Goal: Task Accomplishment & Management: Manage account settings

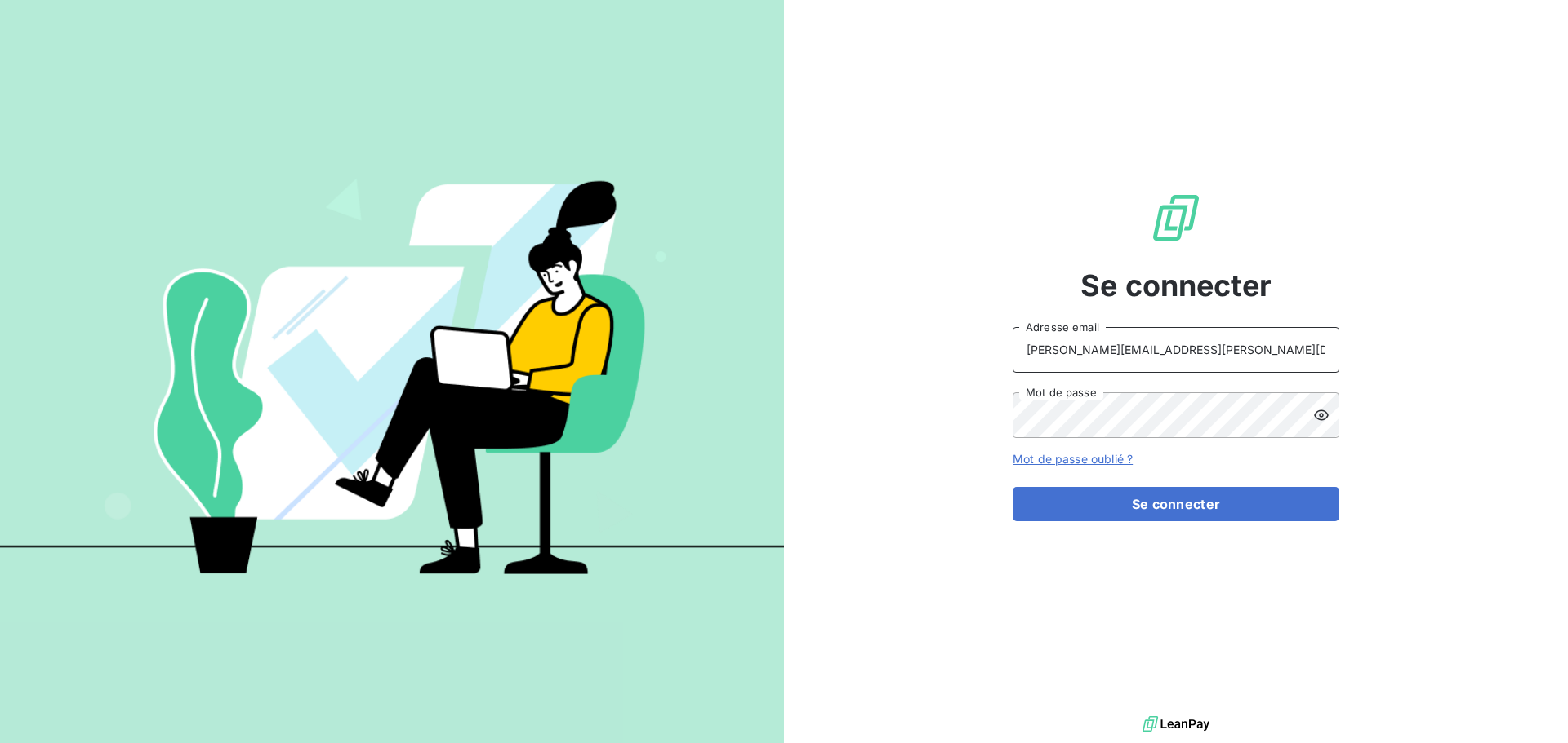
click at [1217, 341] on input "[PERSON_NAME][EMAIL_ADDRESS][PERSON_NAME][DOMAIN_NAME]" at bounding box center [1176, 350] width 327 height 45
type input "[EMAIL_ADDRESS][PERSON_NAME][DOMAIN_NAME]"
click at [1164, 512] on button "Se connecter" at bounding box center [1176, 505] width 327 height 35
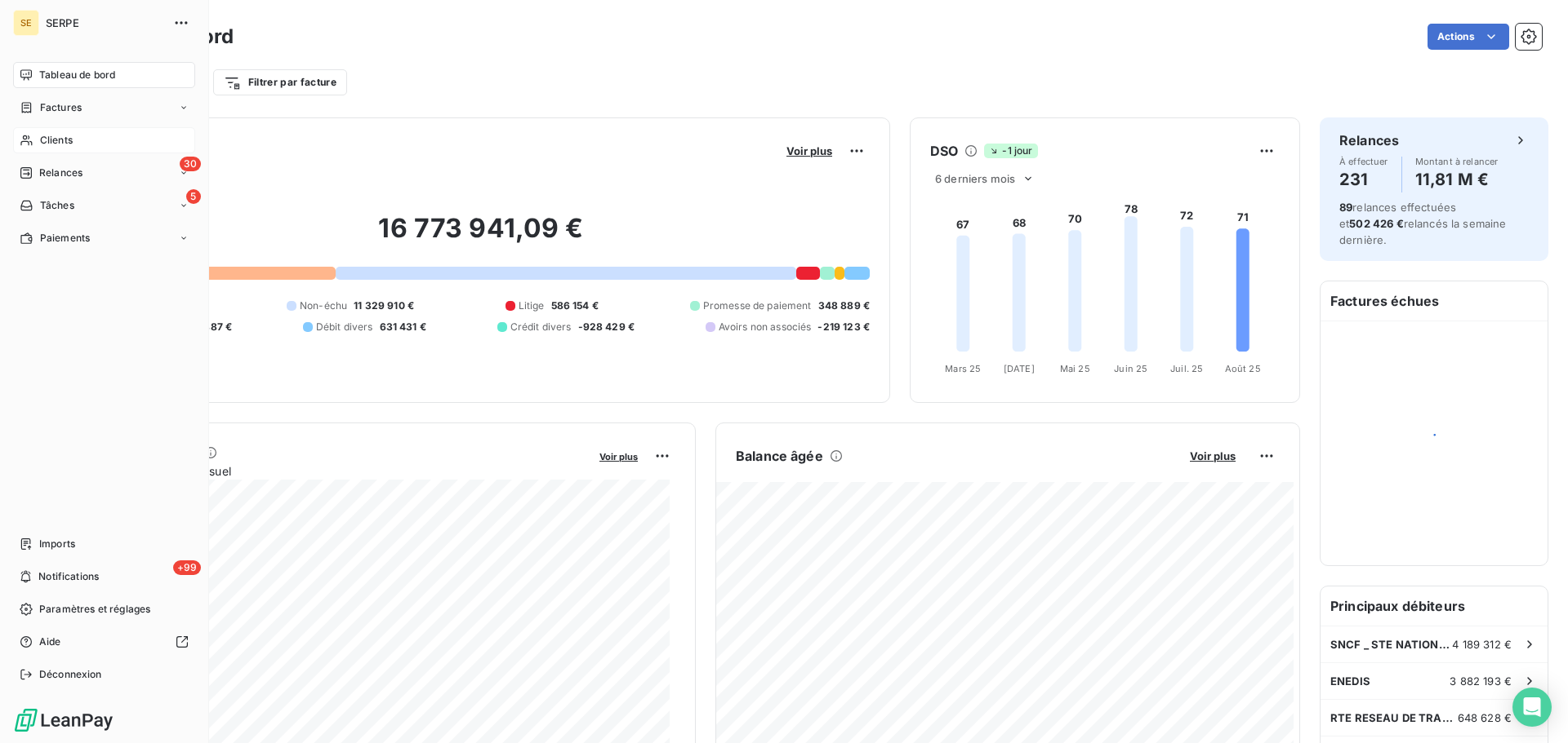
click at [66, 139] on span "Clients" at bounding box center [56, 140] width 33 height 14
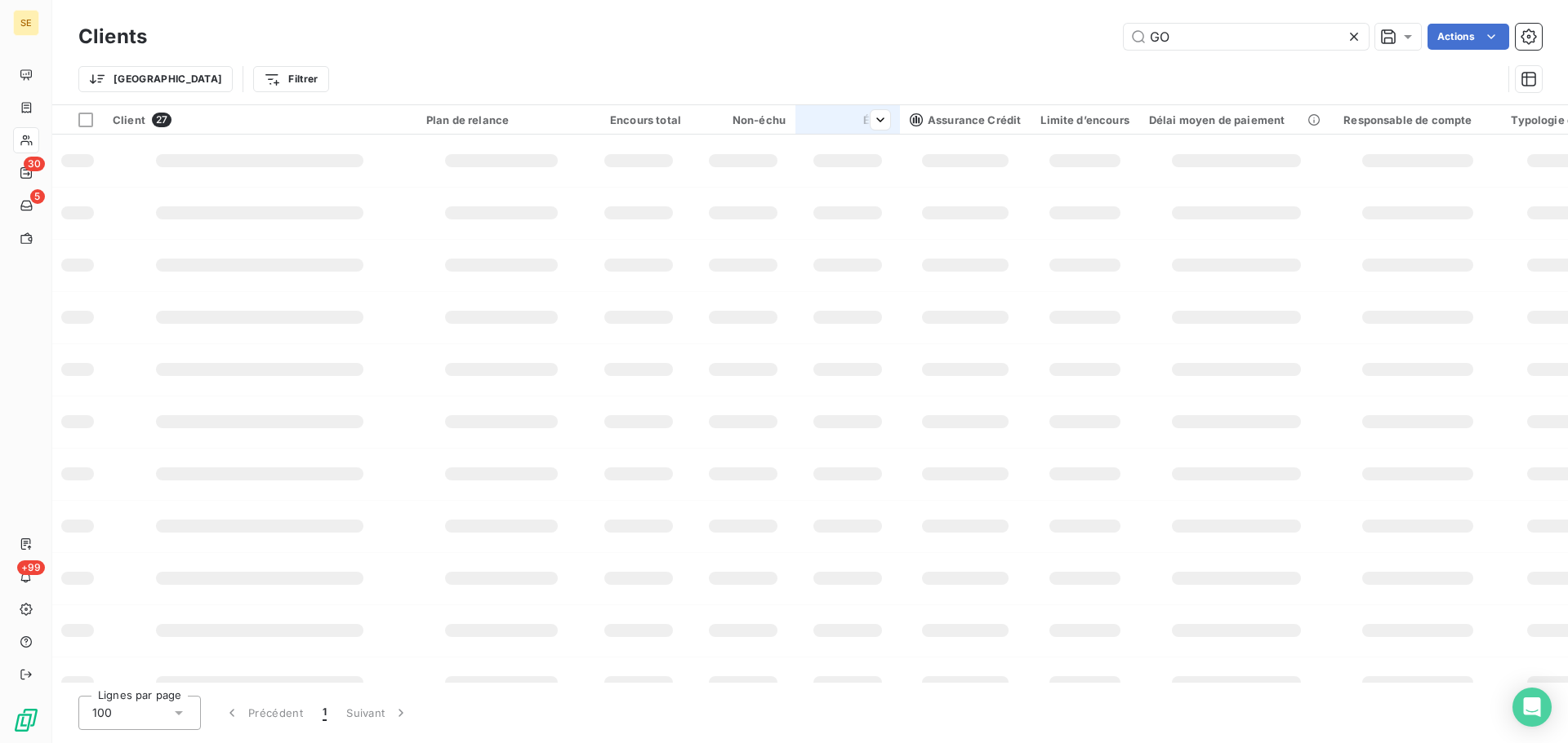
type input "G"
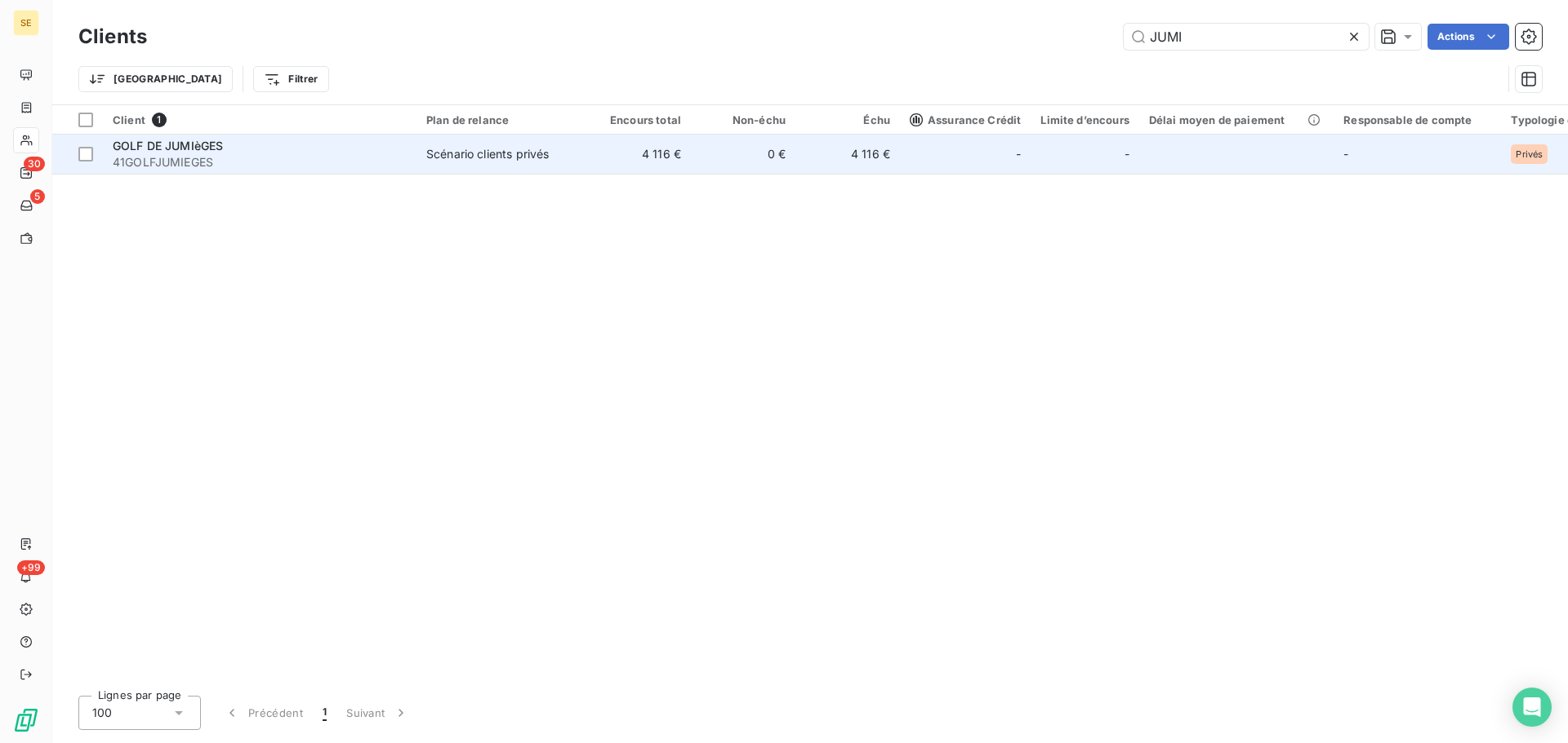
type input "JUMI"
click at [168, 162] on span "41GOLFJUMIEGES" at bounding box center [259, 162] width 294 height 16
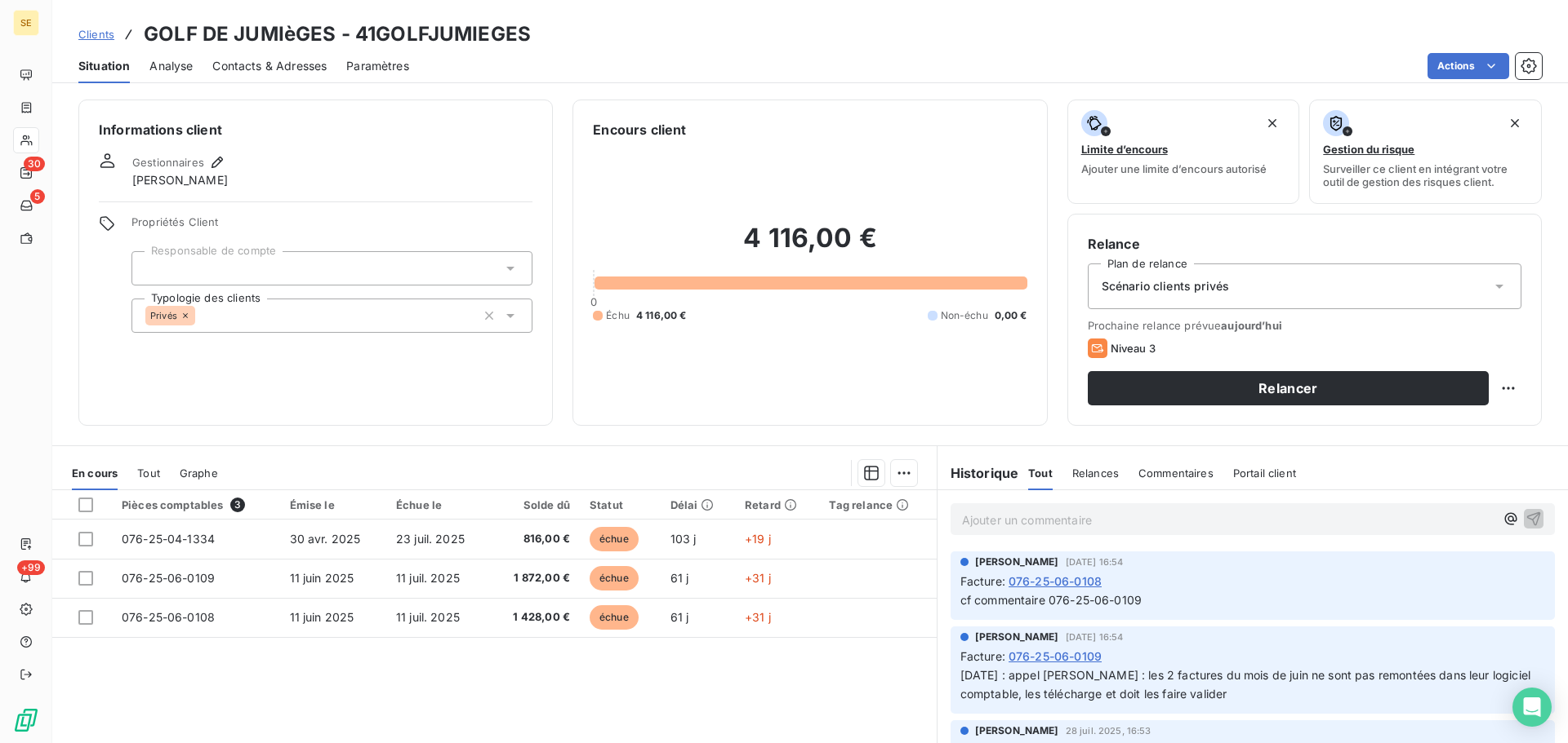
click at [1214, 295] on div "Scénario clients privés" at bounding box center [1305, 286] width 434 height 45
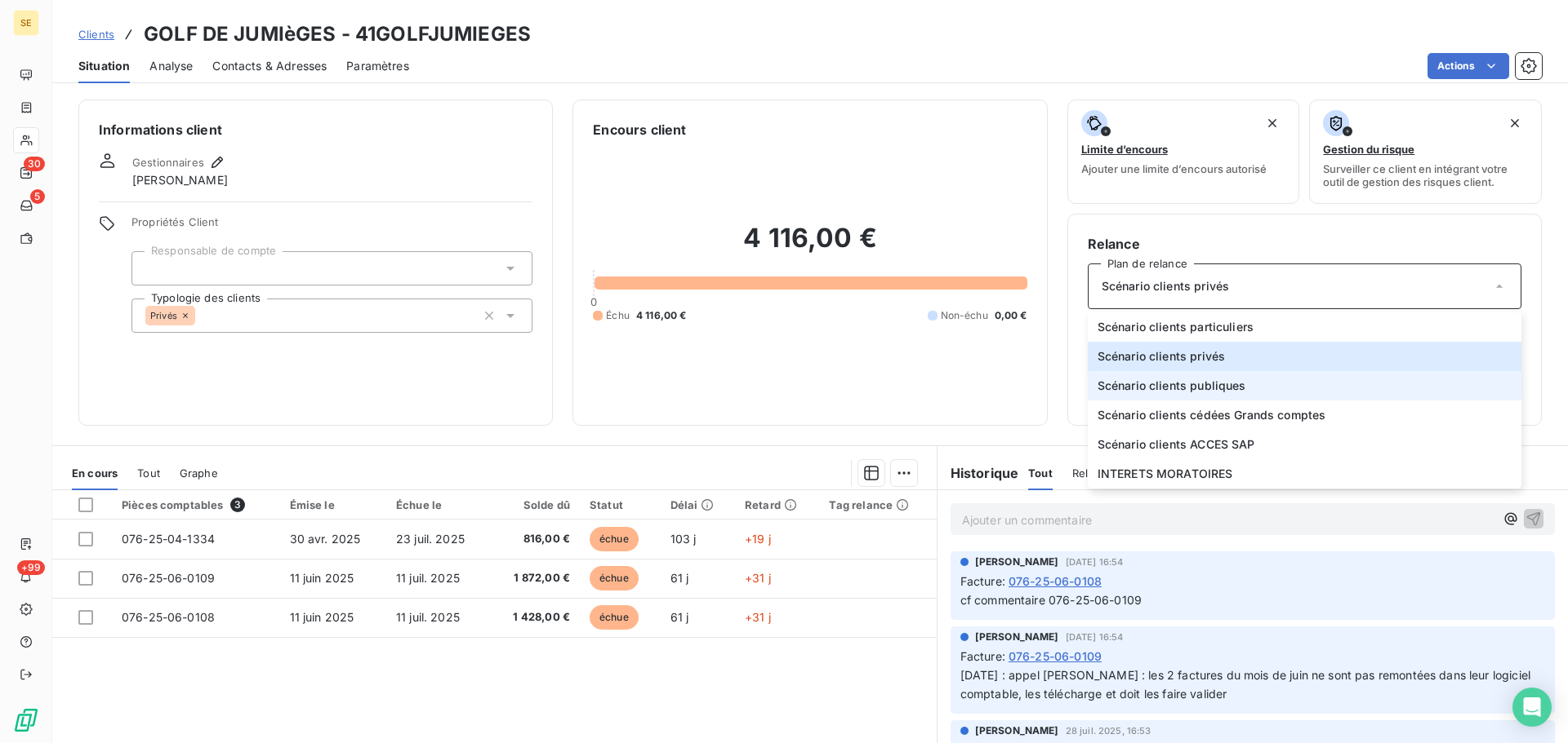
click at [1220, 385] on span "Scénario clients publiques" at bounding box center [1172, 385] width 149 height 16
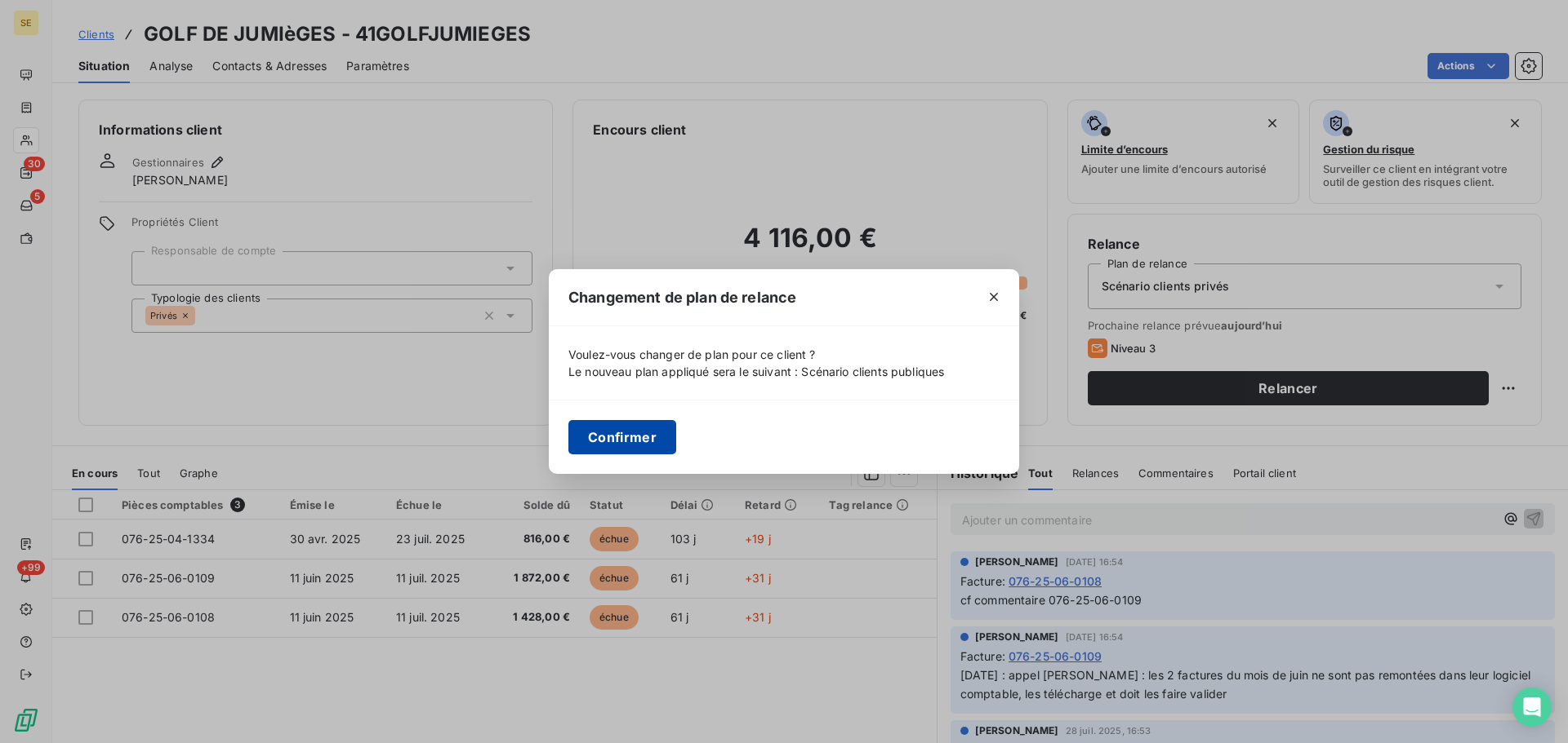
click at [618, 440] on button "Confirmer" at bounding box center [622, 438] width 108 height 35
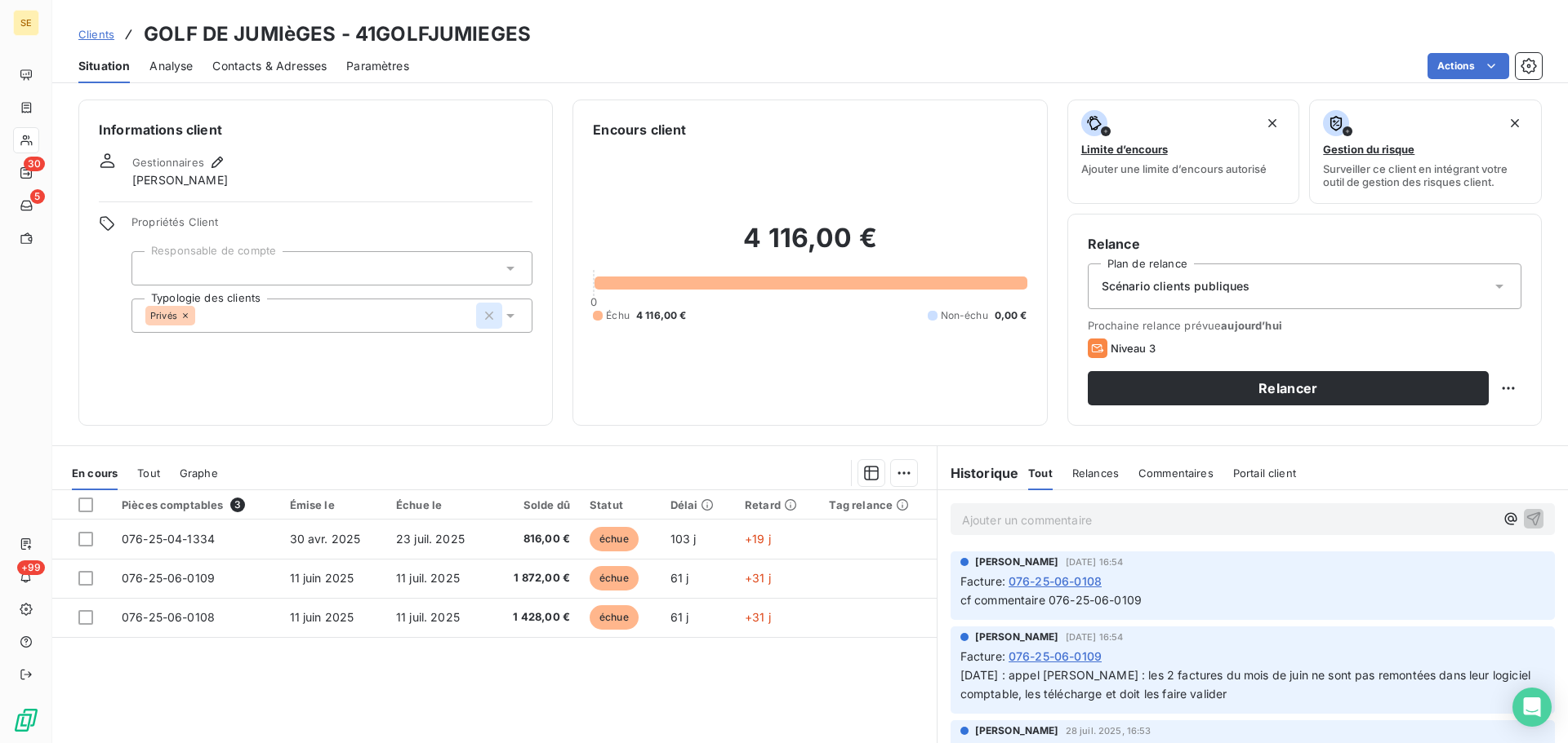
click at [484, 313] on icon "button" at bounding box center [489, 315] width 16 height 16
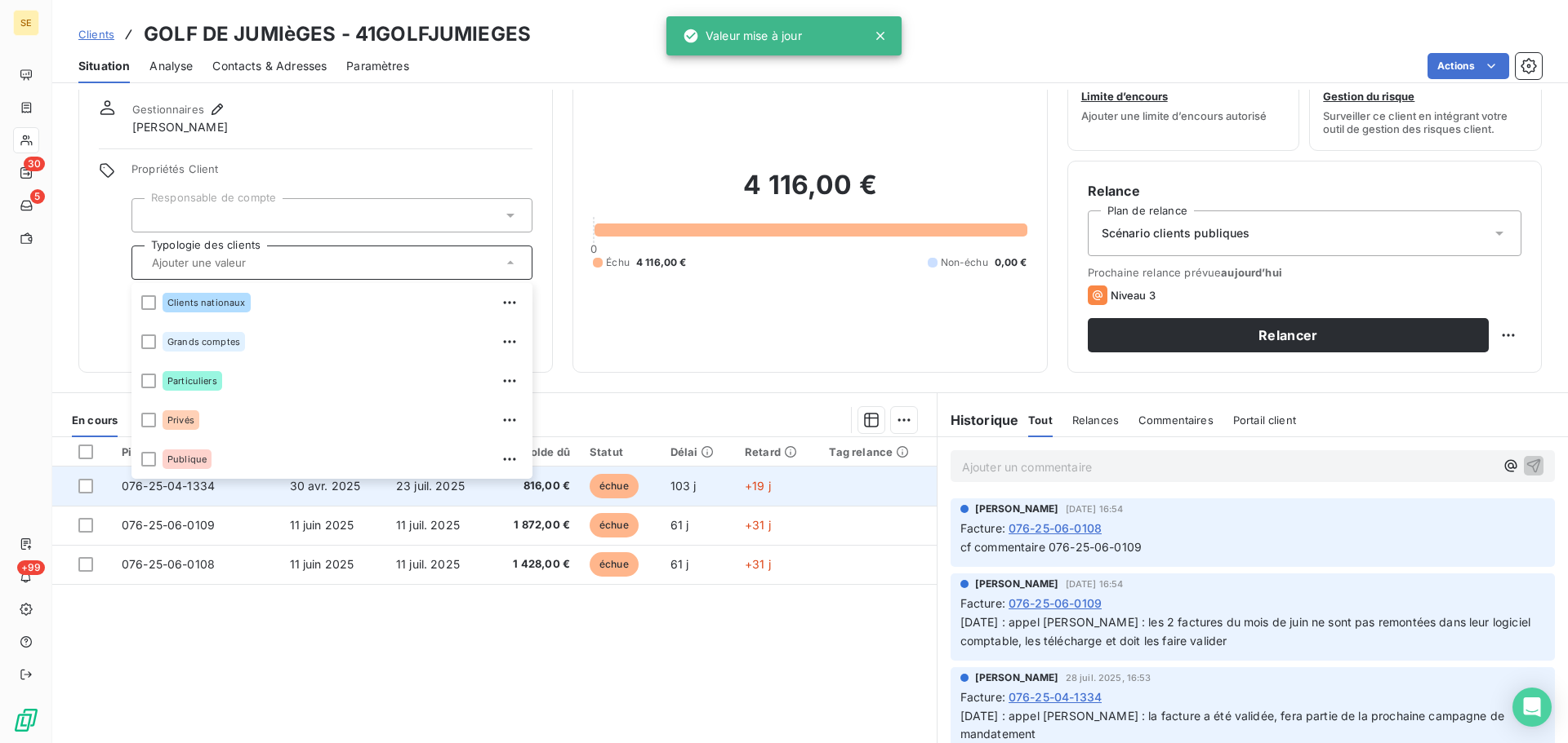
scroll to position [82, 0]
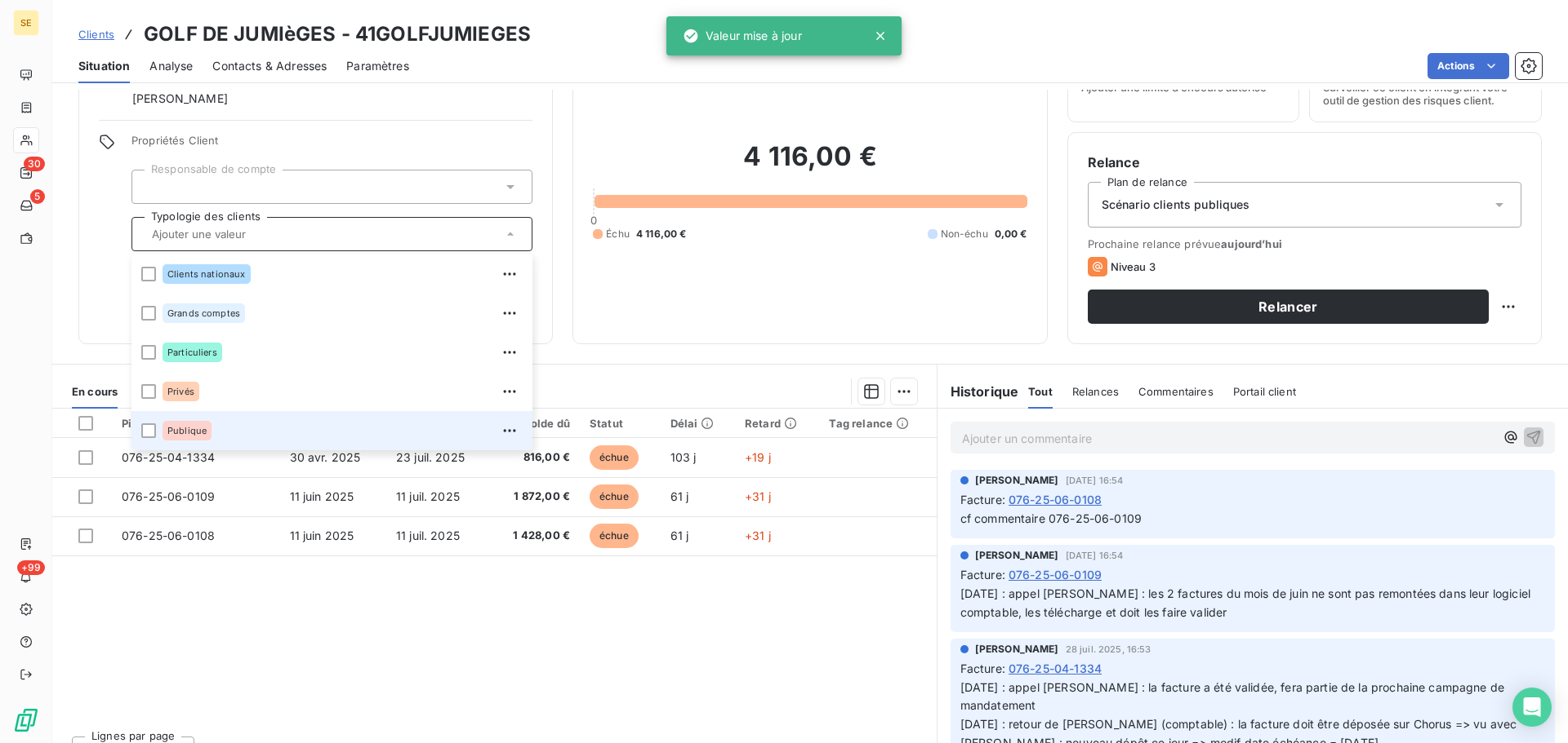
click at [200, 429] on span "Publique" at bounding box center [187, 431] width 40 height 10
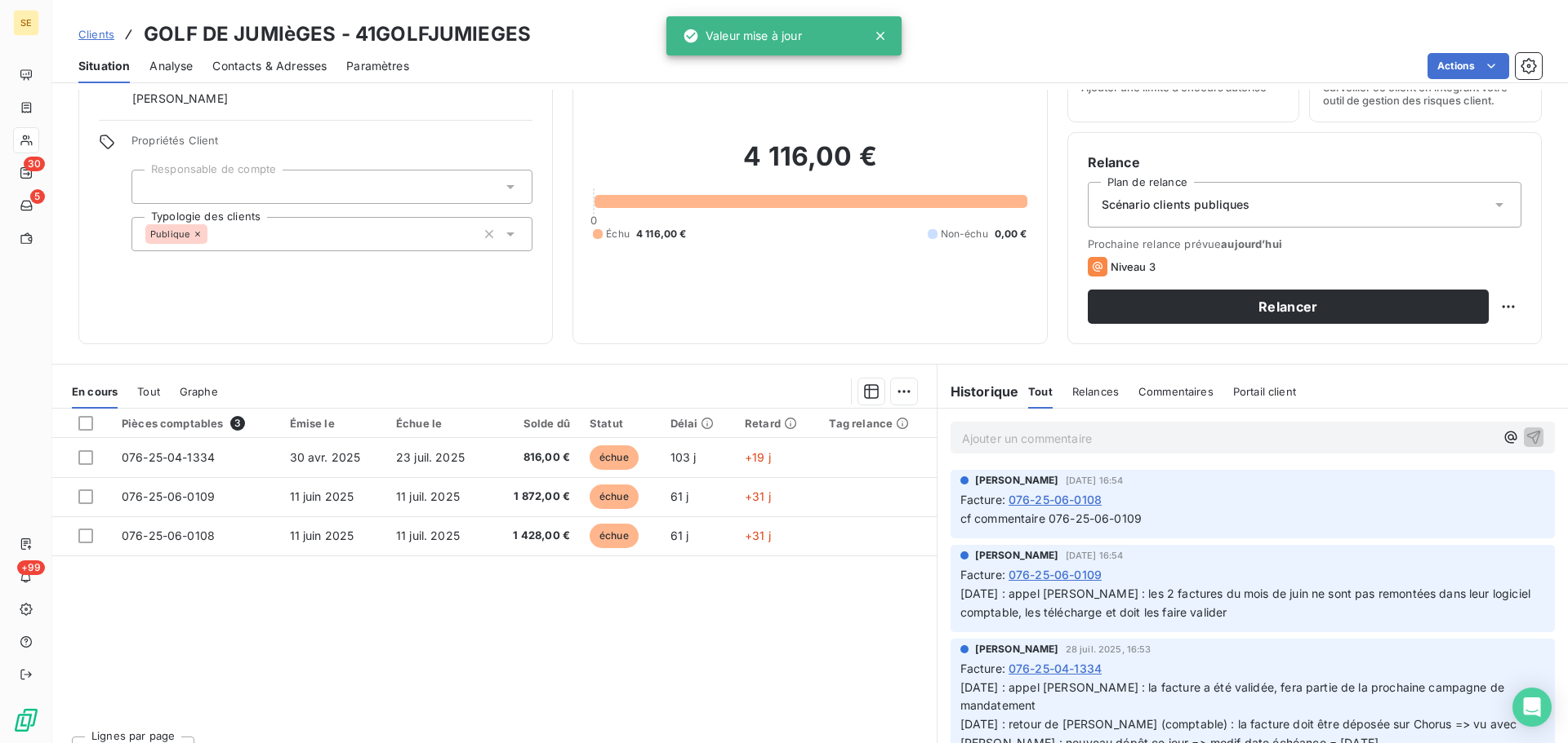
click at [242, 624] on div "Pièces comptables 3 Émise le Échue le Solde dû Statut Délai Retard Tag relance …" at bounding box center [494, 566] width 884 height 314
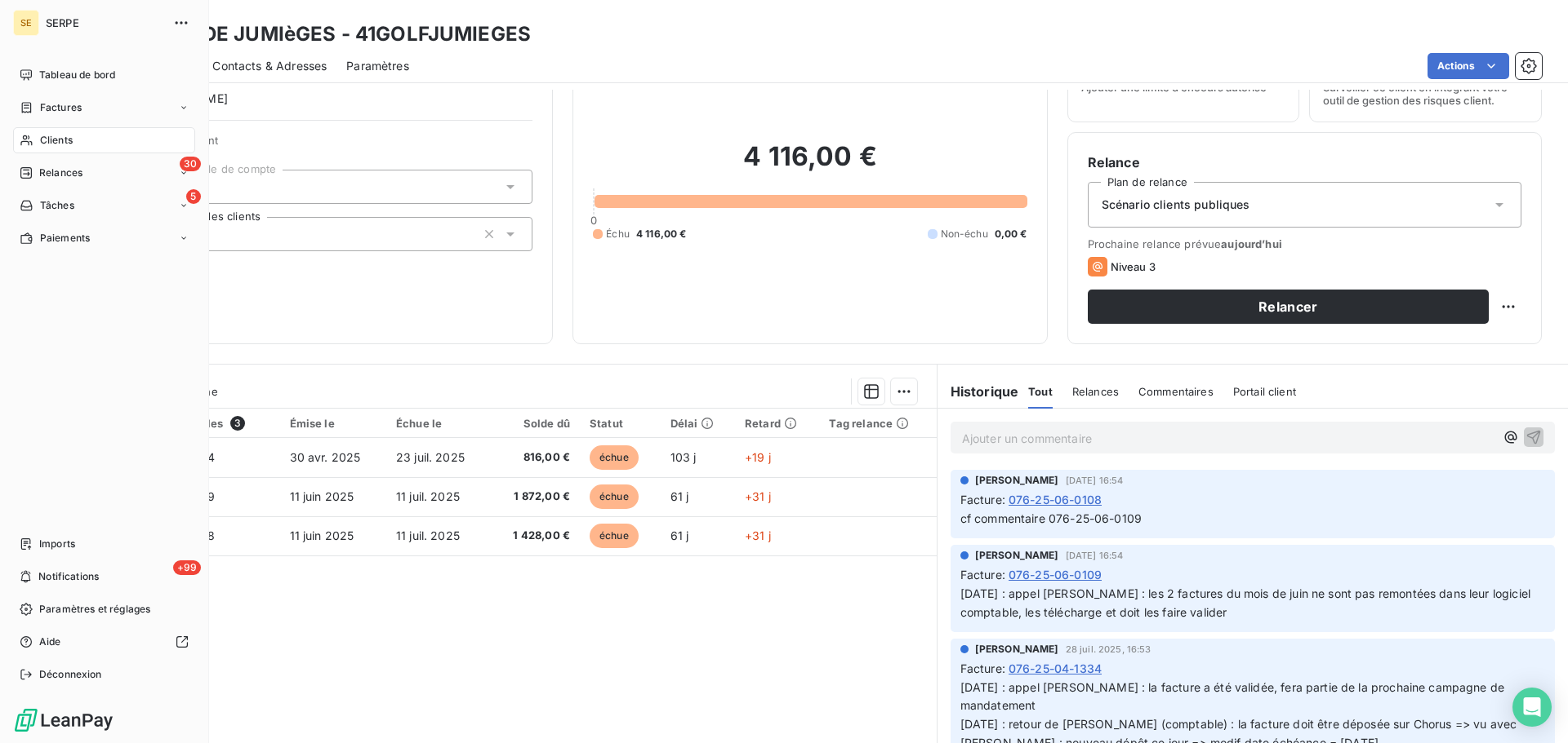
click at [66, 139] on span "Clients" at bounding box center [56, 140] width 33 height 14
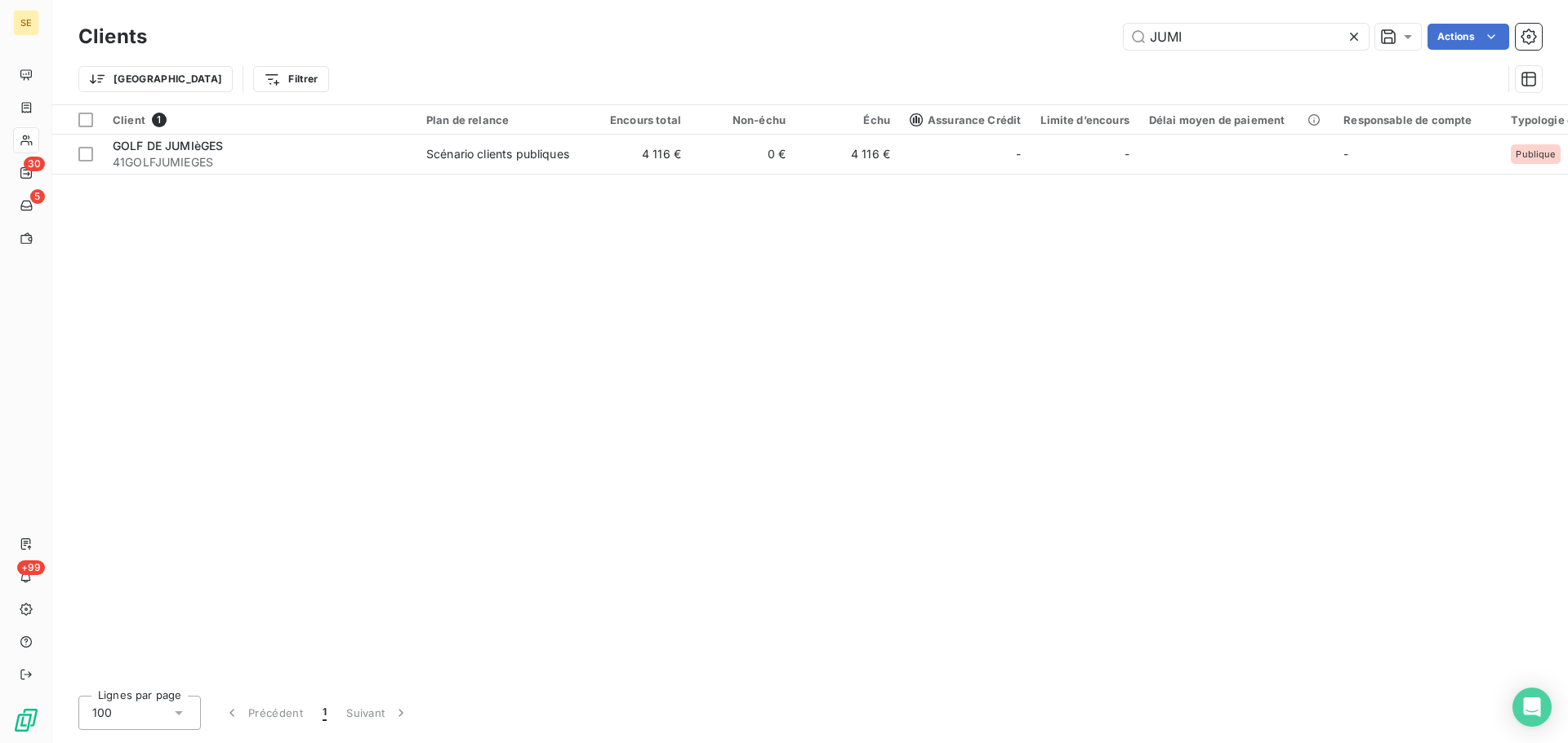
drag, startPoint x: 1225, startPoint y: 26, endPoint x: 1104, endPoint y: 18, distance: 121.3
click at [1106, 19] on div "Clients JUMI Actions" at bounding box center [809, 37] width 1463 height 35
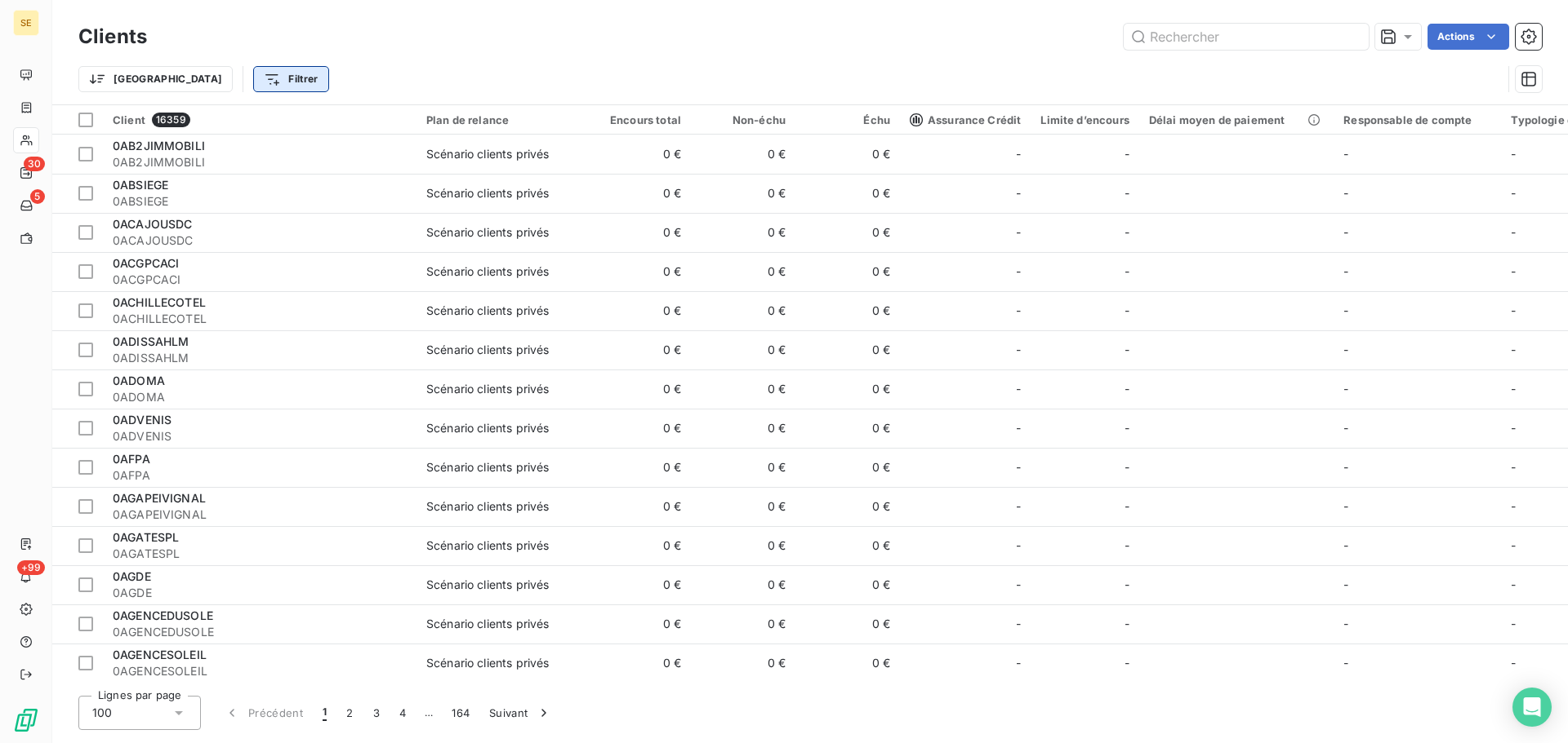
click at [224, 76] on html "SE 30 5 +99 Clients Actions Trier Filtrer Client 16359 Plan de relance Encours …" at bounding box center [784, 371] width 1568 height 743
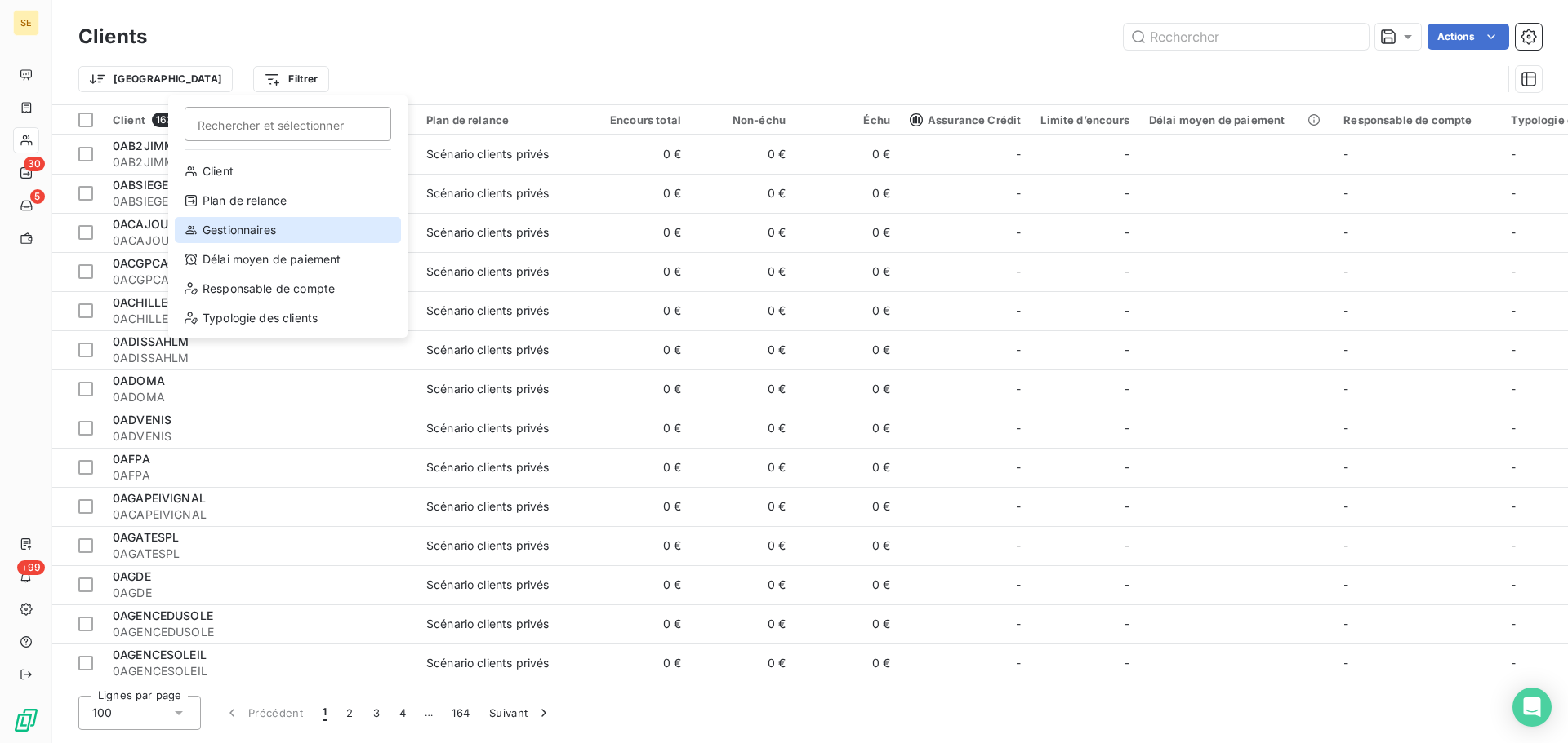
click at [230, 231] on div "Gestionnaires" at bounding box center [287, 229] width 227 height 26
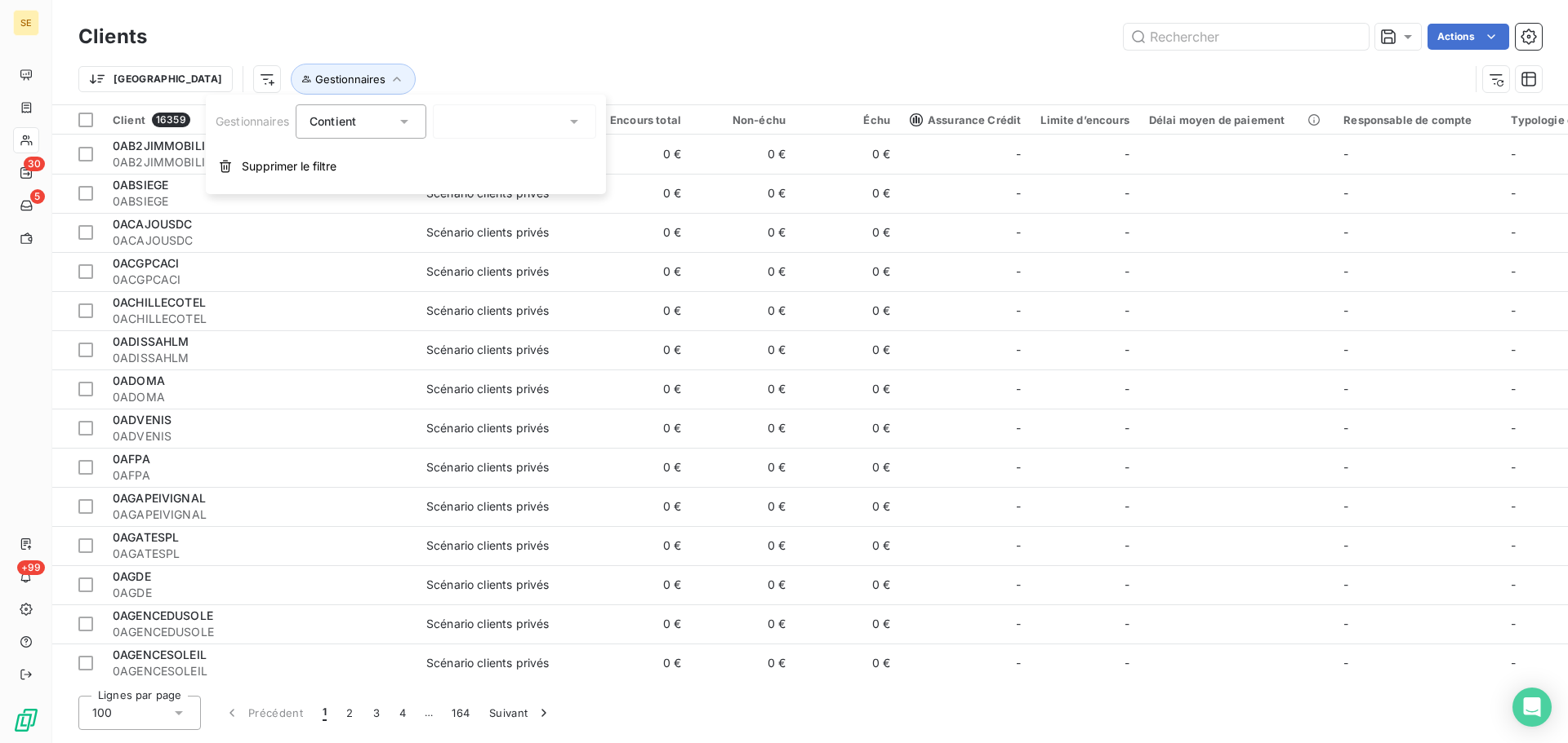
click at [483, 128] on div at bounding box center [514, 121] width 163 height 35
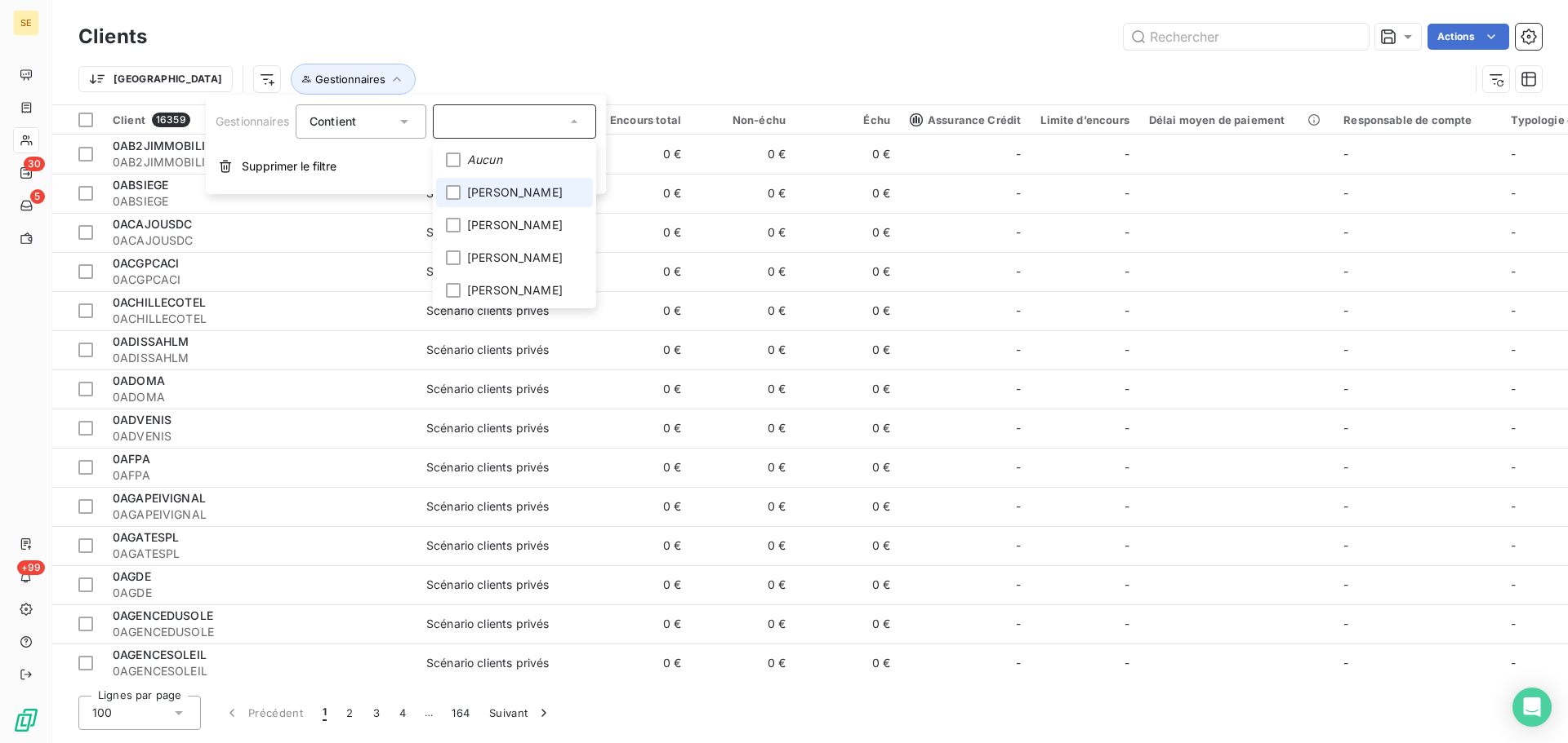
click at [502, 195] on span "[PERSON_NAME]" at bounding box center [514, 192] width 95 height 16
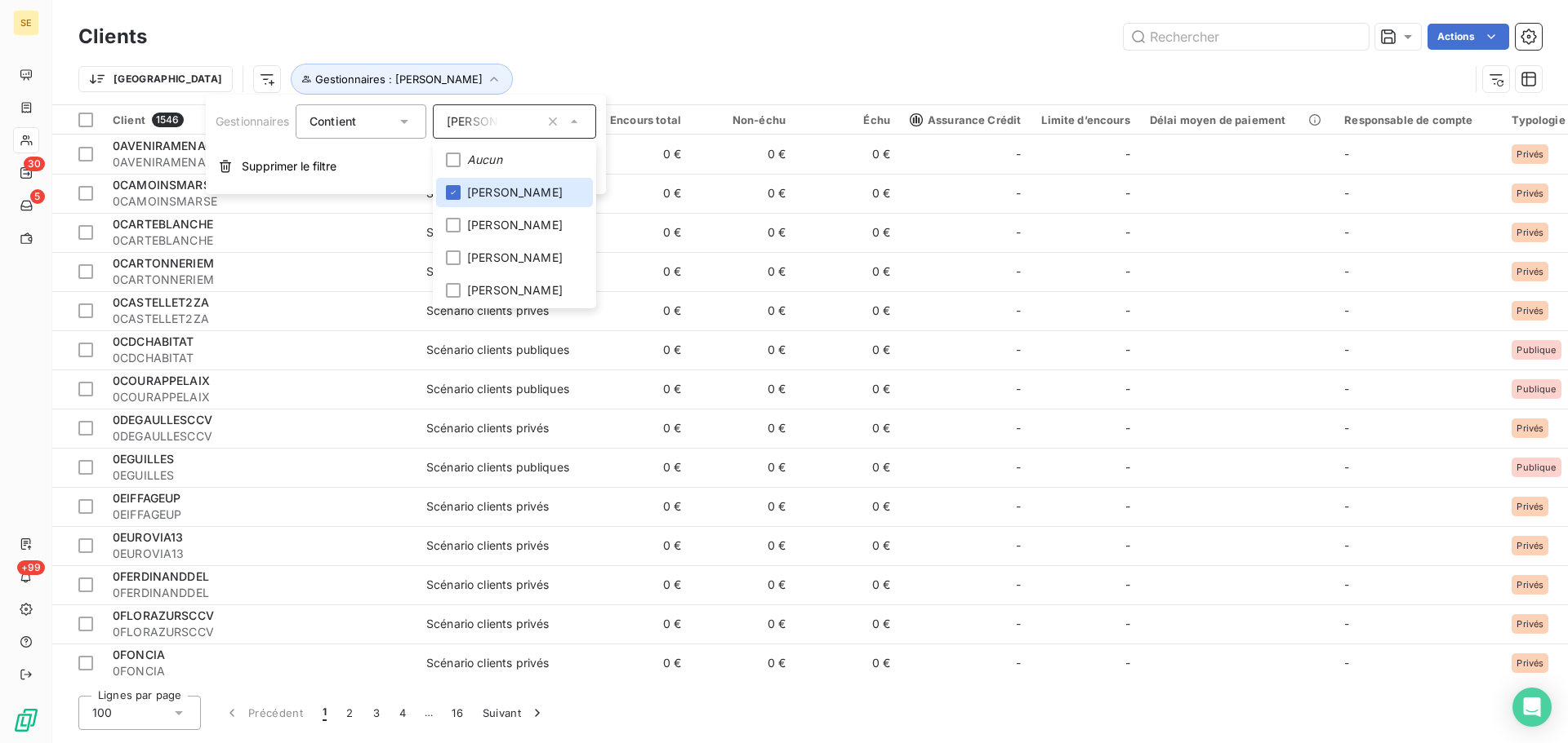
click at [758, 42] on div "Actions" at bounding box center [854, 37] width 1375 height 26
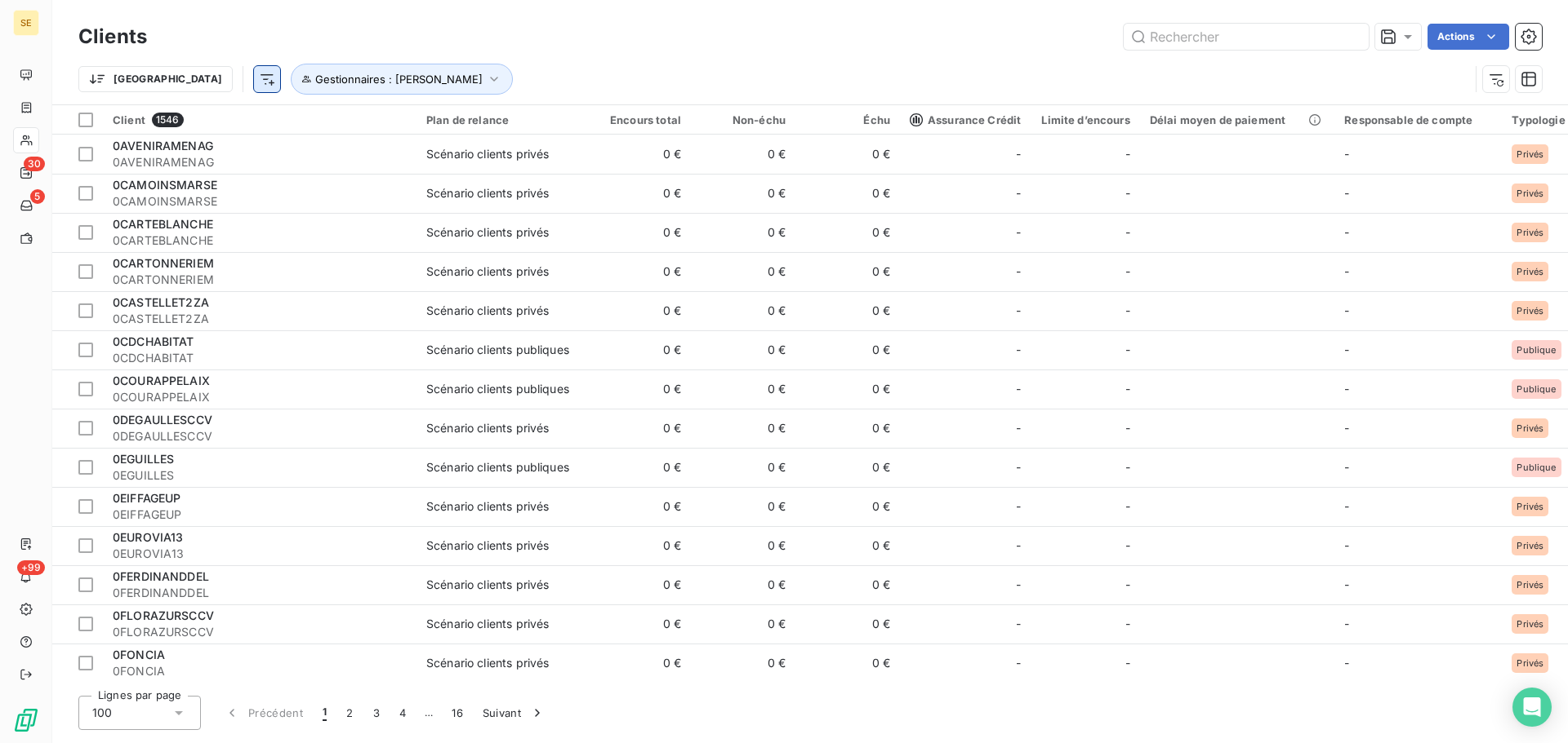
click at [190, 82] on html "SE 30 5 +99 Clients Actions Trier Gestionnaires : [PERSON_NAME] Client 1546 Pla…" at bounding box center [784, 371] width 1568 height 743
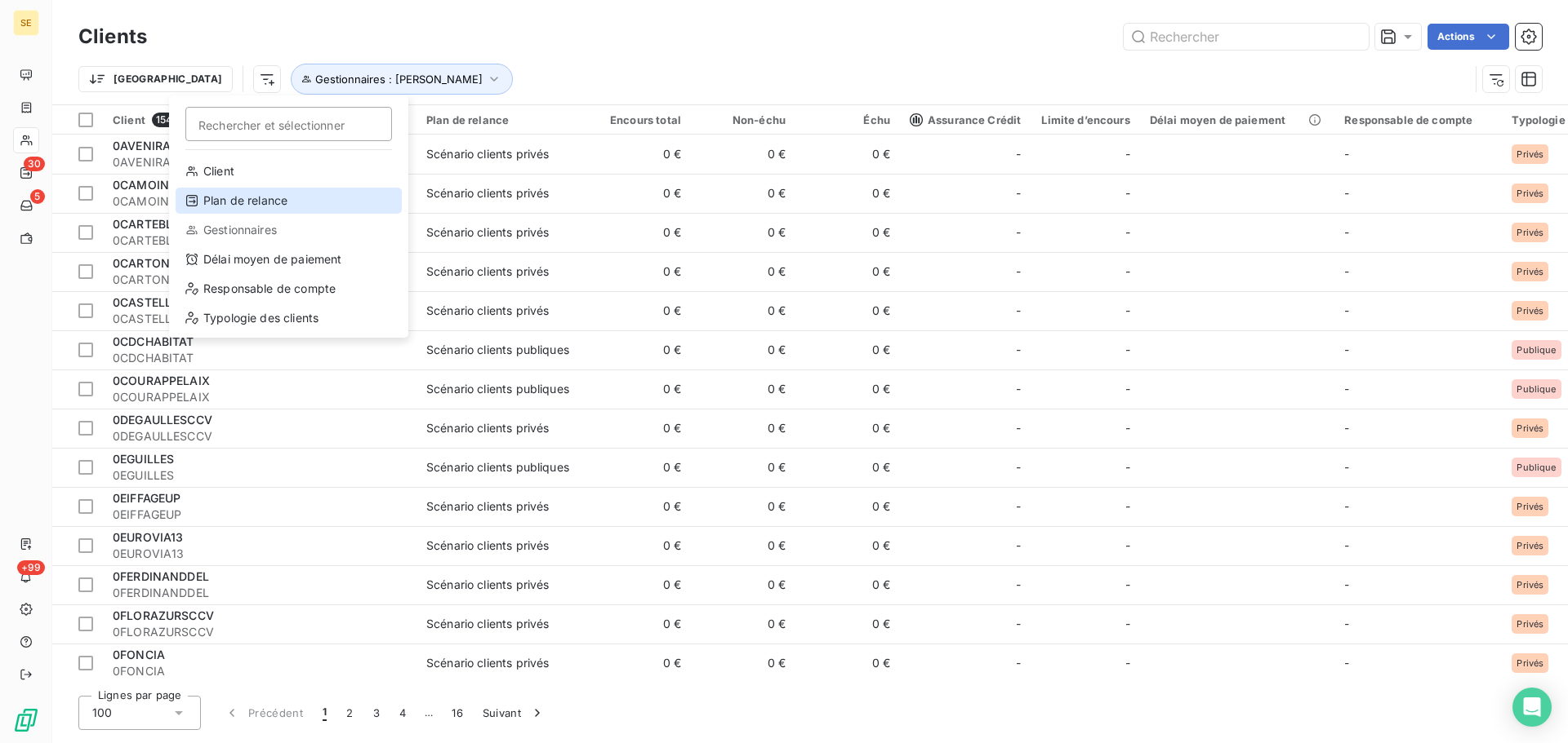
click at [242, 199] on div "Plan de relance" at bounding box center [288, 200] width 227 height 26
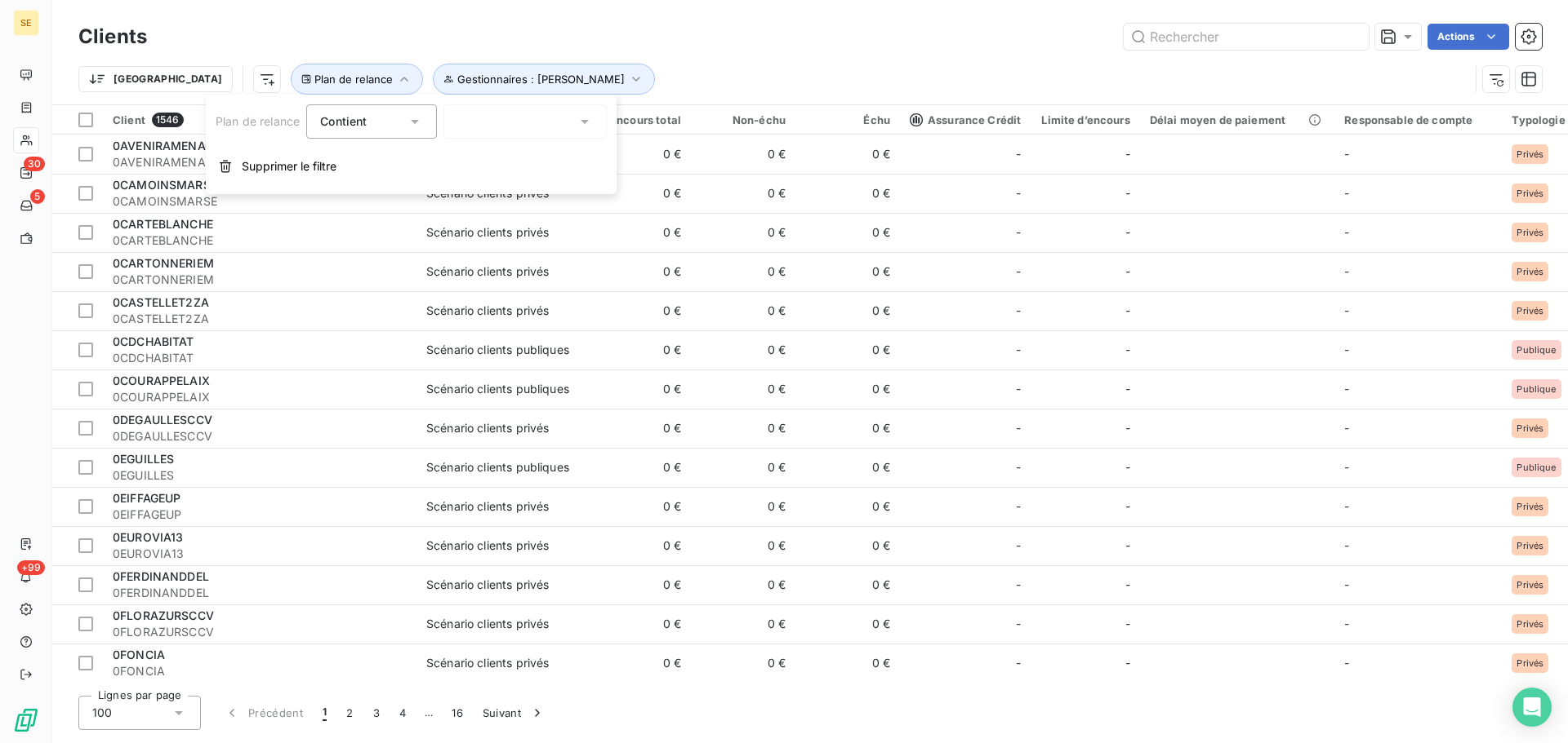
click at [507, 124] on div at bounding box center [525, 121] width 163 height 35
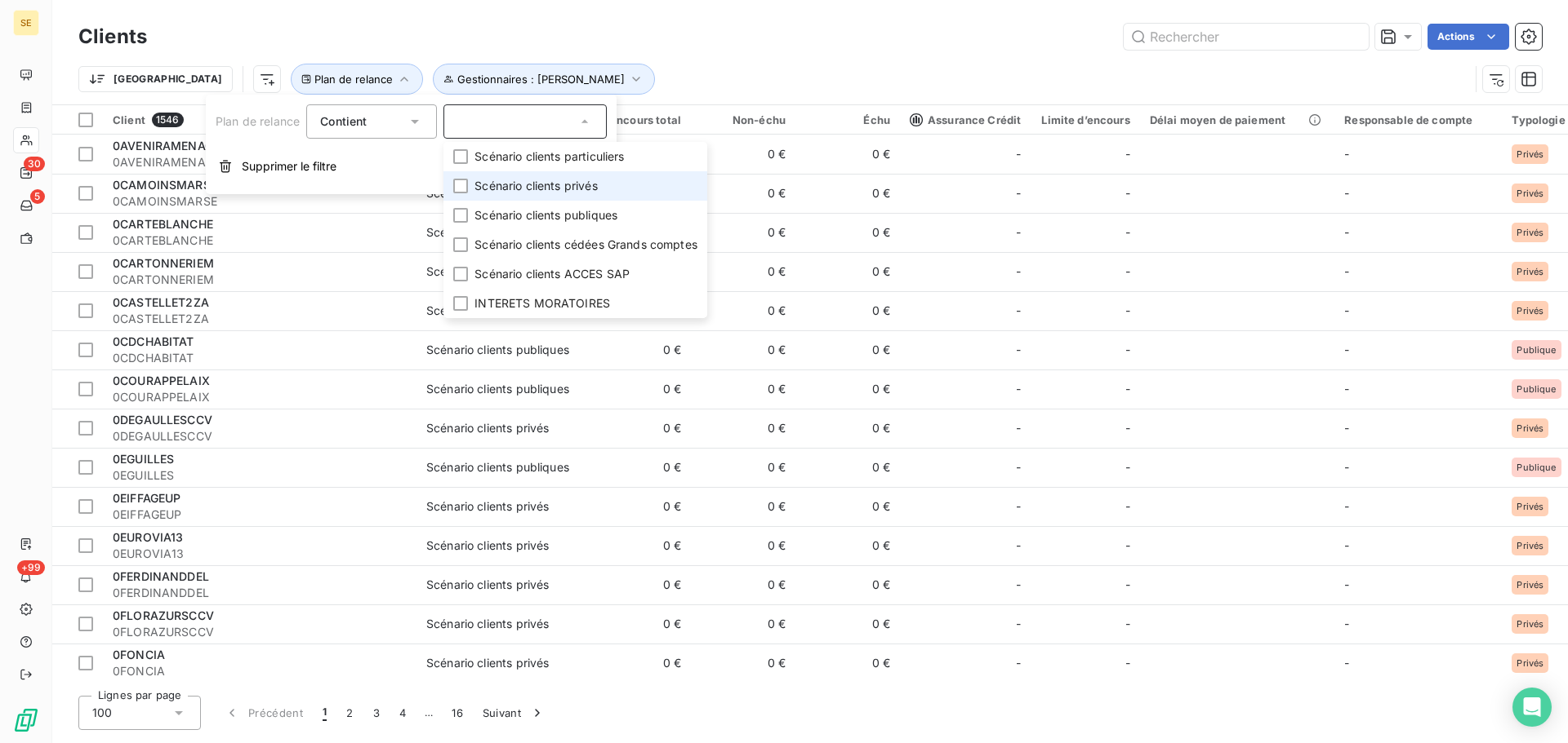
click at [568, 191] on span "Scénario clients privés" at bounding box center [535, 186] width 122 height 16
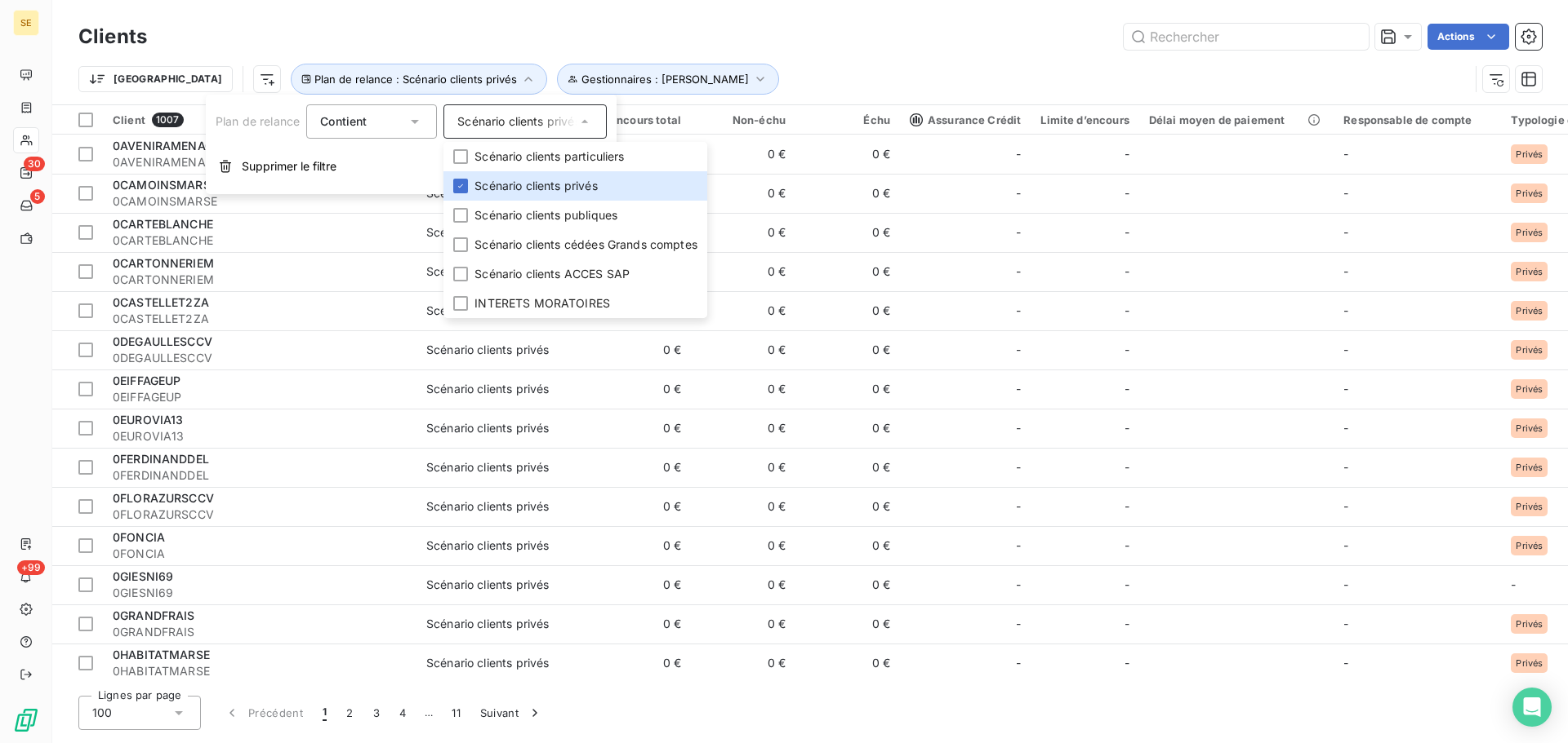
click at [832, 64] on div "Trier Plan de relance : Scénario clients privés Gestionnaires : [PERSON_NAME]" at bounding box center [773, 79] width 1391 height 31
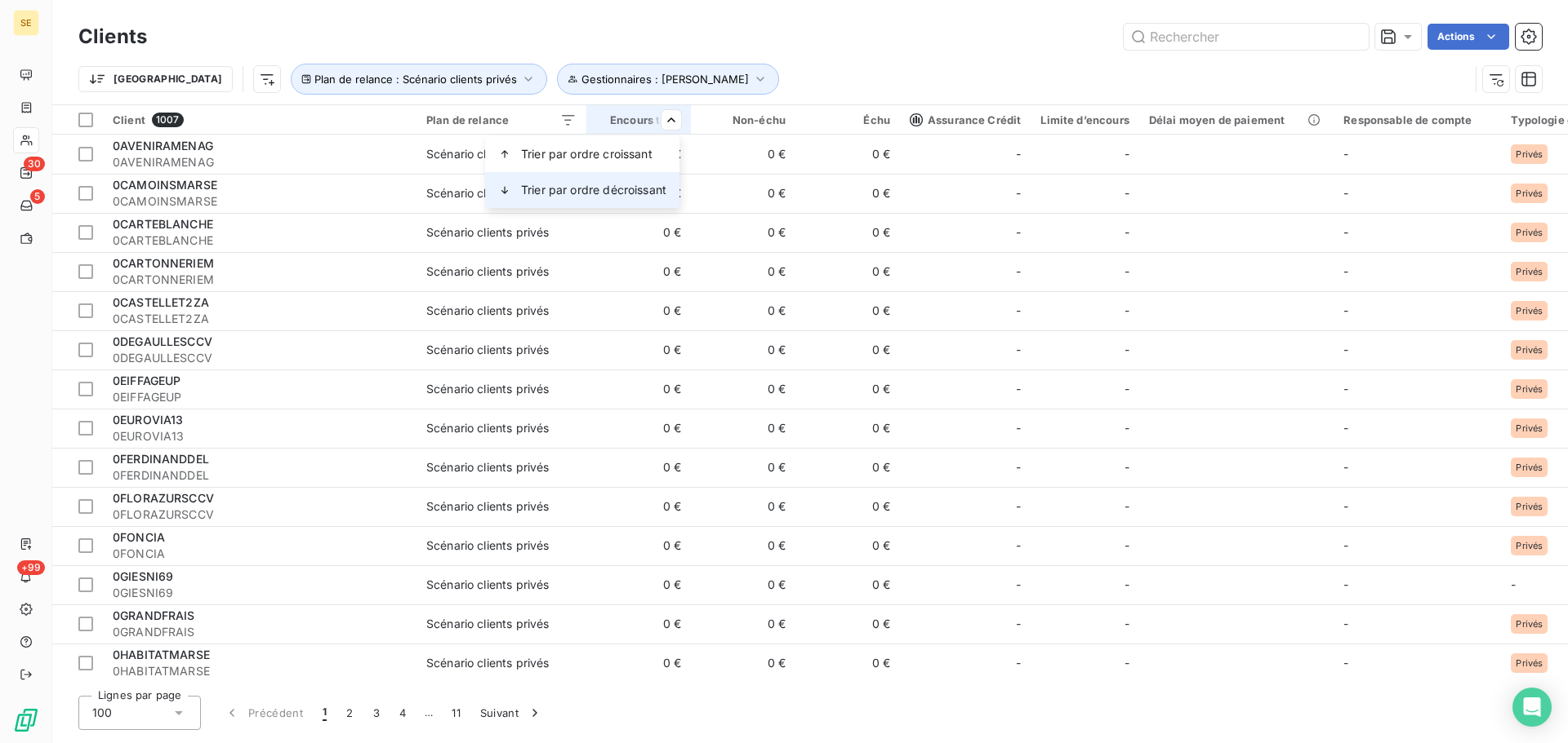
click at [639, 184] on span "Trier par ordre décroissant" at bounding box center [593, 190] width 146 height 16
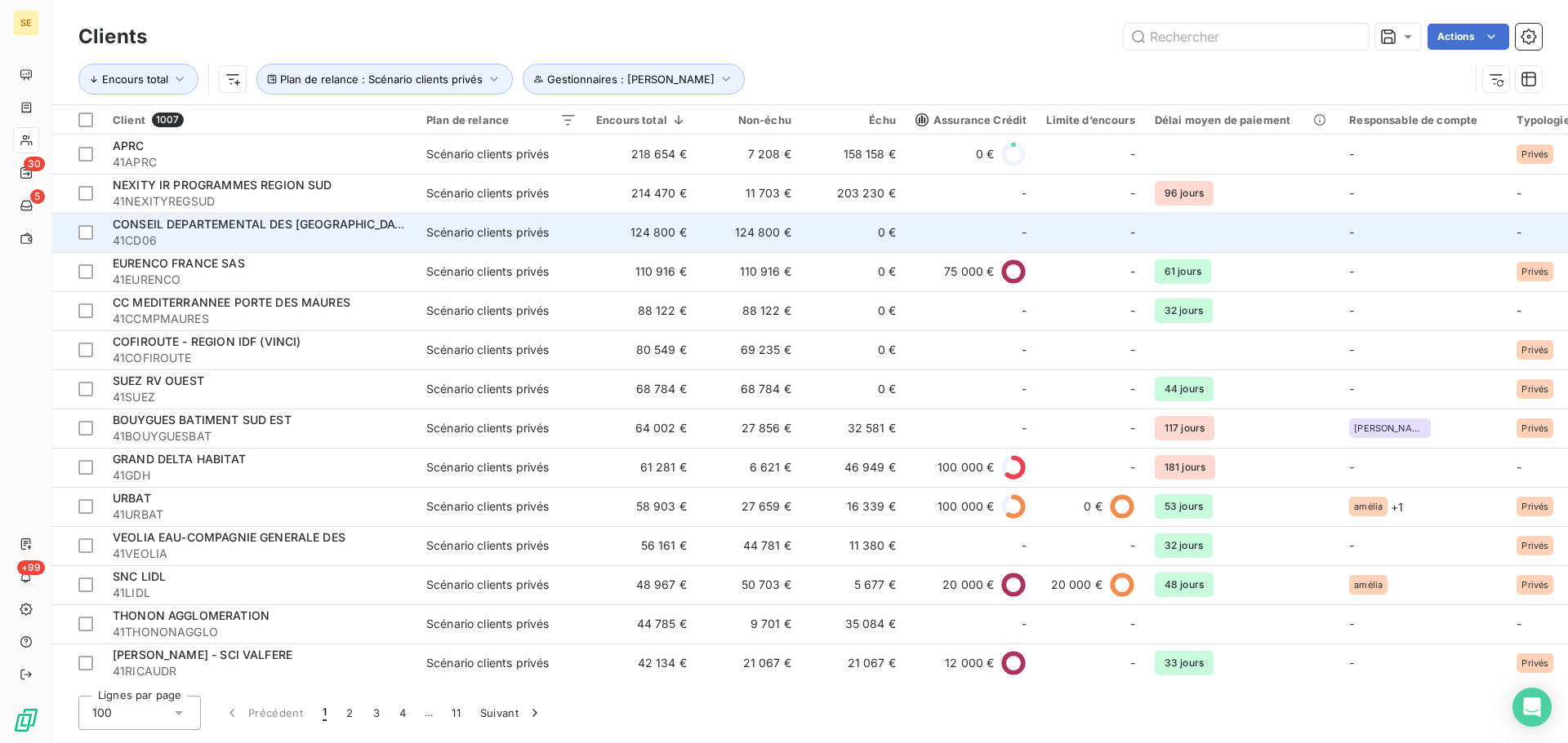
click at [282, 222] on span "CONSEIL DEPARTEMENTAL DES [GEOGRAPHIC_DATA]" at bounding box center [263, 224] width 301 height 13
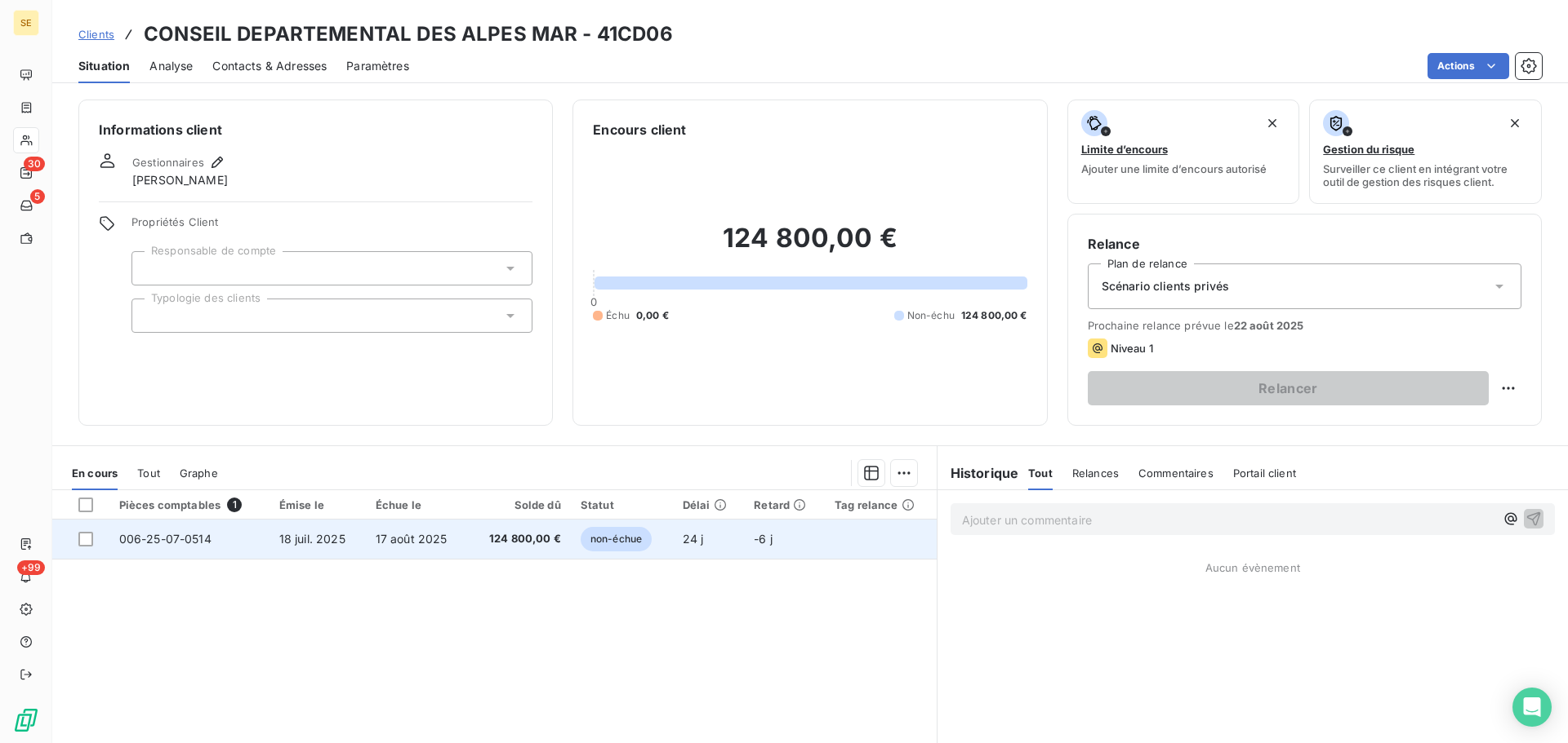
click at [471, 539] on td "124 800,00 €" at bounding box center [519, 539] width 103 height 40
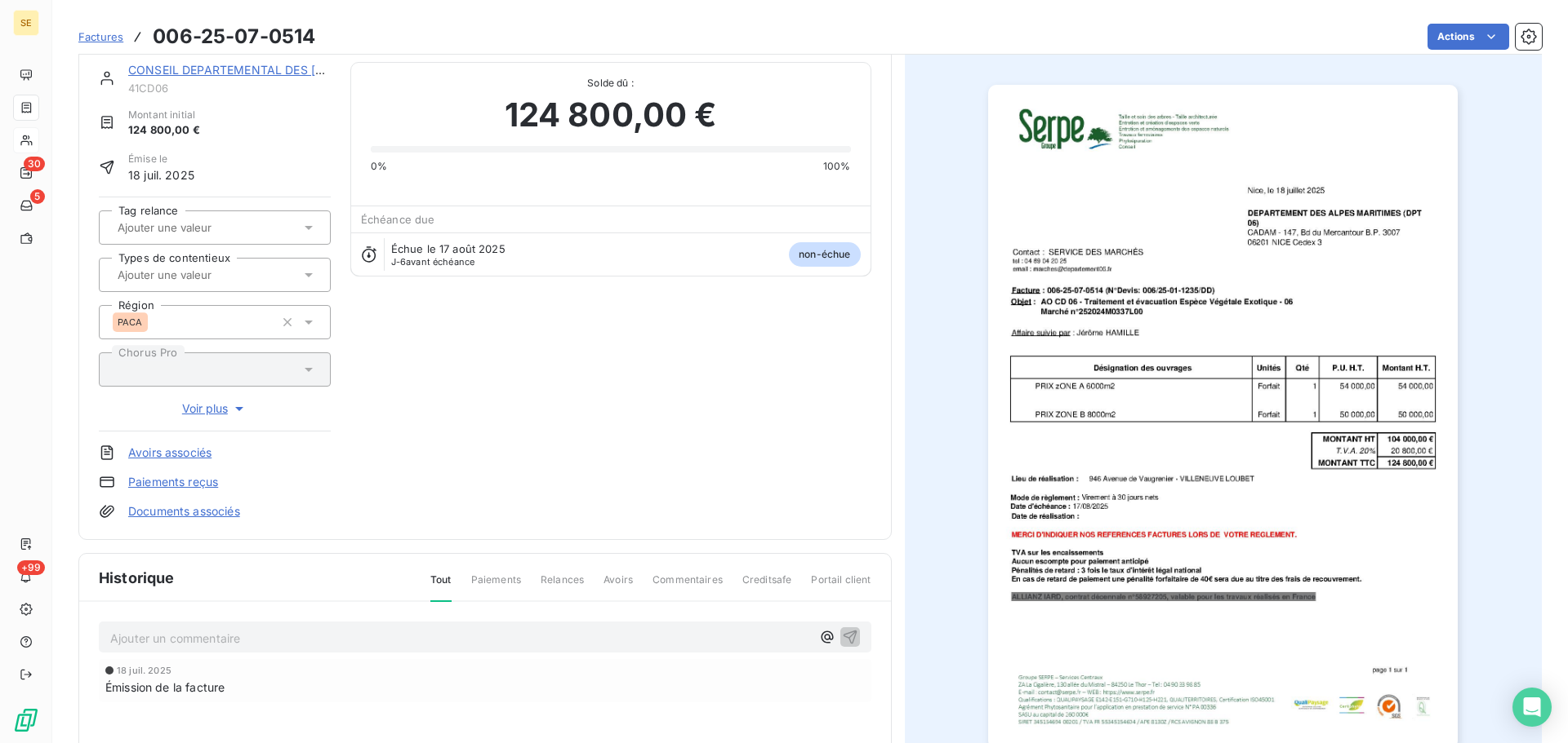
scroll to position [83, 0]
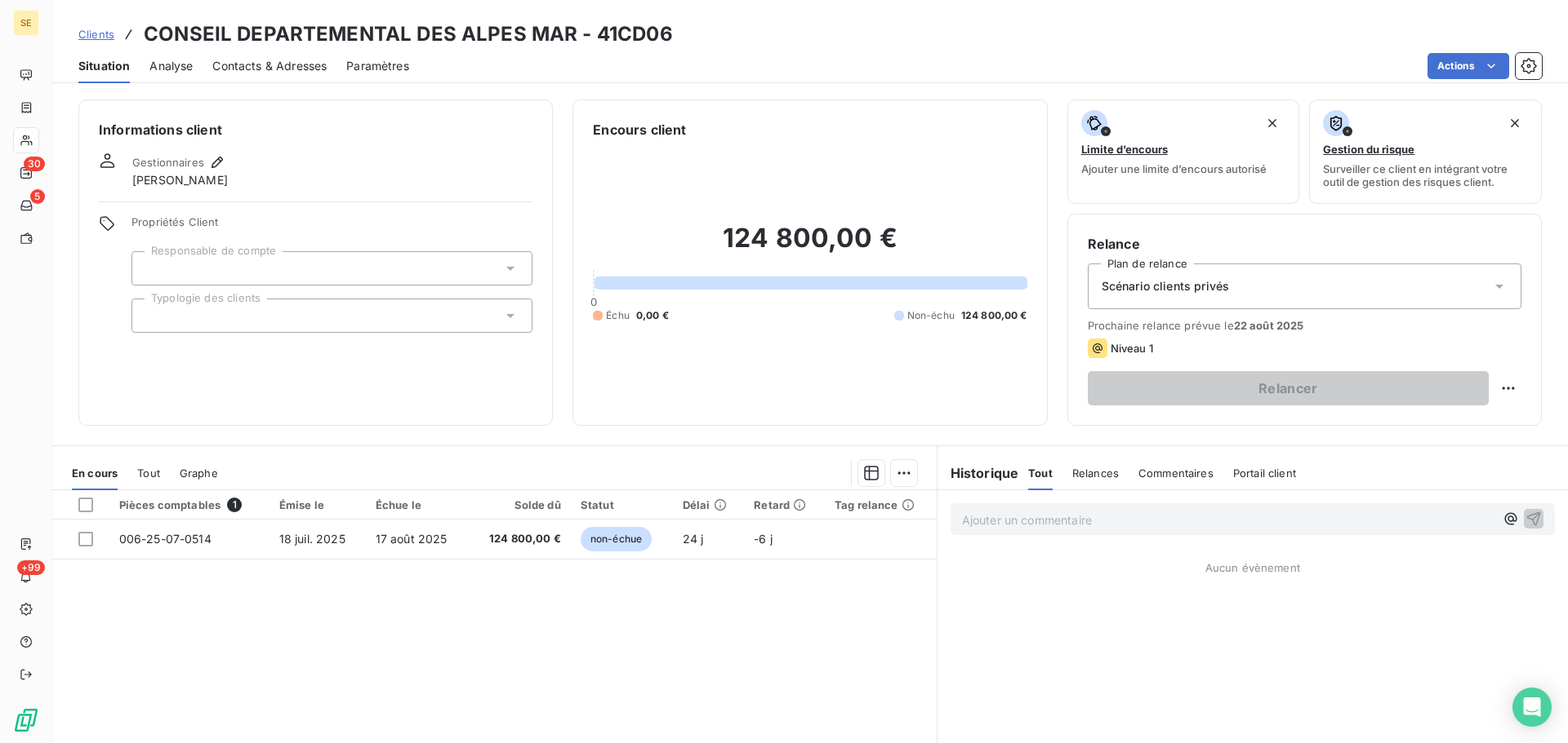
click at [1203, 296] on div "Scénario clients privés" at bounding box center [1305, 286] width 434 height 45
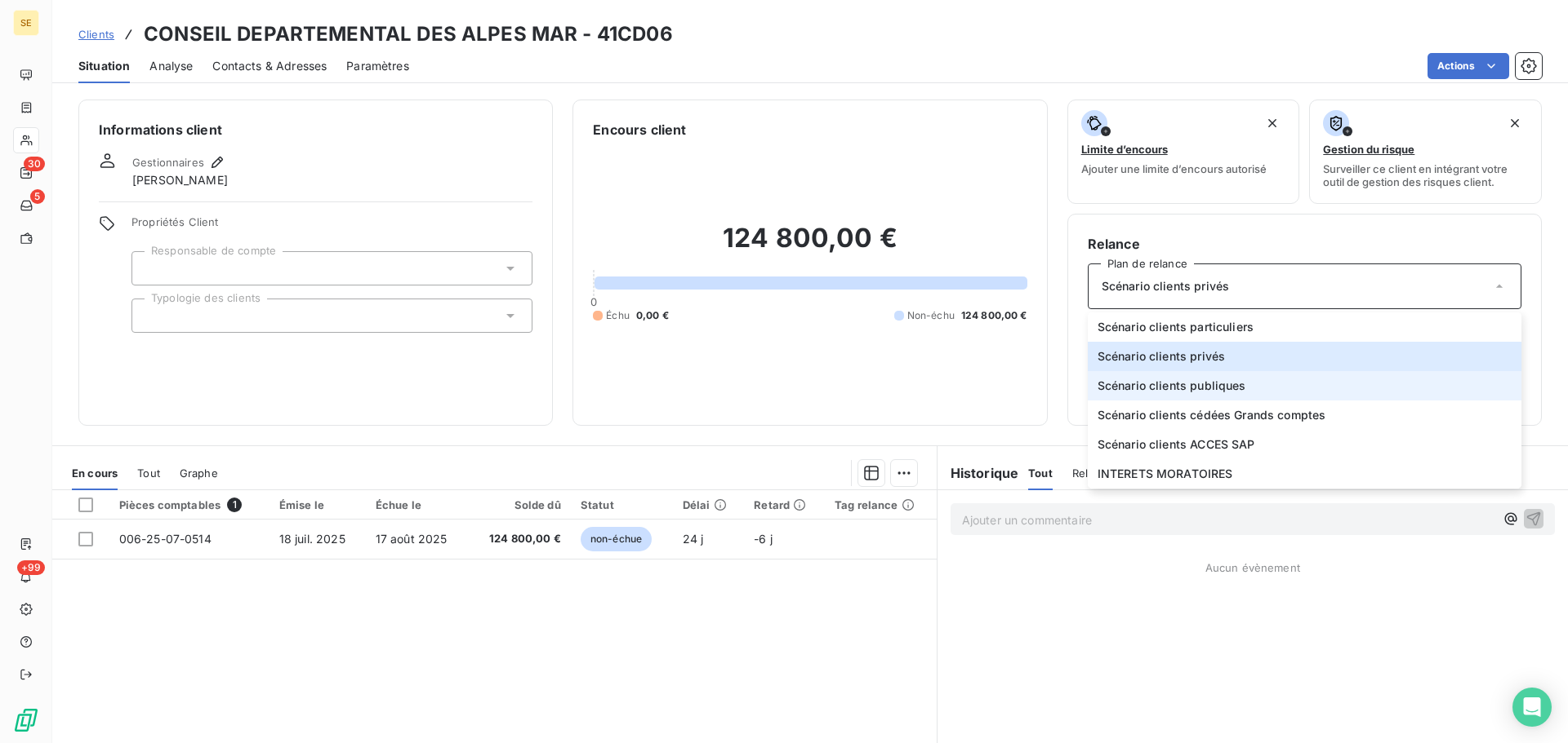
click at [1192, 387] on span "Scénario clients publiques" at bounding box center [1172, 385] width 149 height 16
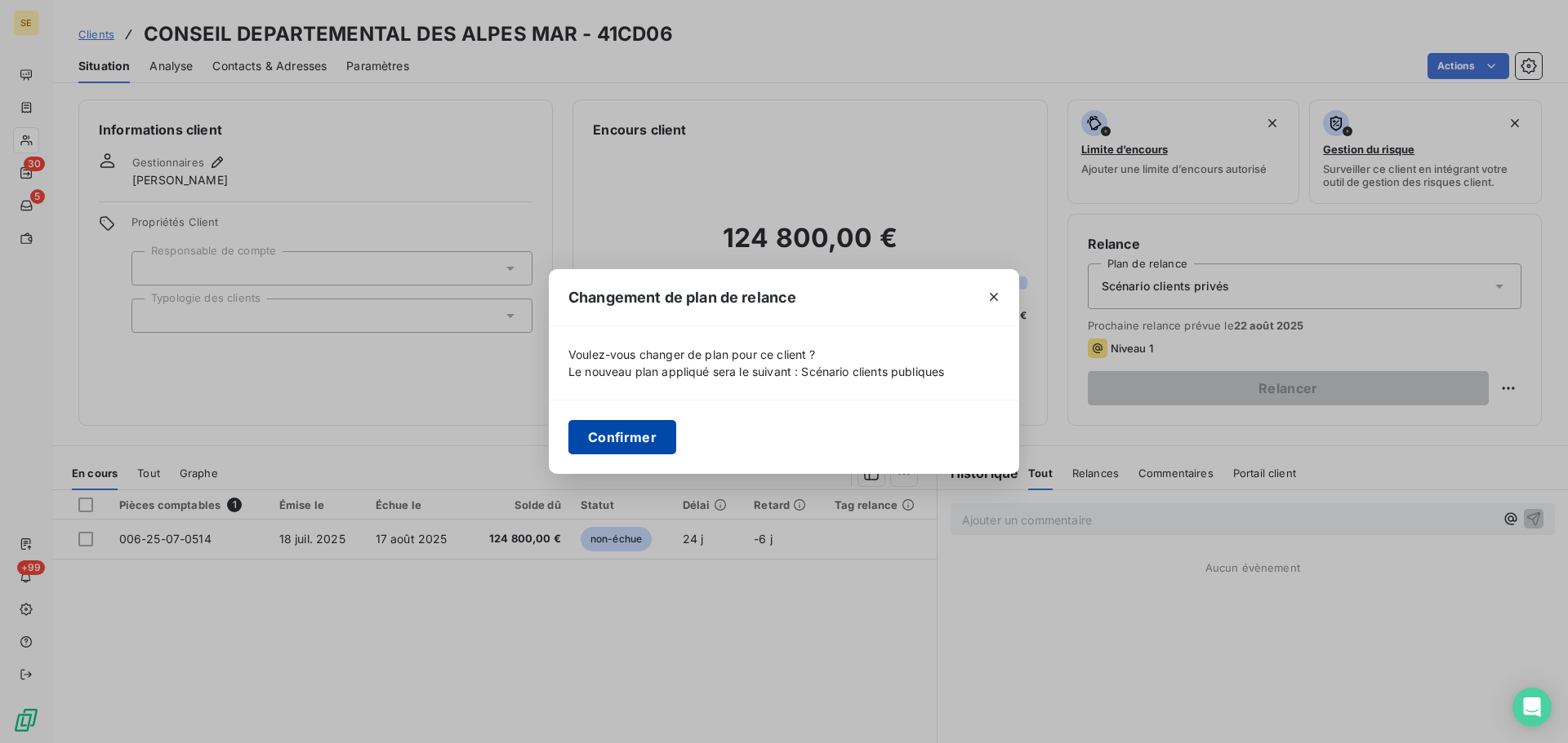
click at [659, 441] on button "Confirmer" at bounding box center [622, 438] width 108 height 35
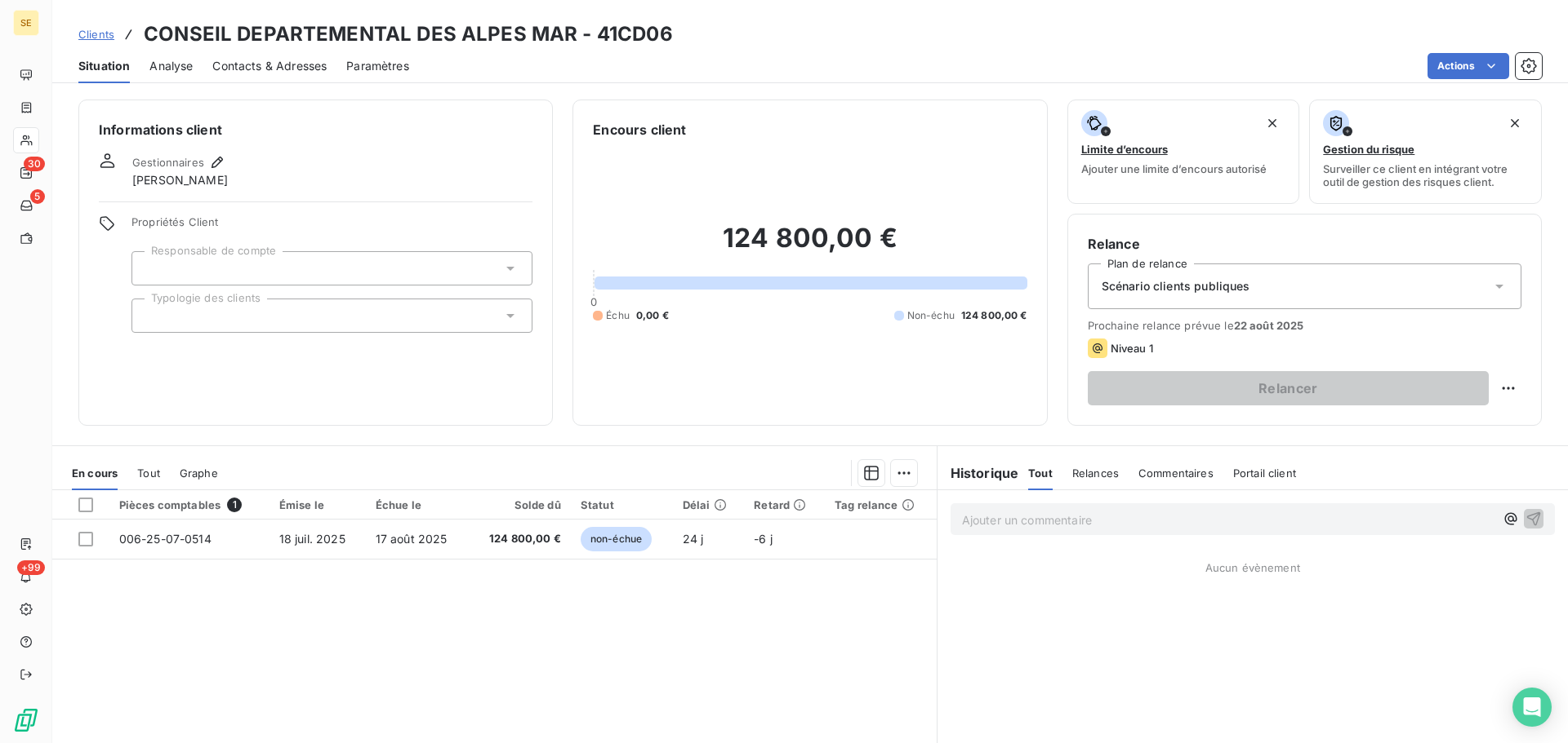
click at [504, 311] on icon at bounding box center [510, 315] width 16 height 16
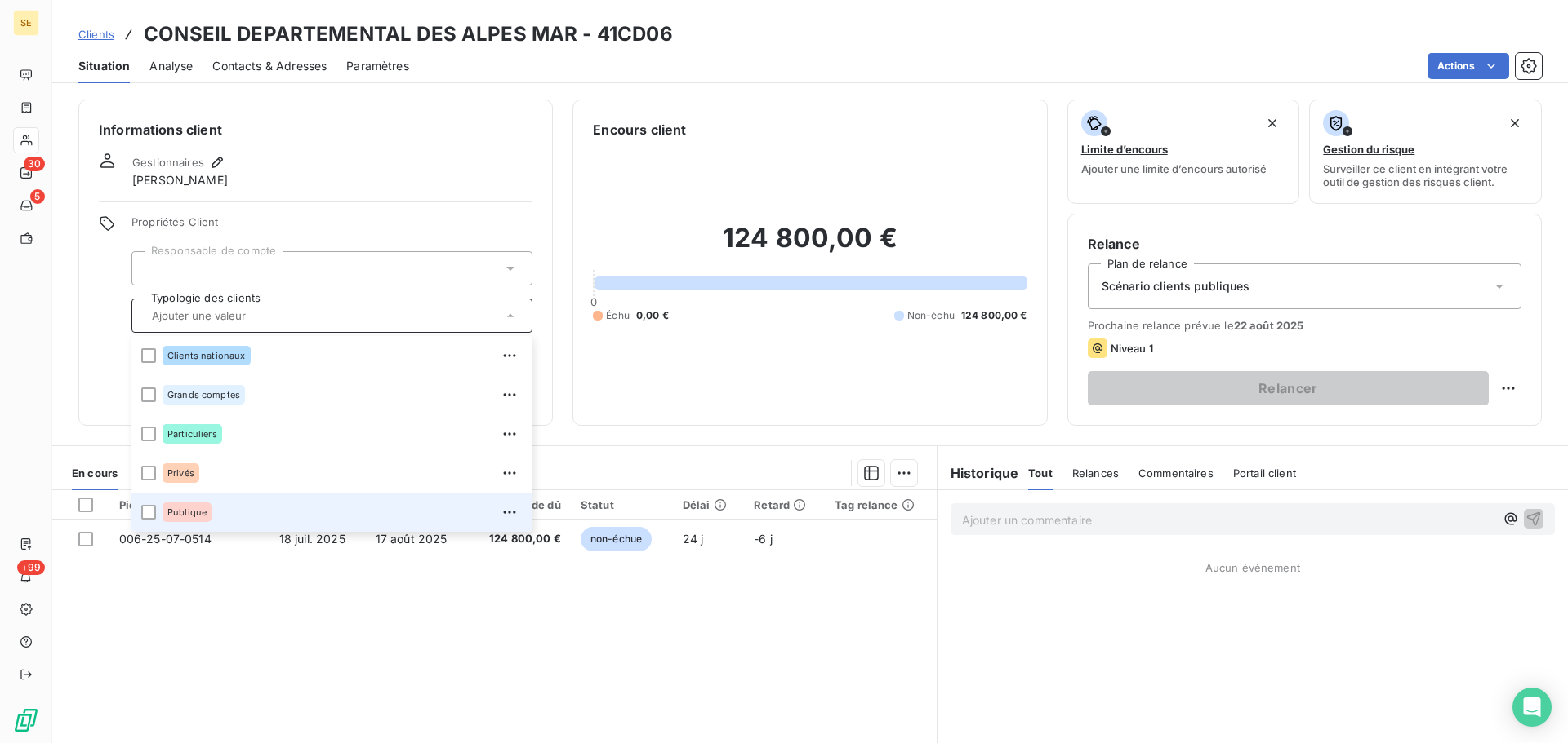
click at [180, 513] on span "Publique" at bounding box center [187, 513] width 40 height 10
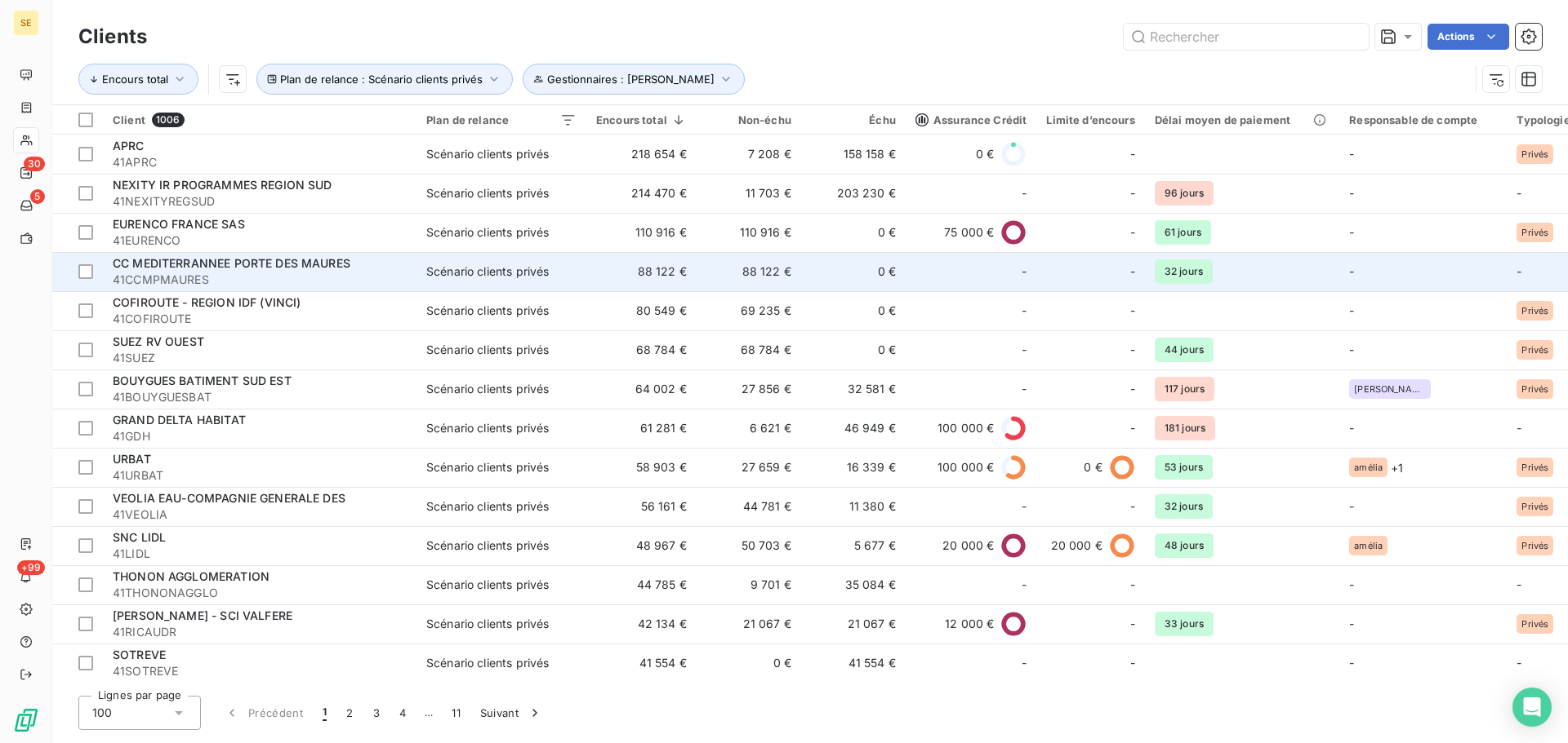
click at [208, 271] on div "CC MEDITERRANNEE PORTE DES MAURES" at bounding box center [259, 263] width 294 height 16
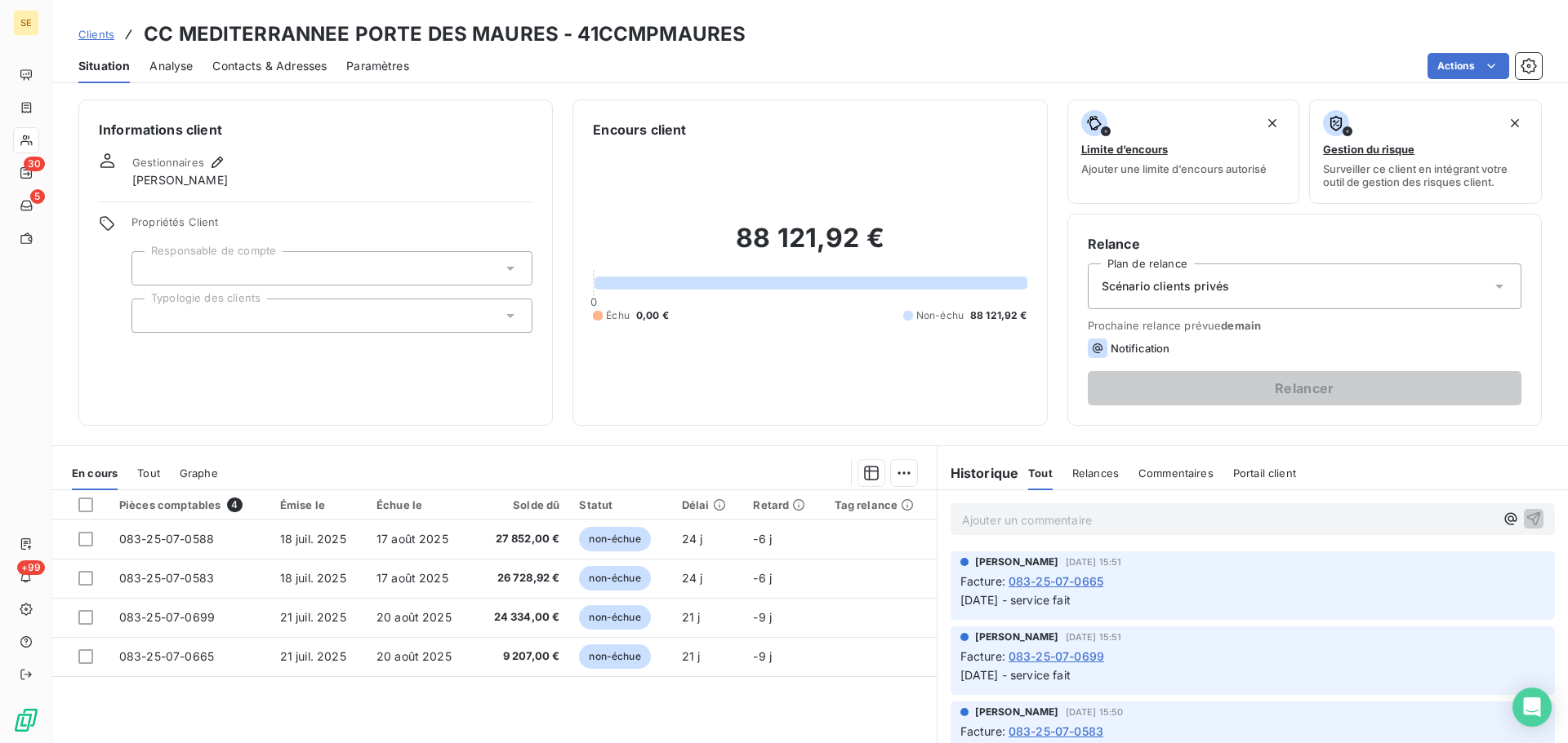
click at [1275, 279] on div "Scénario clients privés" at bounding box center [1305, 286] width 434 height 45
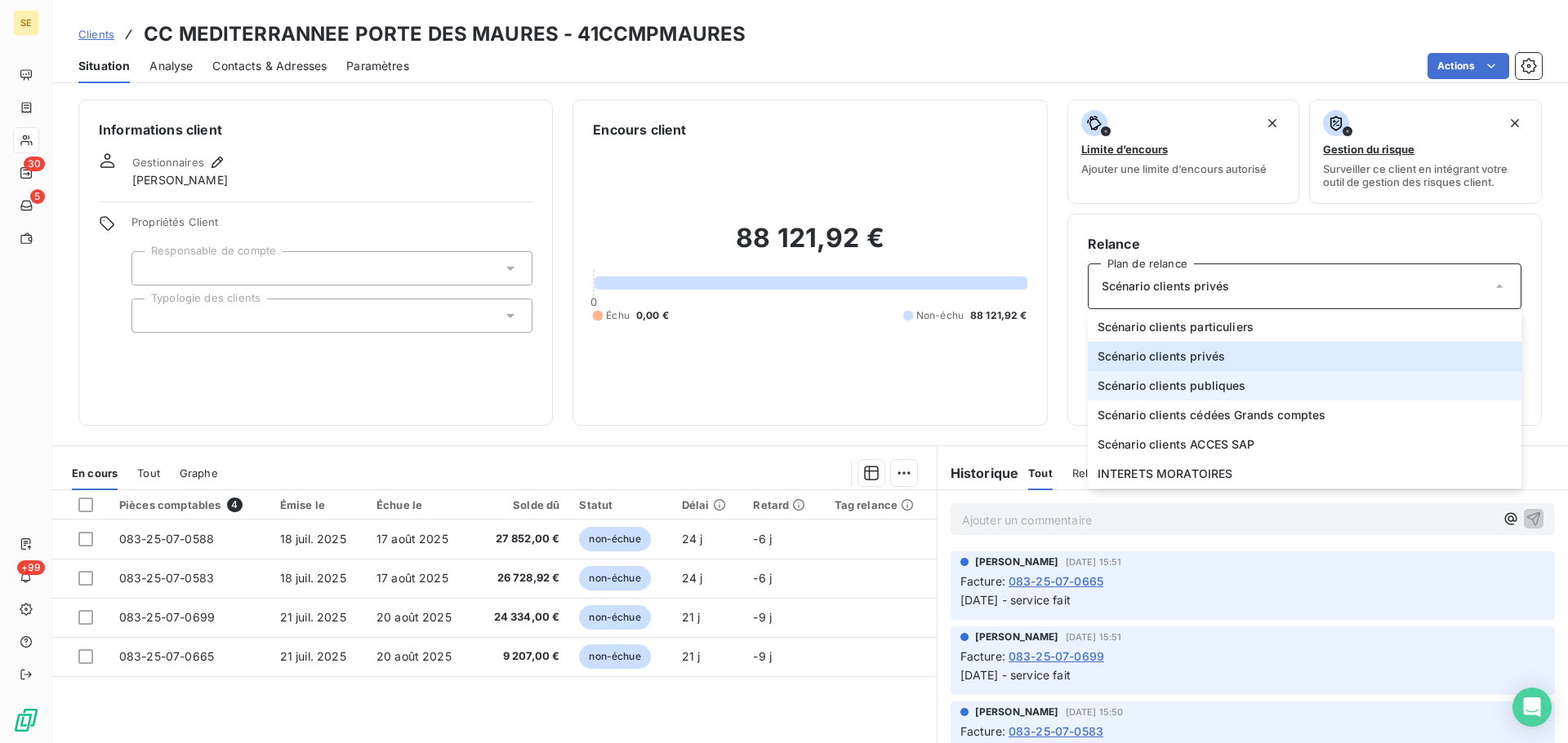
click at [1236, 385] on li "Scénario clients publiques" at bounding box center [1305, 385] width 434 height 29
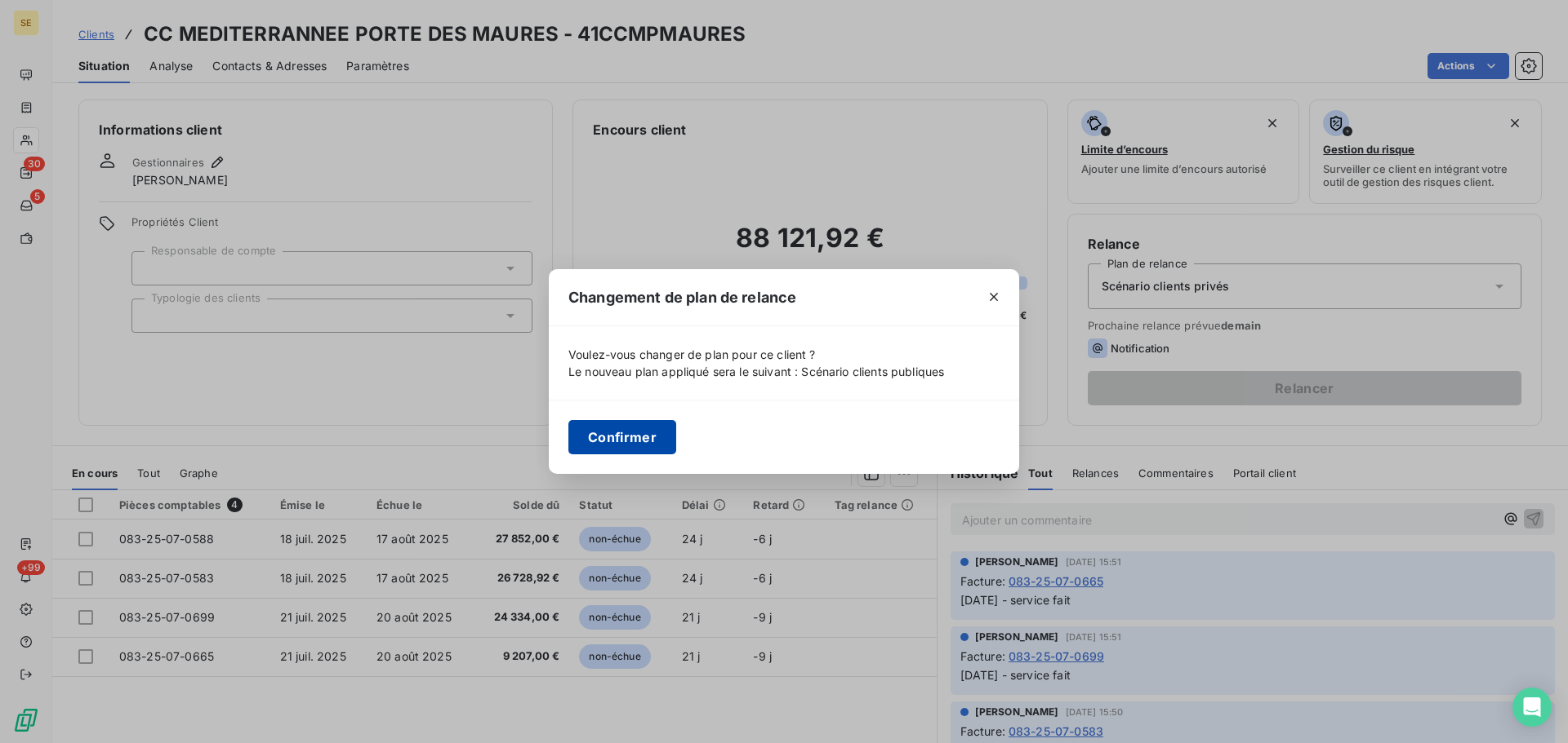
click at [625, 444] on button "Confirmer" at bounding box center [622, 438] width 108 height 35
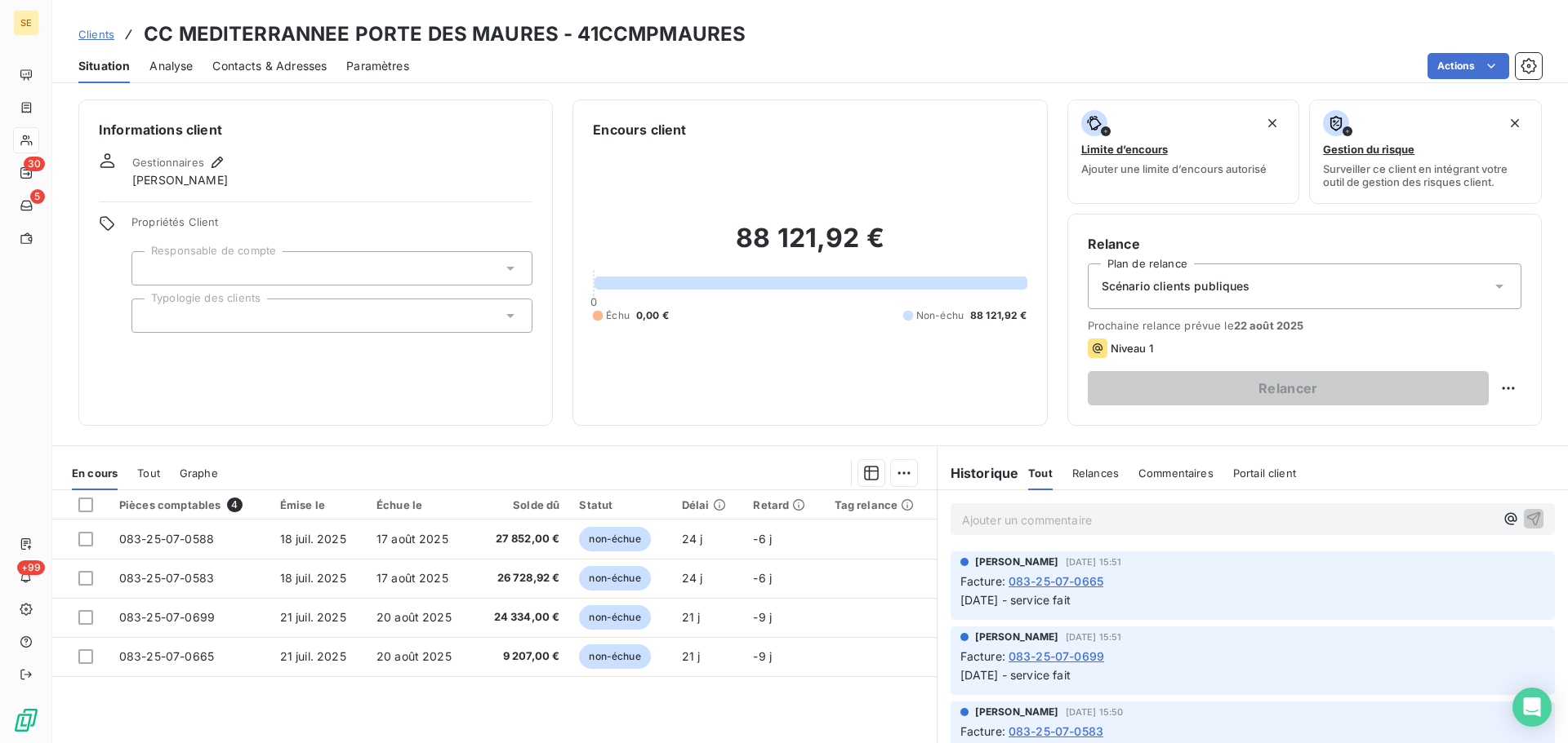
click at [503, 316] on icon at bounding box center [510, 315] width 16 height 16
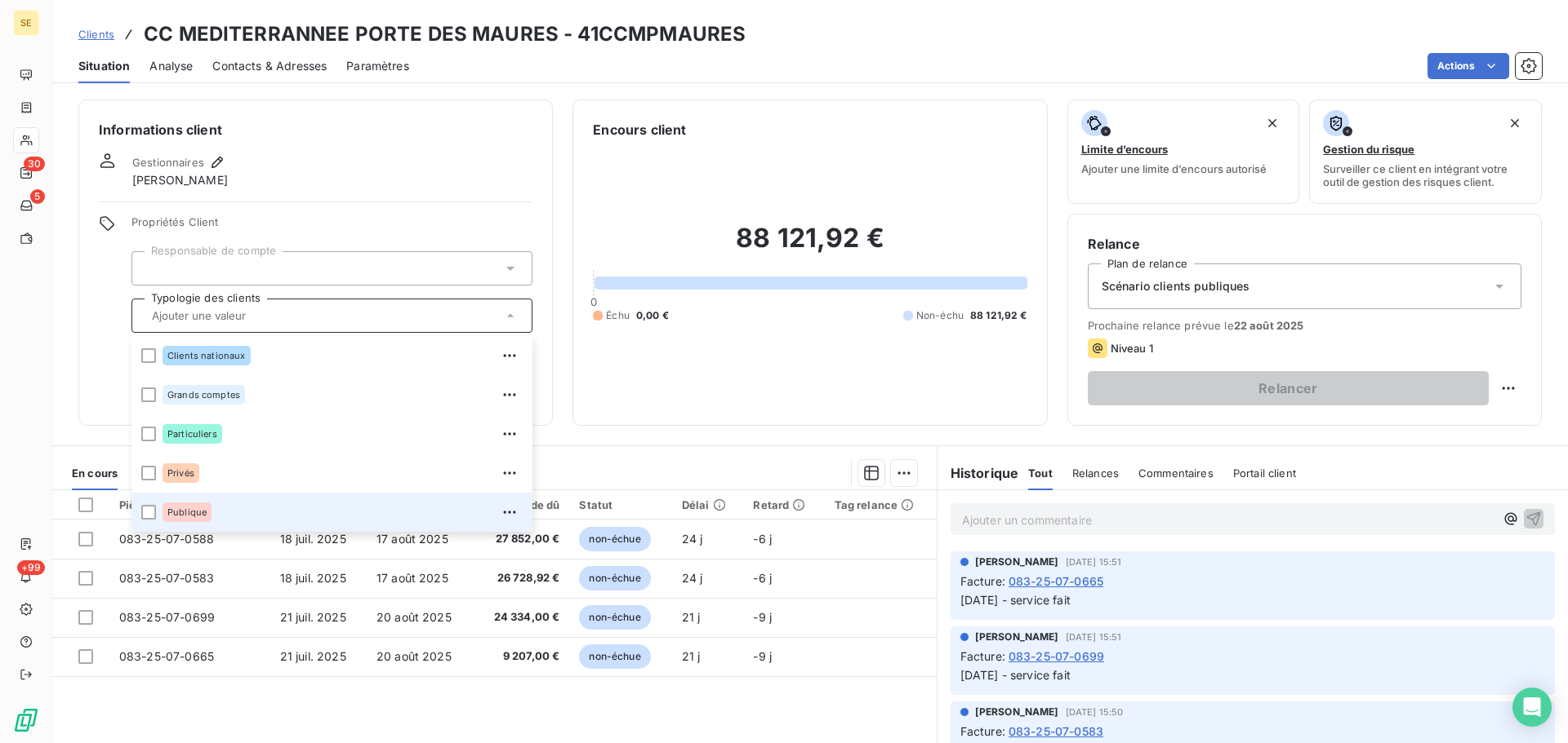
click at [258, 503] on div "Publique" at bounding box center [342, 512] width 360 height 26
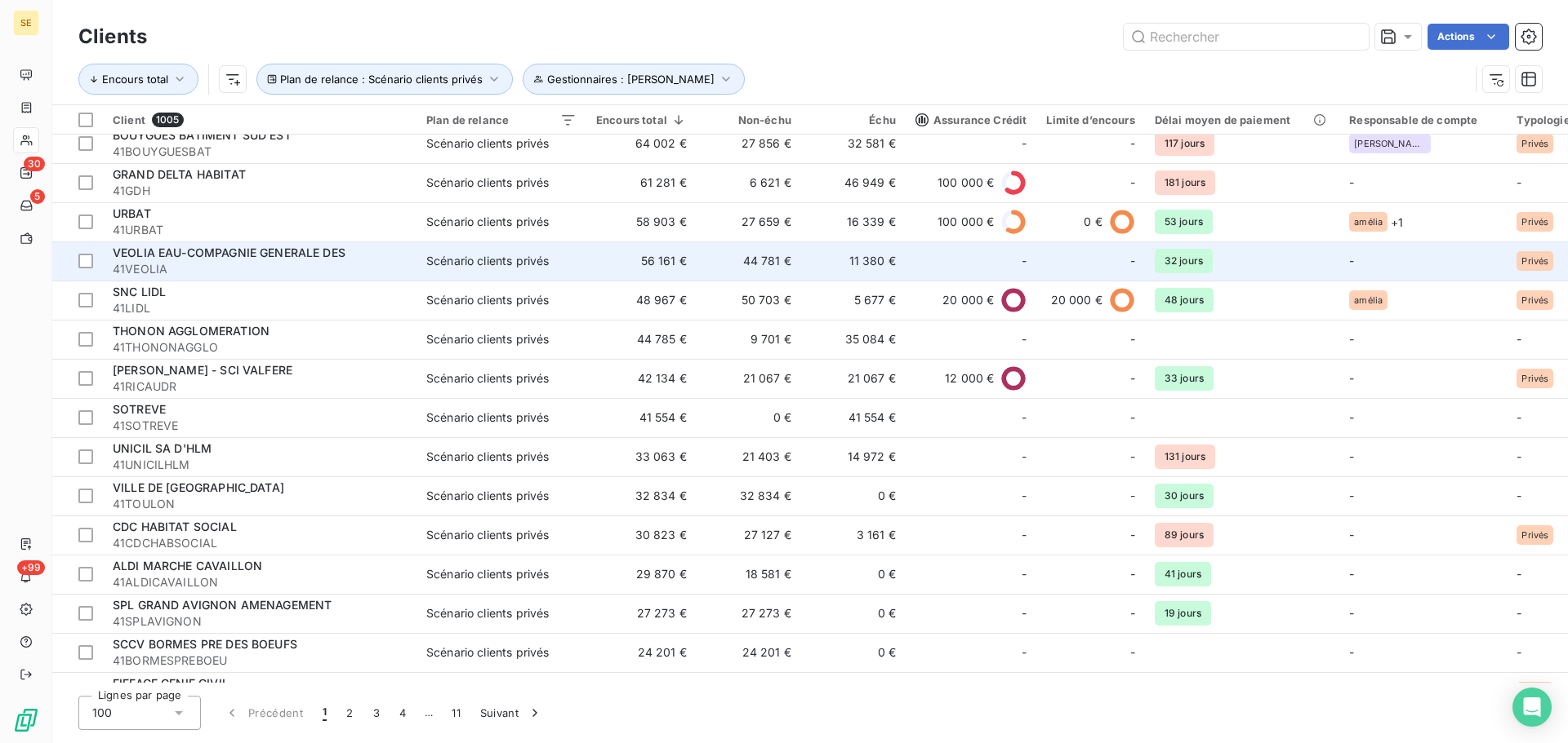
scroll to position [245, 0]
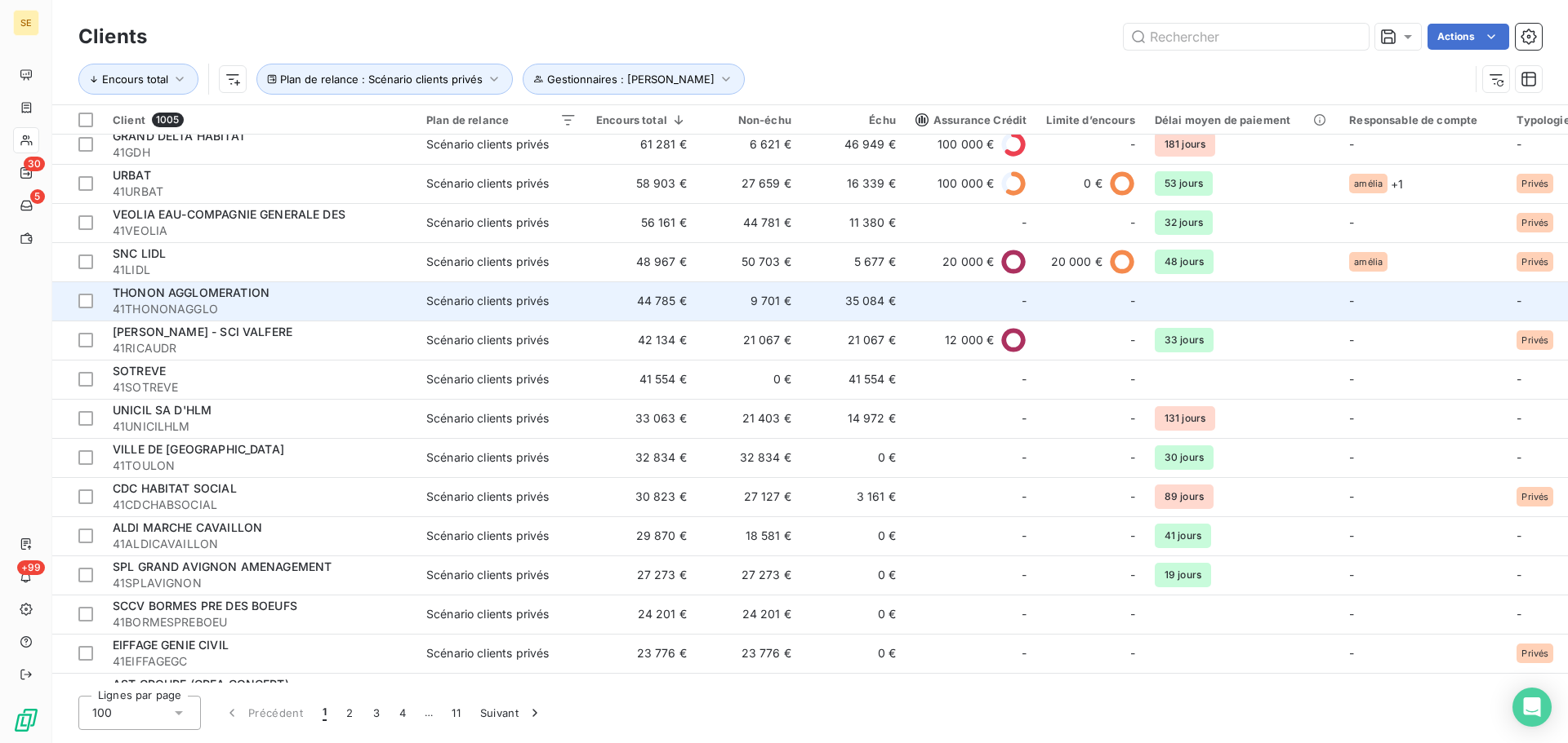
click at [450, 298] on div "Scénario clients privés" at bounding box center [487, 301] width 122 height 16
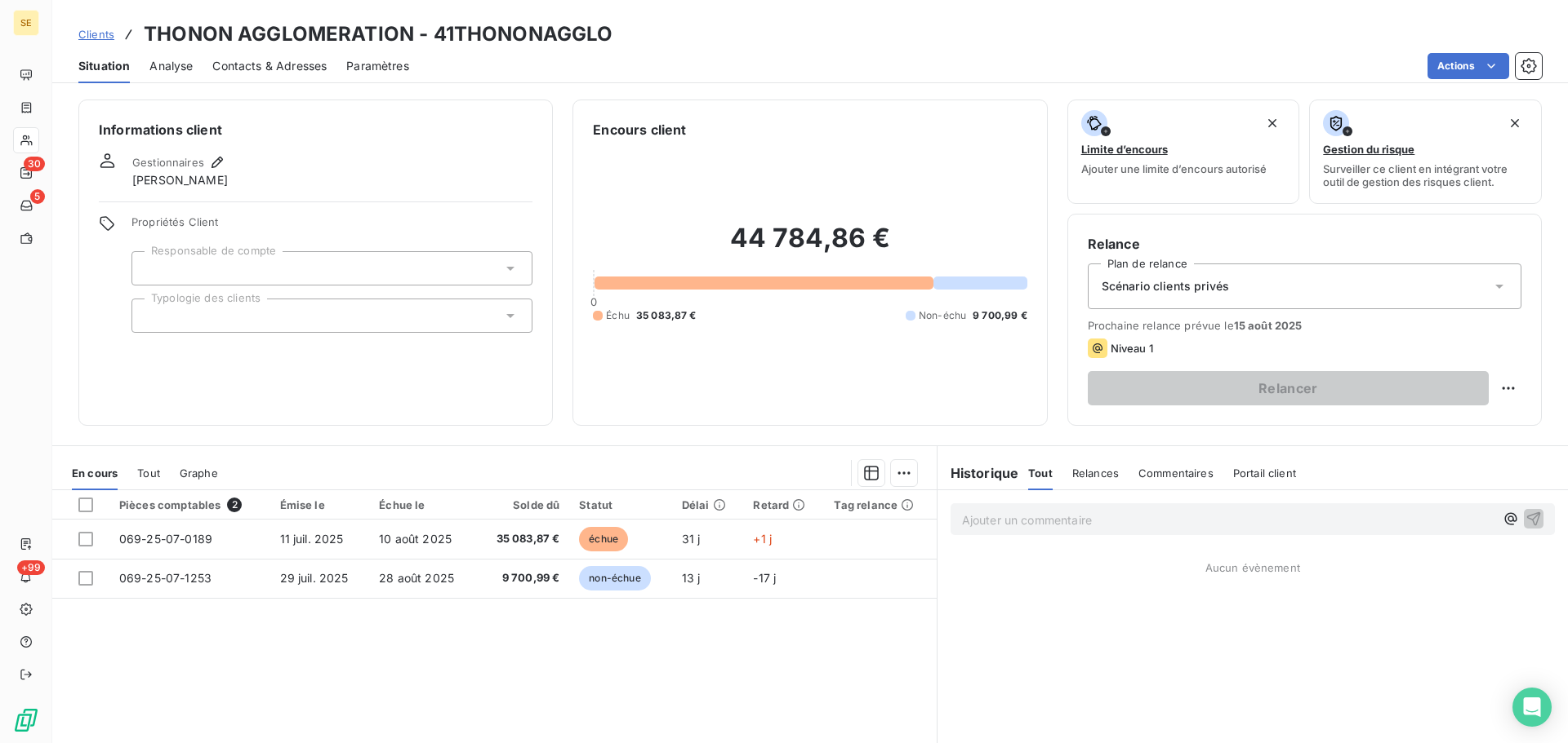
scroll to position [82, 0]
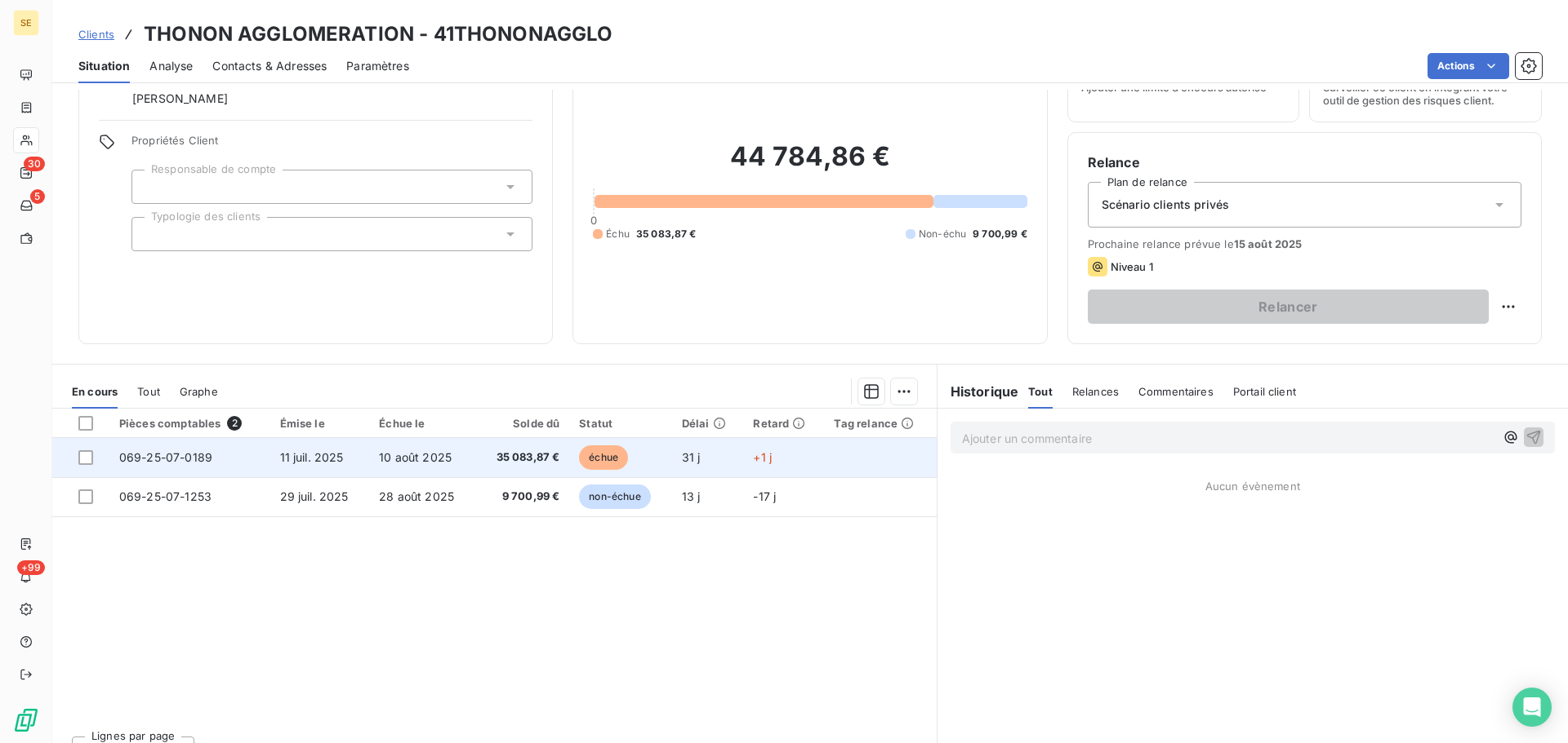
click at [494, 456] on span "35 083,87 €" at bounding box center [523, 458] width 74 height 16
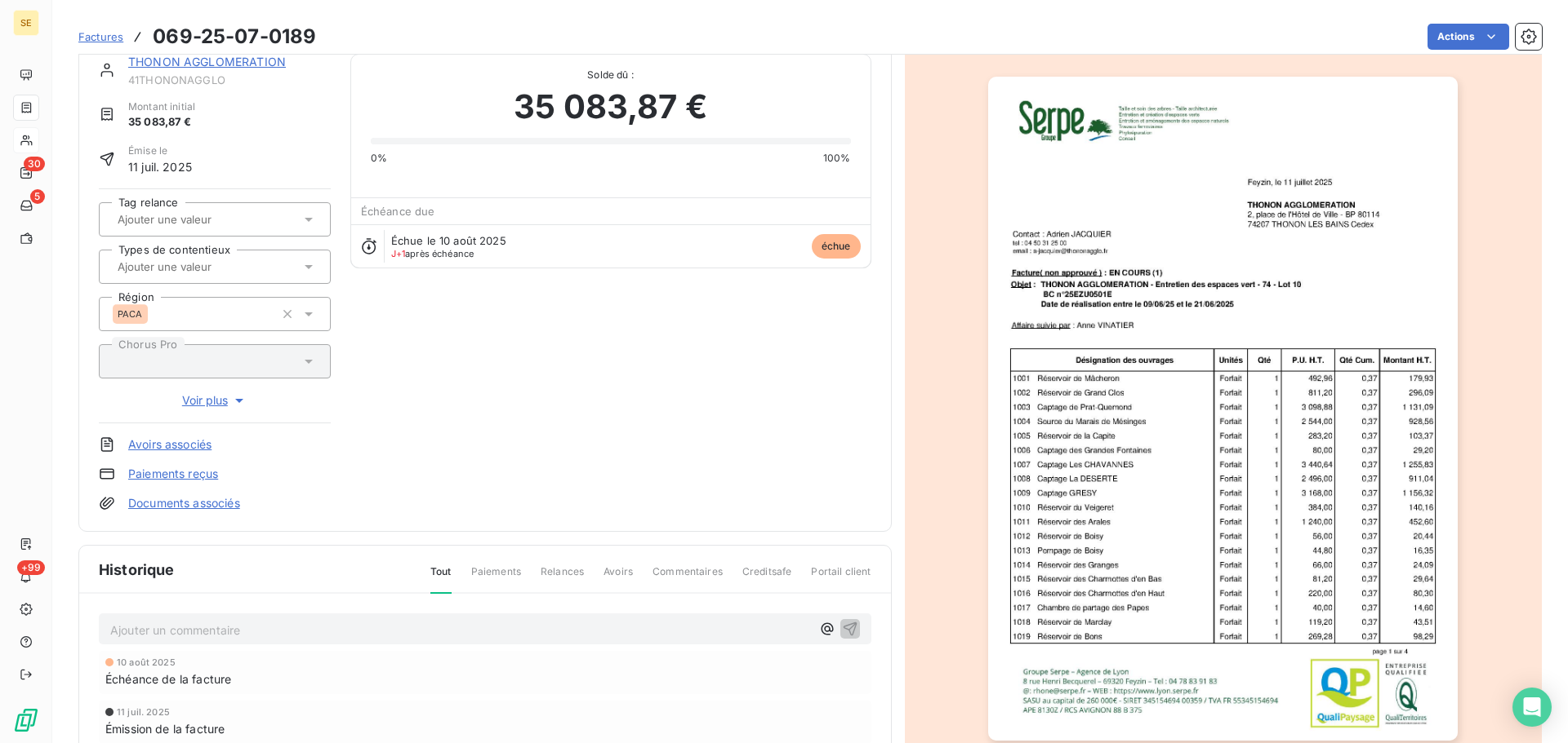
scroll to position [2, 0]
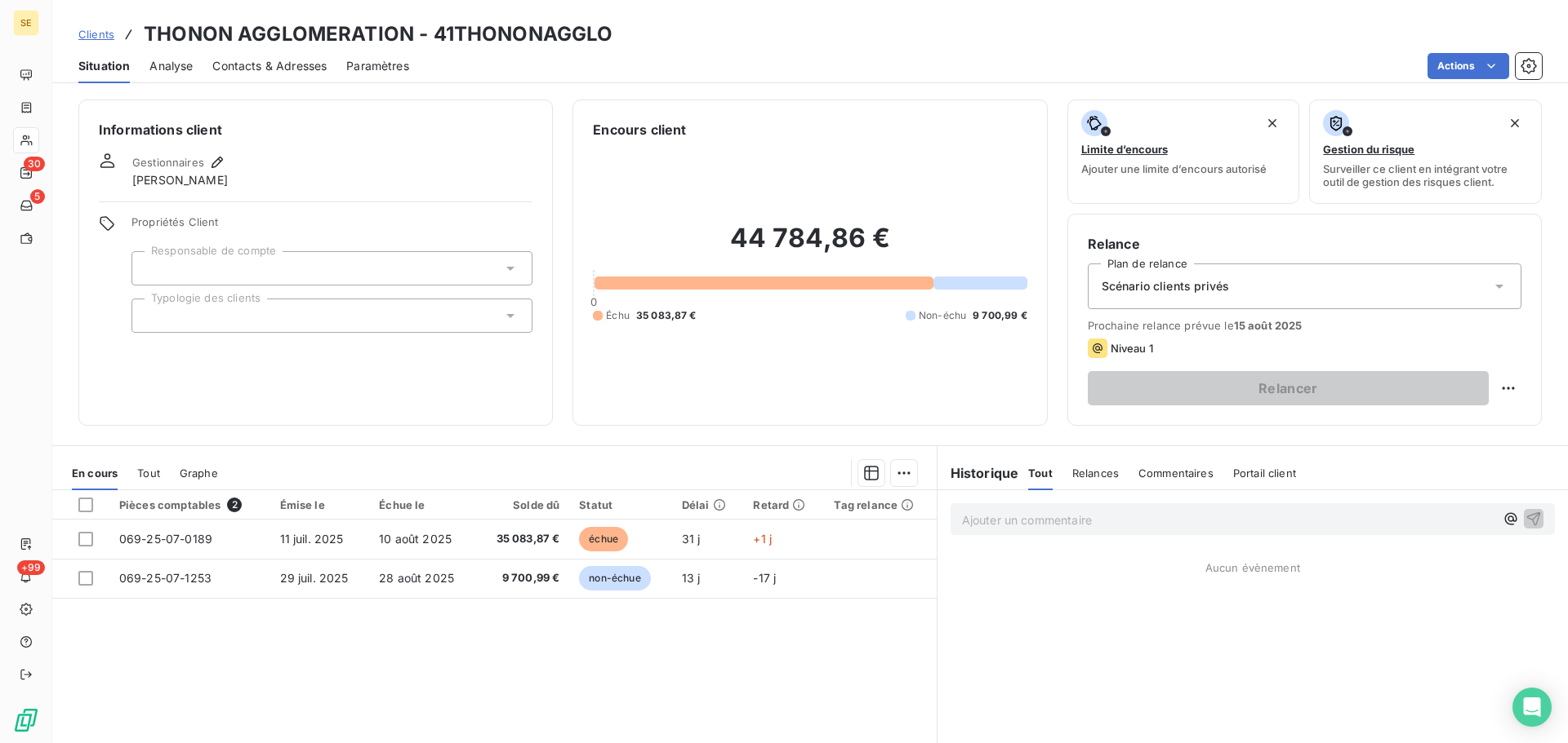
drag, startPoint x: 1261, startPoint y: 285, endPoint x: 1257, endPoint y: 301, distance: 16.5
click at [1262, 285] on div "Scénario clients privés" at bounding box center [1305, 286] width 434 height 45
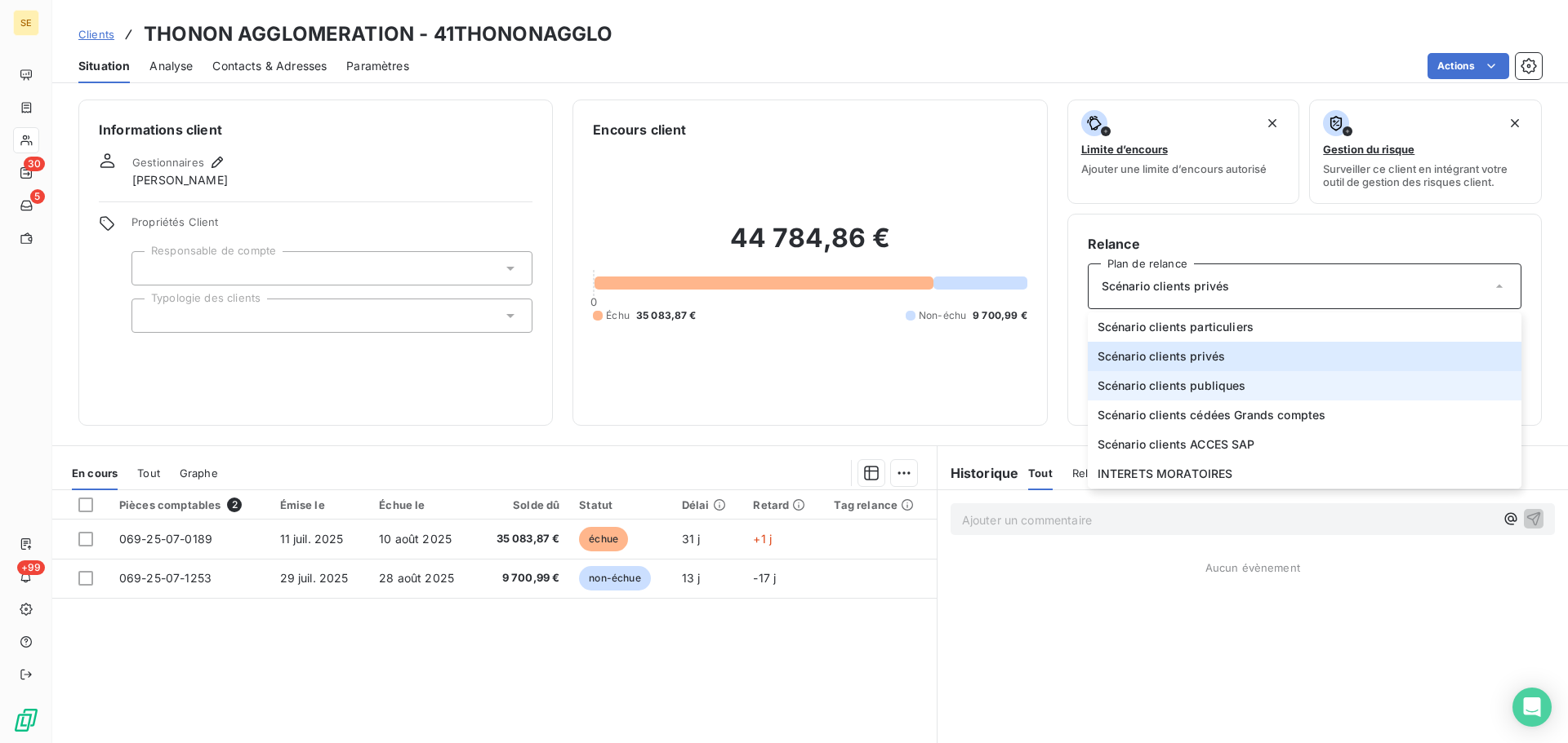
click at [1202, 385] on span "Scénario clients publiques" at bounding box center [1172, 385] width 149 height 16
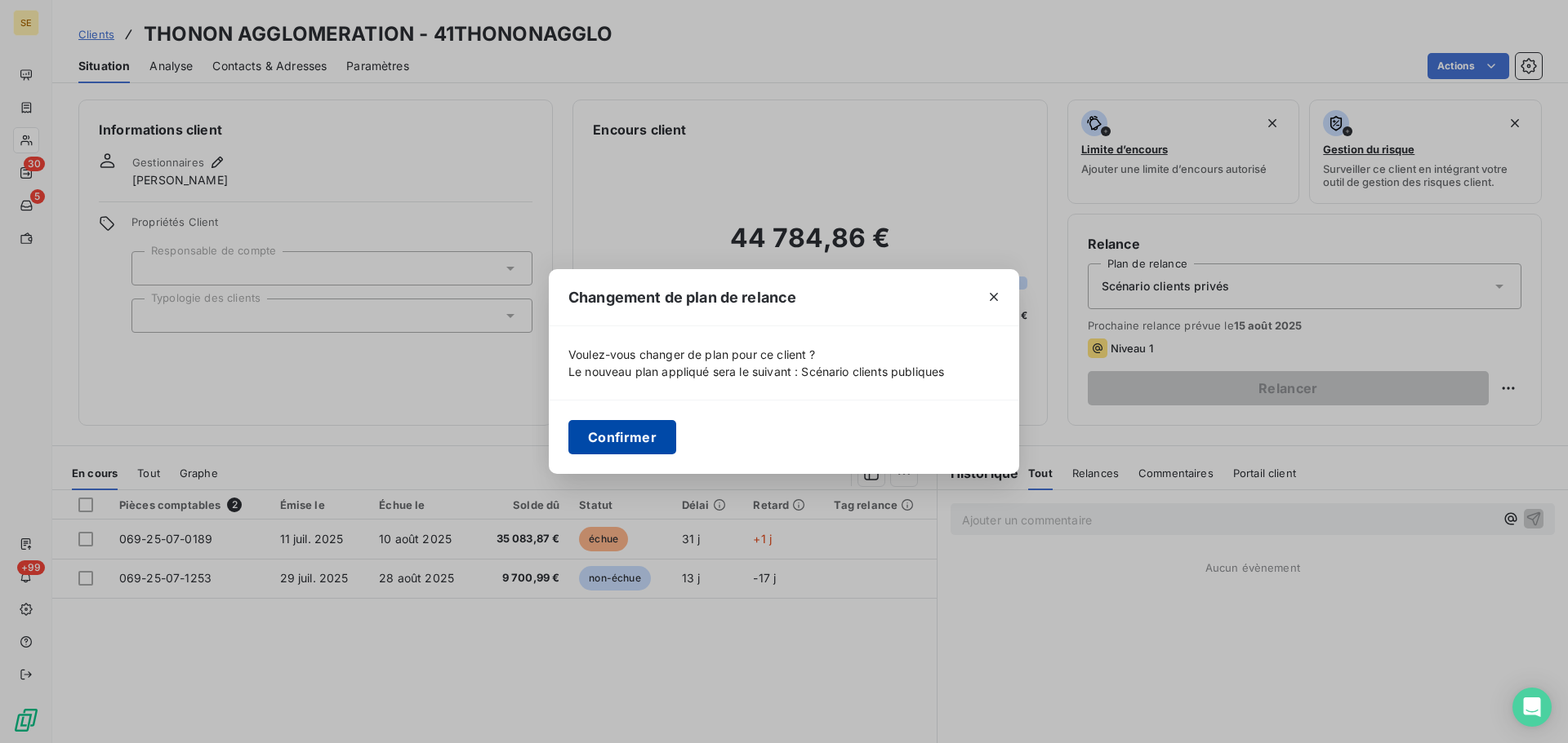
click at [595, 439] on button "Confirmer" at bounding box center [622, 438] width 108 height 35
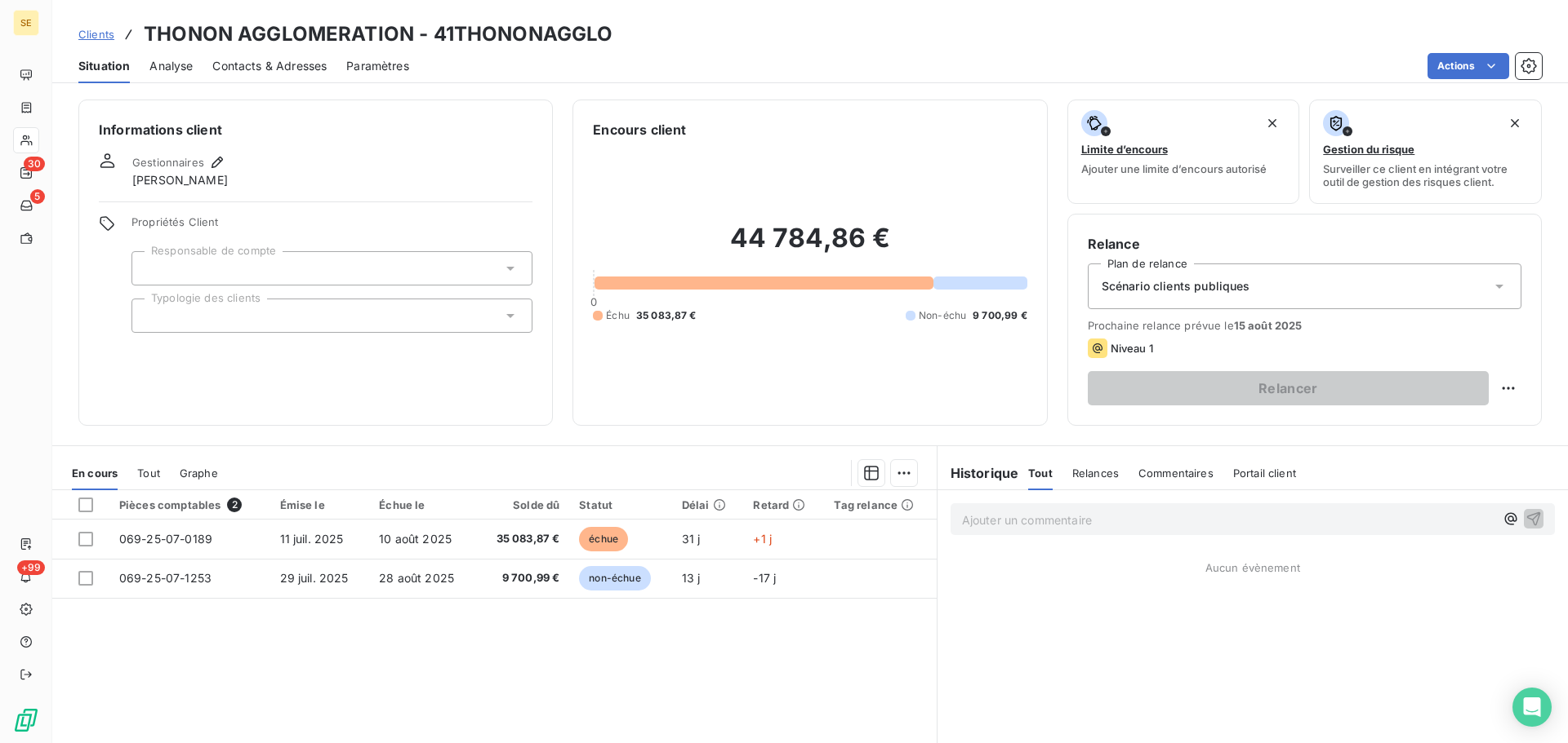
click at [515, 317] on div at bounding box center [332, 316] width 401 height 35
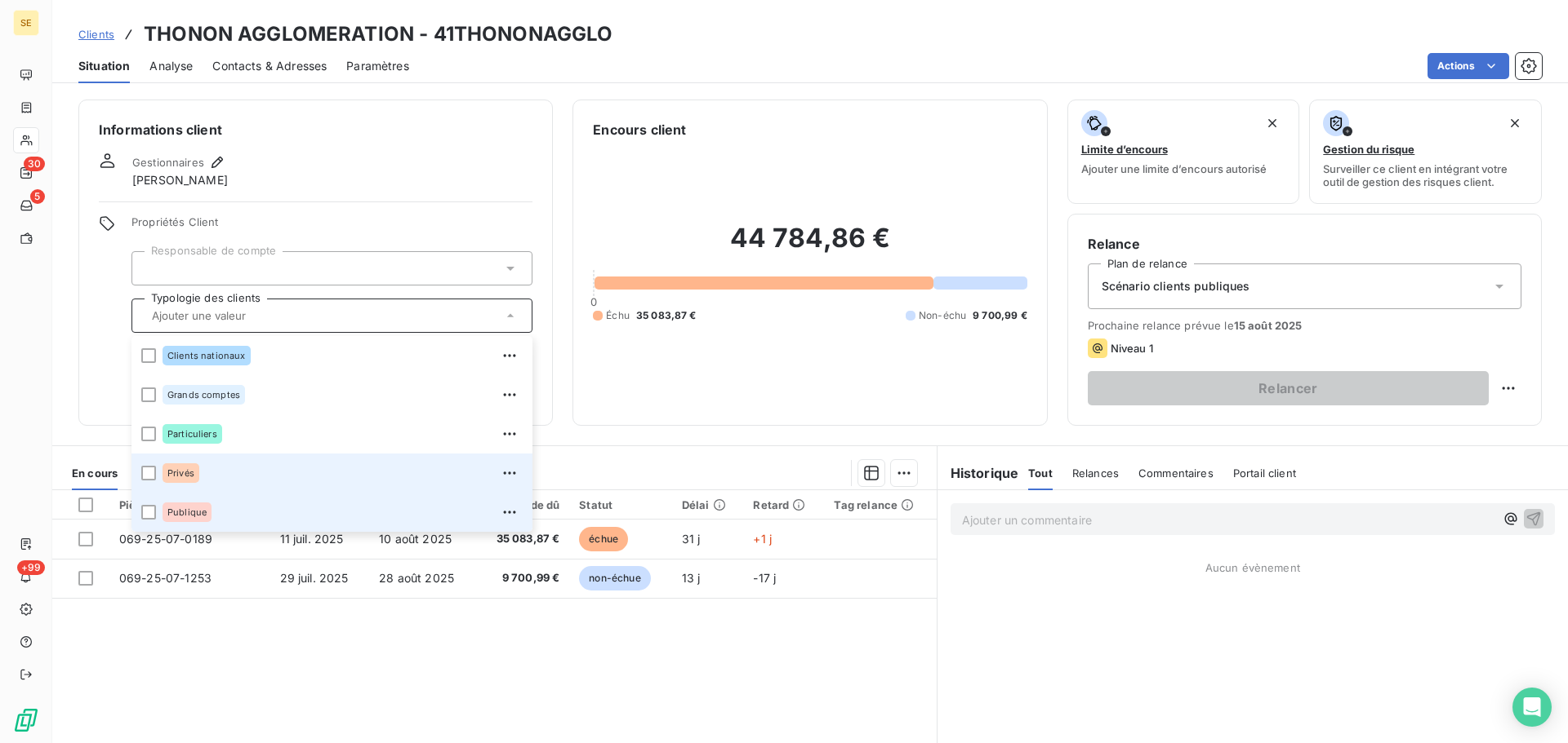
drag, startPoint x: 285, startPoint y: 520, endPoint x: 248, endPoint y: 468, distance: 63.8
click at [286, 519] on div "Publique" at bounding box center [342, 512] width 360 height 26
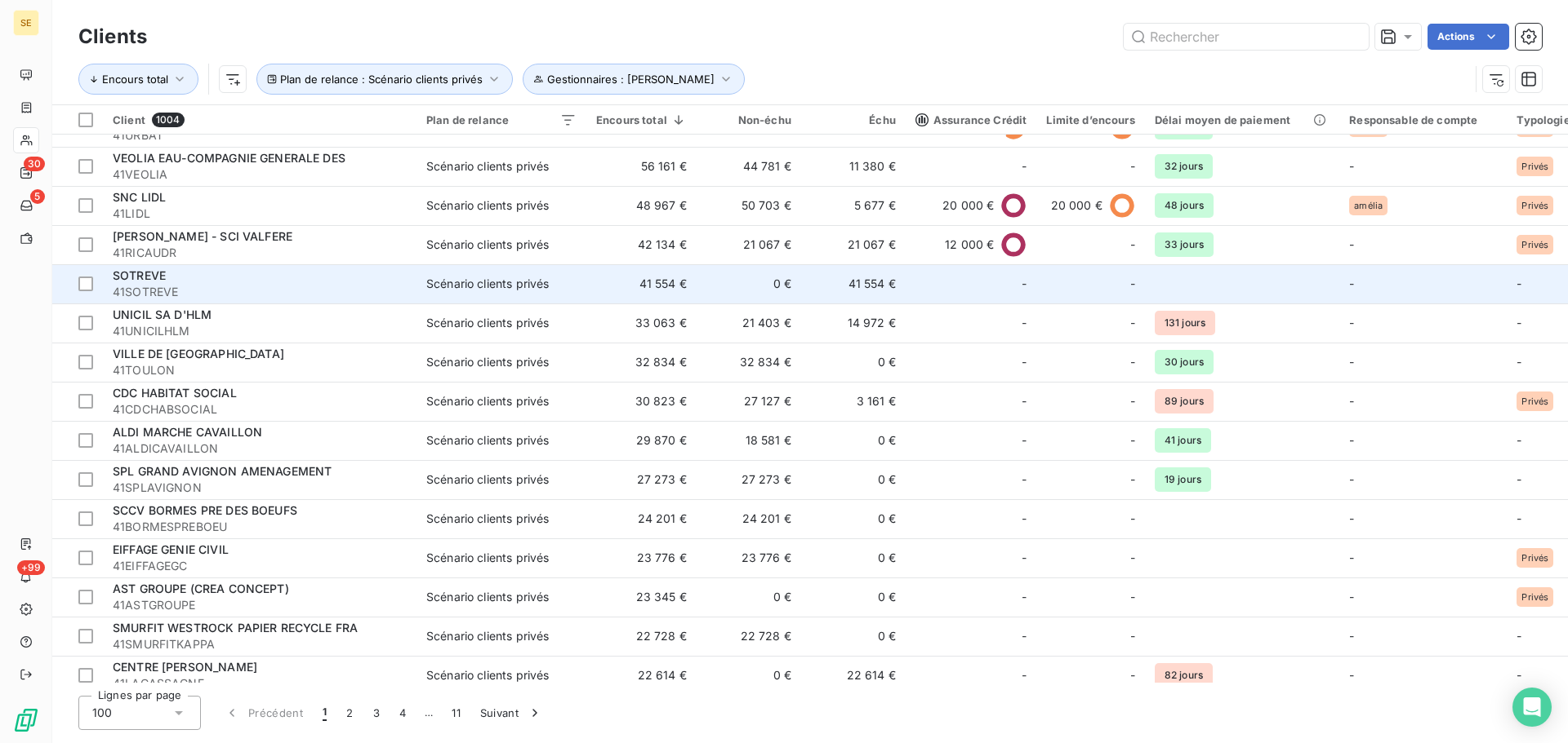
scroll to position [327, 0]
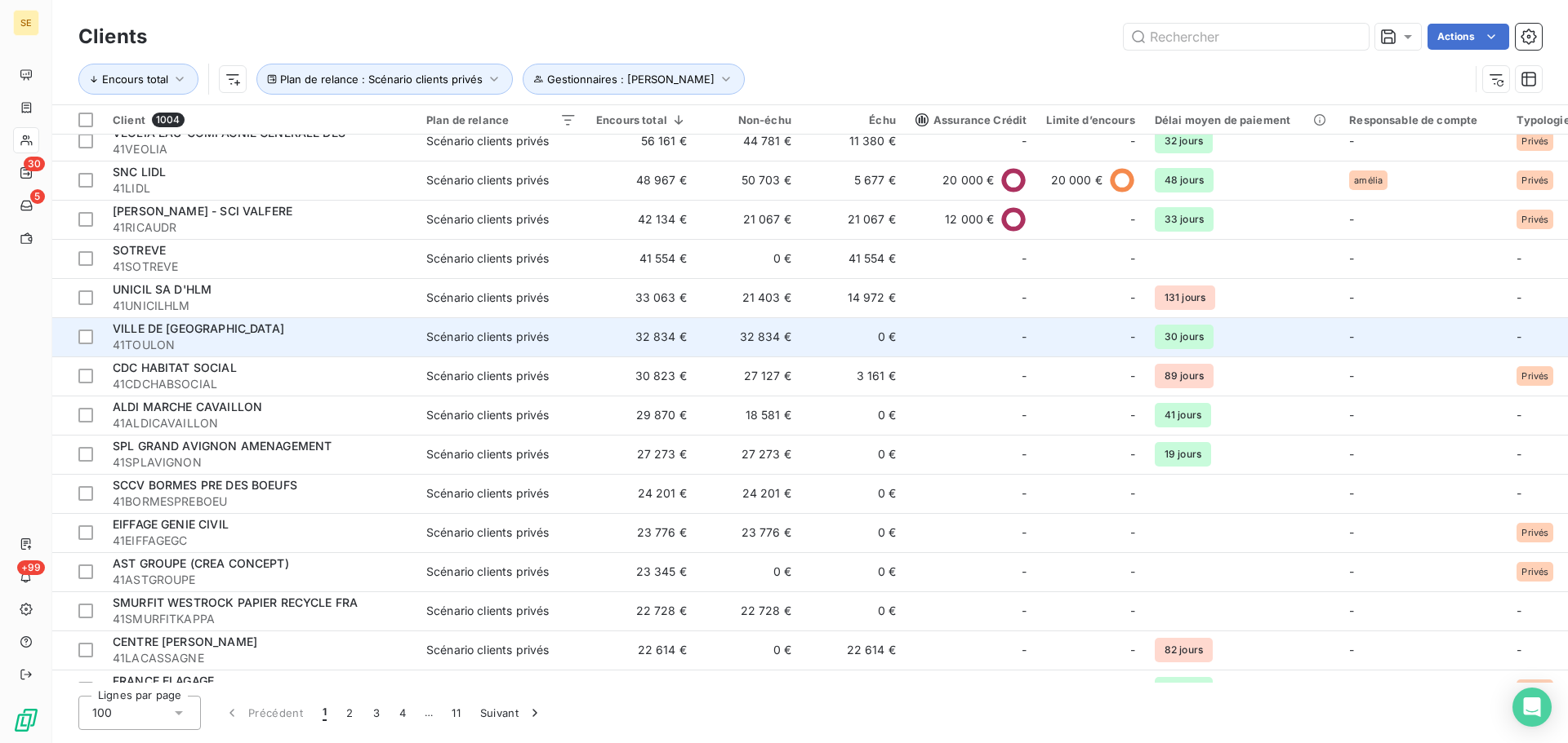
click at [304, 334] on div "VILLE DE [GEOGRAPHIC_DATA]" at bounding box center [259, 329] width 294 height 16
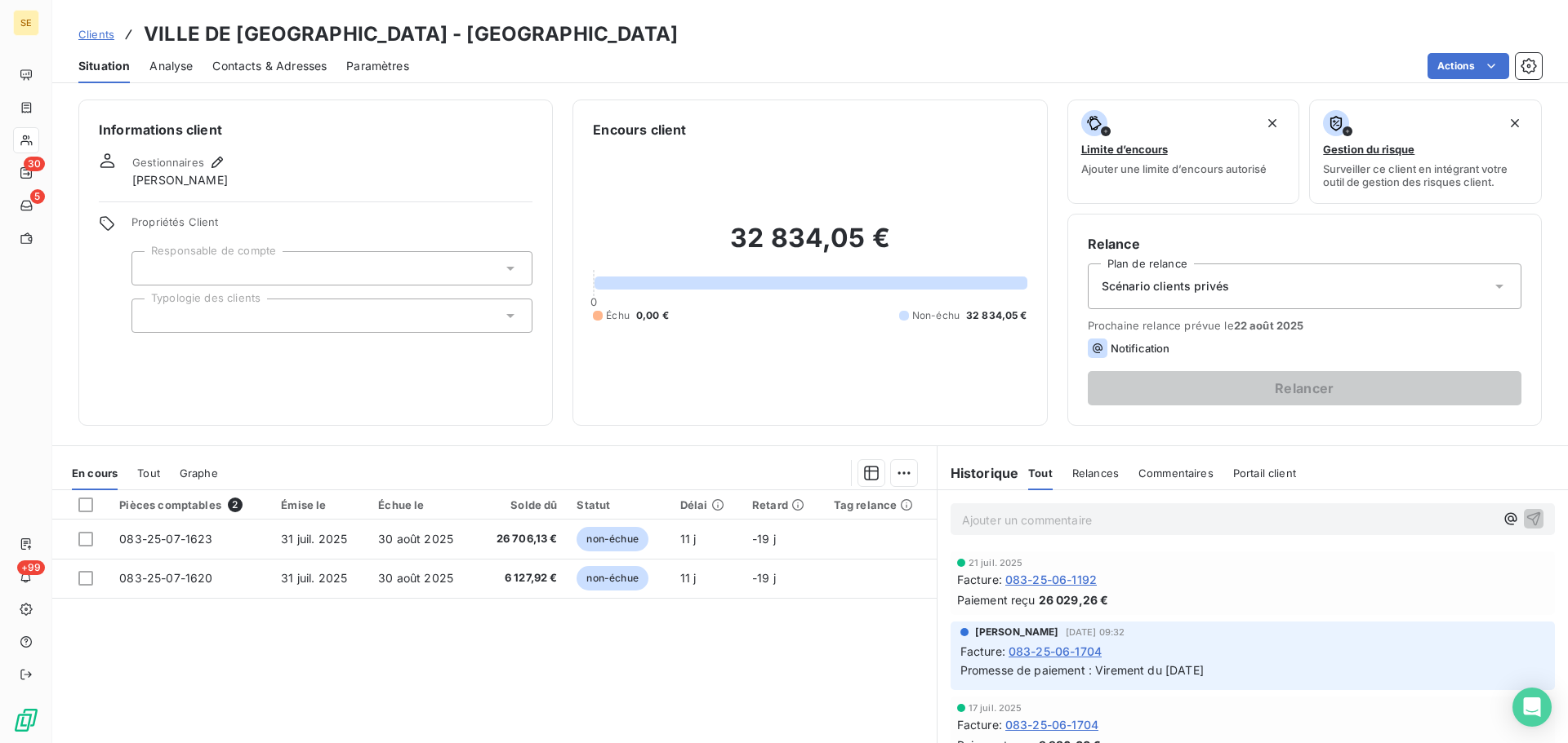
click at [1266, 290] on div "Scénario clients privés" at bounding box center [1305, 286] width 434 height 45
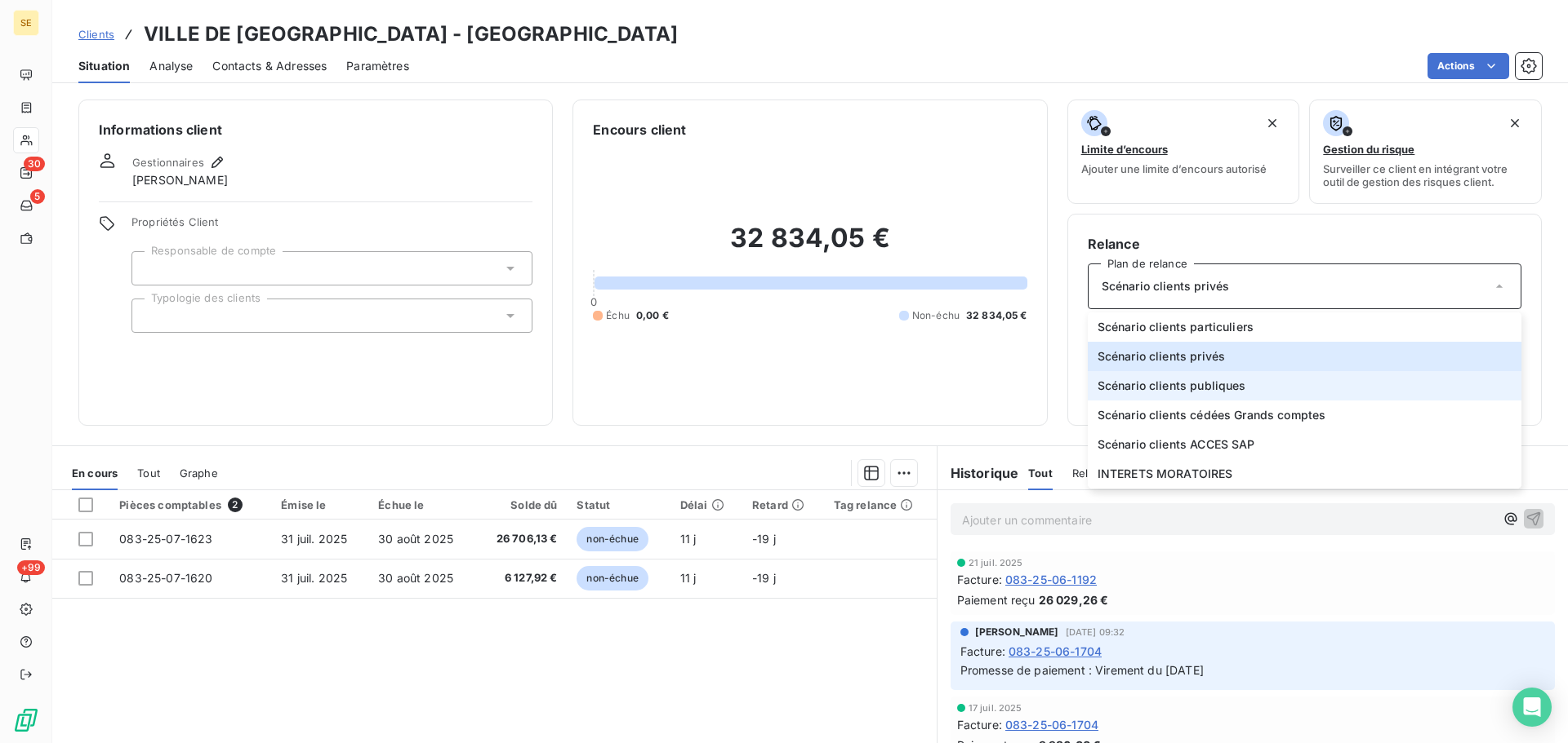
click at [1212, 389] on span "Scénario clients publiques" at bounding box center [1172, 385] width 149 height 16
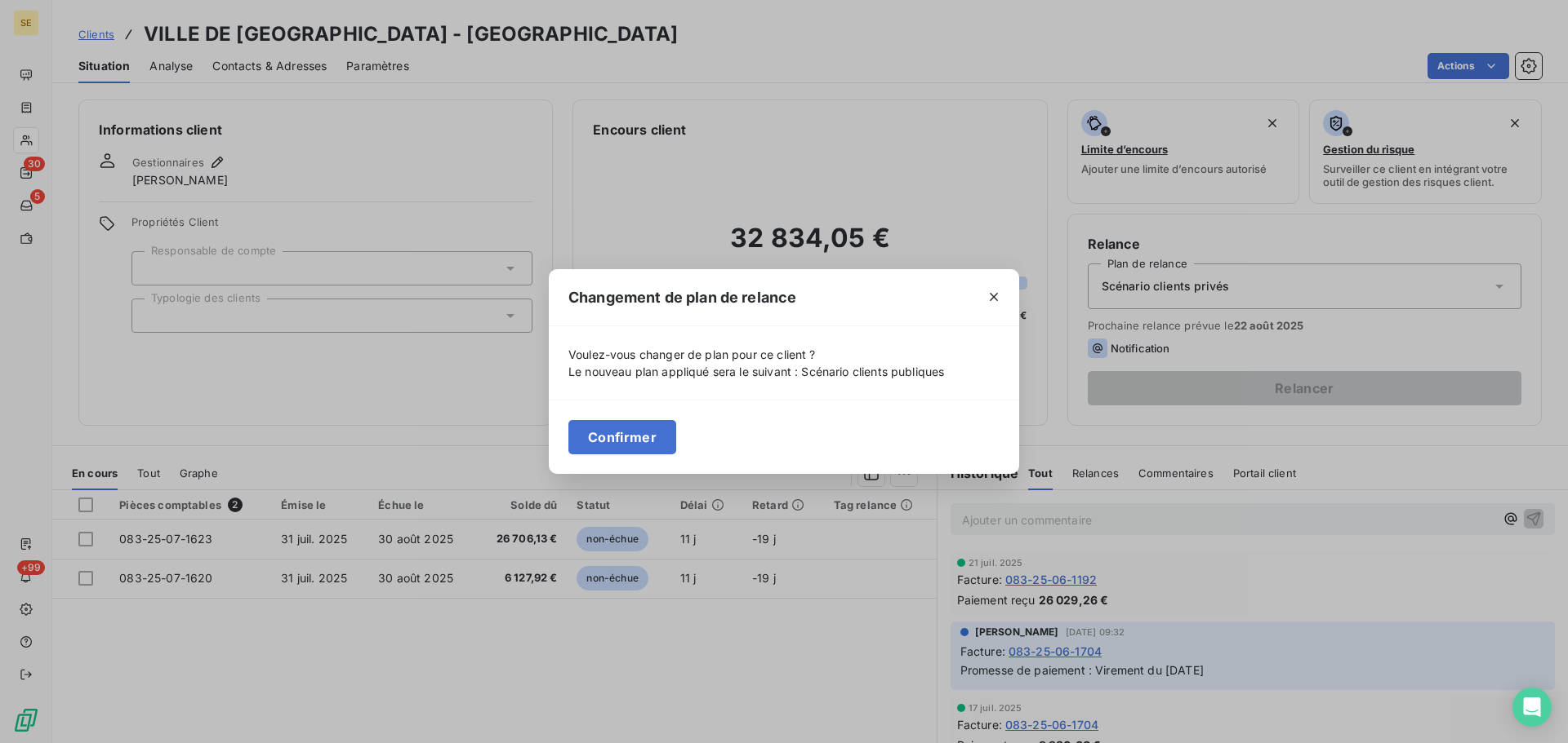
click at [643, 444] on button "Confirmer" at bounding box center [622, 438] width 108 height 35
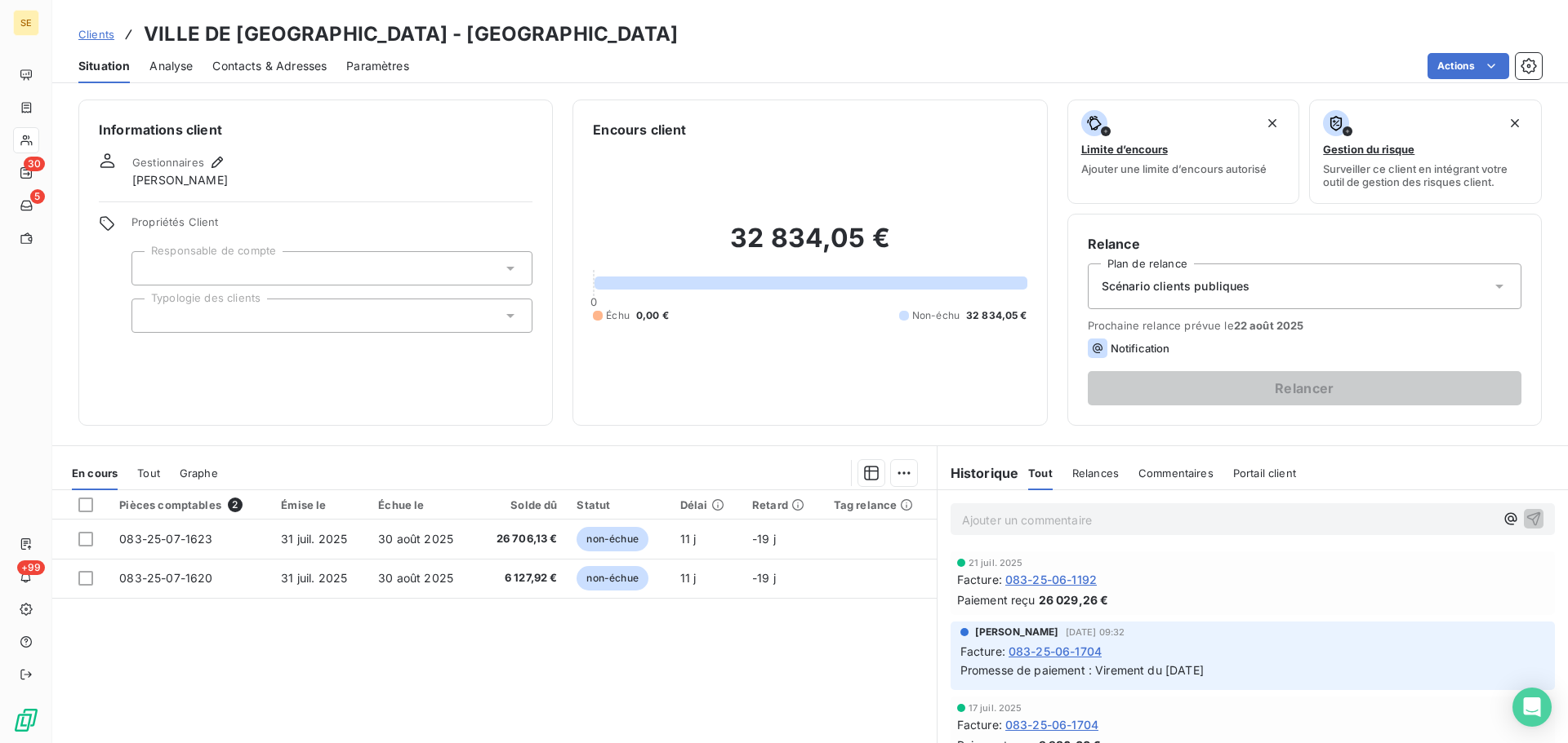
drag, startPoint x: 502, startPoint y: 317, endPoint x: 500, endPoint y: 327, distance: 10.2
click at [502, 317] on icon at bounding box center [510, 315] width 16 height 16
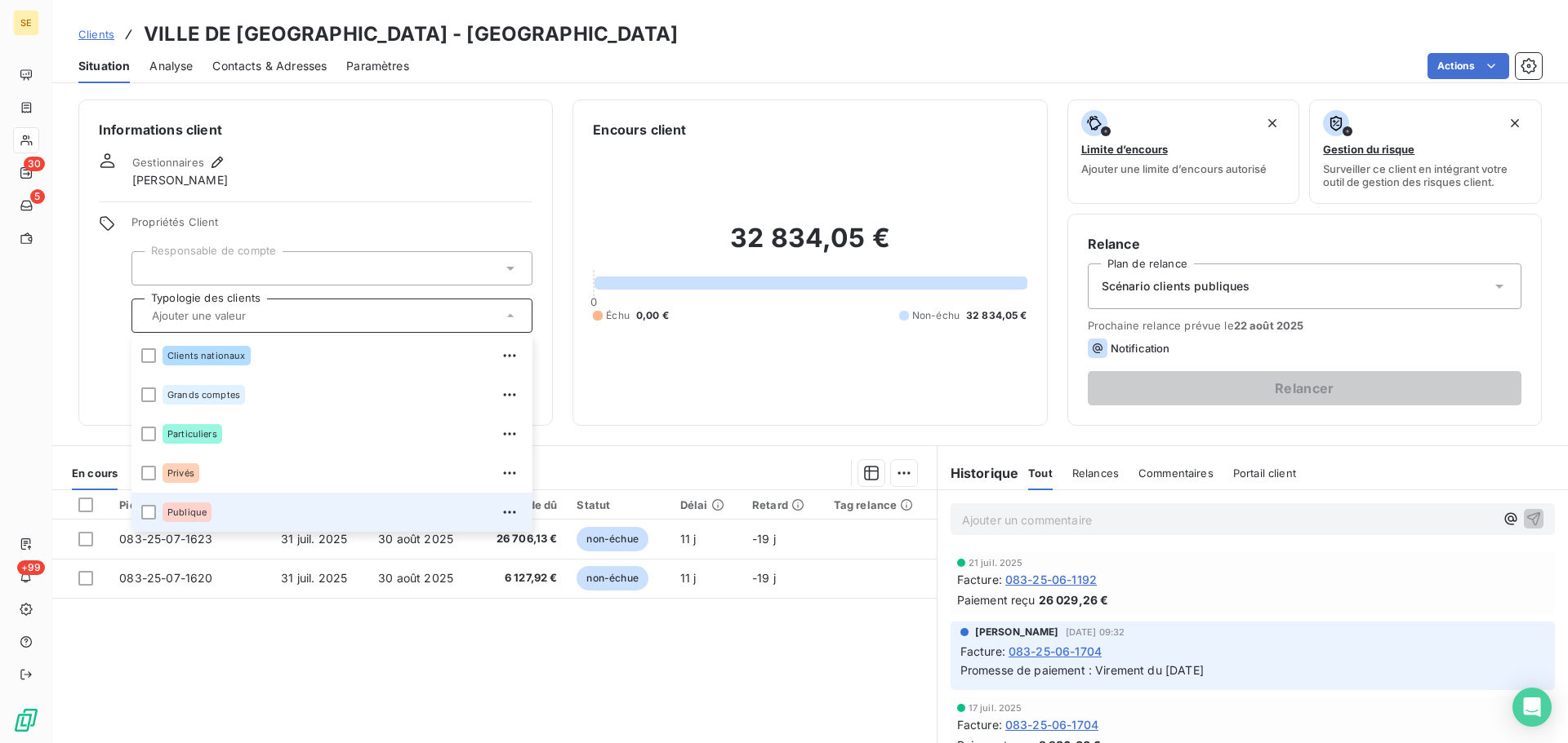
click at [347, 508] on div "Publique" at bounding box center [342, 512] width 360 height 26
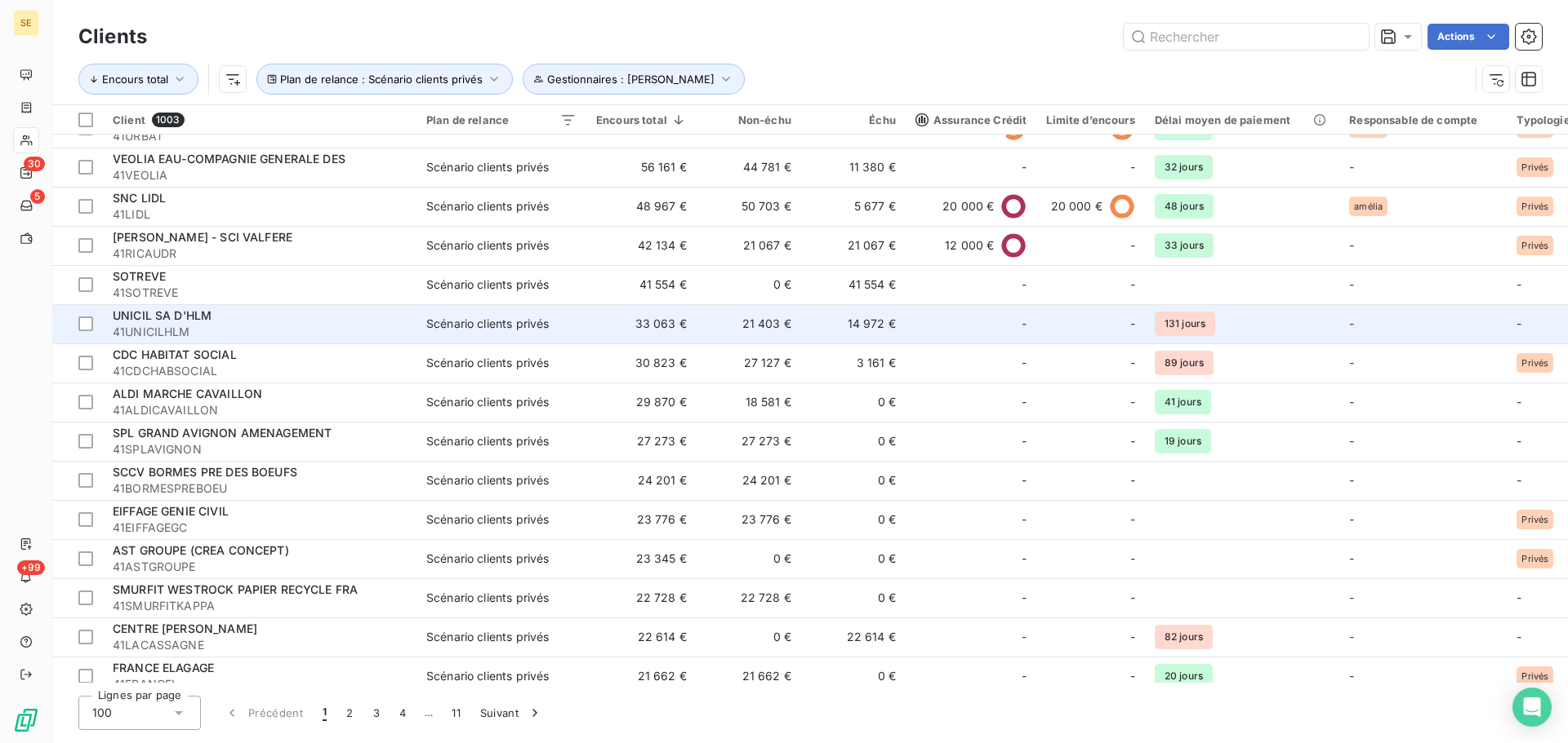
scroll to position [327, 0]
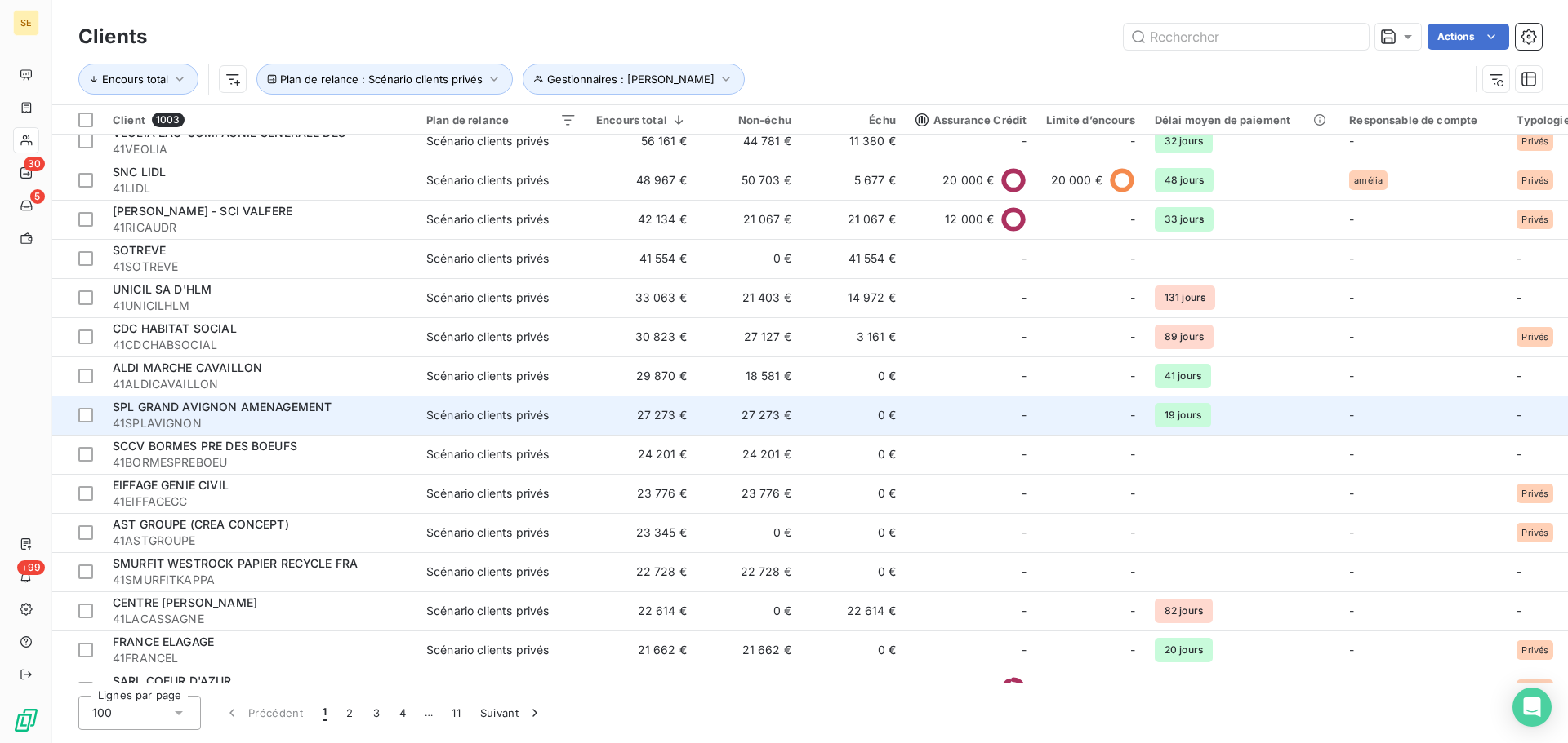
click at [272, 405] on span "SPL GRAND AVIGNON AMENAGEMENT" at bounding box center [222, 407] width 219 height 13
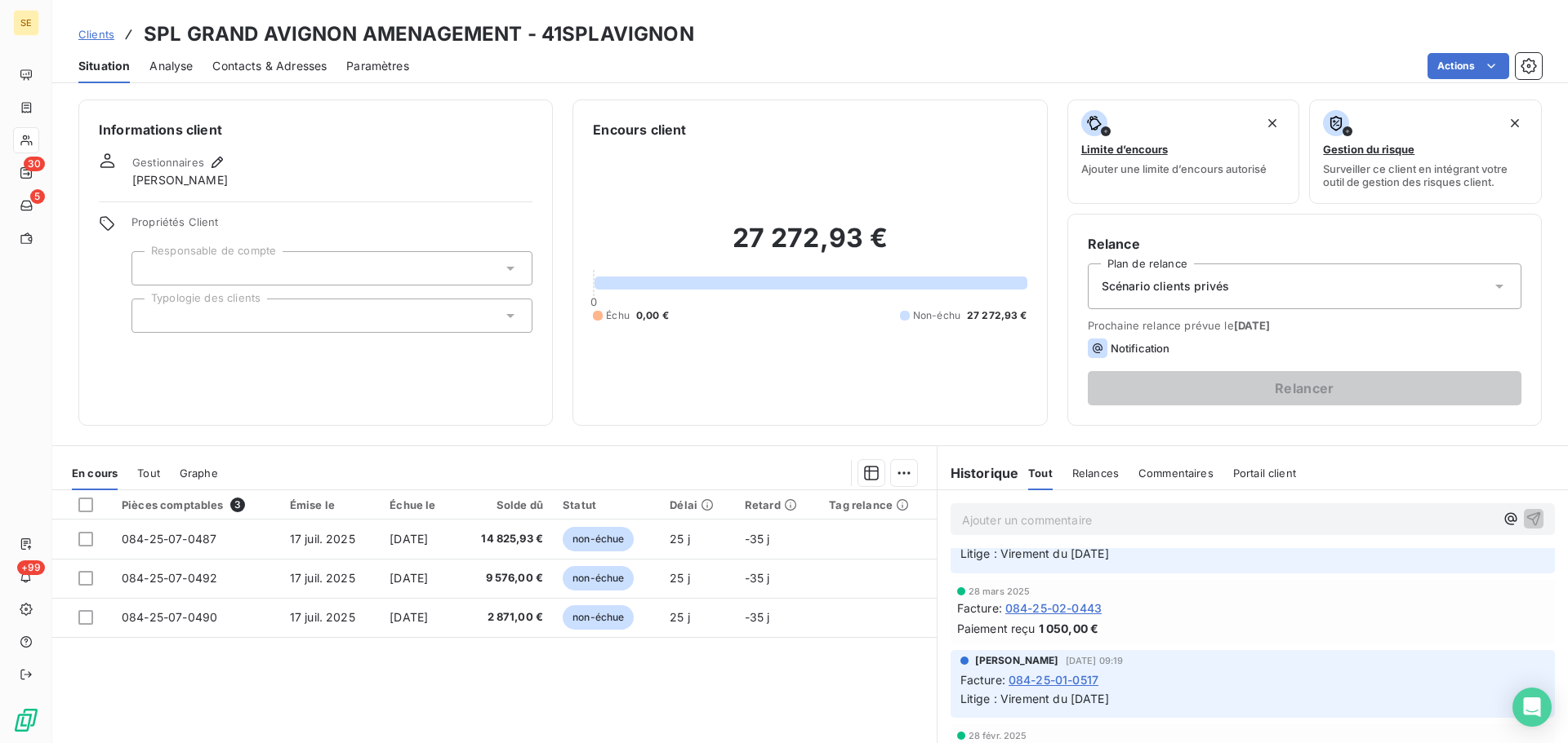
scroll to position [408, 0]
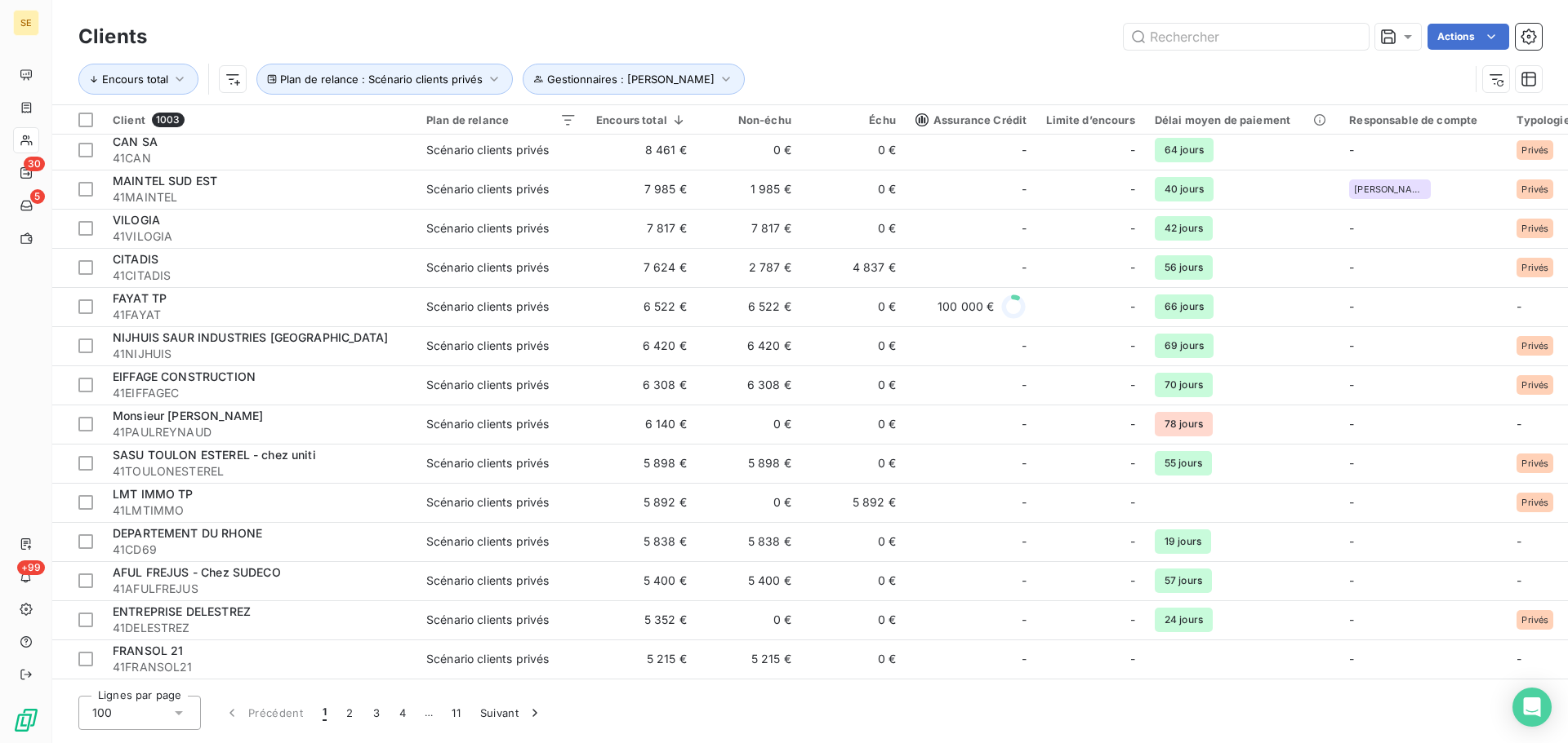
scroll to position [1713, 0]
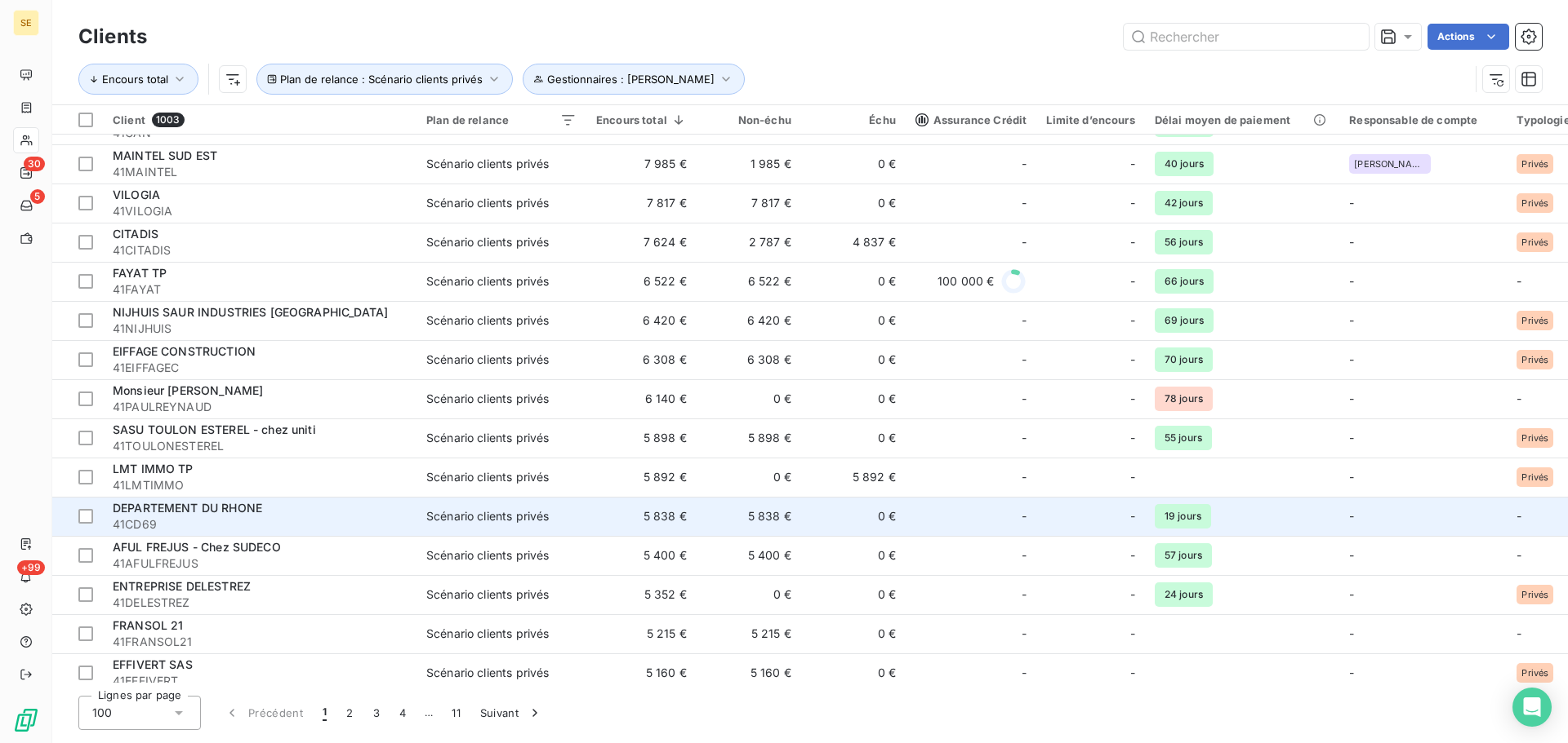
click at [355, 512] on div "DEPARTEMENT DU RHONE" at bounding box center [259, 508] width 294 height 16
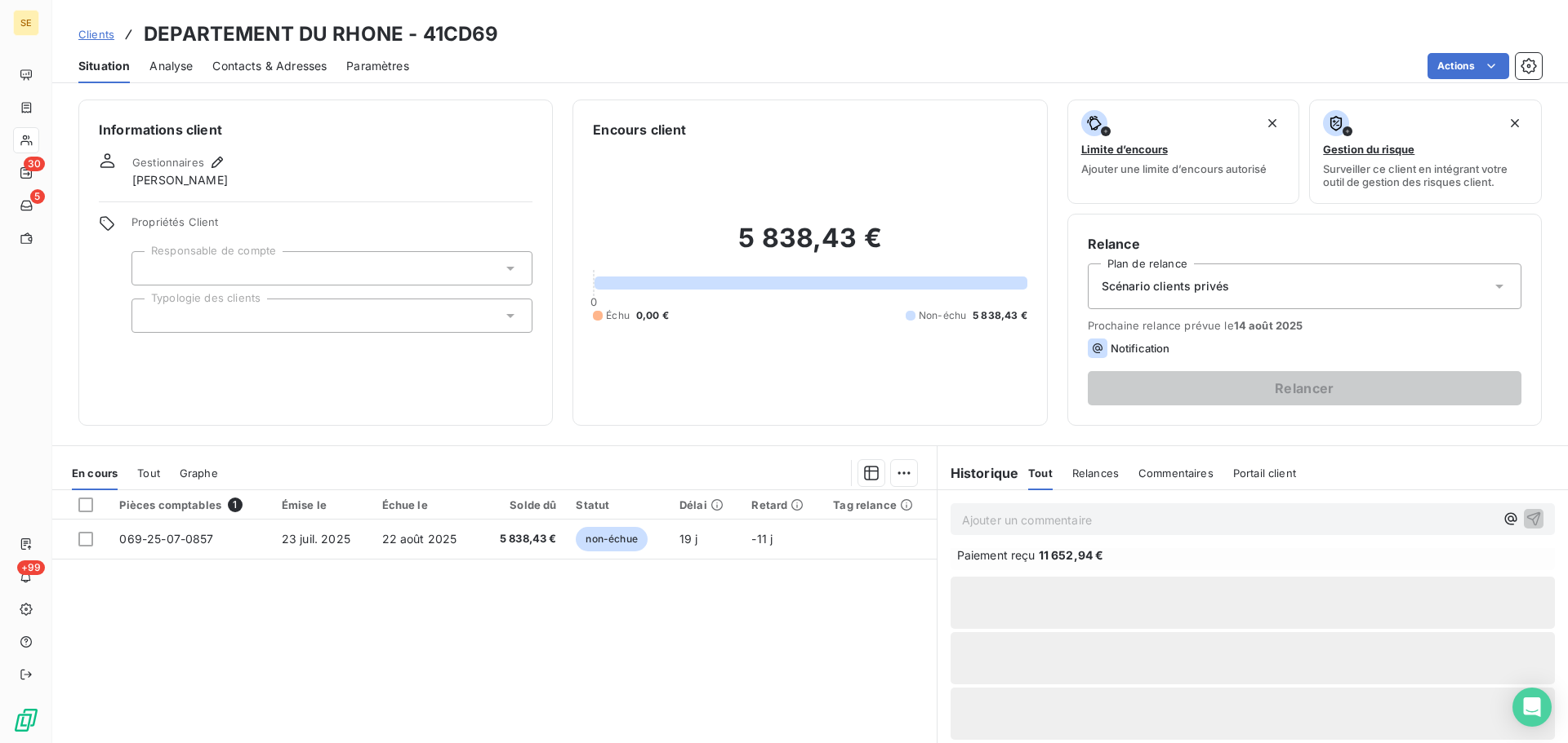
scroll to position [1478, 0]
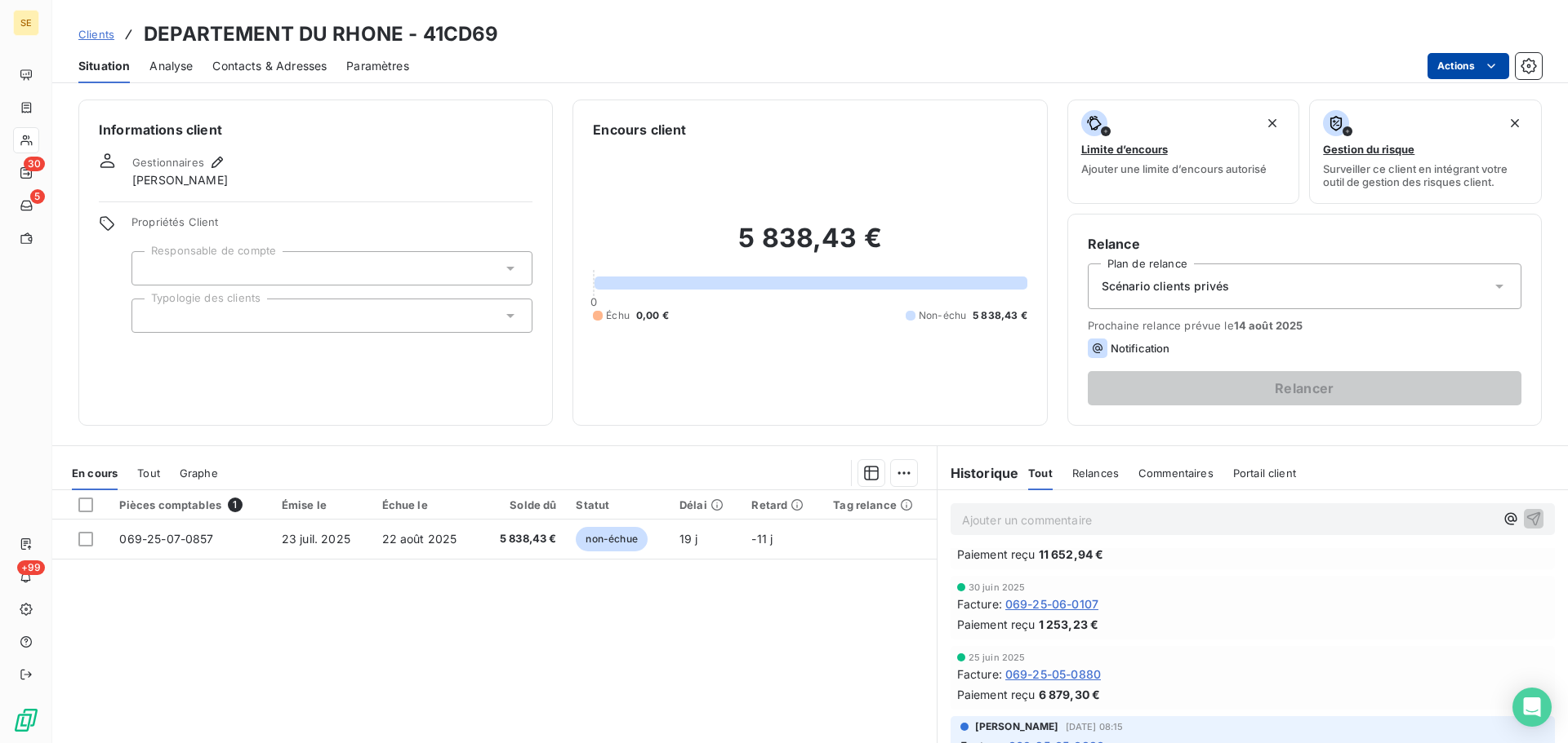
click at [1468, 70] on html "SE 30 5 +99 Clients DEPARTEMENT DU RHONE - 41CD69 Situation Analyse Contacts & …" at bounding box center [784, 371] width 1568 height 743
click at [998, 373] on html "SE 30 5 +99 Clients DEPARTEMENT DU RHONE - 41CD69 Situation Analyse Contacts & …" at bounding box center [784, 371] width 1568 height 743
click at [1274, 307] on div "Scénario clients privés" at bounding box center [1305, 286] width 434 height 45
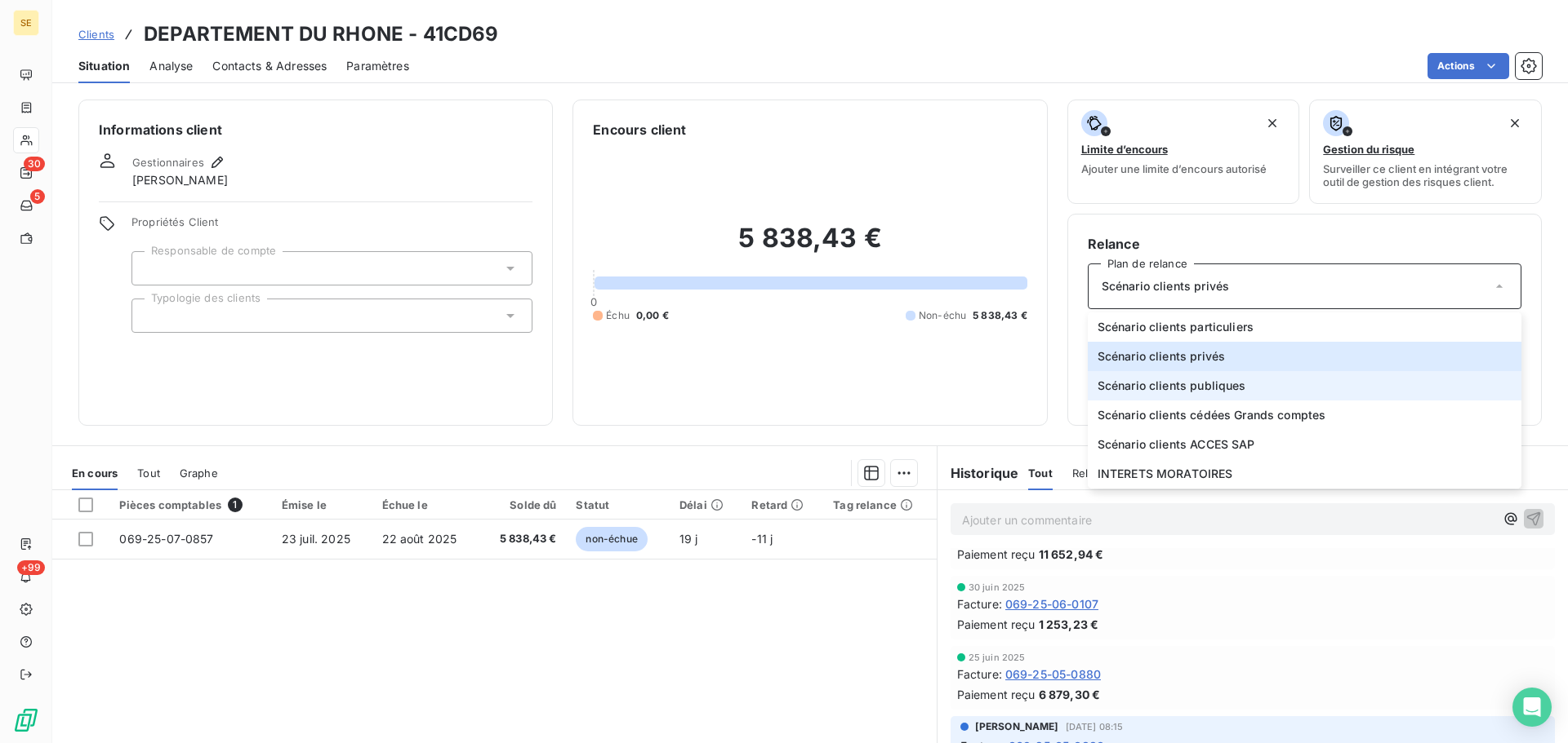
click at [1182, 386] on span "Scénario clients publiques" at bounding box center [1172, 385] width 149 height 16
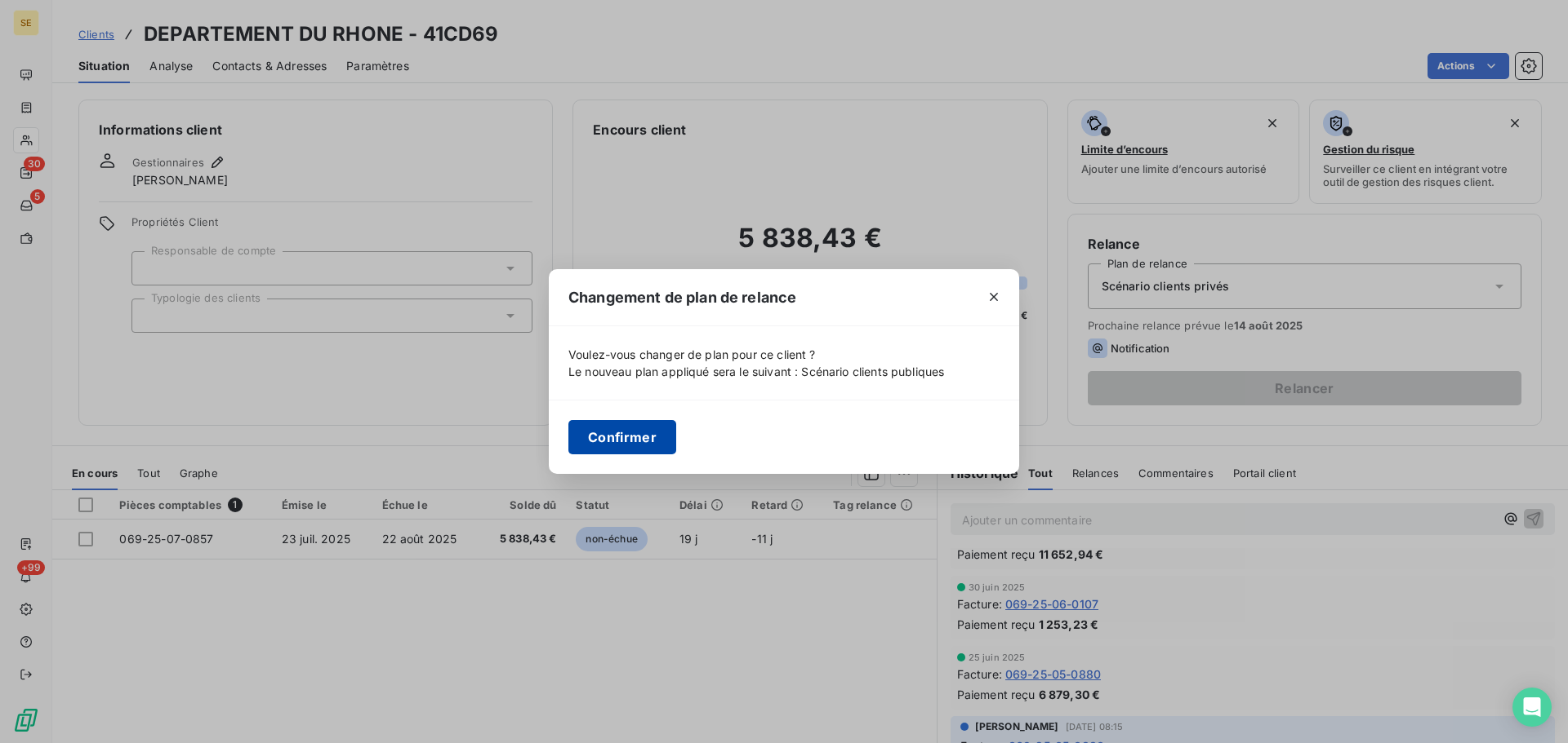
click at [607, 442] on button "Confirmer" at bounding box center [622, 438] width 108 height 35
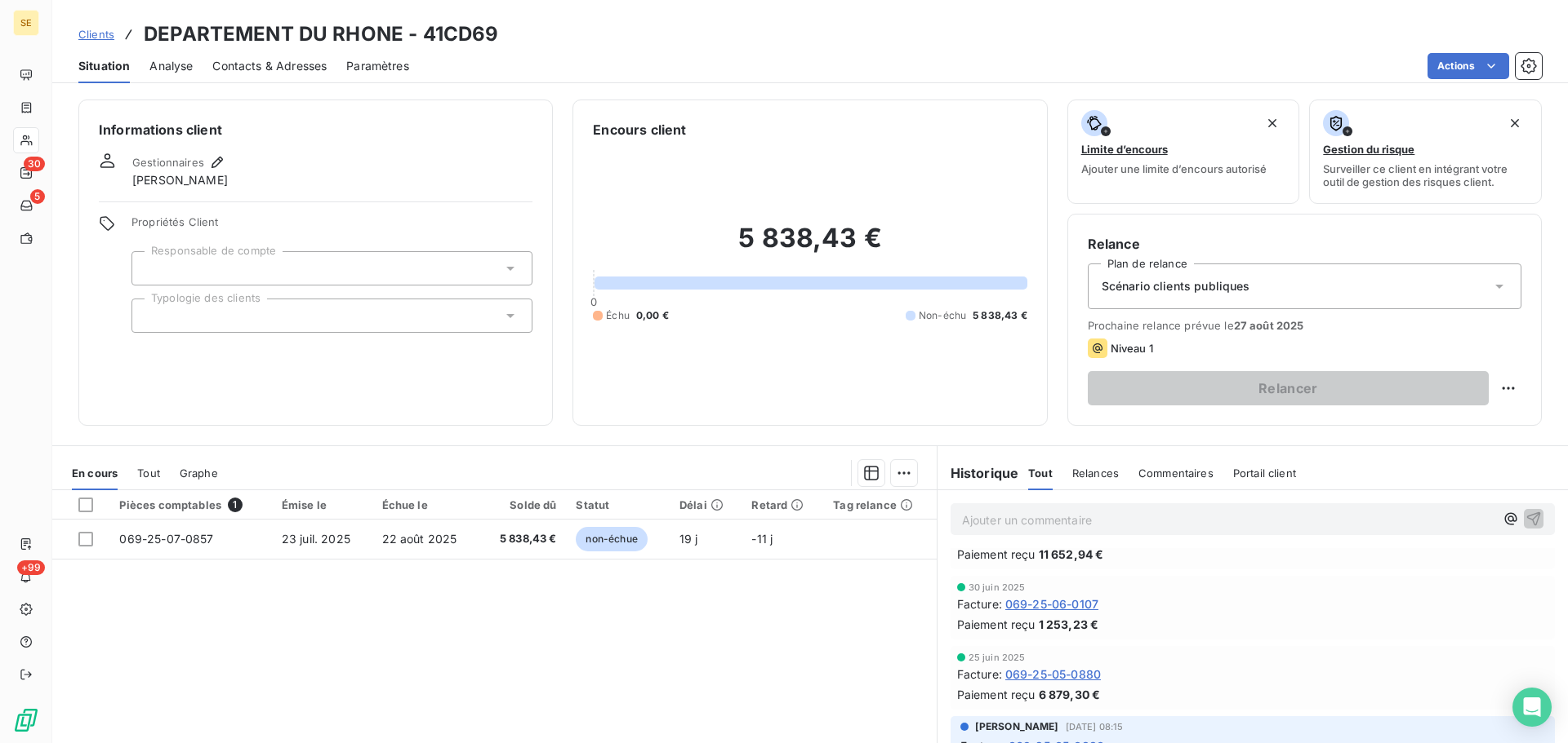
click at [424, 309] on div at bounding box center [332, 316] width 401 height 35
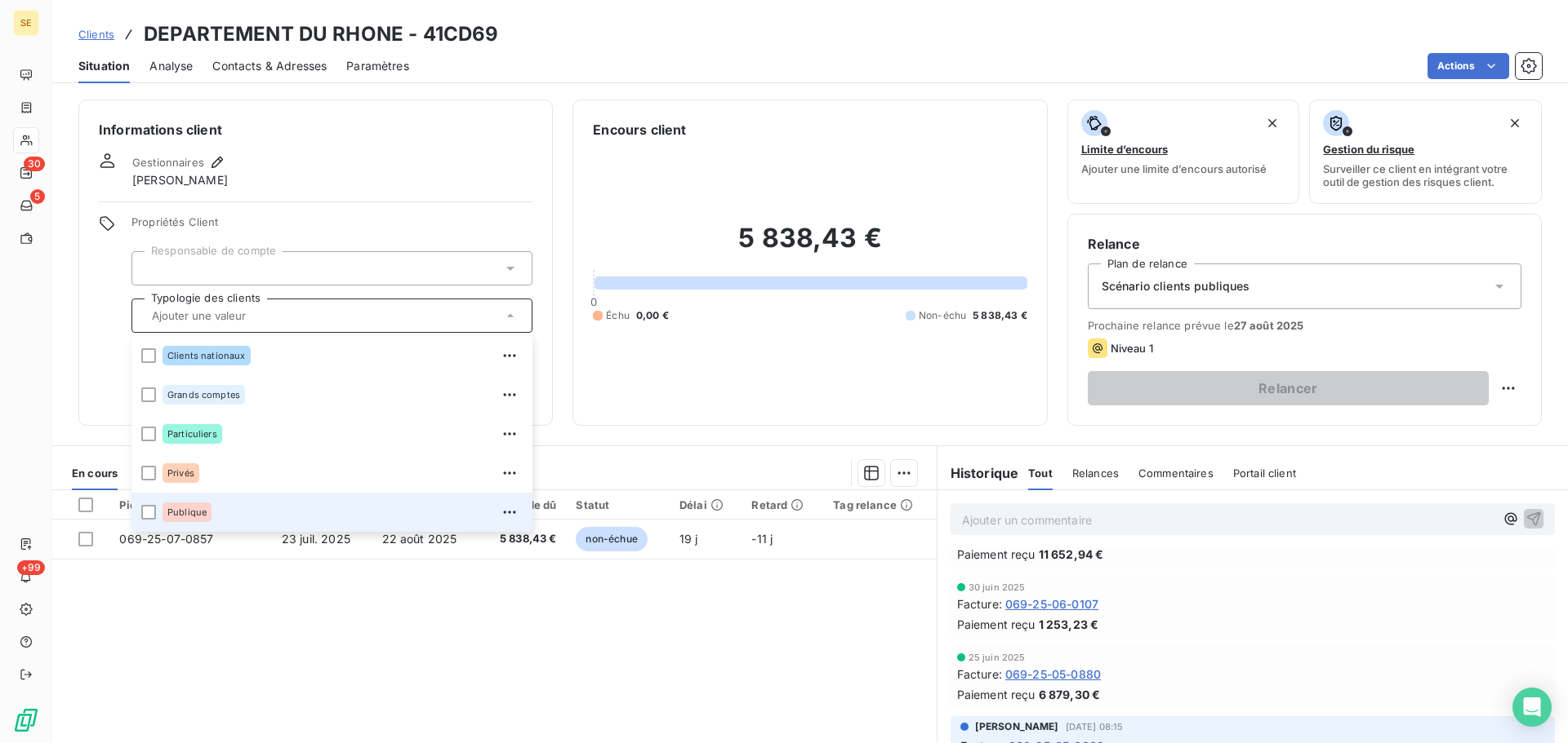
click at [263, 509] on div "Publique" at bounding box center [342, 512] width 360 height 26
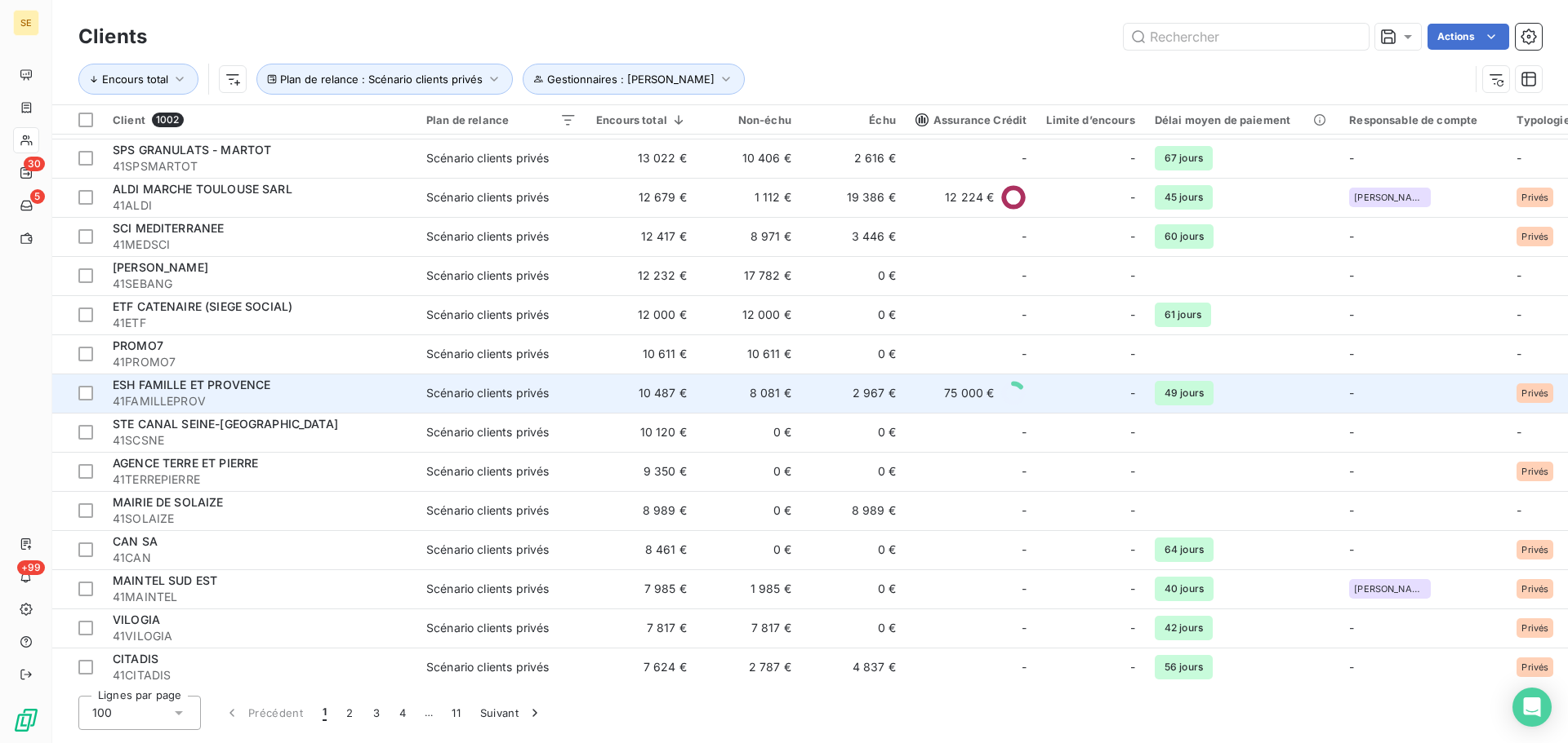
scroll to position [1306, 0]
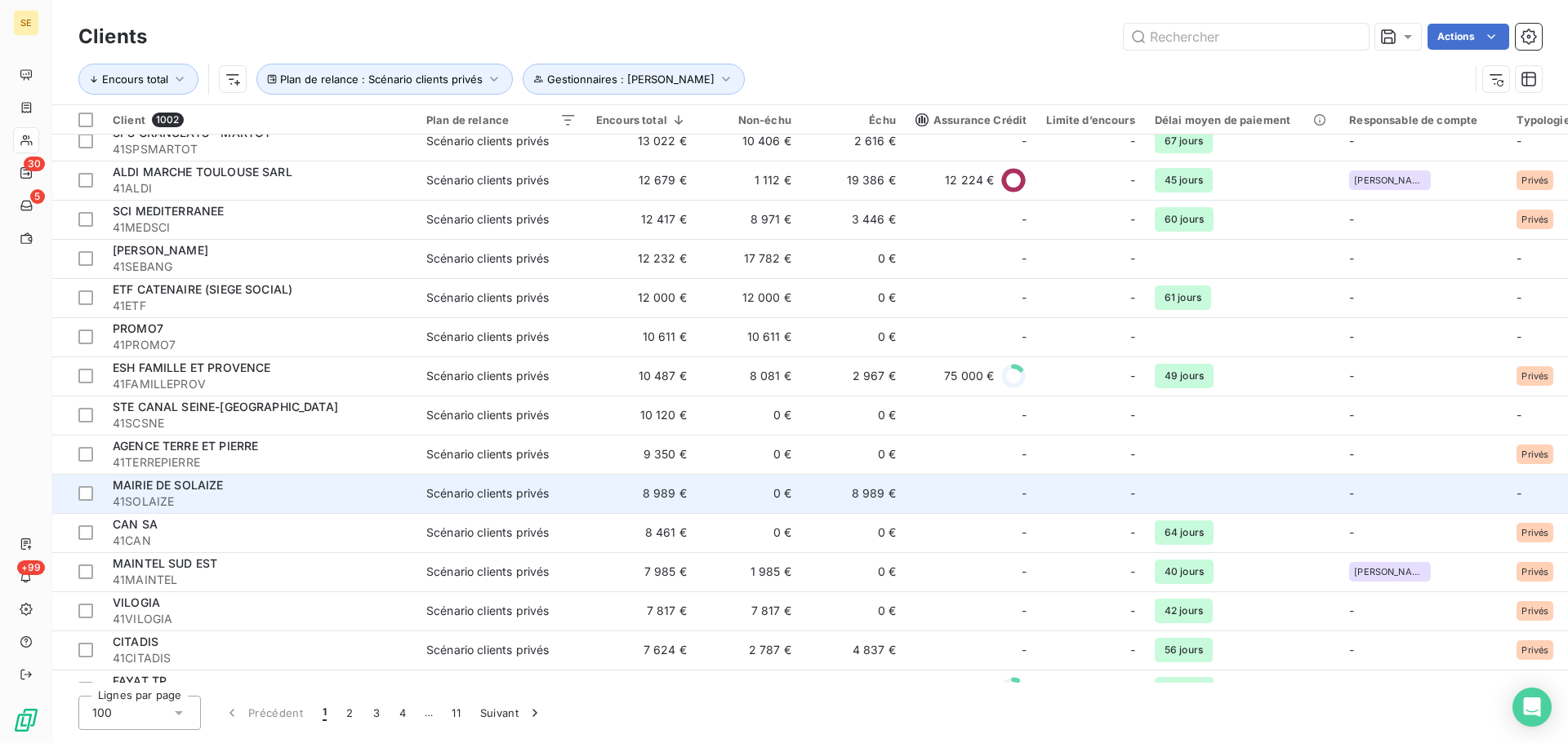
click at [211, 487] on span "MAIRIE DE SOLAIZE" at bounding box center [168, 485] width 111 height 13
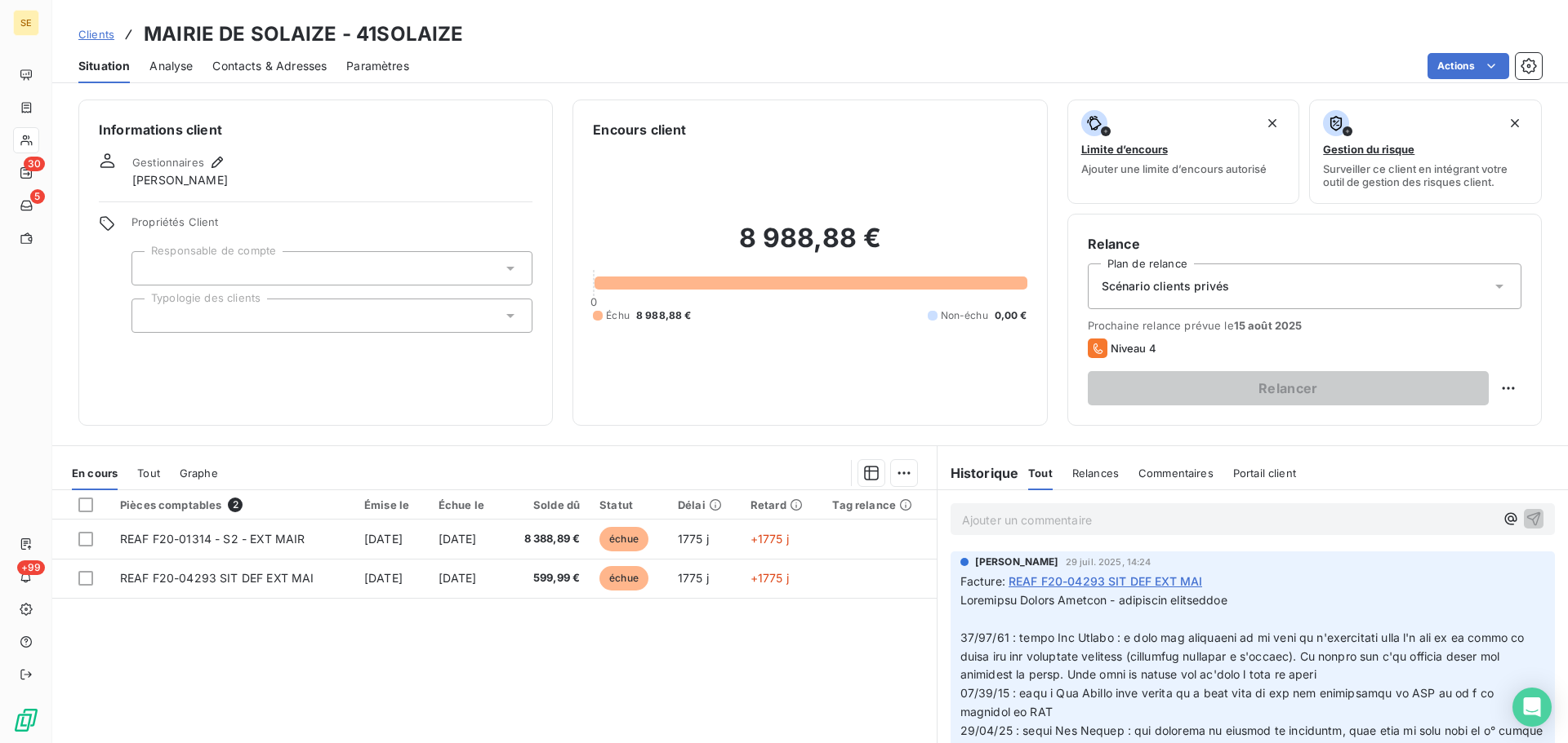
click at [1226, 293] on div "Scénario clients privés" at bounding box center [1305, 286] width 434 height 45
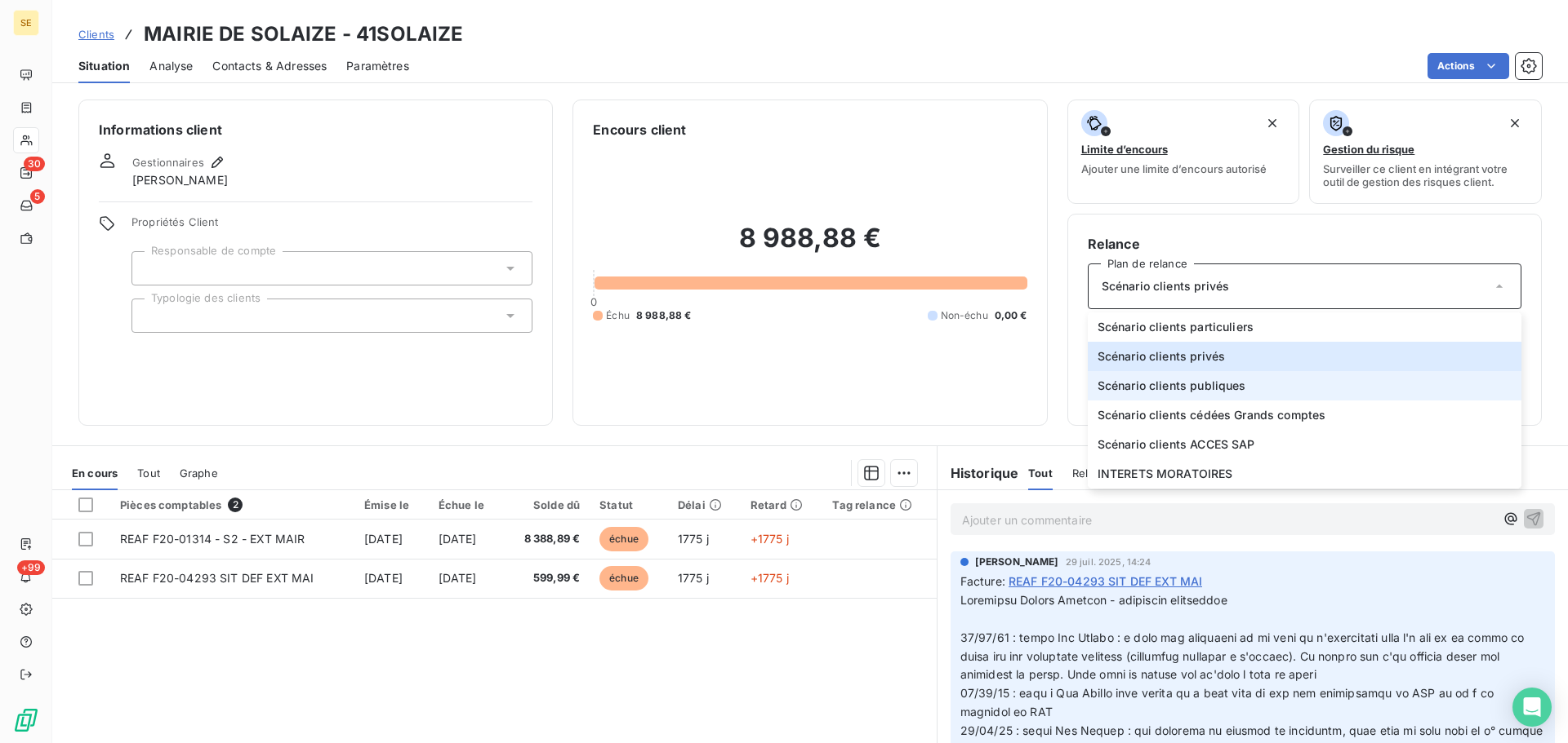
click at [1192, 387] on span "Scénario clients publiques" at bounding box center [1172, 385] width 149 height 16
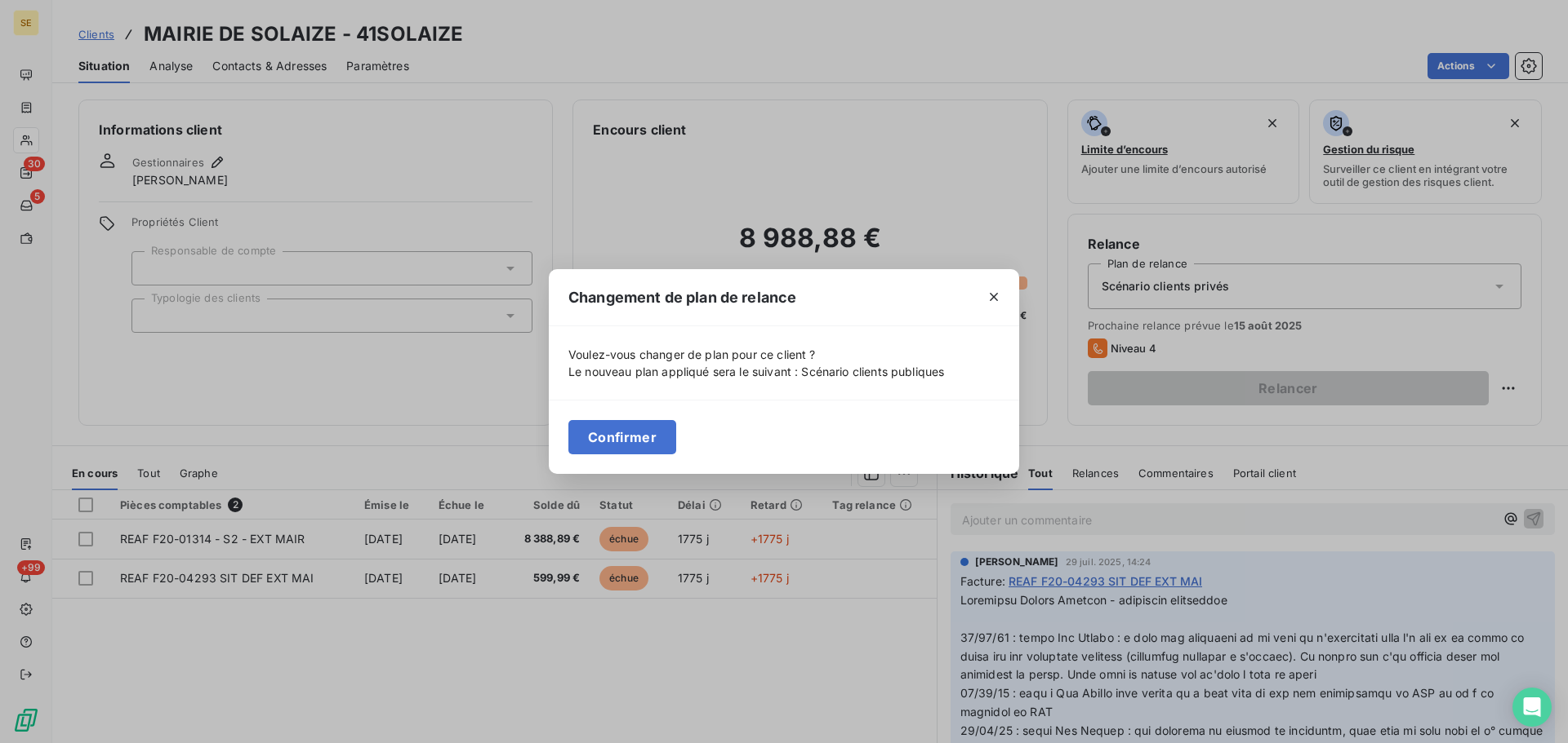
click at [635, 437] on button "Confirmer" at bounding box center [622, 438] width 108 height 35
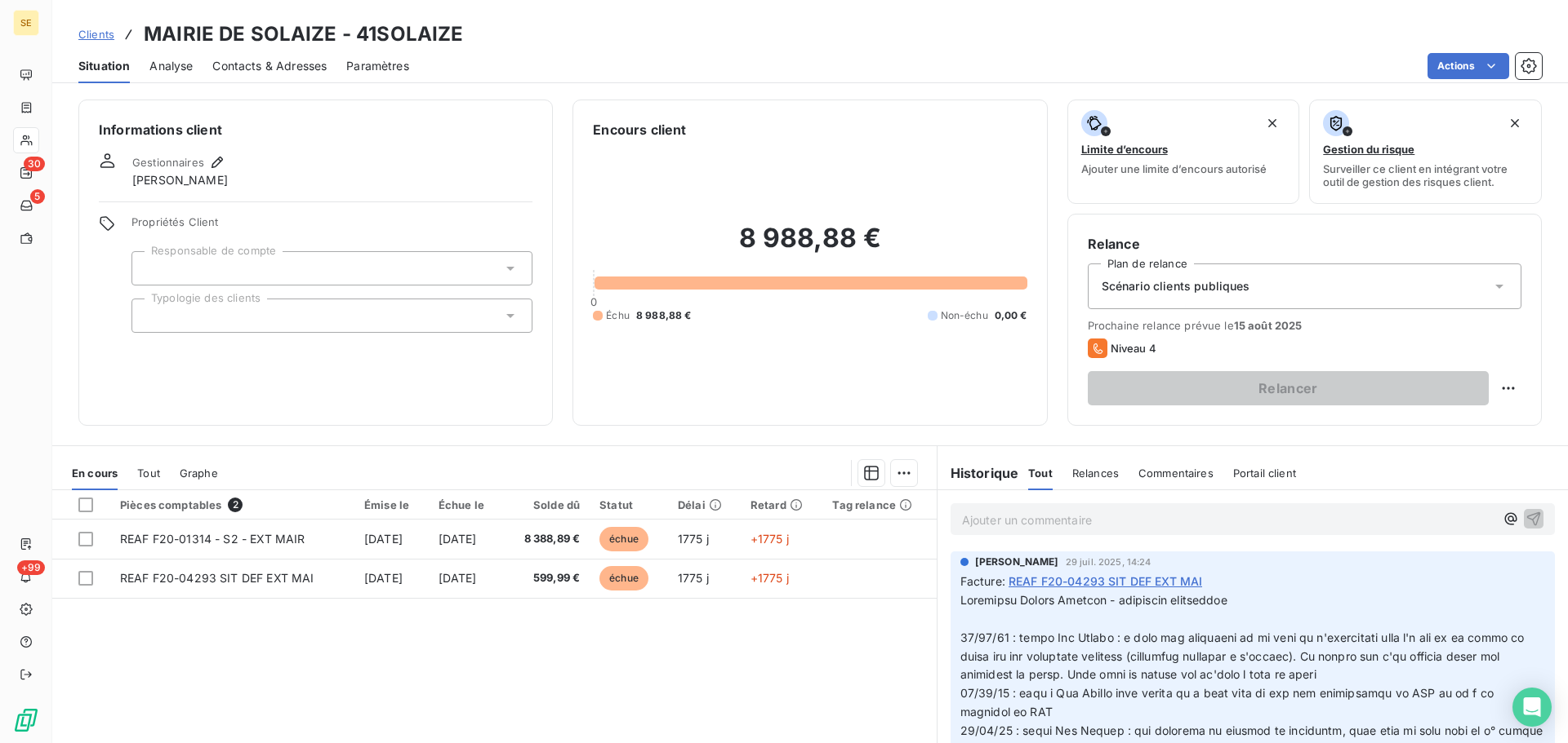
click at [403, 307] on div at bounding box center [332, 316] width 401 height 35
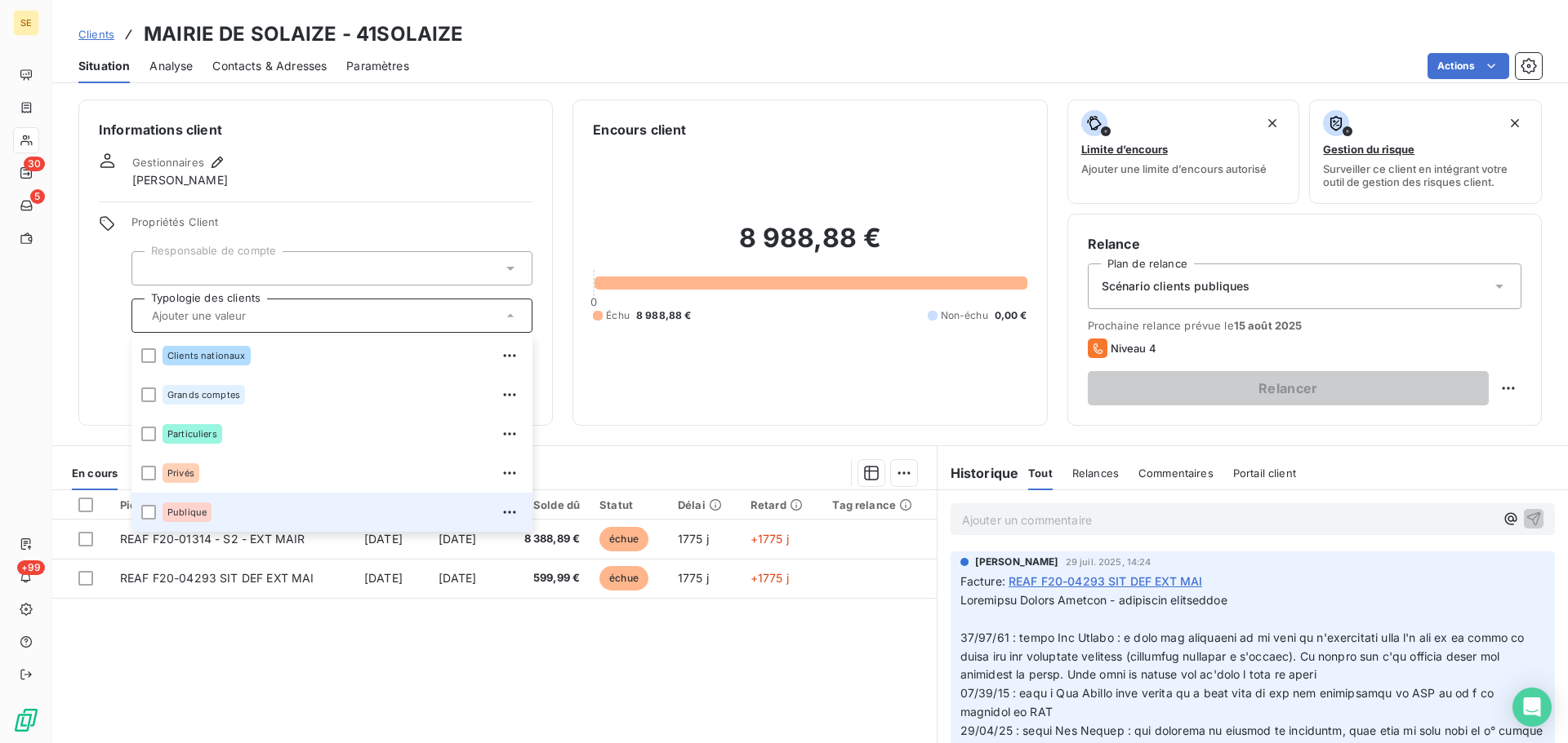
click at [237, 505] on div "Publique" at bounding box center [342, 512] width 360 height 26
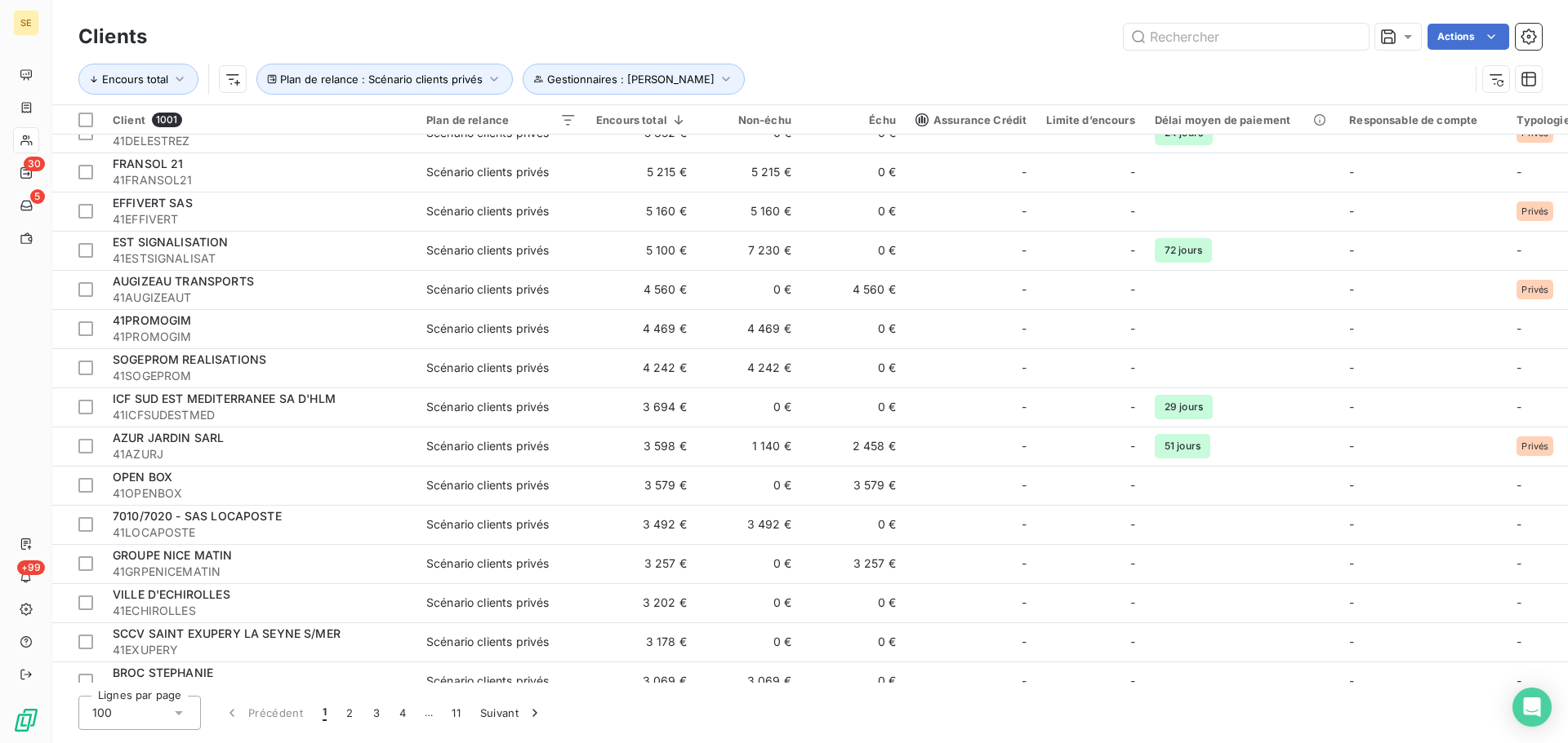
scroll to position [2122, 0]
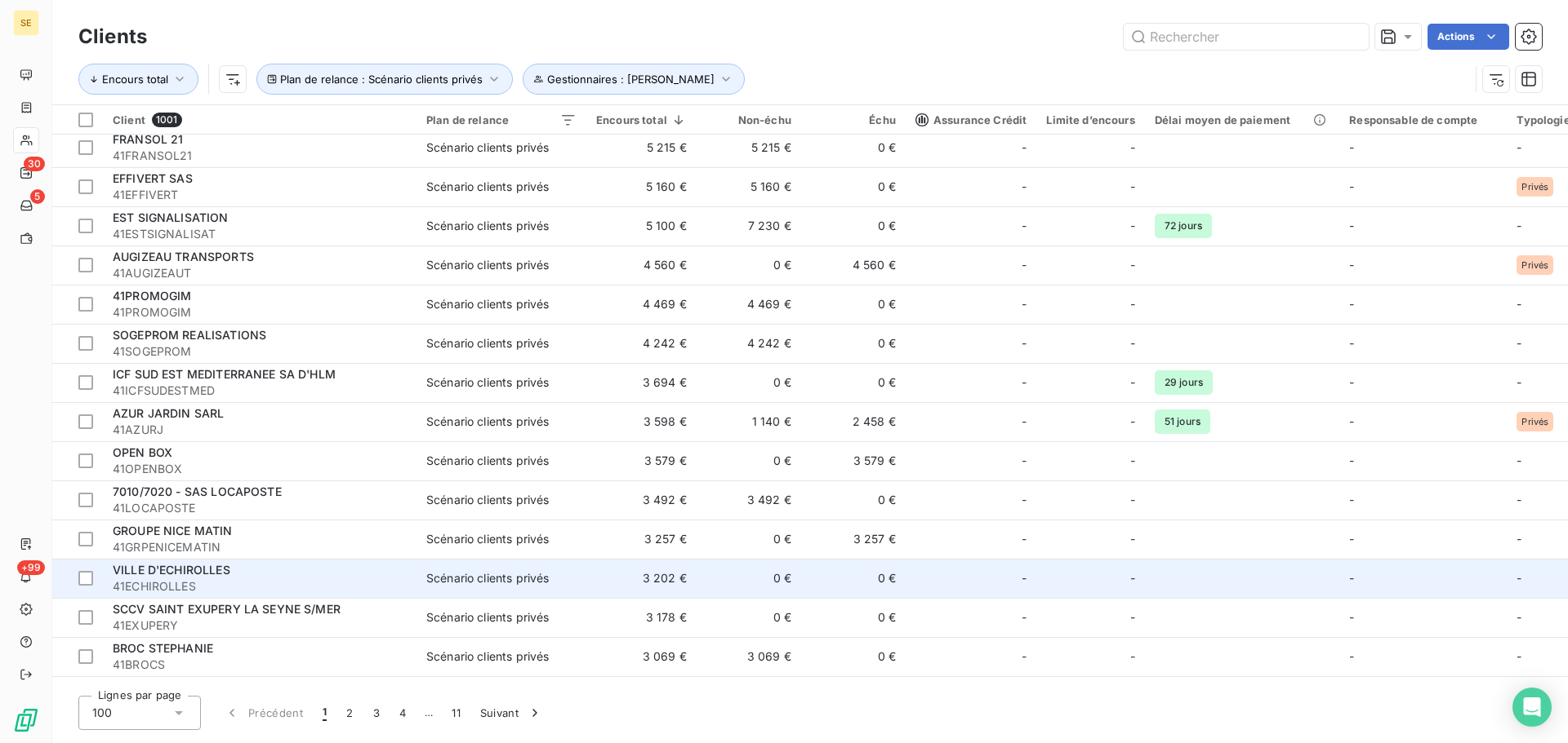
click at [264, 566] on div "VILLE D'ECHIROLLES" at bounding box center [259, 570] width 294 height 16
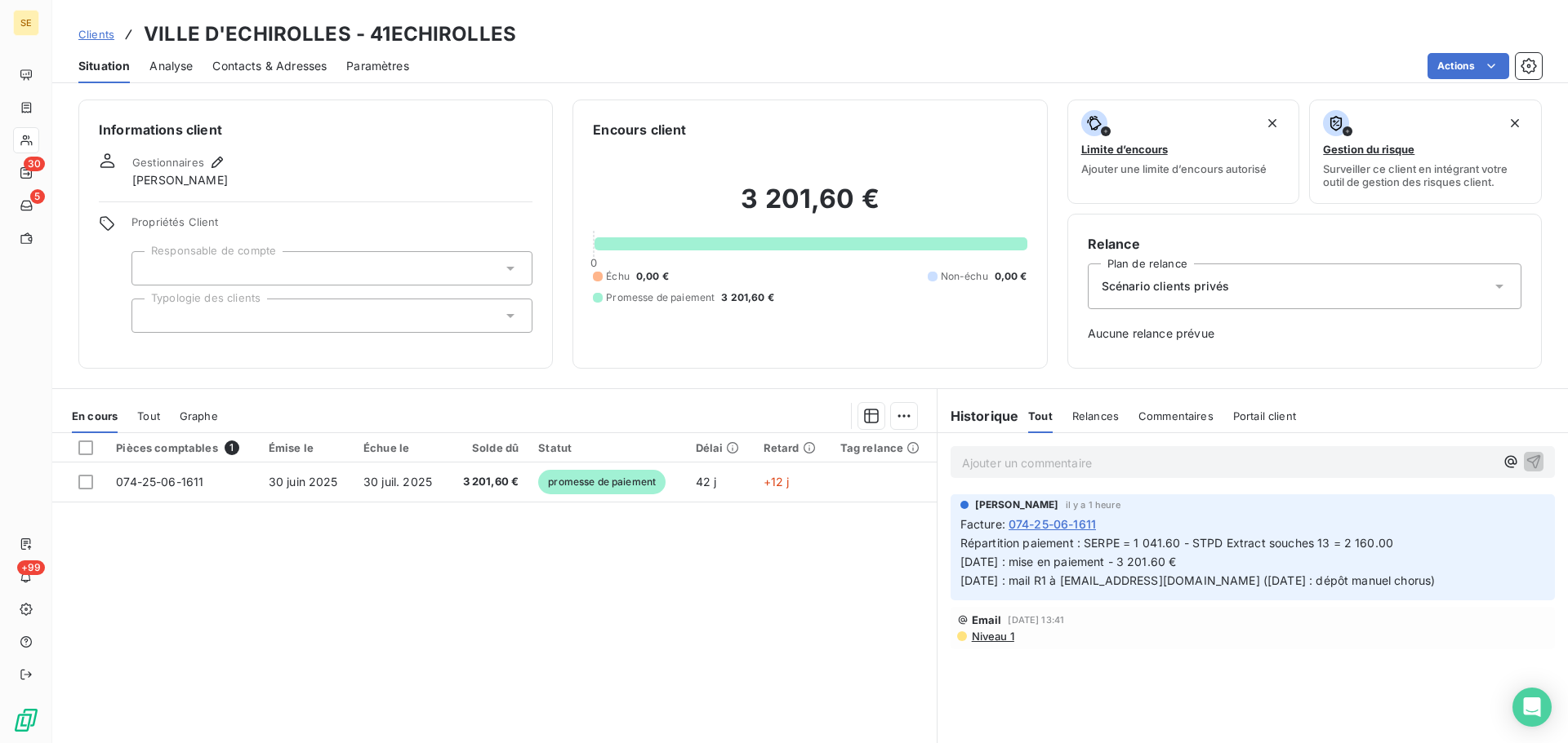
click at [1138, 282] on span "Scénario clients privés" at bounding box center [1165, 286] width 127 height 16
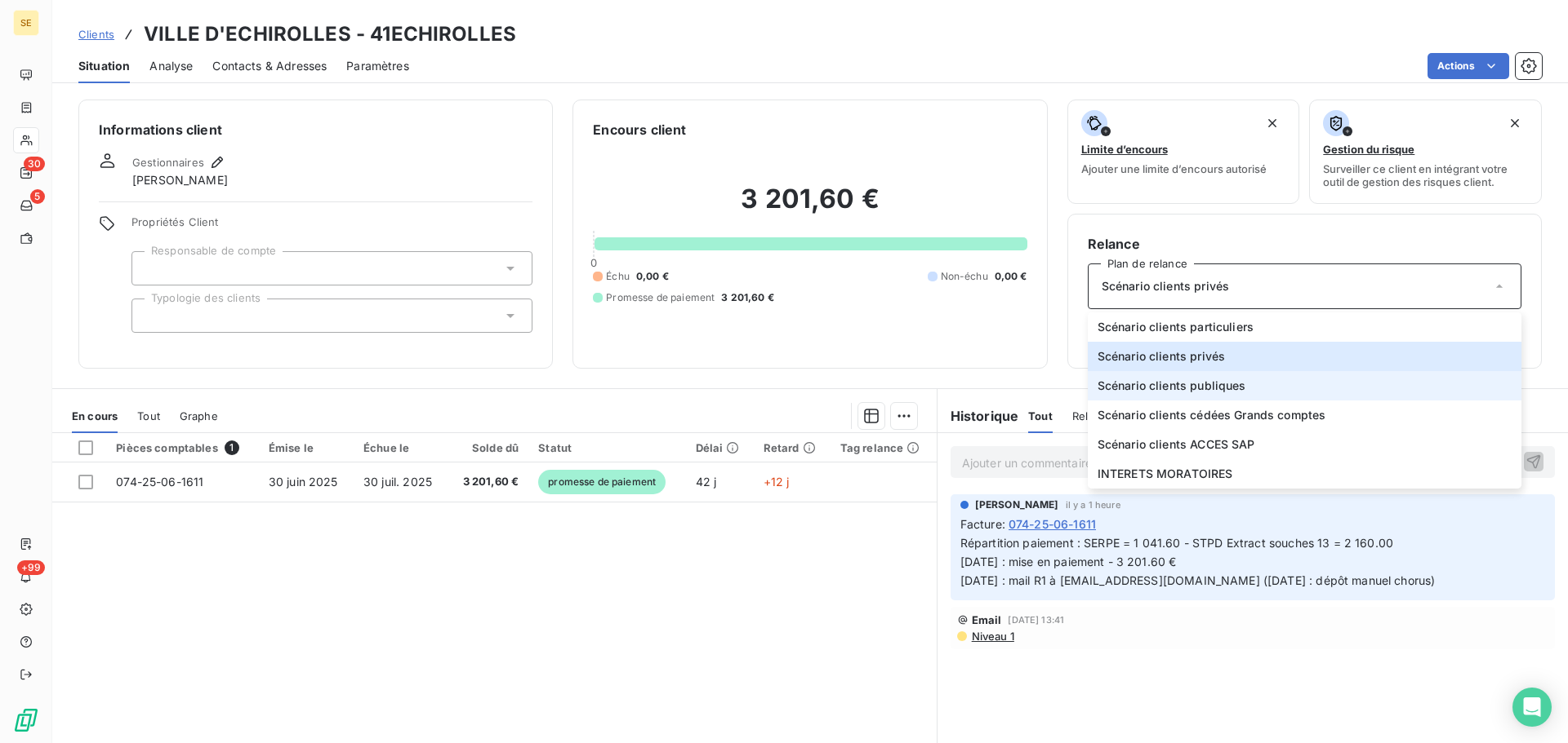
click at [1198, 384] on span "Scénario clients publiques" at bounding box center [1172, 385] width 149 height 16
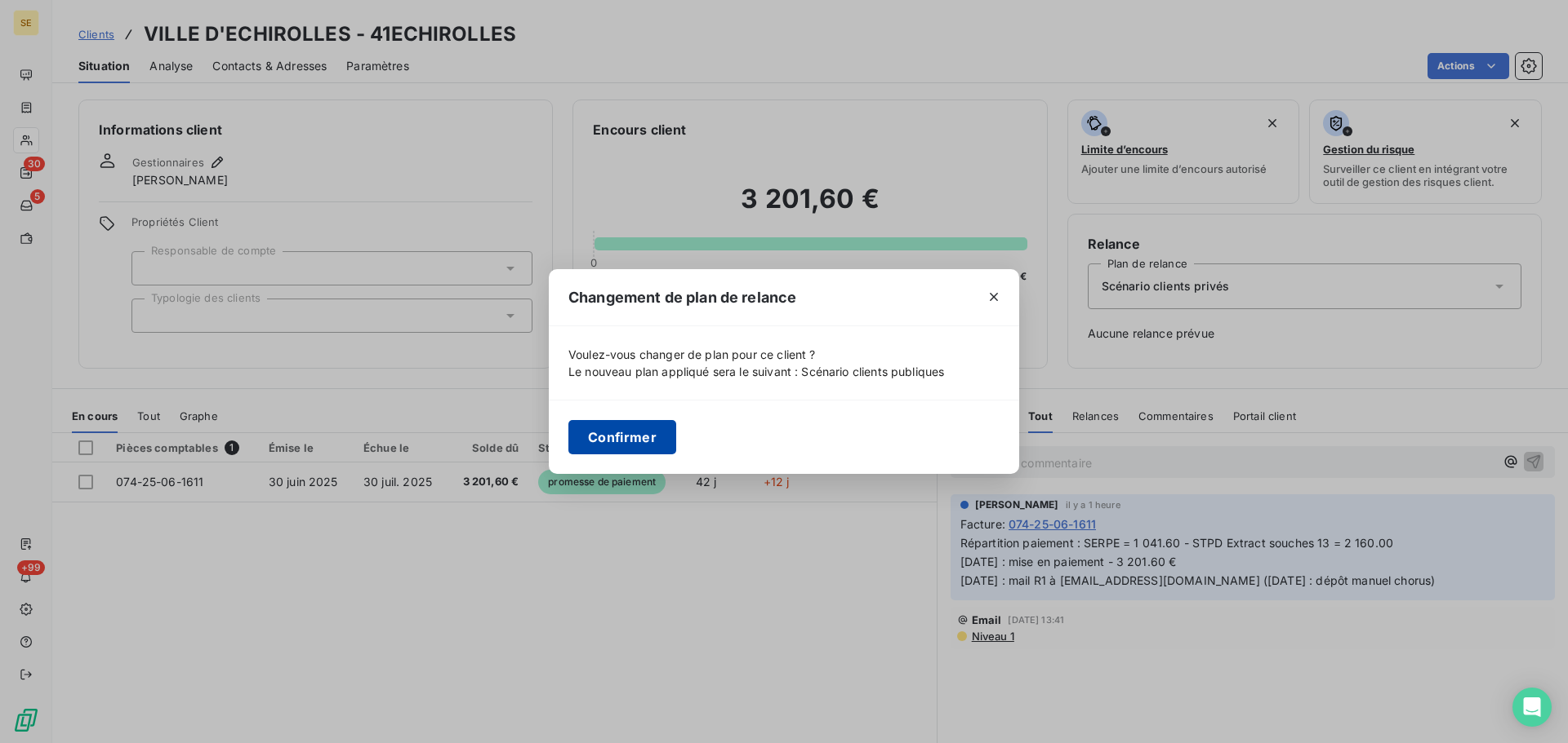
click at [610, 430] on button "Confirmer" at bounding box center [622, 438] width 108 height 35
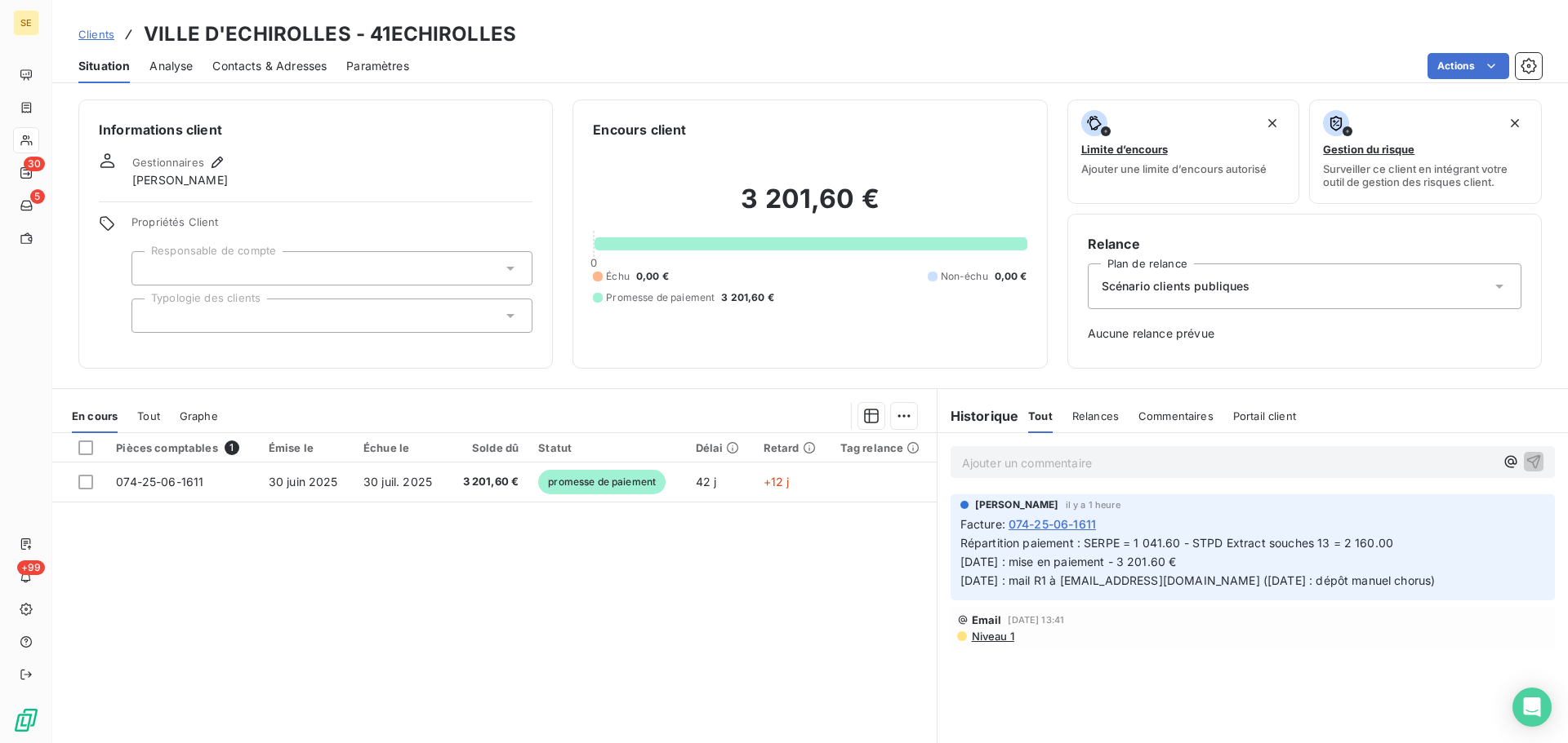
click at [442, 311] on div at bounding box center [332, 316] width 401 height 35
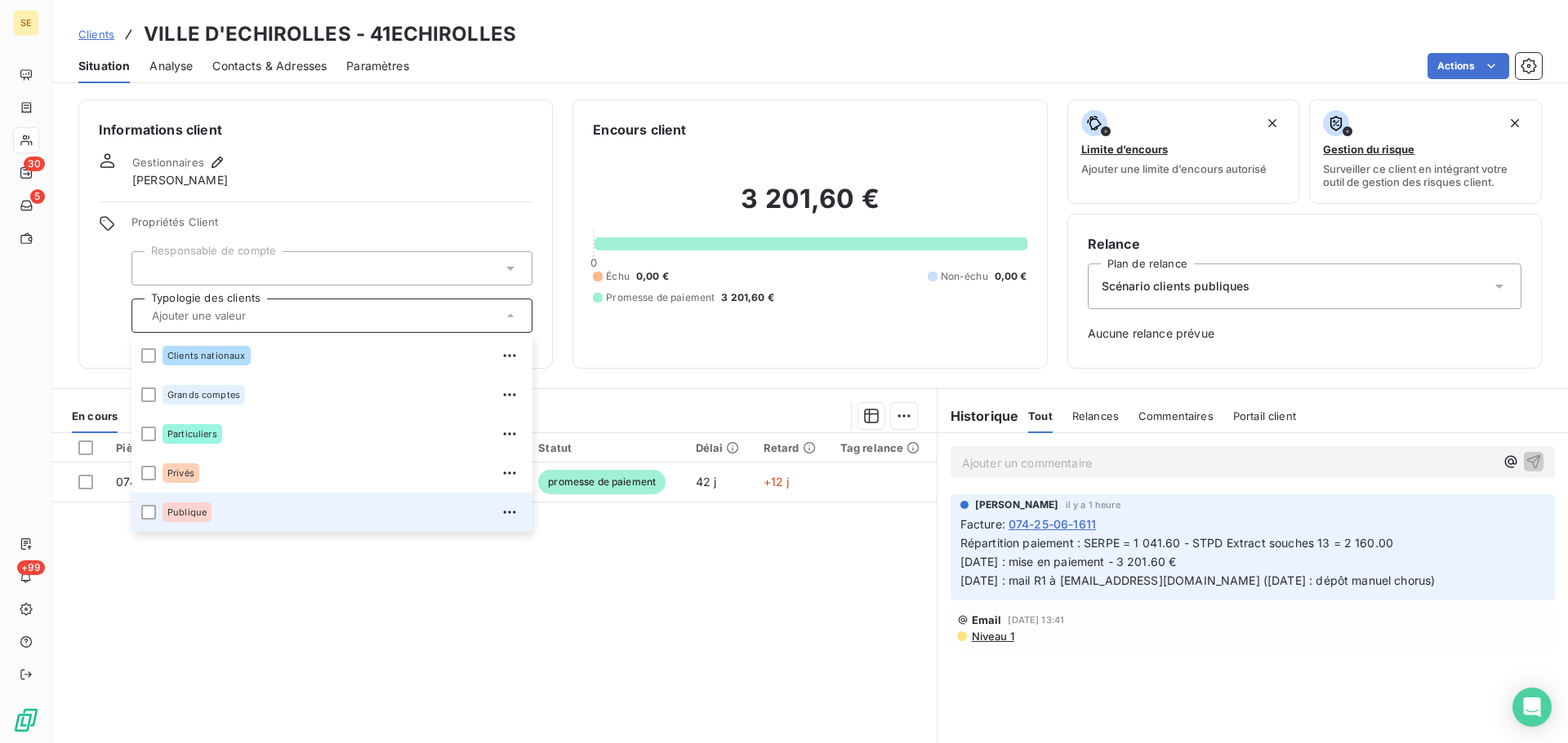
click at [217, 520] on div "Publique" at bounding box center [342, 512] width 360 height 26
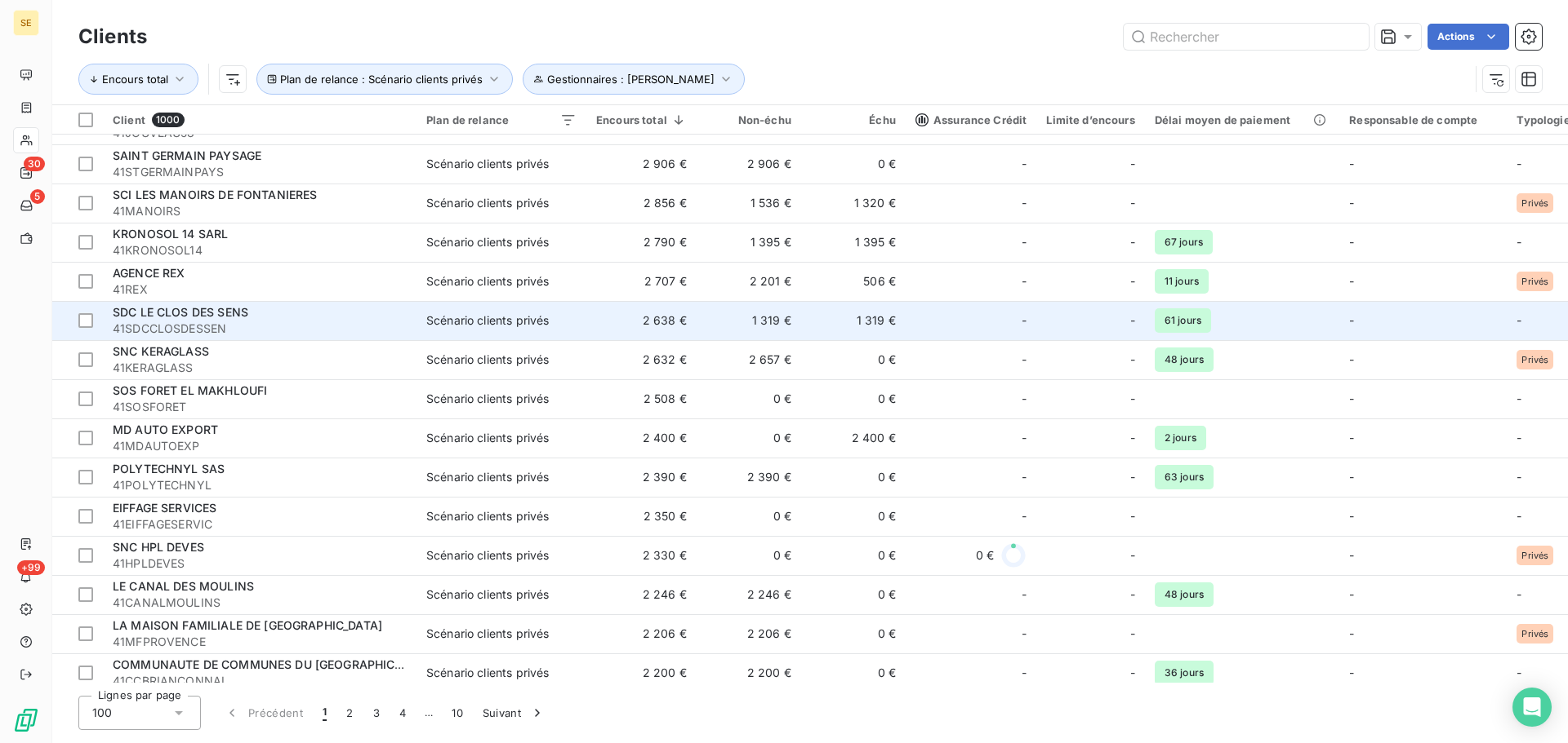
scroll to position [2856, 0]
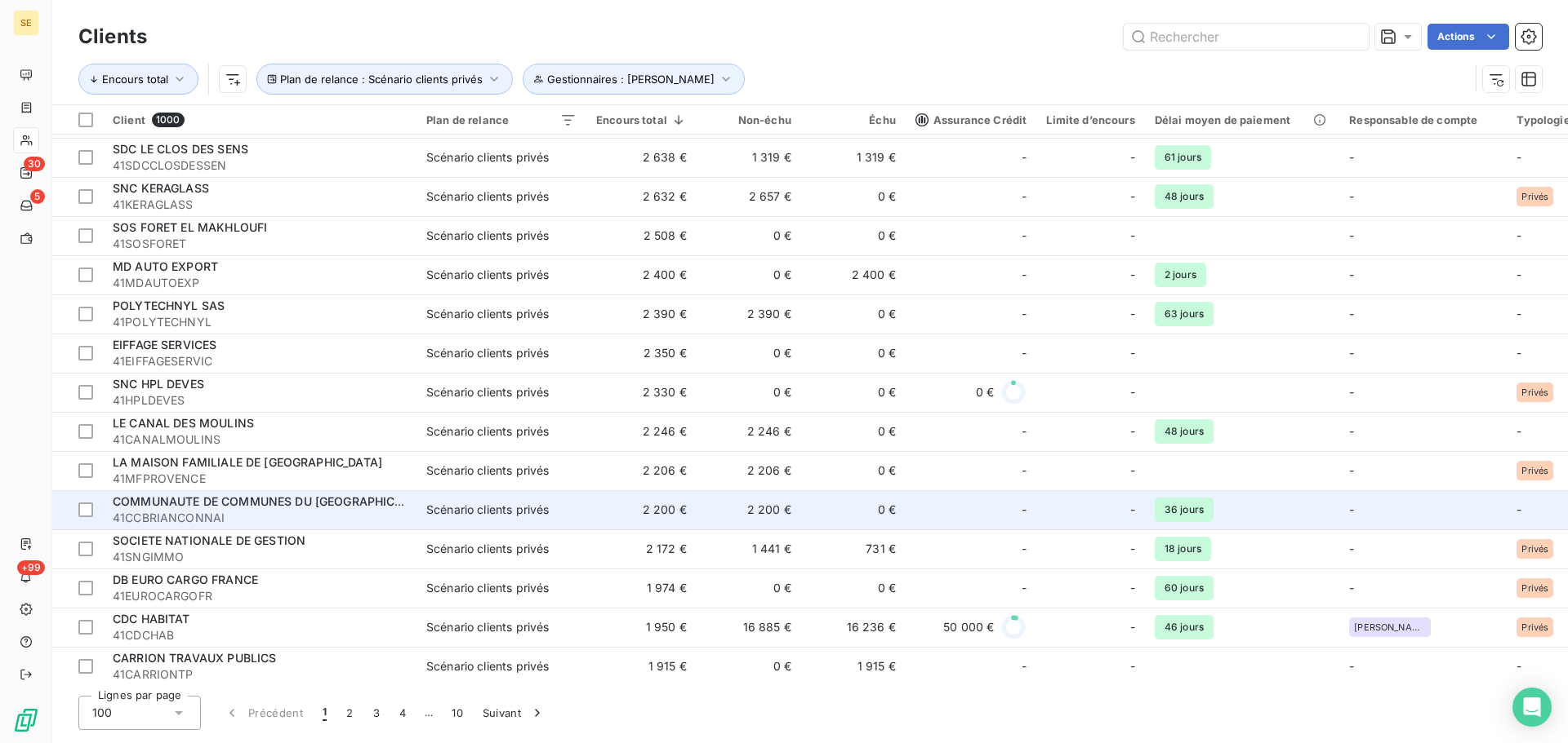
click at [356, 501] on span "COMMUNAUTE DE COMMUNES DU [GEOGRAPHIC_DATA]" at bounding box center [273, 501] width 320 height 13
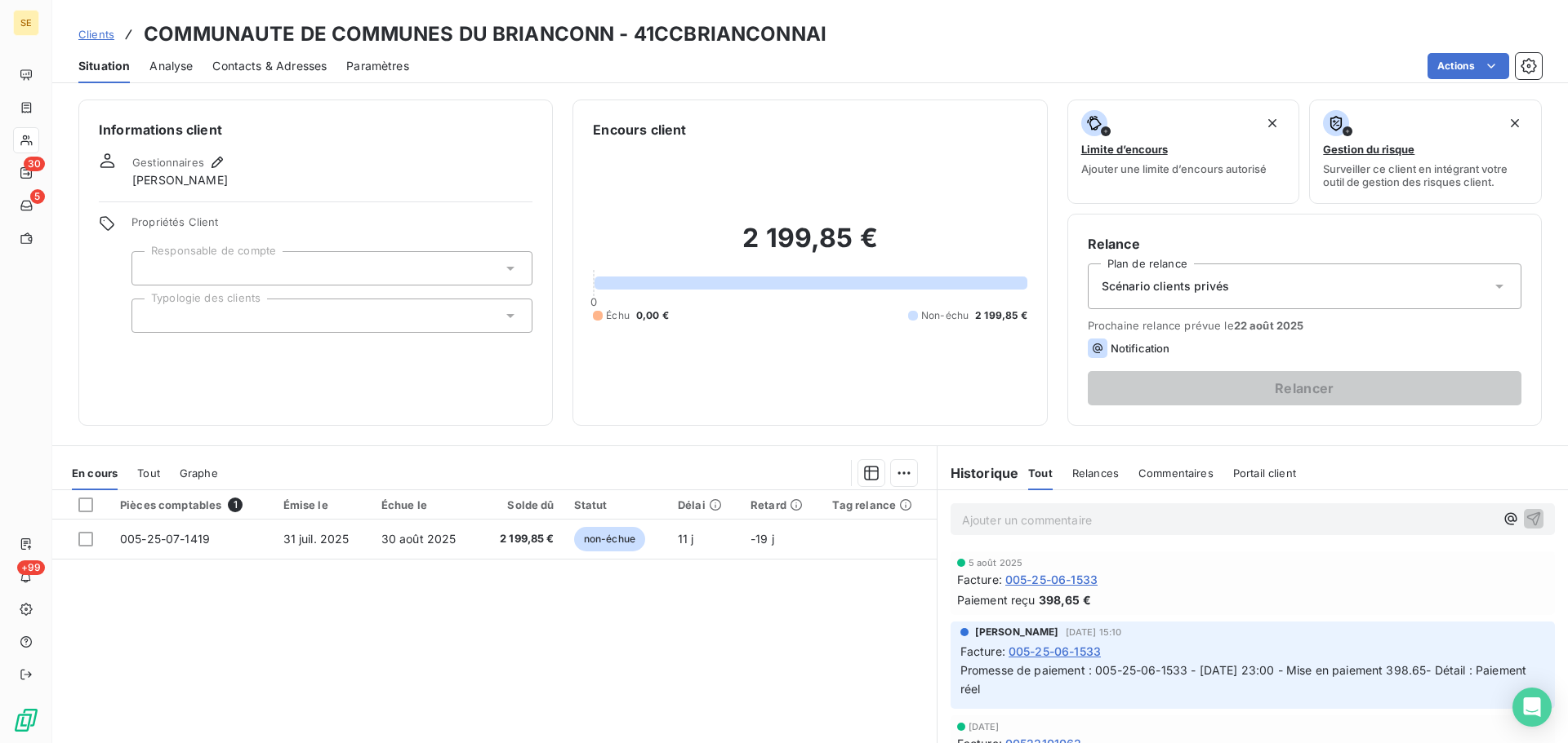
click at [1284, 285] on div "Scénario clients privés" at bounding box center [1305, 286] width 434 height 45
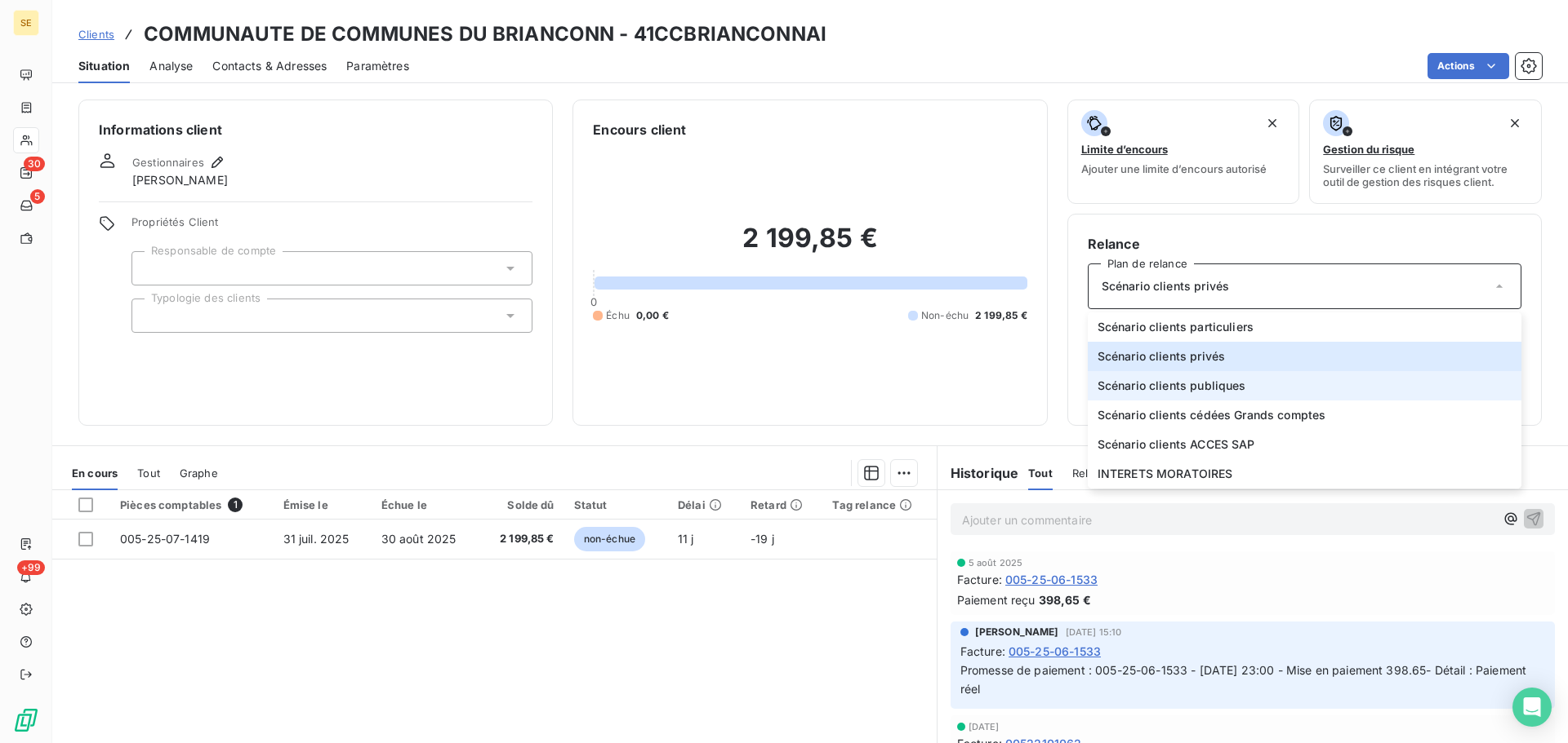
click at [1209, 384] on span "Scénario clients publiques" at bounding box center [1172, 385] width 149 height 16
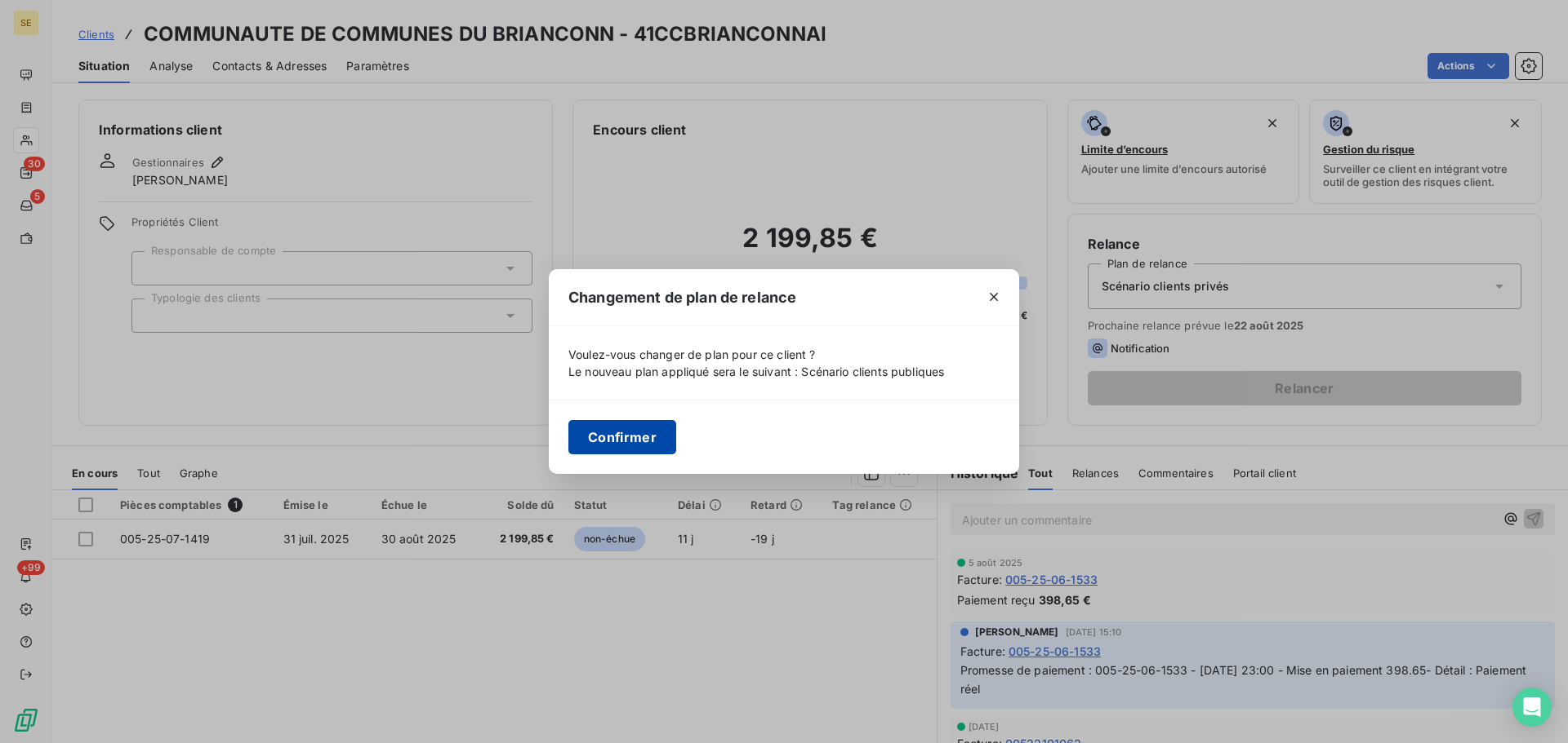
click at [625, 433] on button "Confirmer" at bounding box center [622, 438] width 108 height 35
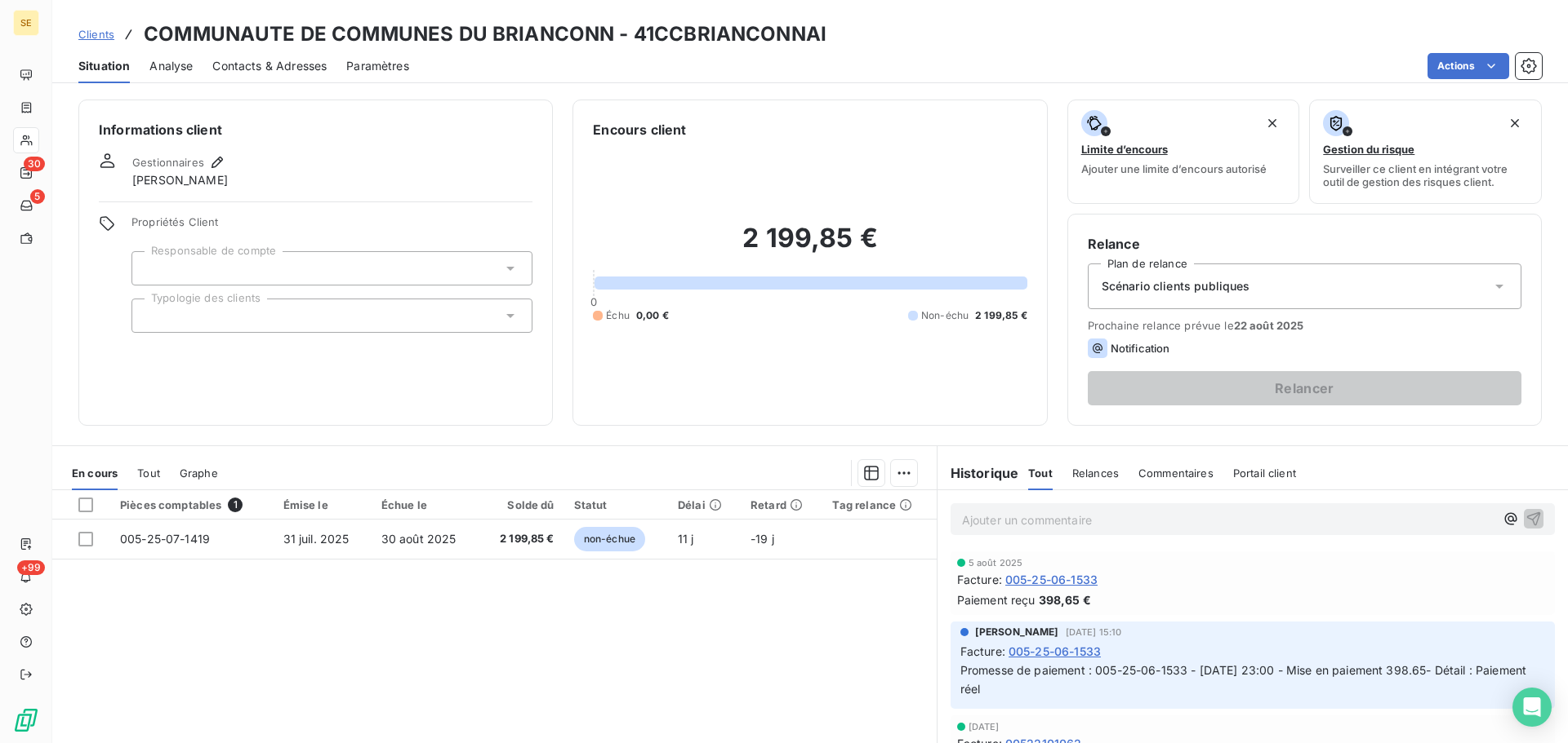
click at [447, 318] on div at bounding box center [332, 316] width 401 height 35
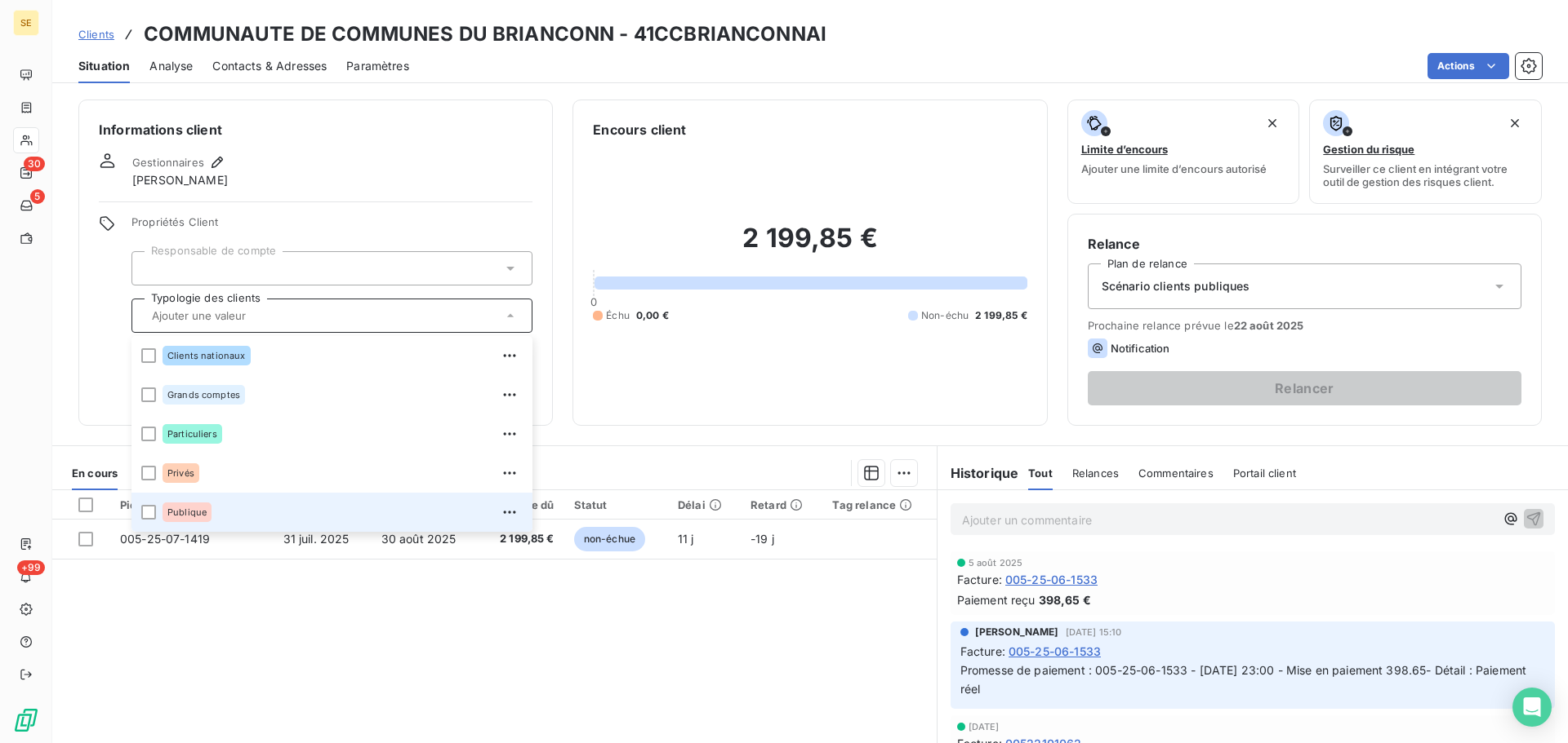
click at [313, 514] on div "Publique" at bounding box center [342, 512] width 360 height 26
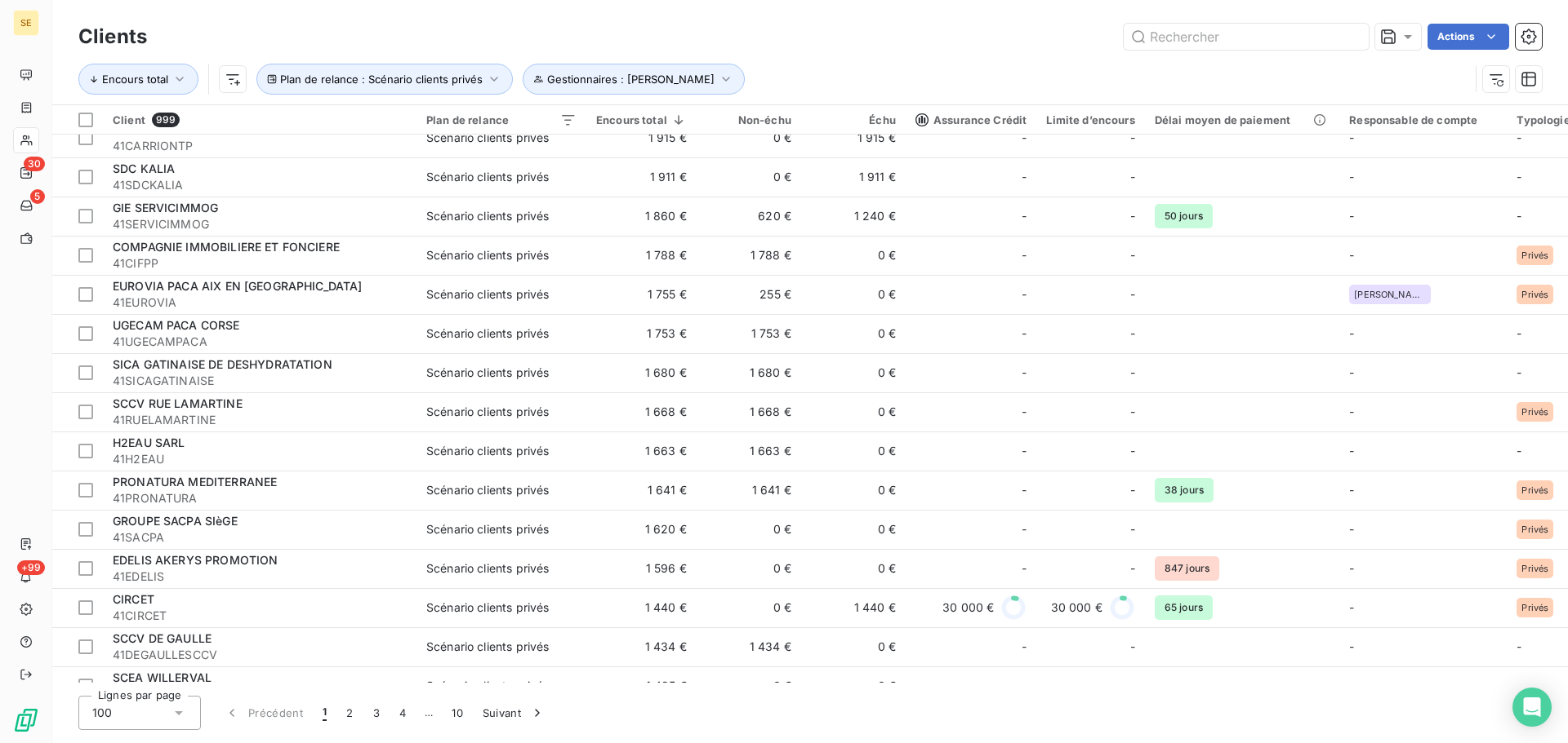
scroll to position [3376, 0]
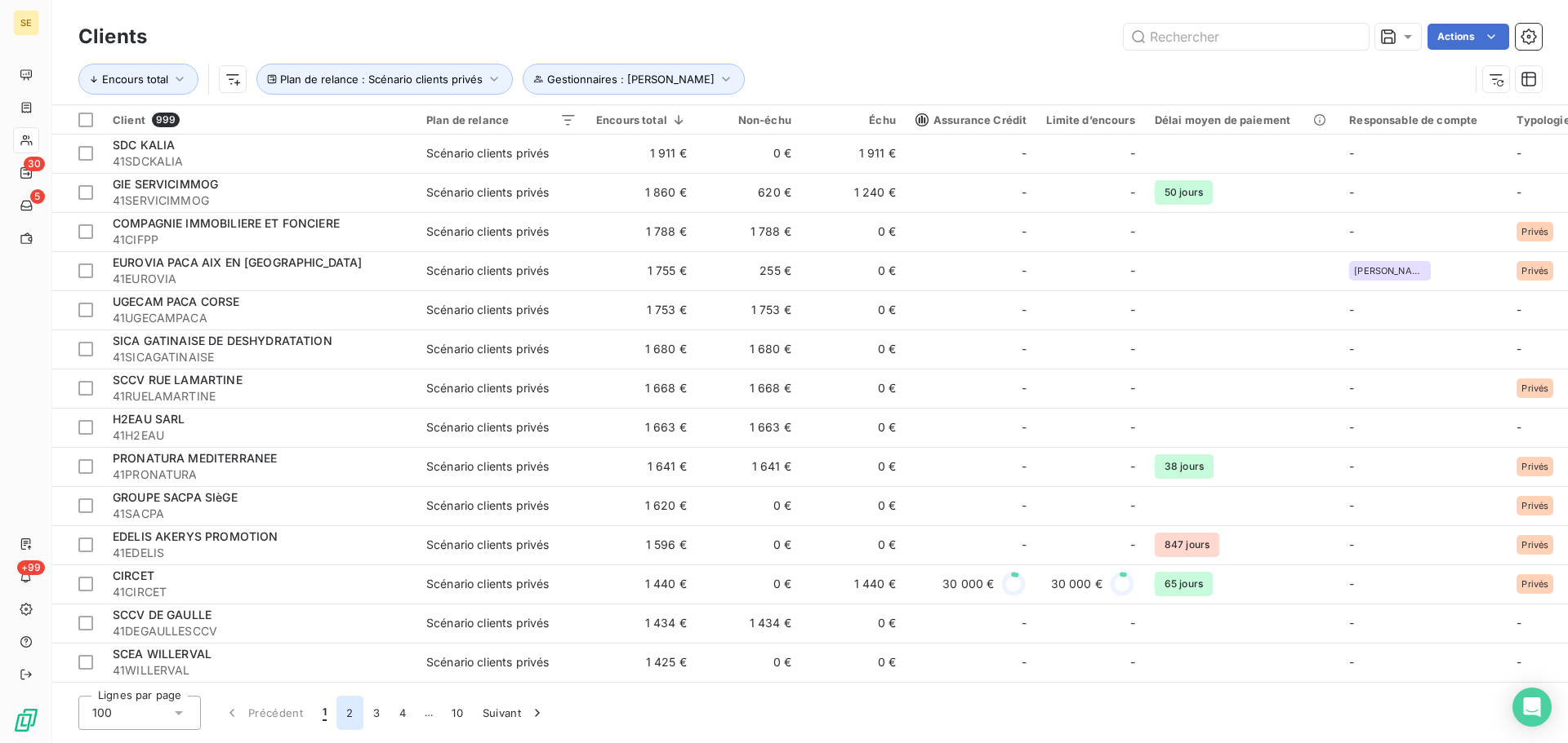
click at [355, 716] on button "2" at bounding box center [349, 713] width 26 height 35
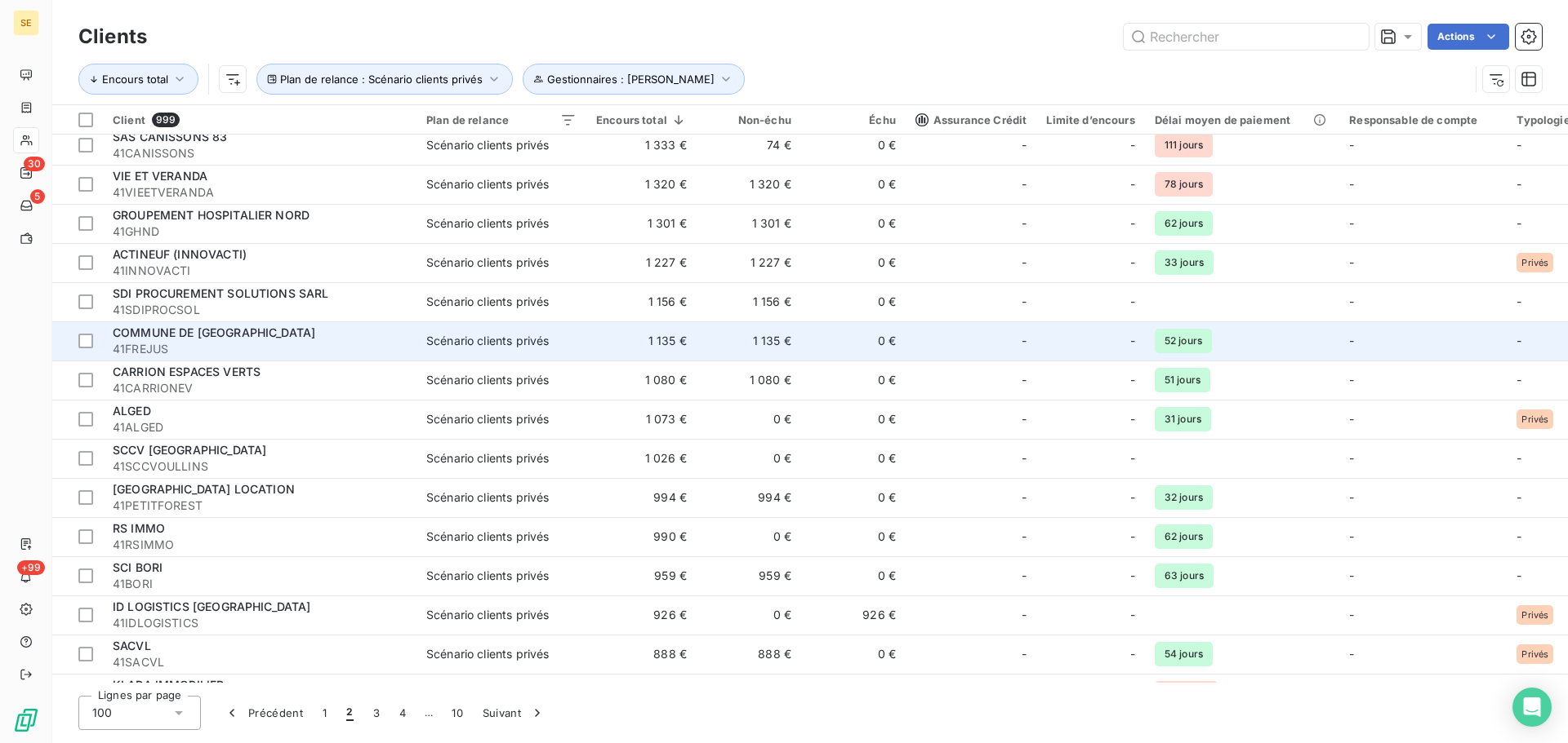
scroll to position [0, 0]
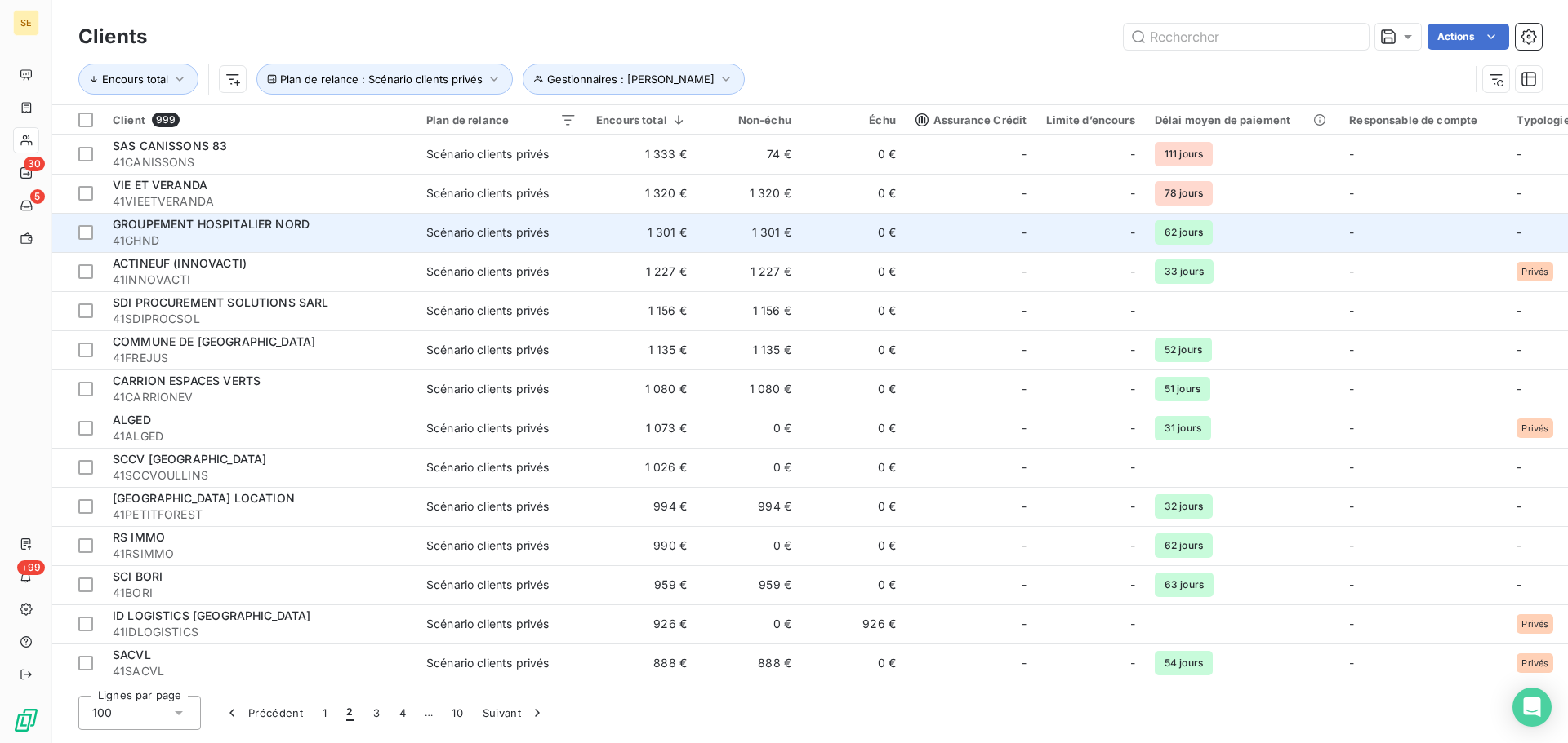
click at [264, 226] on span "GROUPEMENT HOSPITALIER NORD" at bounding box center [211, 224] width 197 height 13
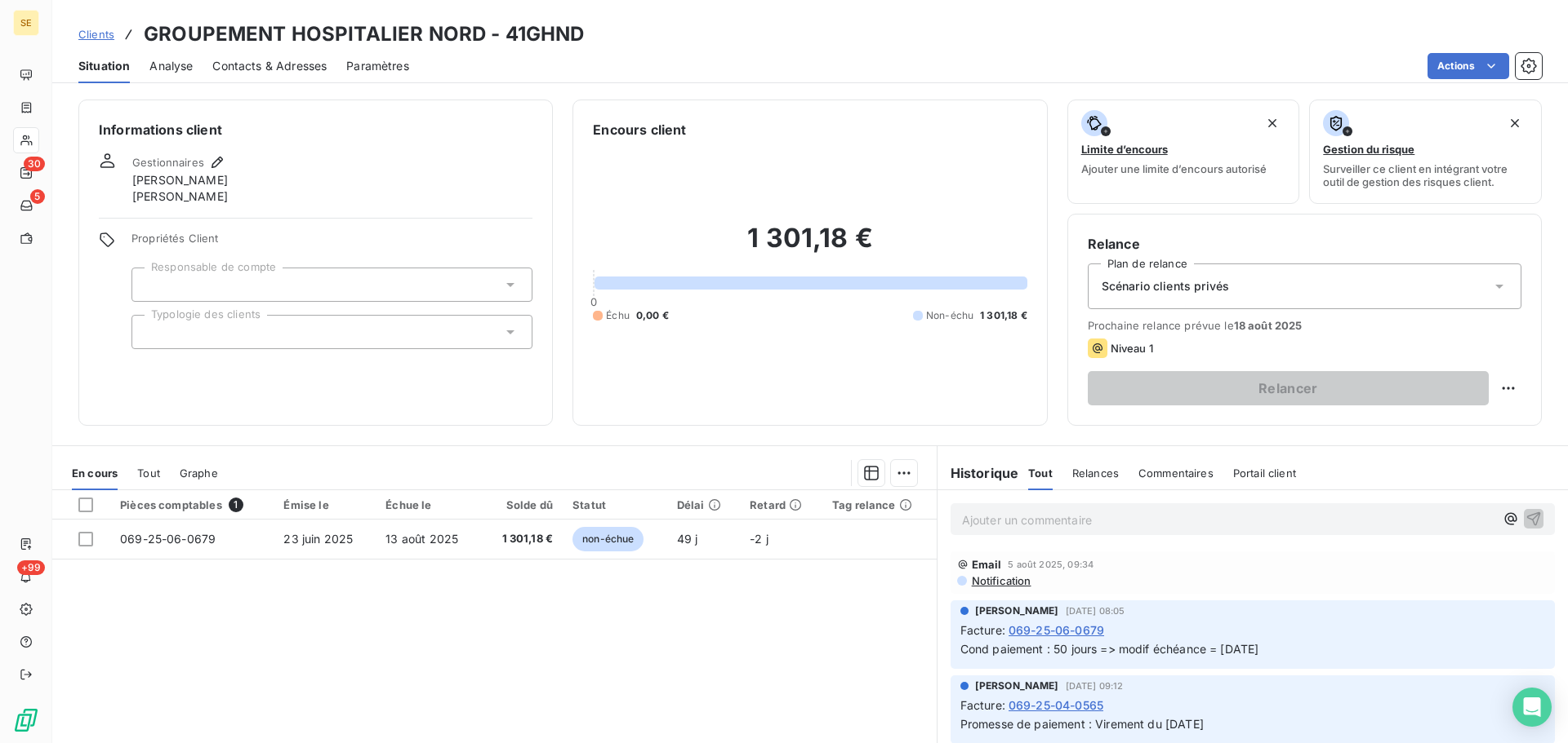
click at [1160, 283] on span "Scénario clients privés" at bounding box center [1165, 286] width 127 height 16
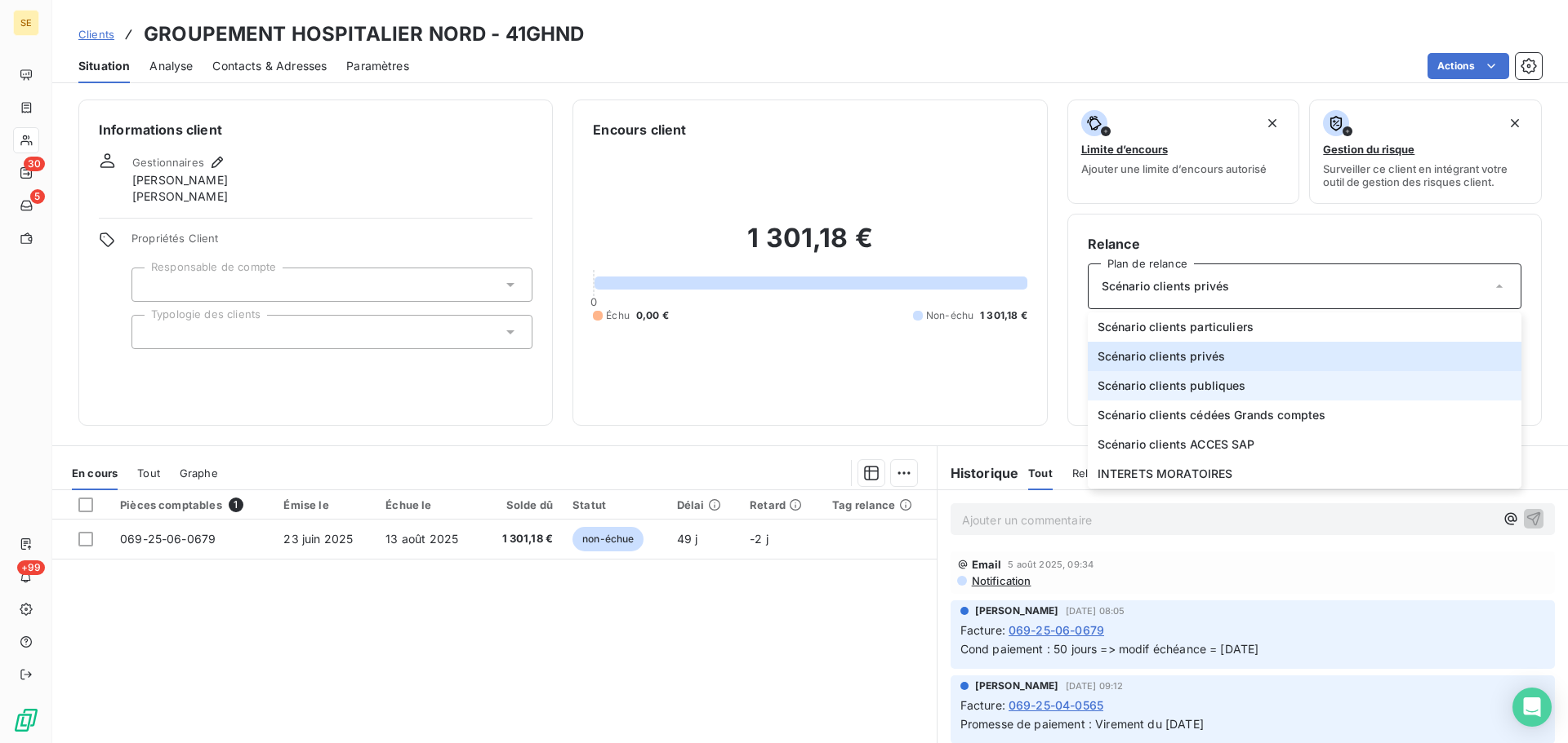
click at [1195, 381] on span "Scénario clients publiques" at bounding box center [1172, 385] width 149 height 16
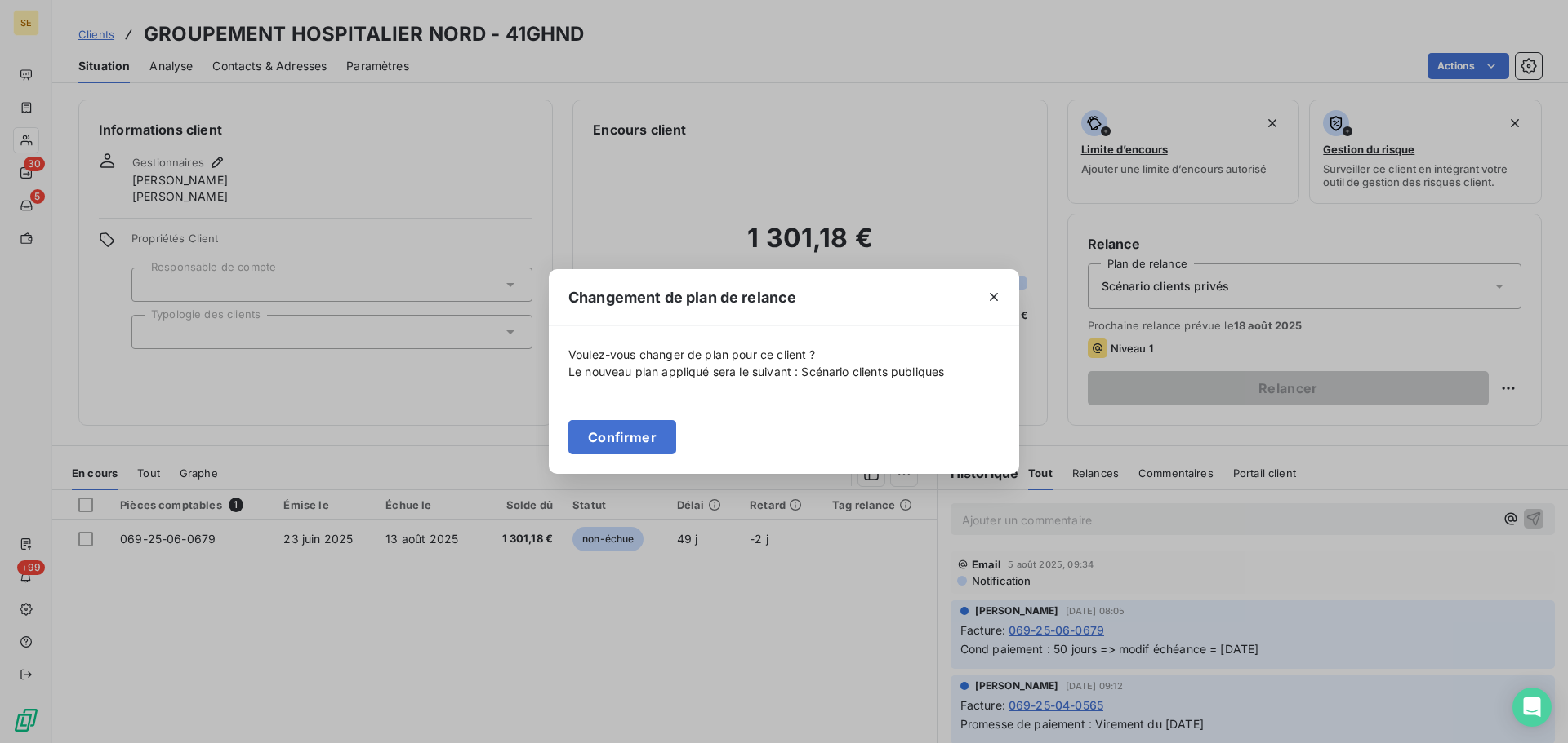
drag, startPoint x: 593, startPoint y: 437, endPoint x: 504, endPoint y: 423, distance: 90.1
click at [593, 436] on button "Confirmer" at bounding box center [622, 438] width 108 height 35
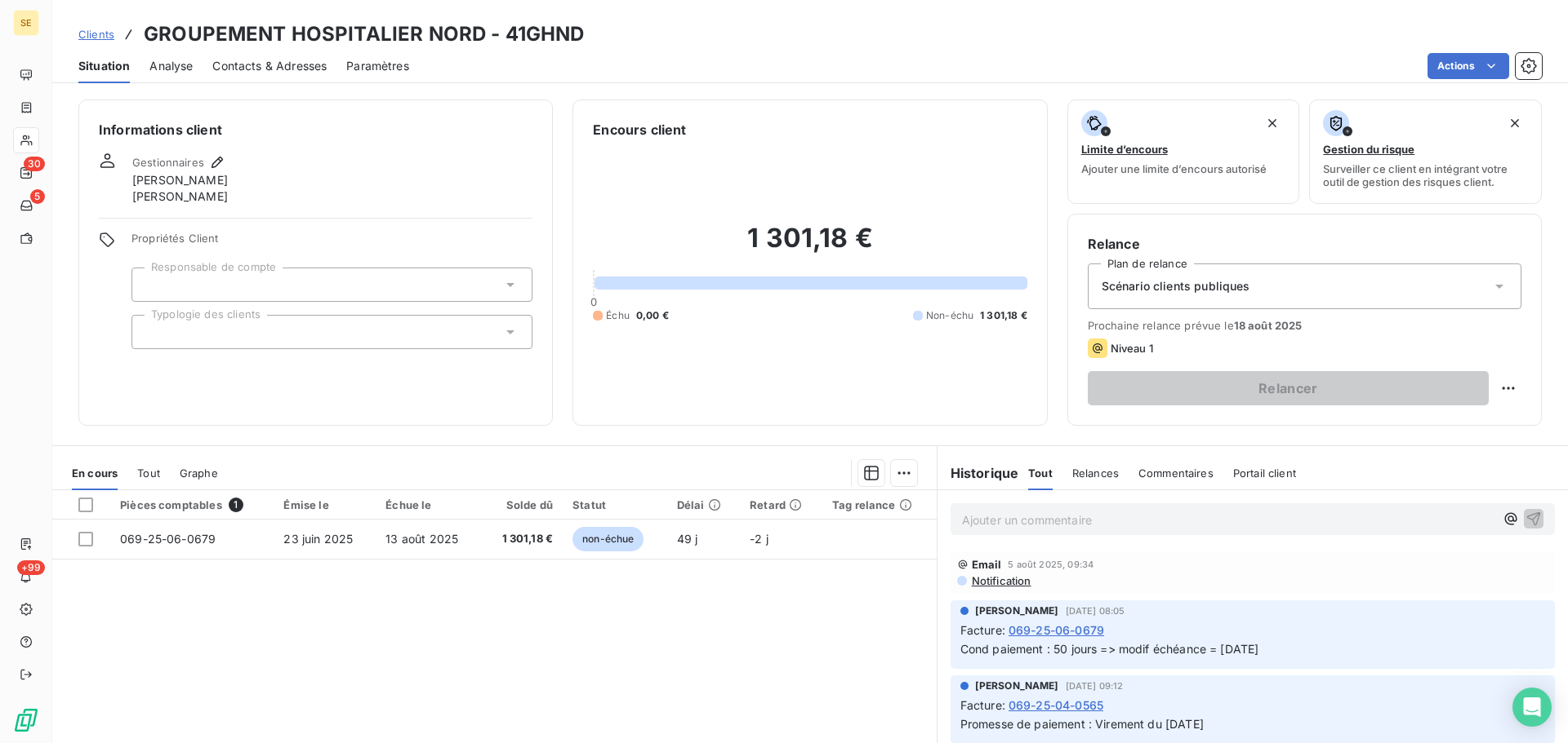
click at [360, 333] on div at bounding box center [332, 332] width 401 height 35
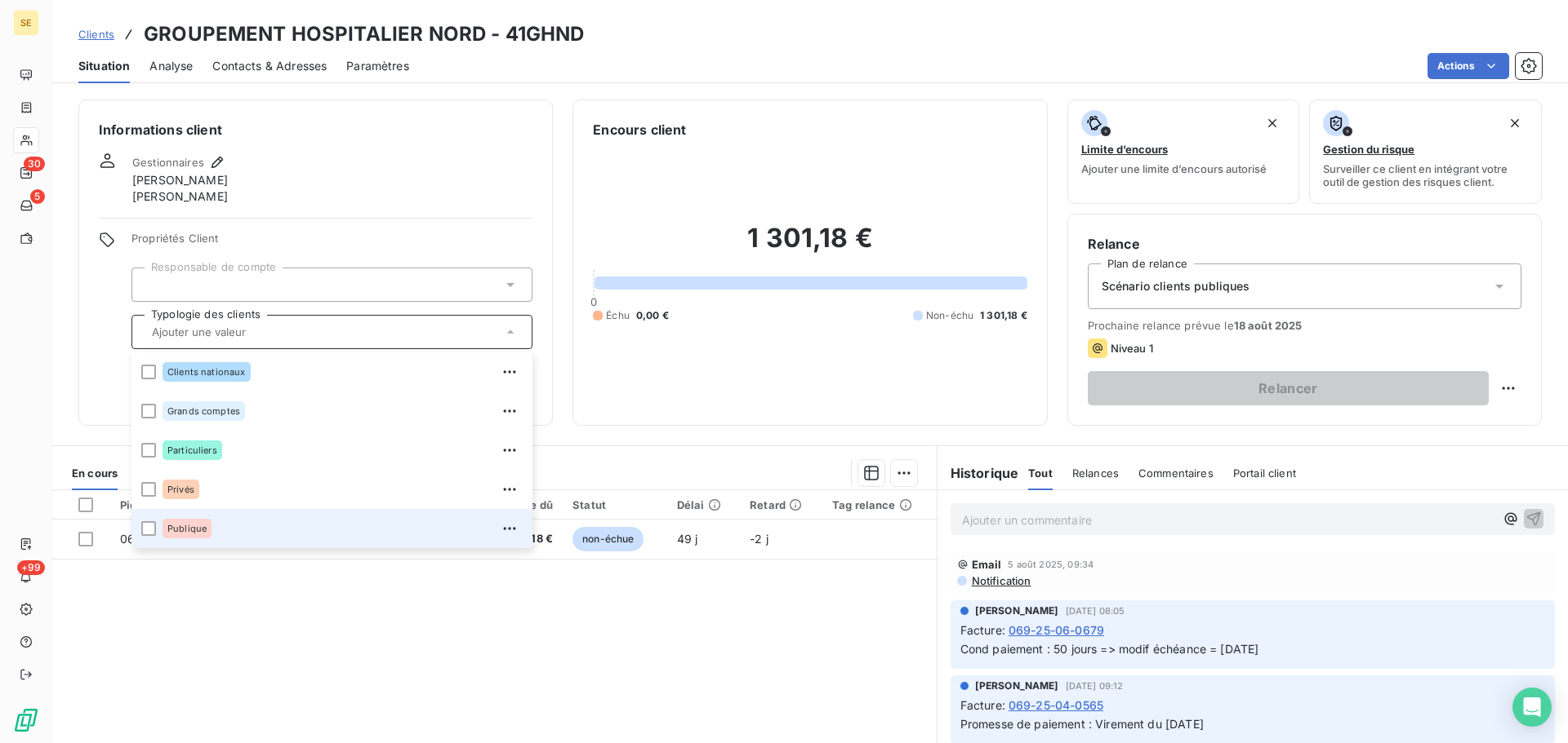
click at [191, 529] on span "Publique" at bounding box center [187, 529] width 40 height 10
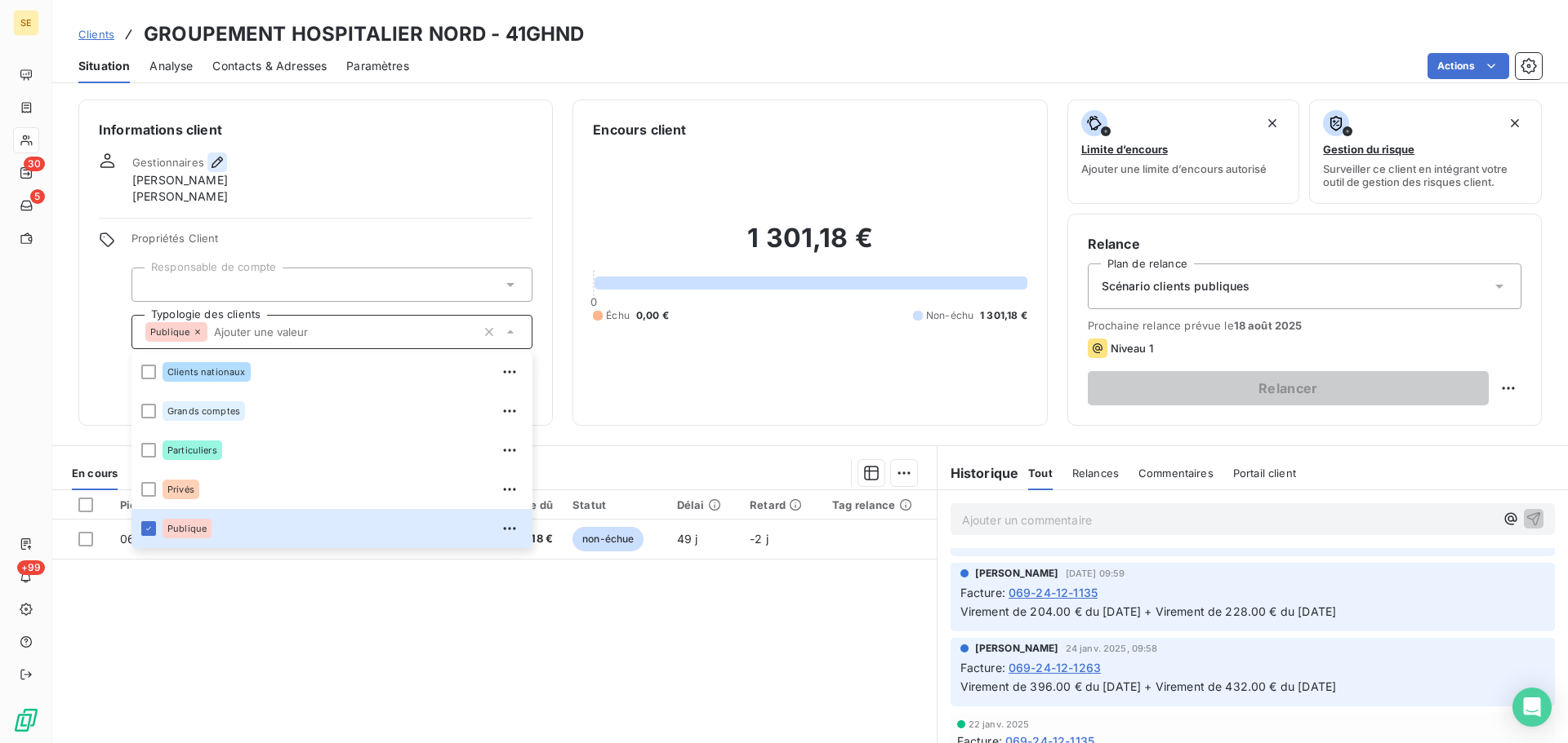
click at [224, 156] on icon "button" at bounding box center [217, 162] width 16 height 16
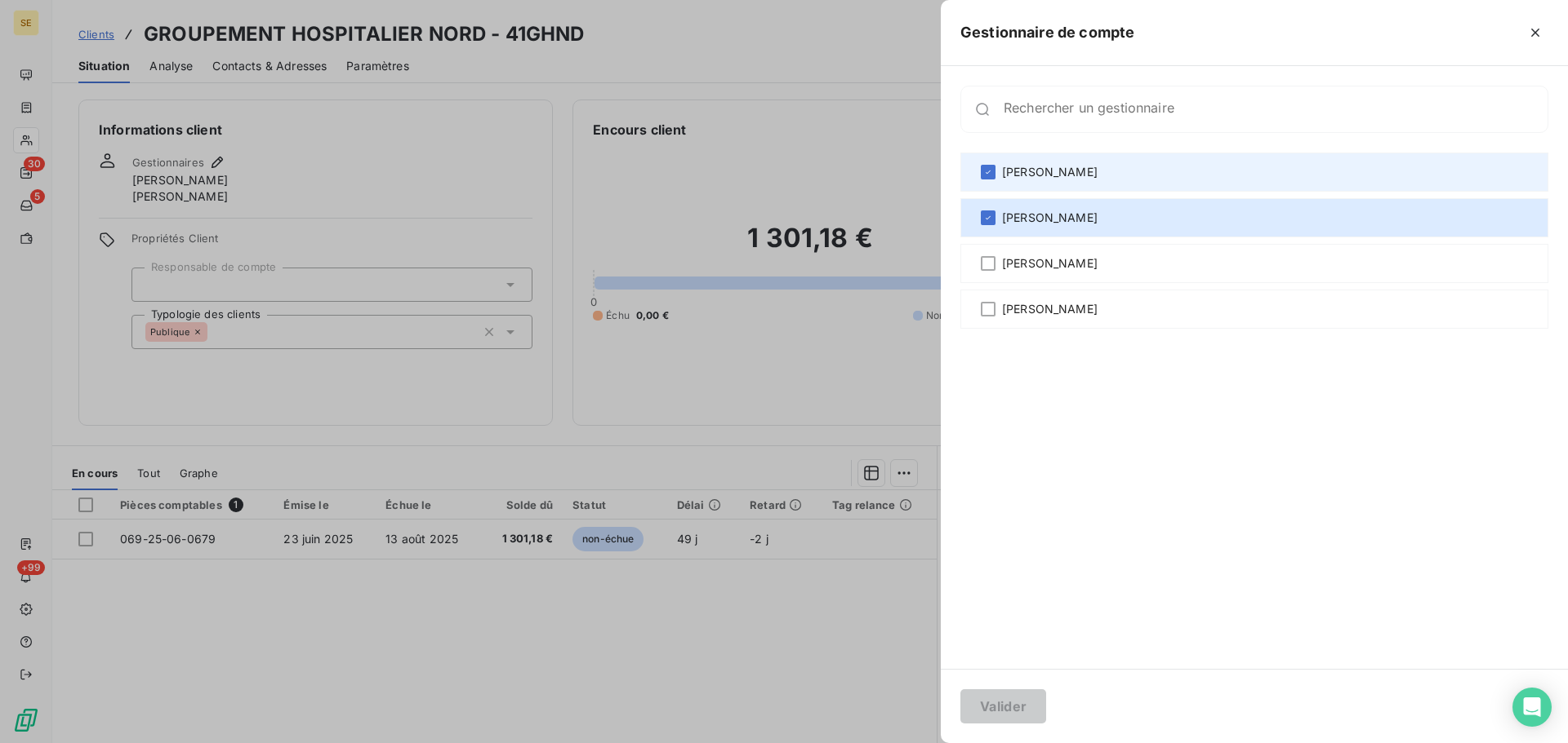
click at [994, 169] on div at bounding box center [987, 172] width 14 height 14
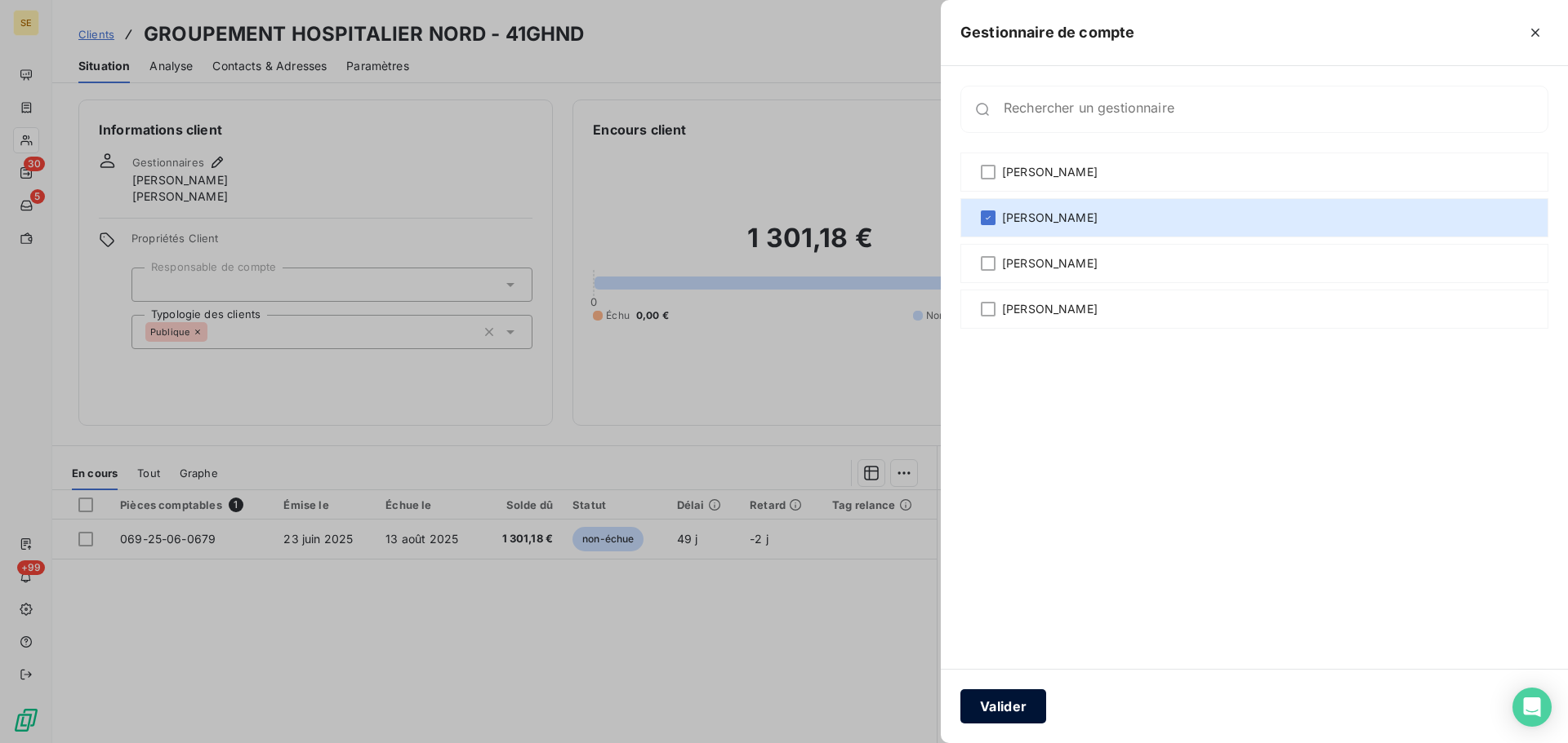
click at [1031, 707] on button "Valider" at bounding box center [1003, 707] width 86 height 35
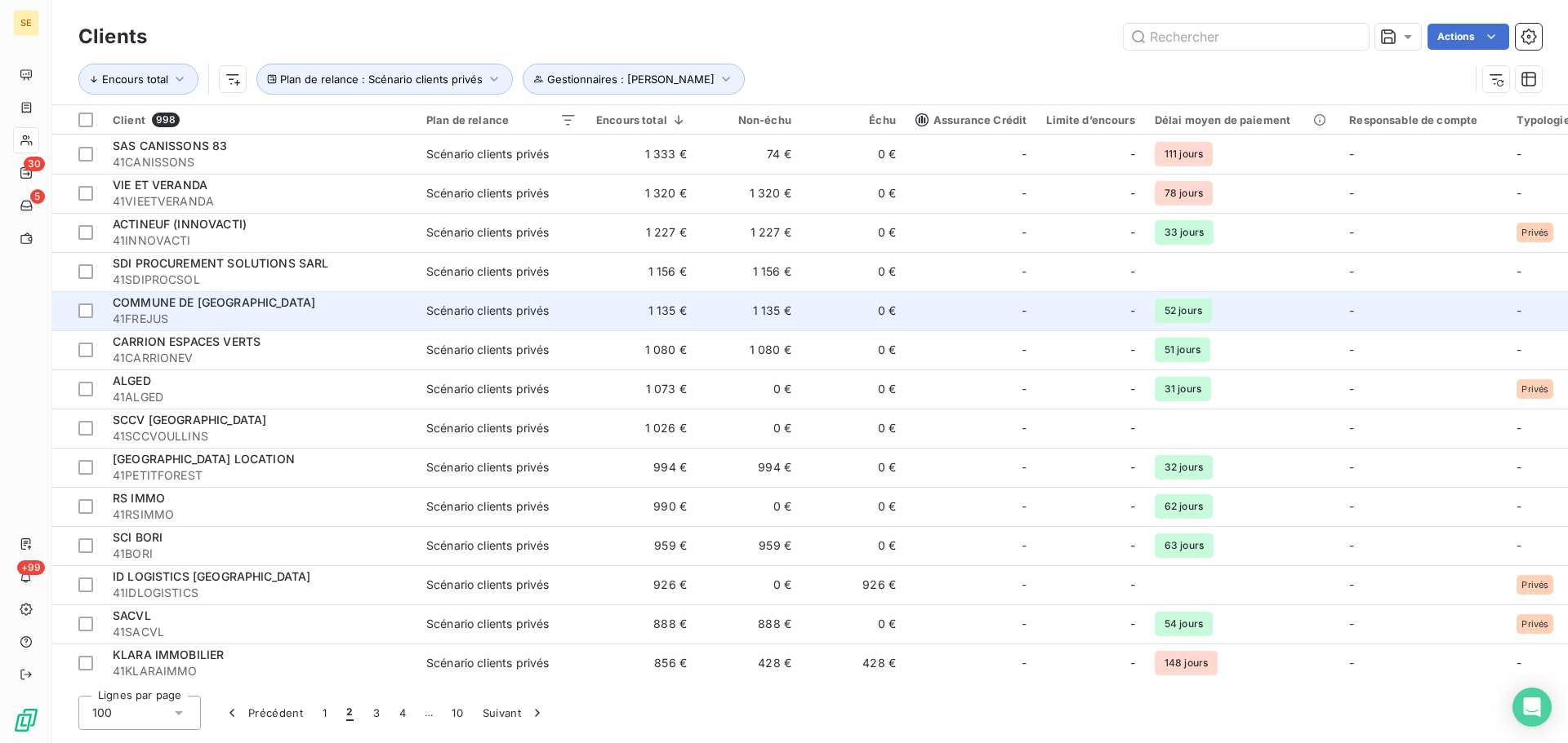
click at [440, 306] on div "Scénario clients privés" at bounding box center [487, 310] width 122 height 16
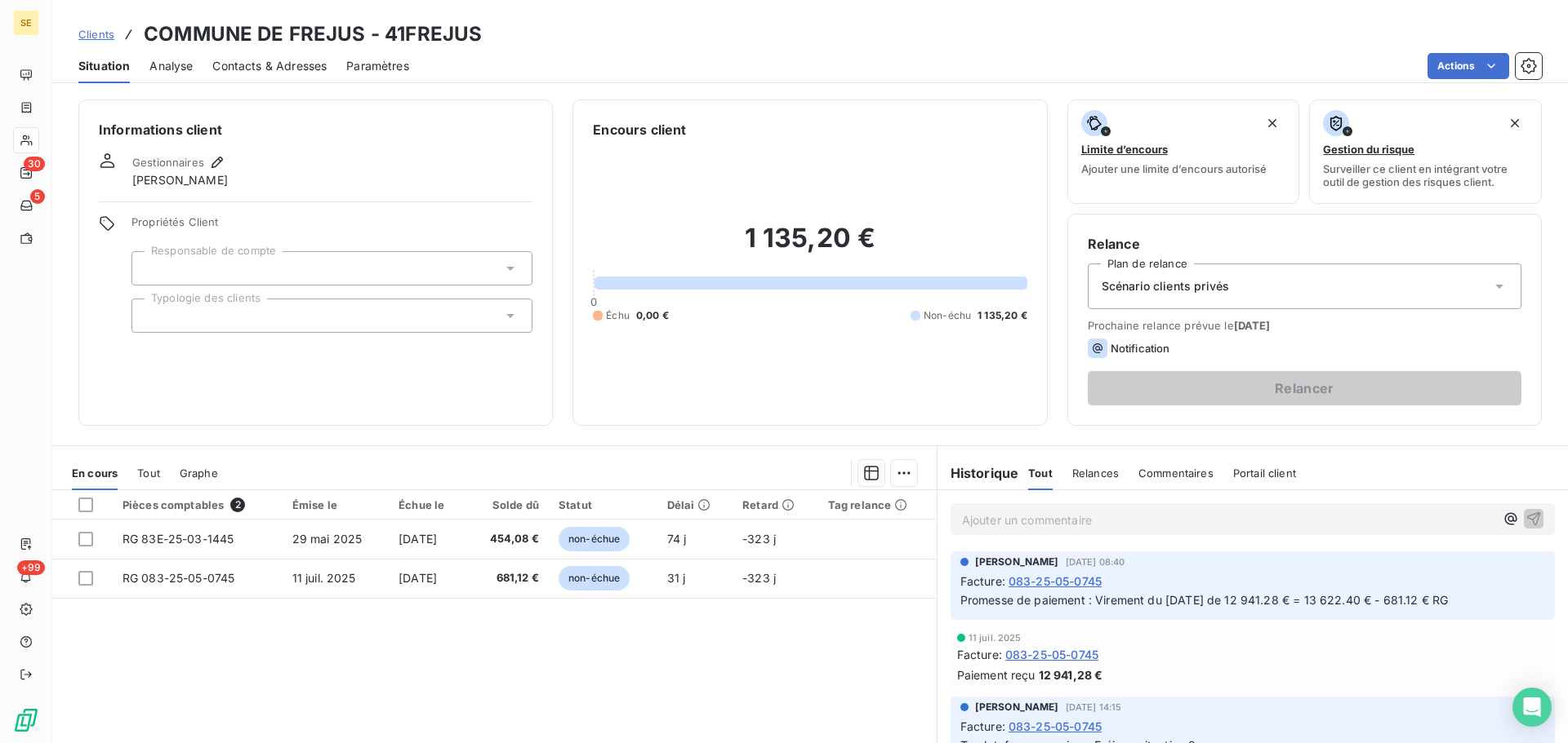
click at [1137, 290] on span "Scénario clients privés" at bounding box center [1165, 286] width 127 height 16
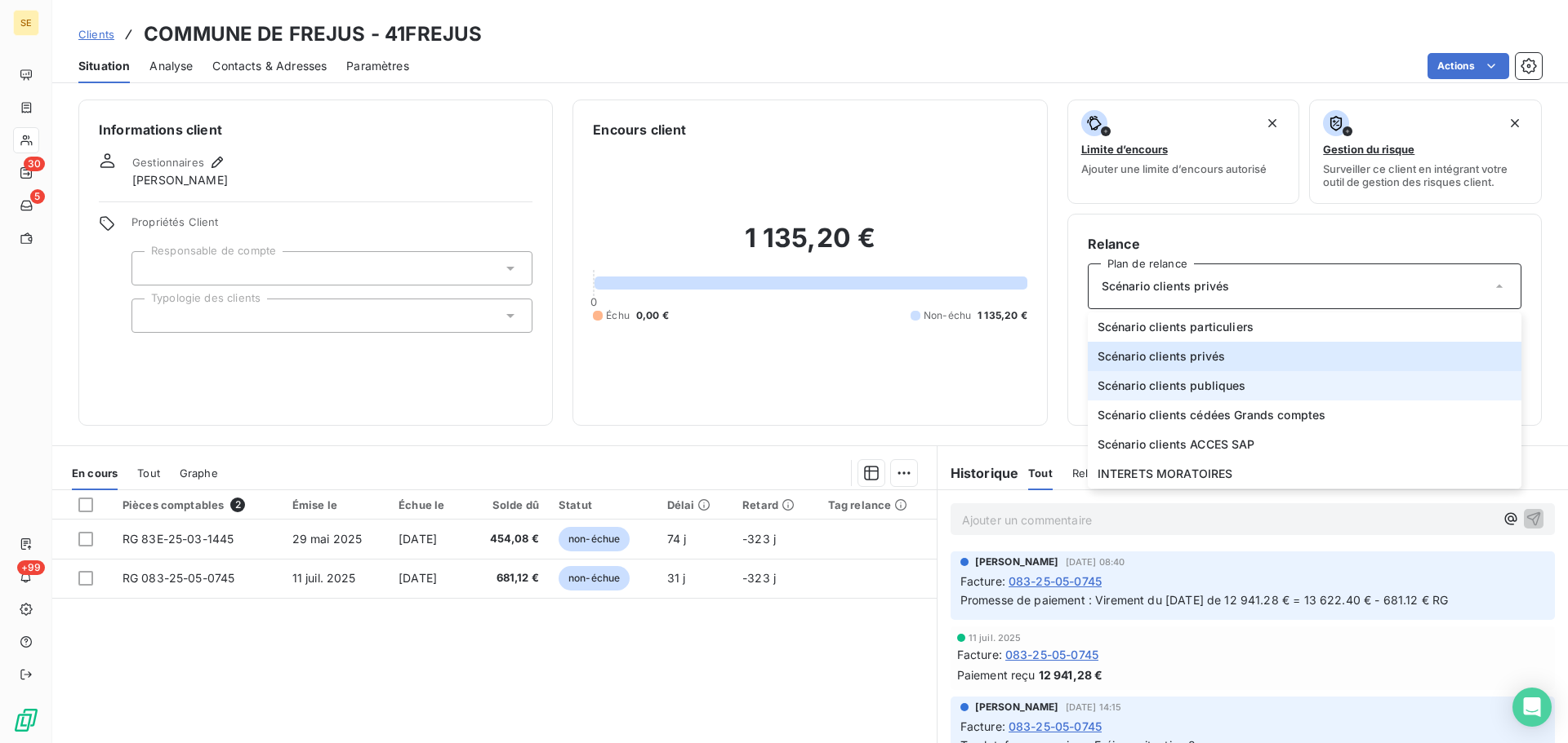
click at [1224, 381] on span "Scénario clients publiques" at bounding box center [1172, 385] width 149 height 16
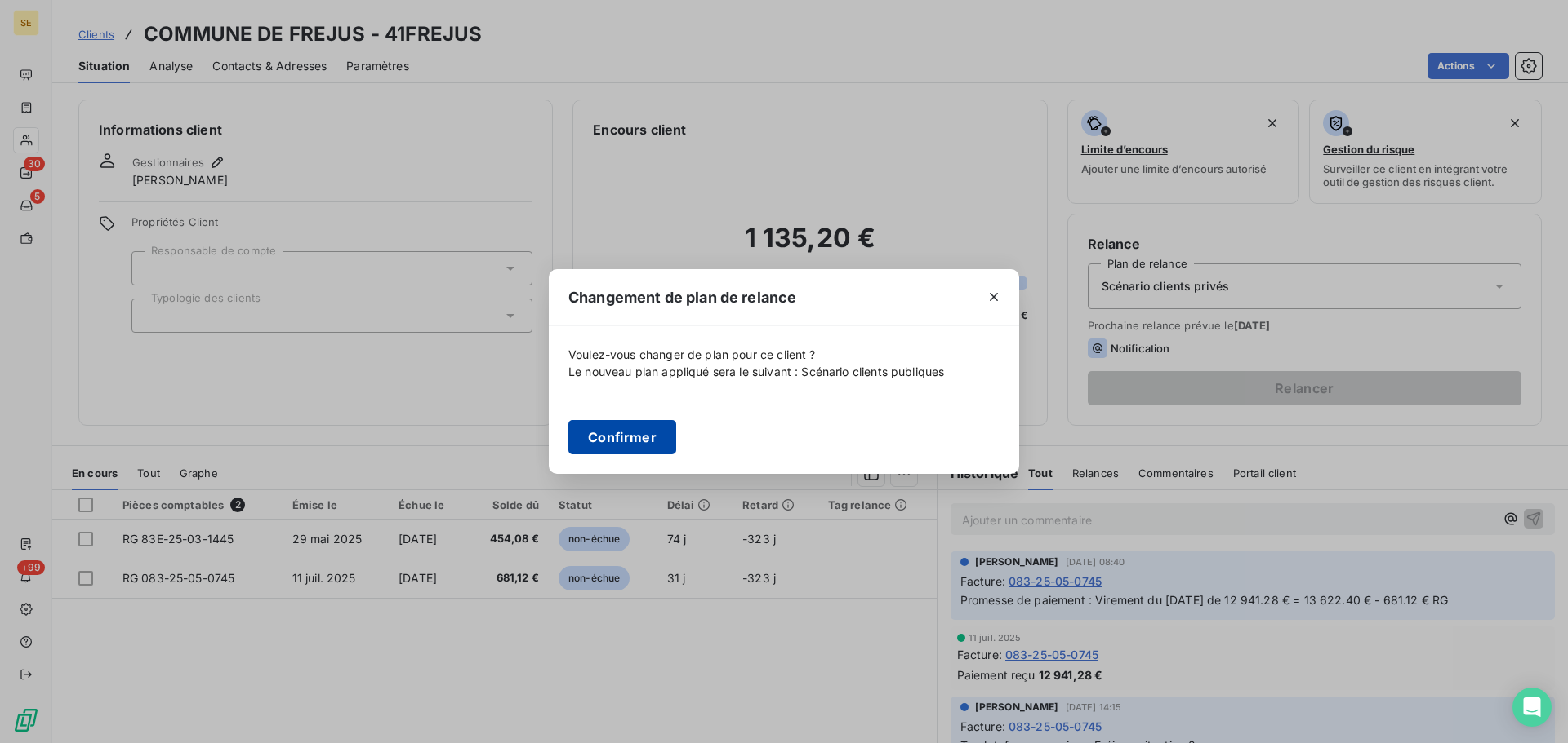
click at [626, 442] on button "Confirmer" at bounding box center [622, 438] width 108 height 35
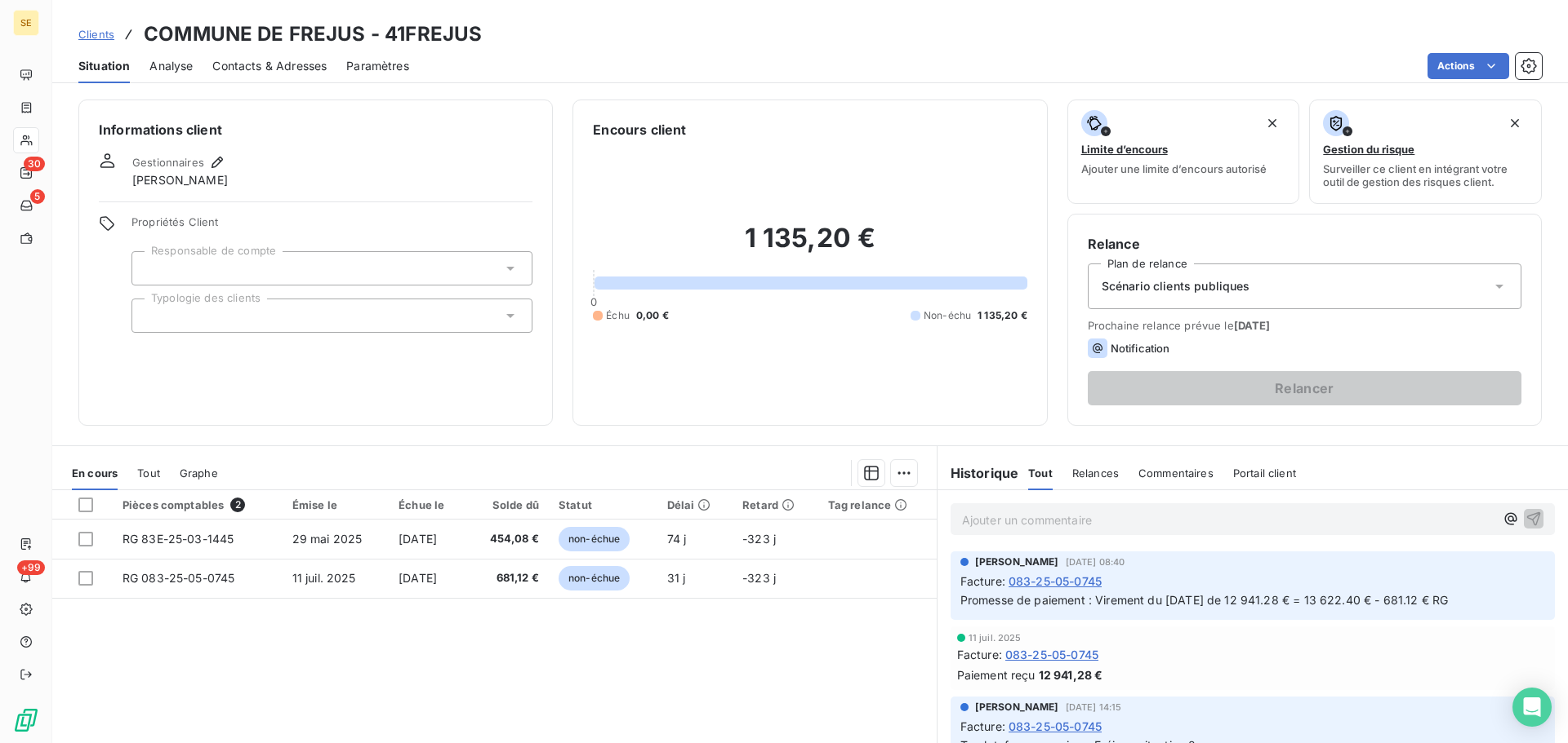
click at [211, 311] on div at bounding box center [332, 316] width 401 height 35
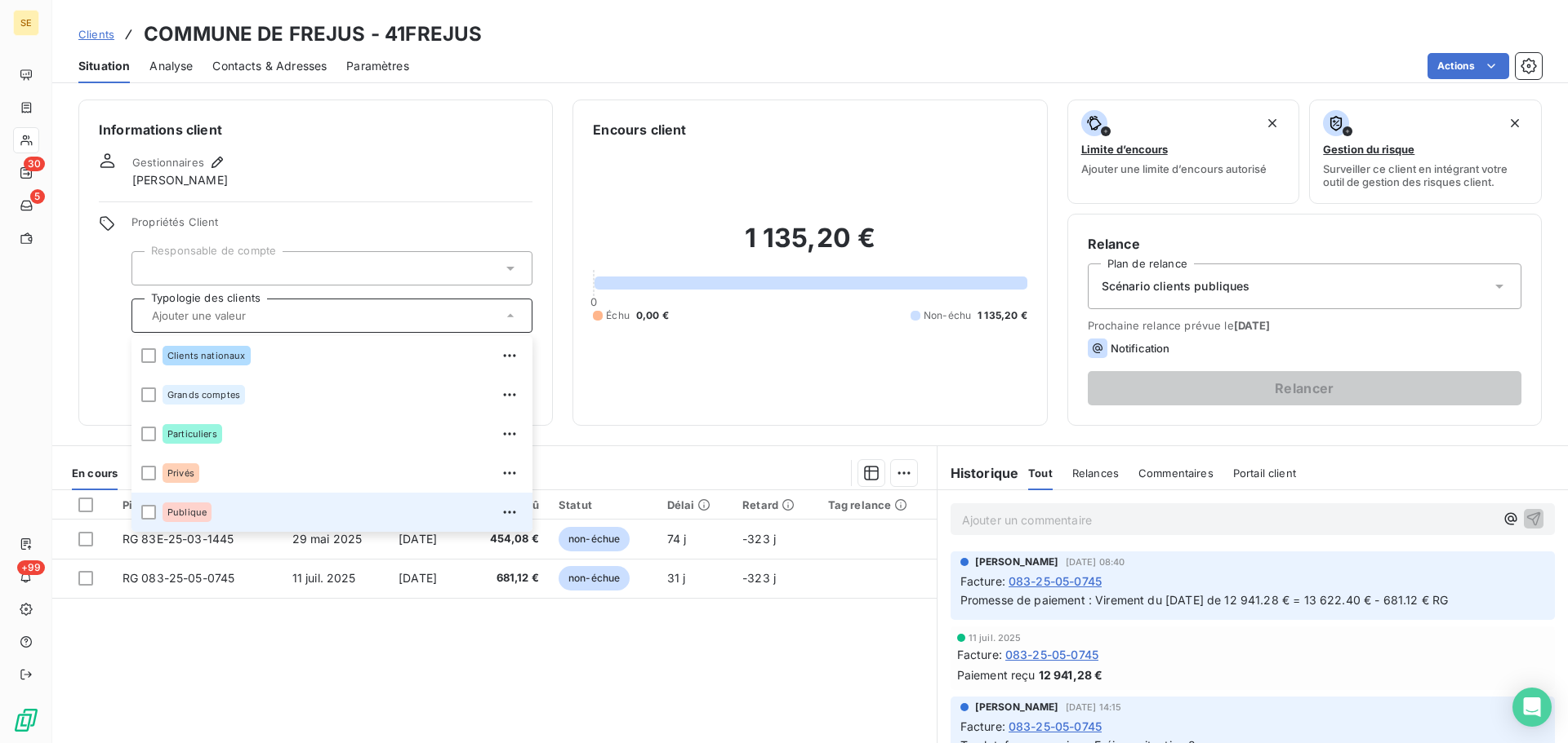
click at [186, 509] on span "Publique" at bounding box center [187, 513] width 40 height 10
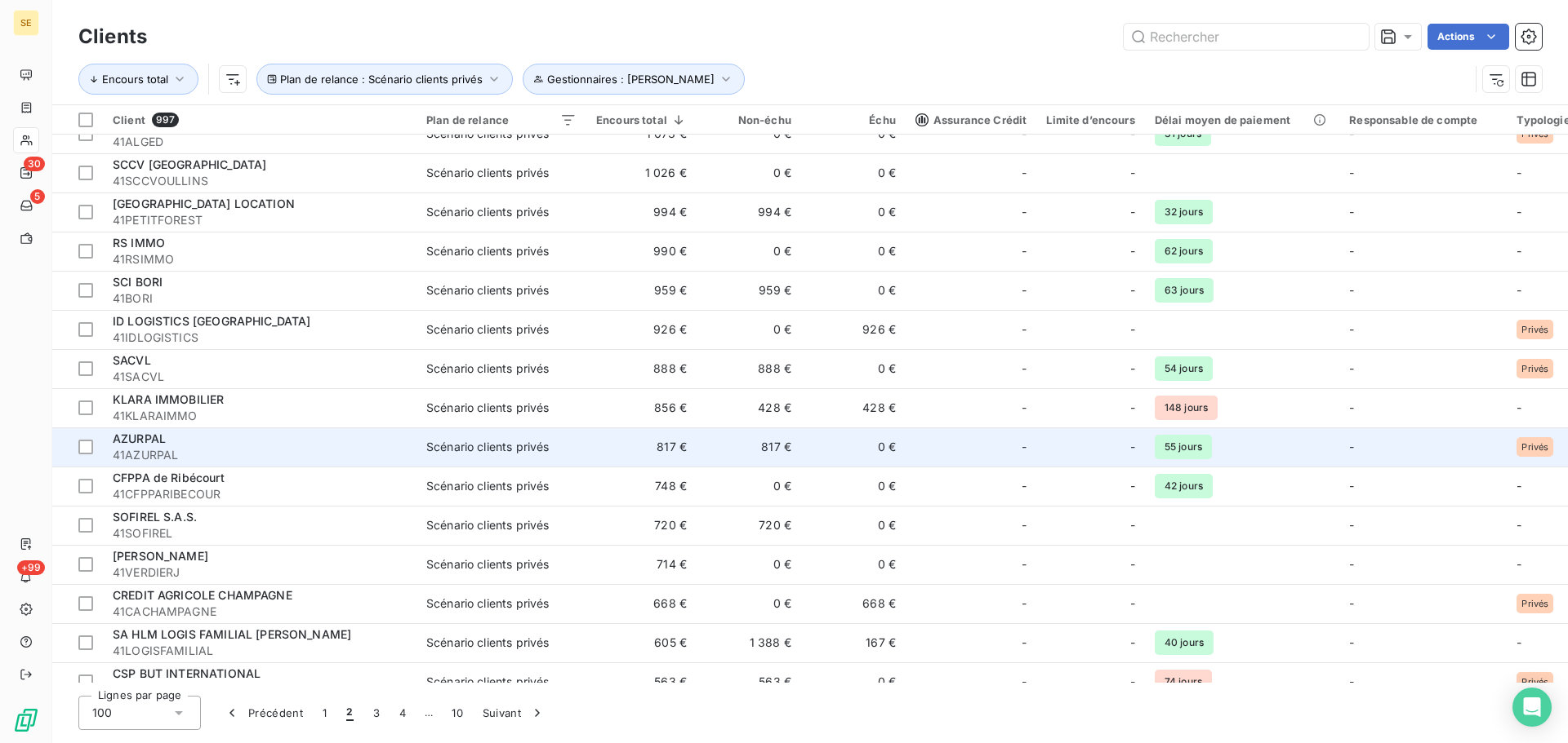
scroll to position [245, 0]
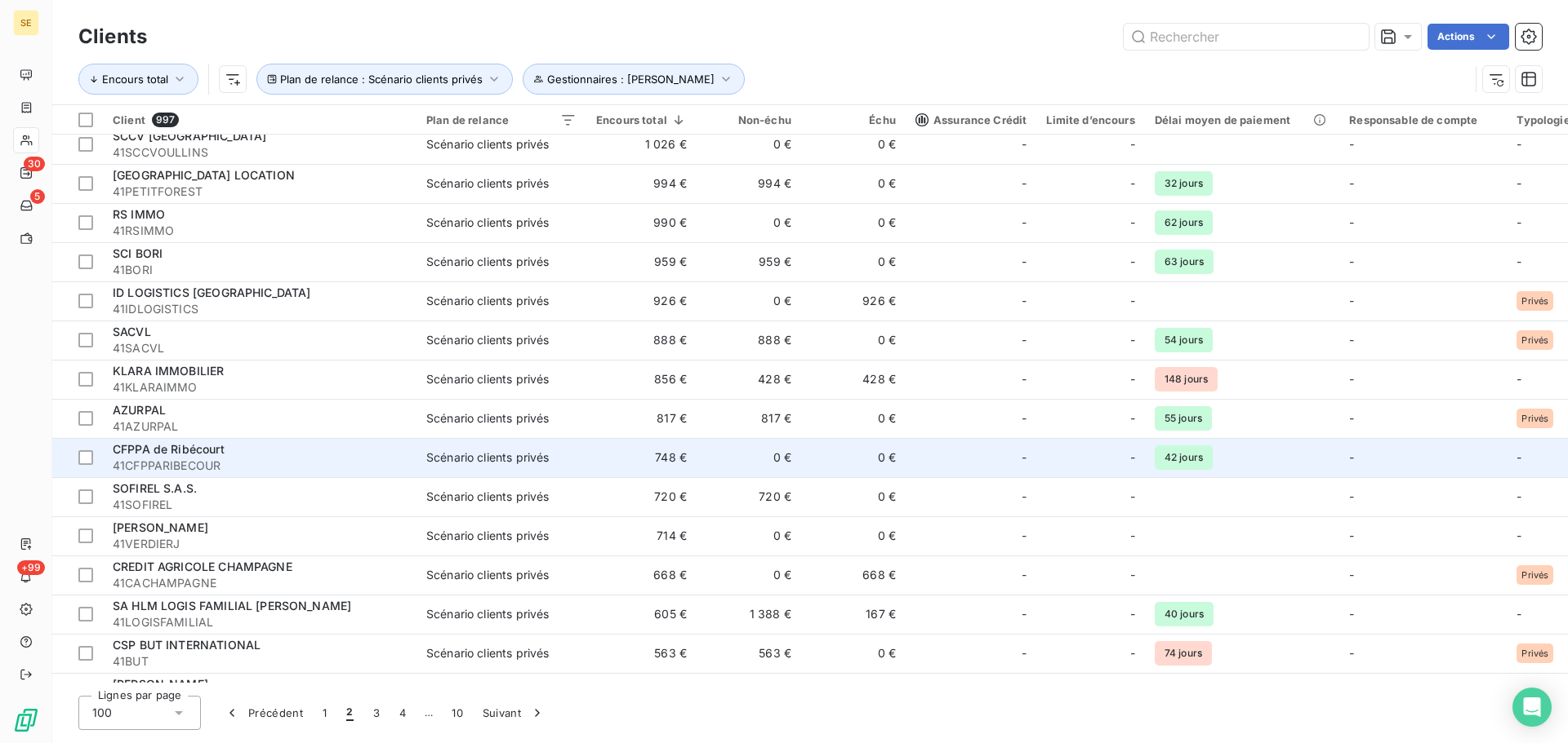
click at [182, 452] on span "CFPPA de Ribécourt" at bounding box center [169, 449] width 112 height 13
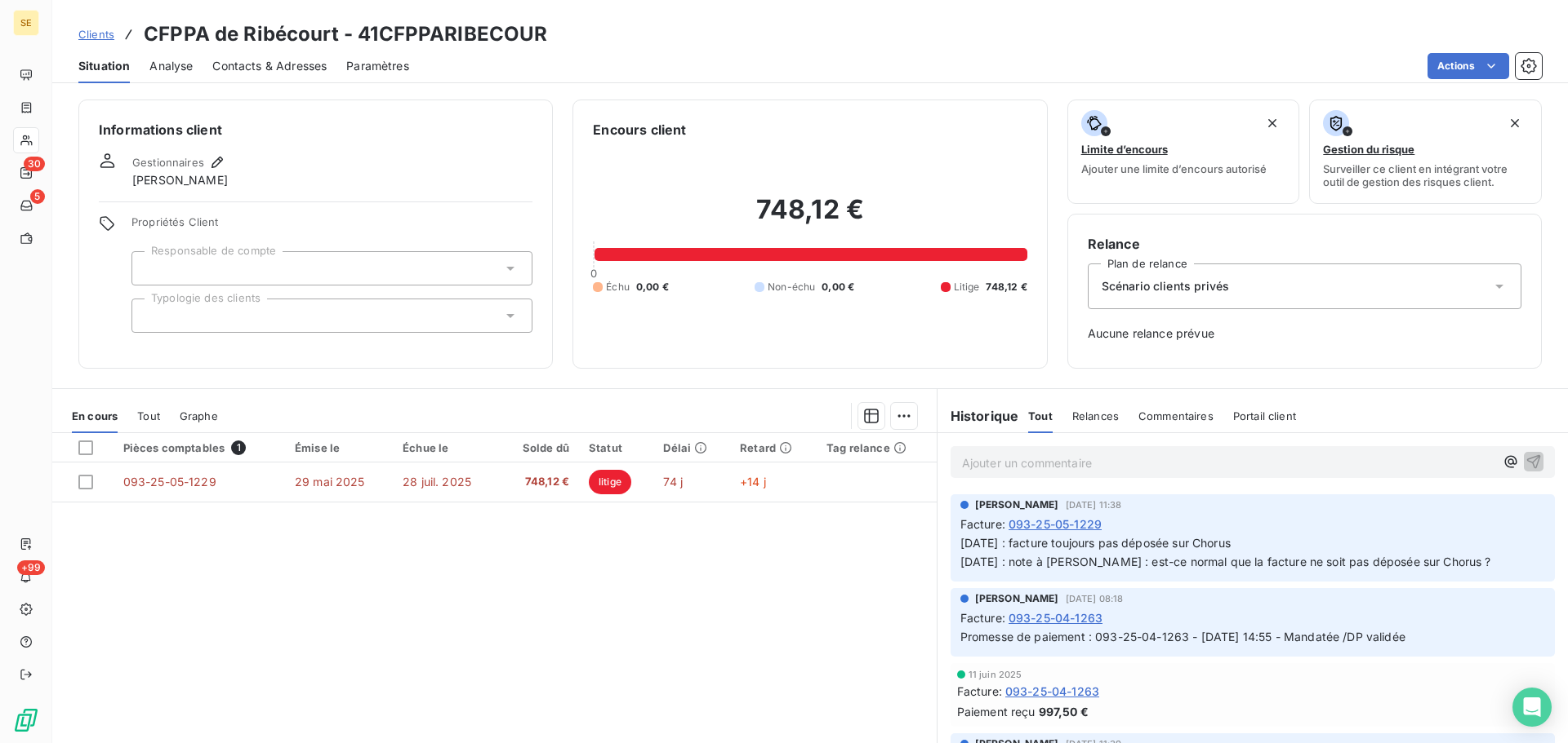
click at [1176, 289] on span "Scénario clients privés" at bounding box center [1165, 286] width 127 height 16
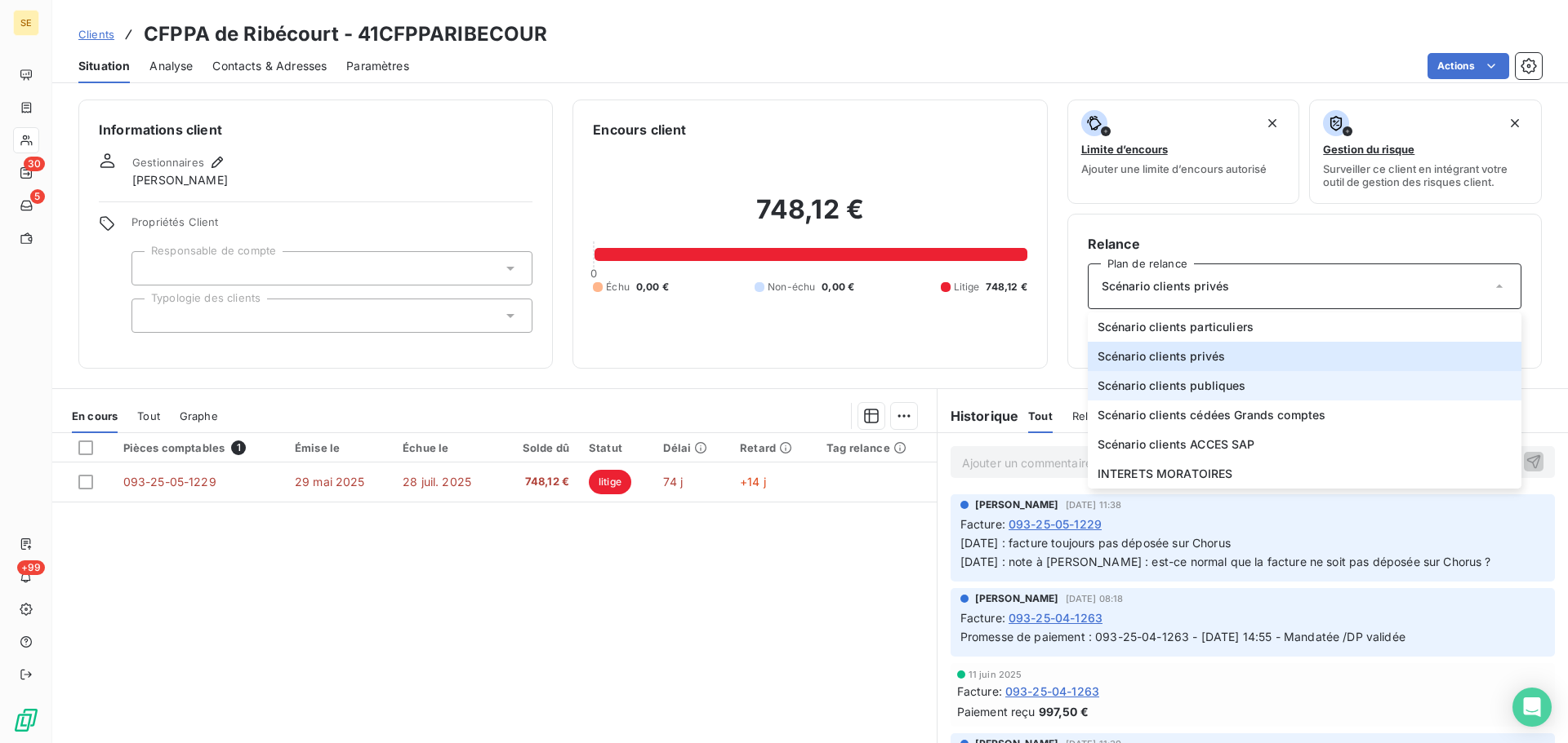
click at [1170, 391] on span "Scénario clients publiques" at bounding box center [1172, 385] width 149 height 16
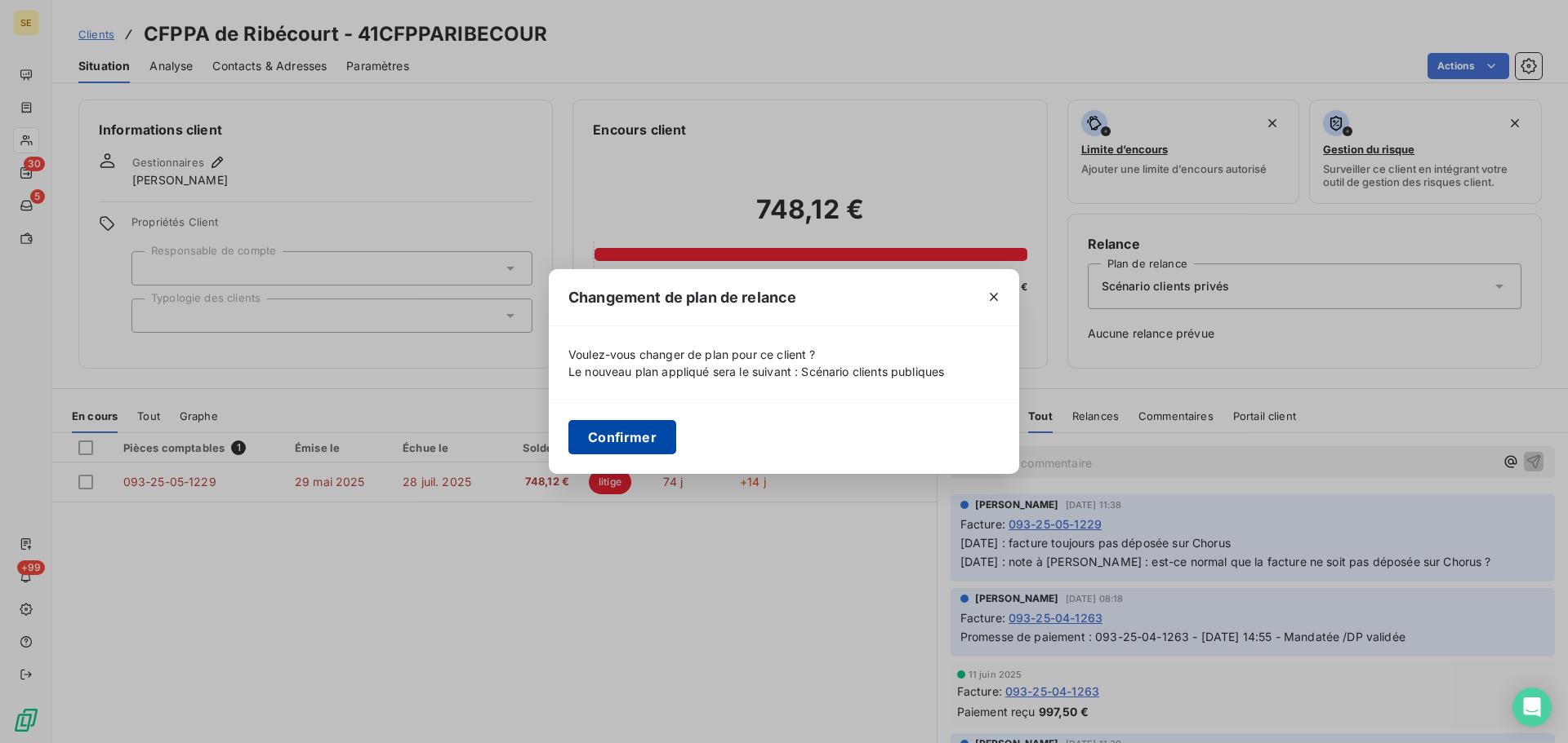
click at [625, 438] on button "Confirmer" at bounding box center [622, 438] width 108 height 35
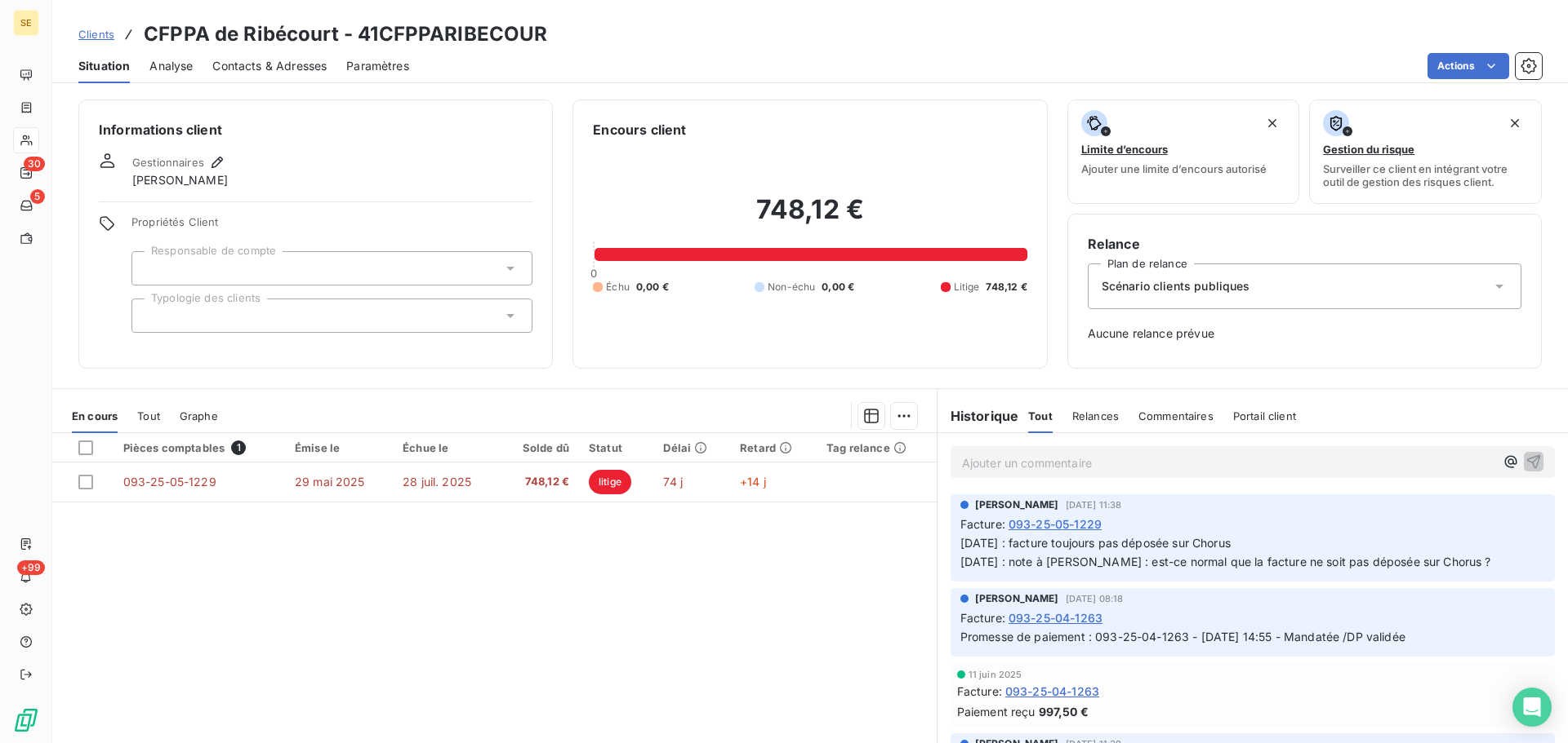
click at [288, 315] on div at bounding box center [332, 316] width 401 height 35
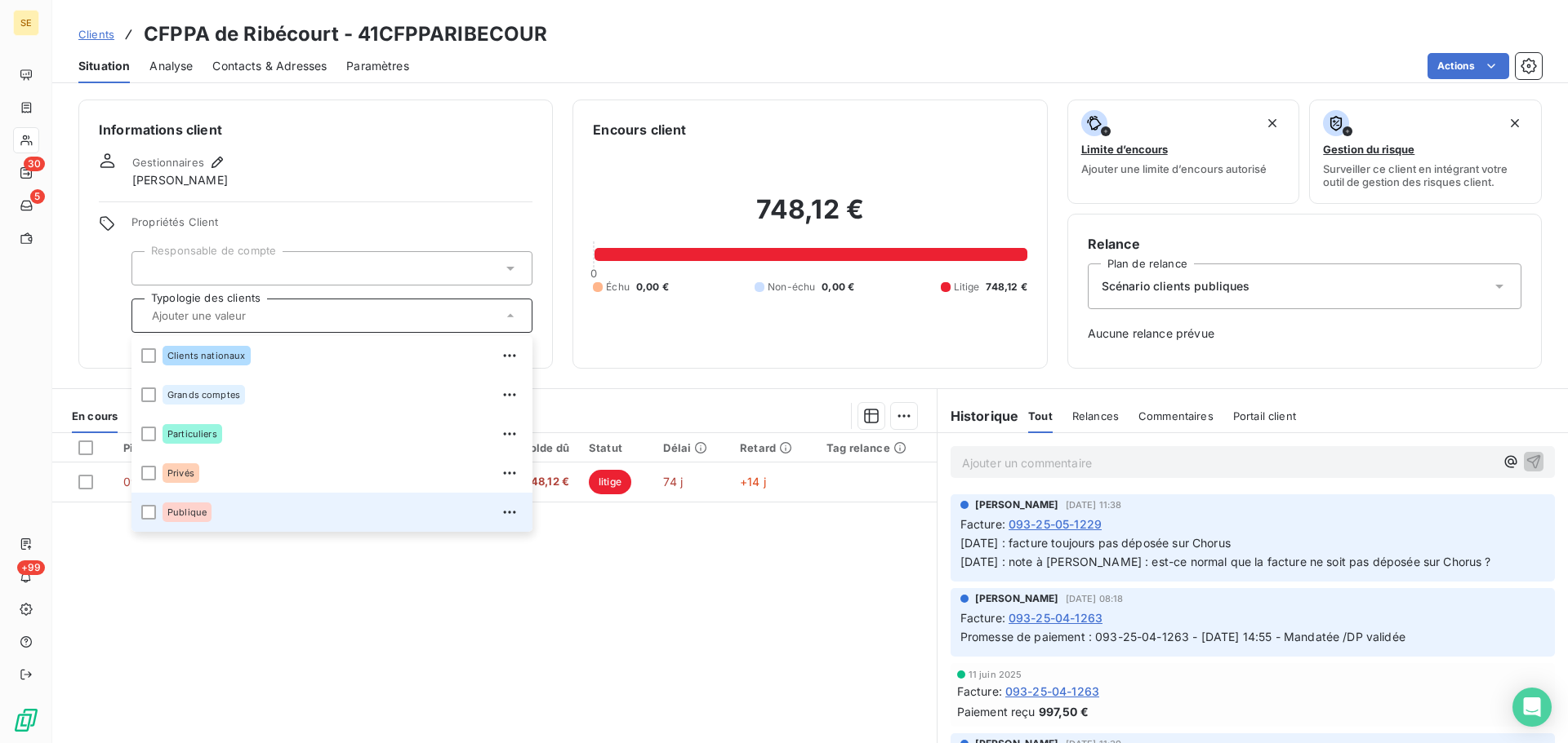
drag, startPoint x: 208, startPoint y: 514, endPoint x: 214, endPoint y: 502, distance: 13.4
click at [208, 510] on div "Publique" at bounding box center [187, 513] width 49 height 19
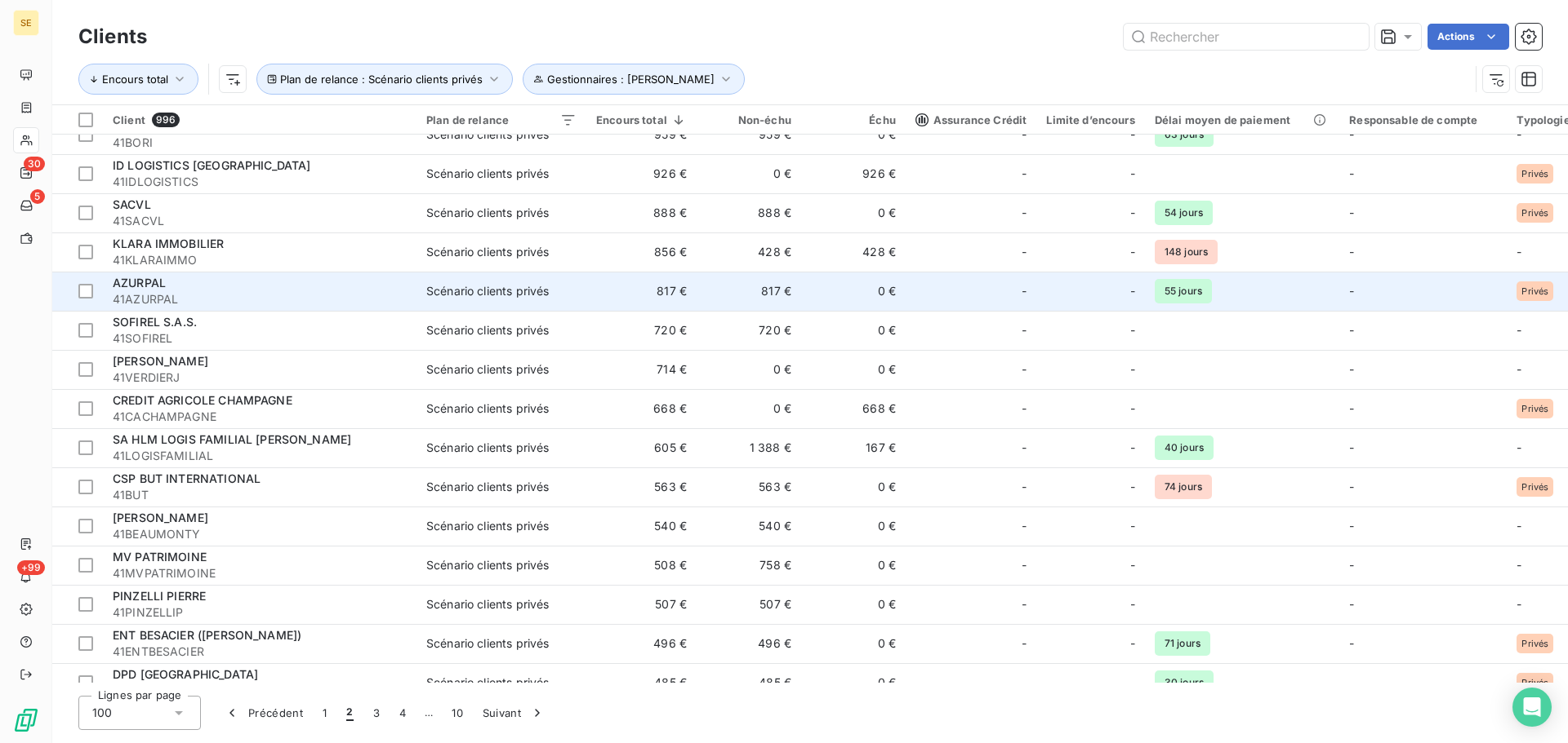
scroll to position [408, 0]
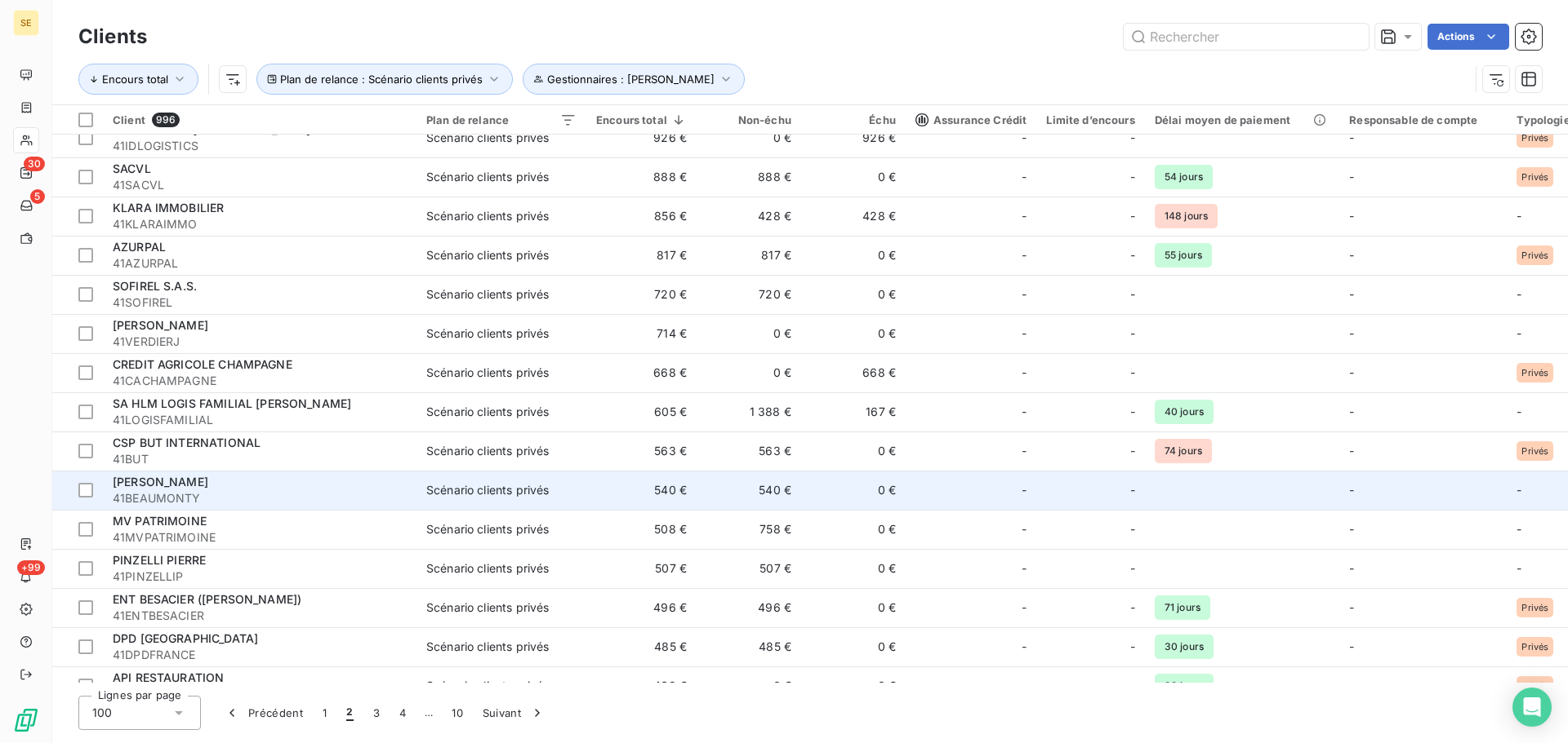
click at [200, 482] on span "[PERSON_NAME]" at bounding box center [160, 482] width 95 height 13
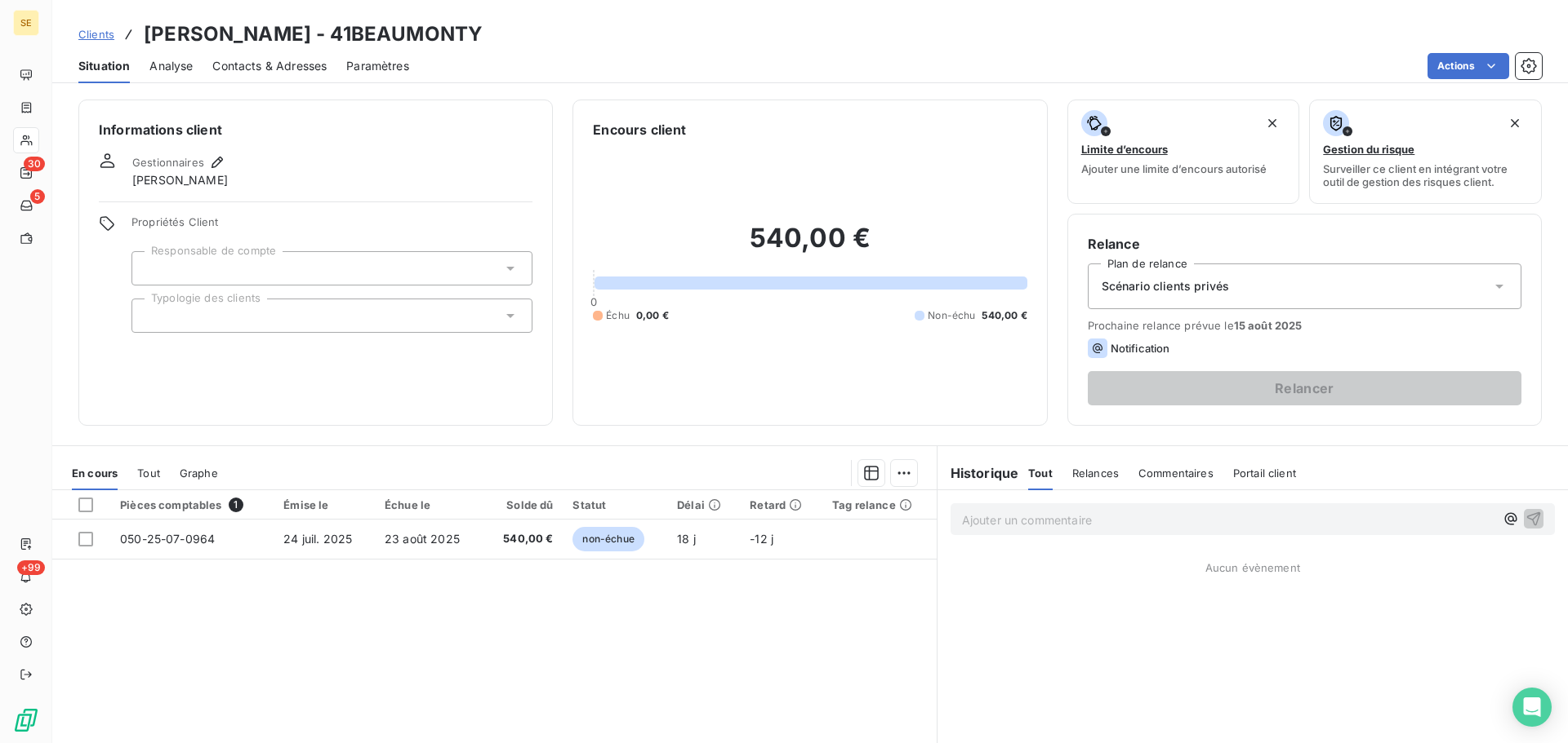
click at [1128, 287] on span "Scénario clients privés" at bounding box center [1165, 286] width 127 height 16
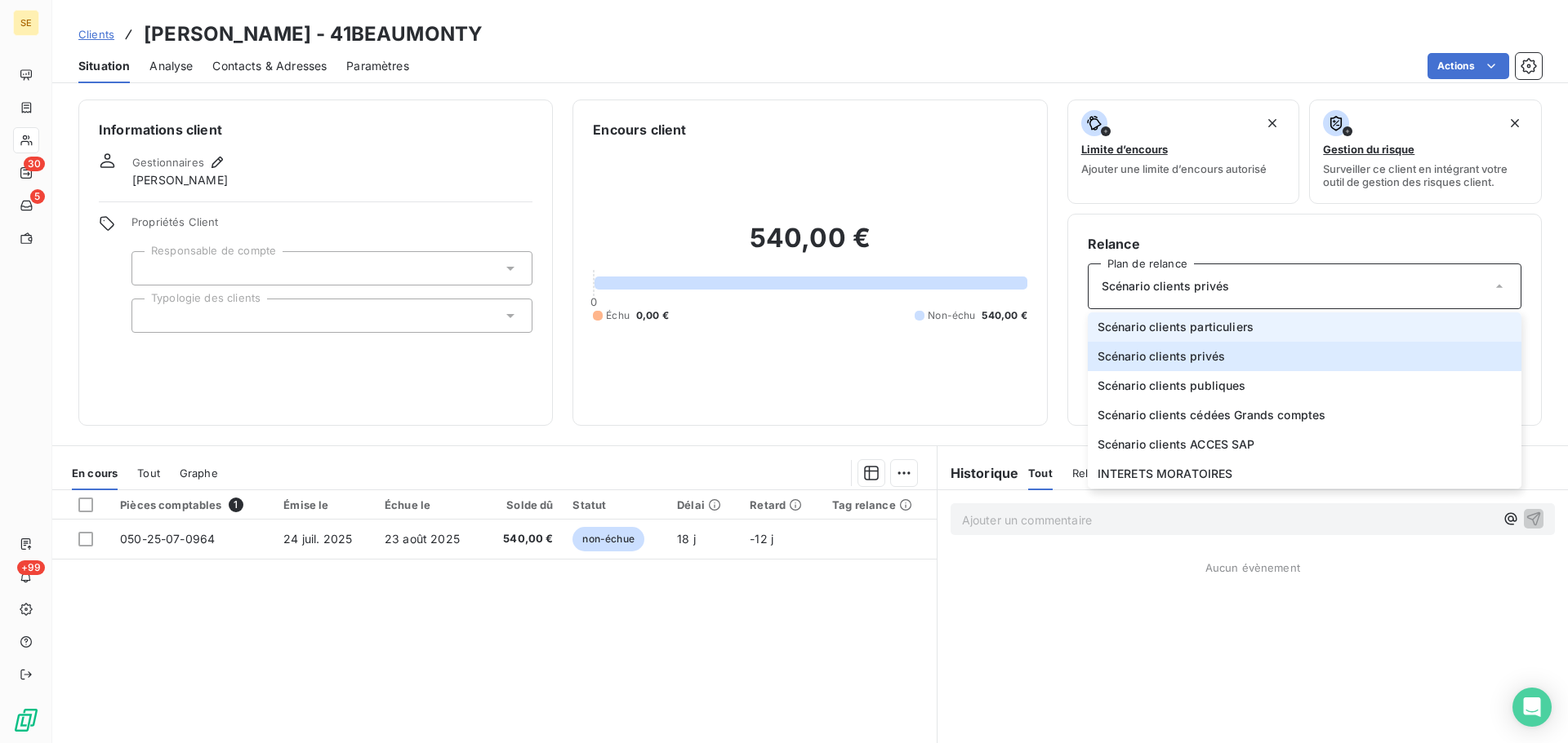
click at [1194, 324] on span "Scénario clients particuliers" at bounding box center [1176, 327] width 156 height 16
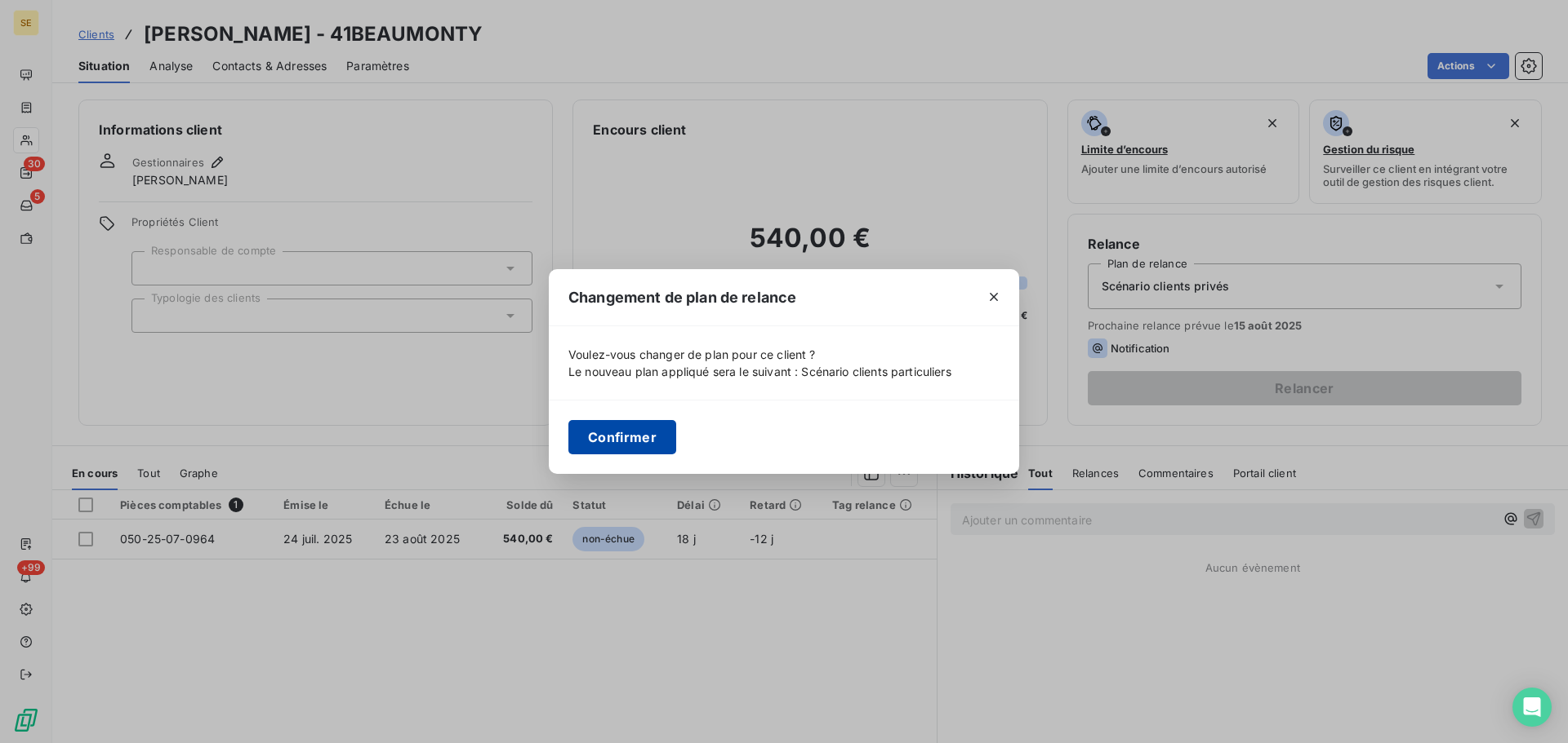
click at [615, 440] on button "Confirmer" at bounding box center [622, 438] width 108 height 35
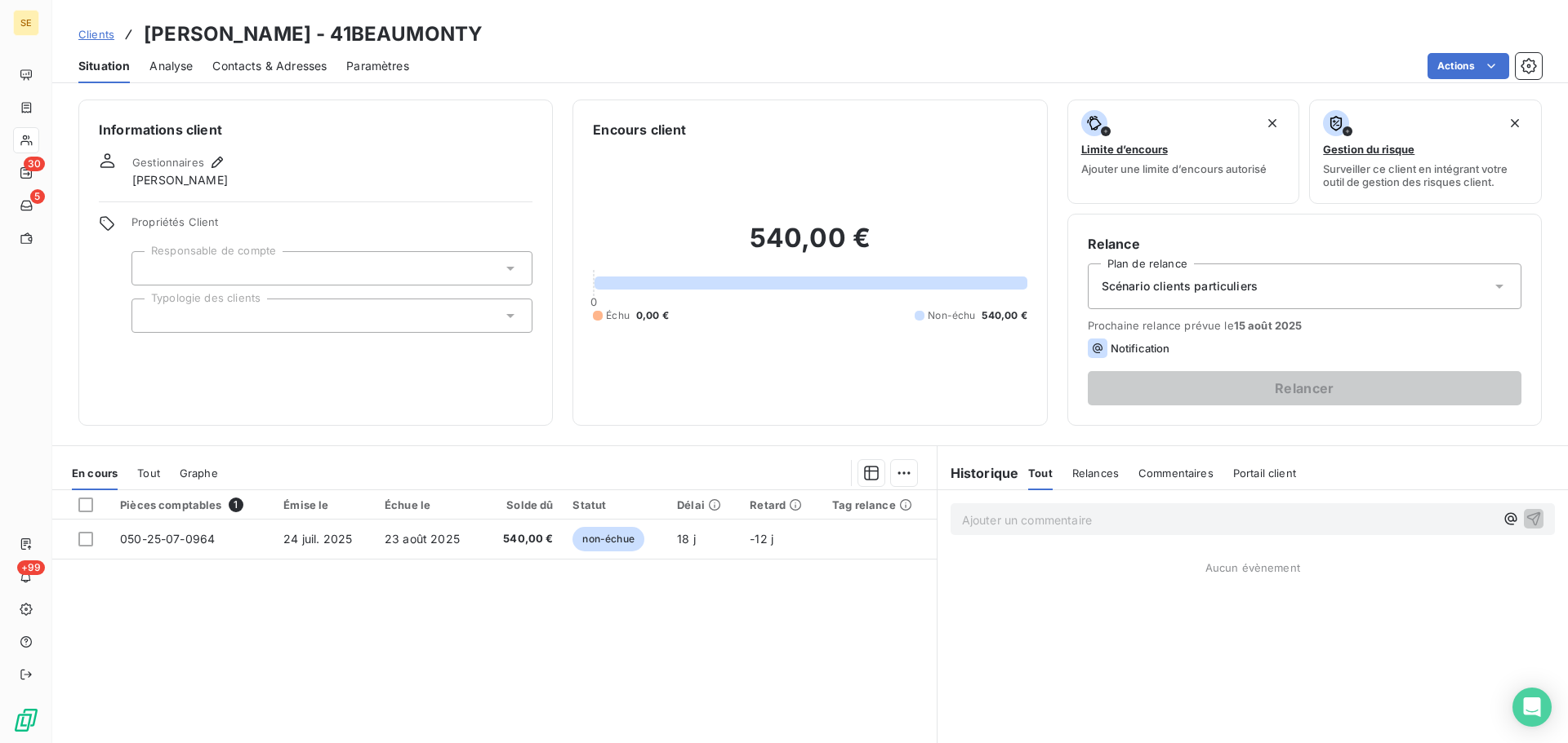
click at [422, 324] on div at bounding box center [332, 316] width 401 height 35
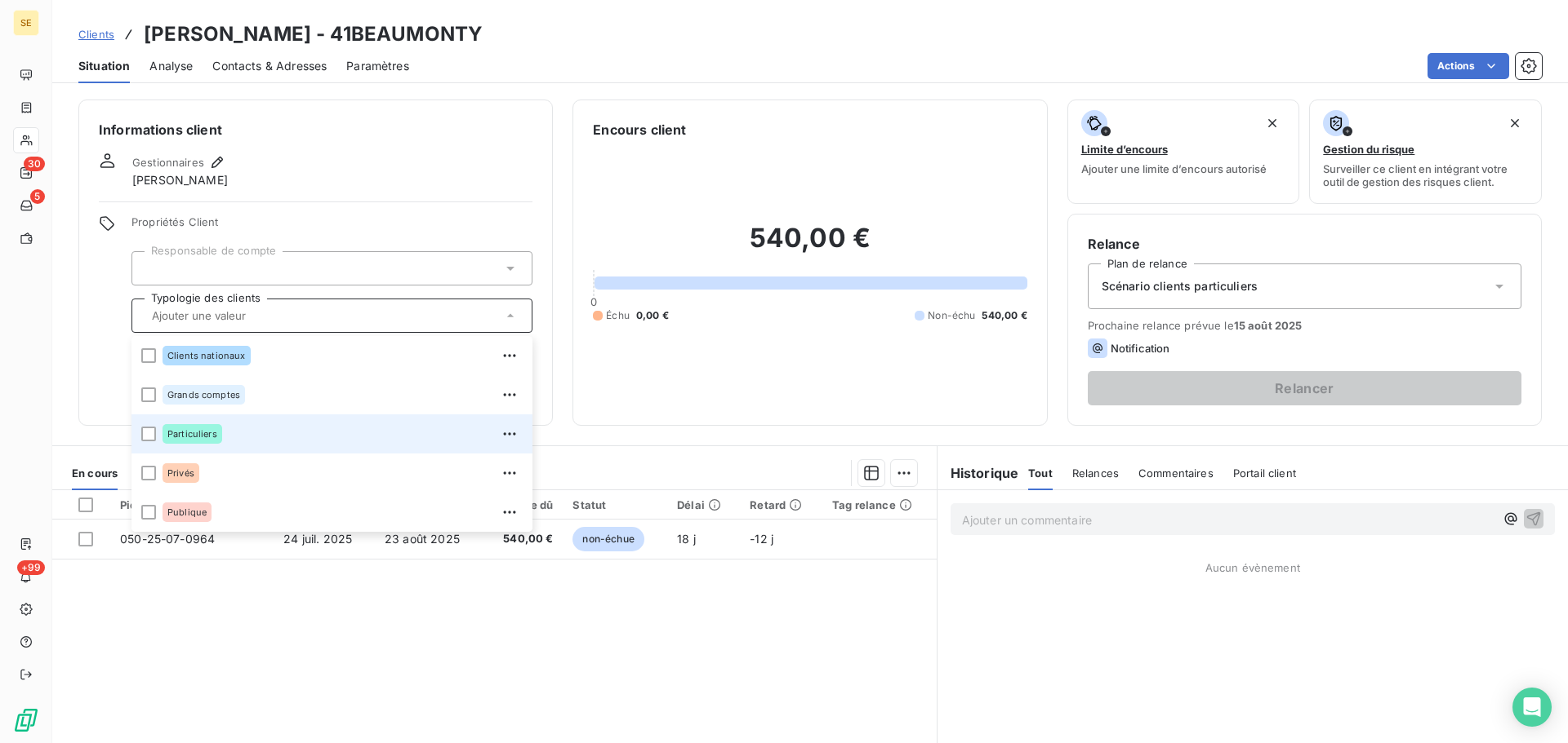
click at [205, 431] on span "Particuliers" at bounding box center [193, 434] width 50 height 10
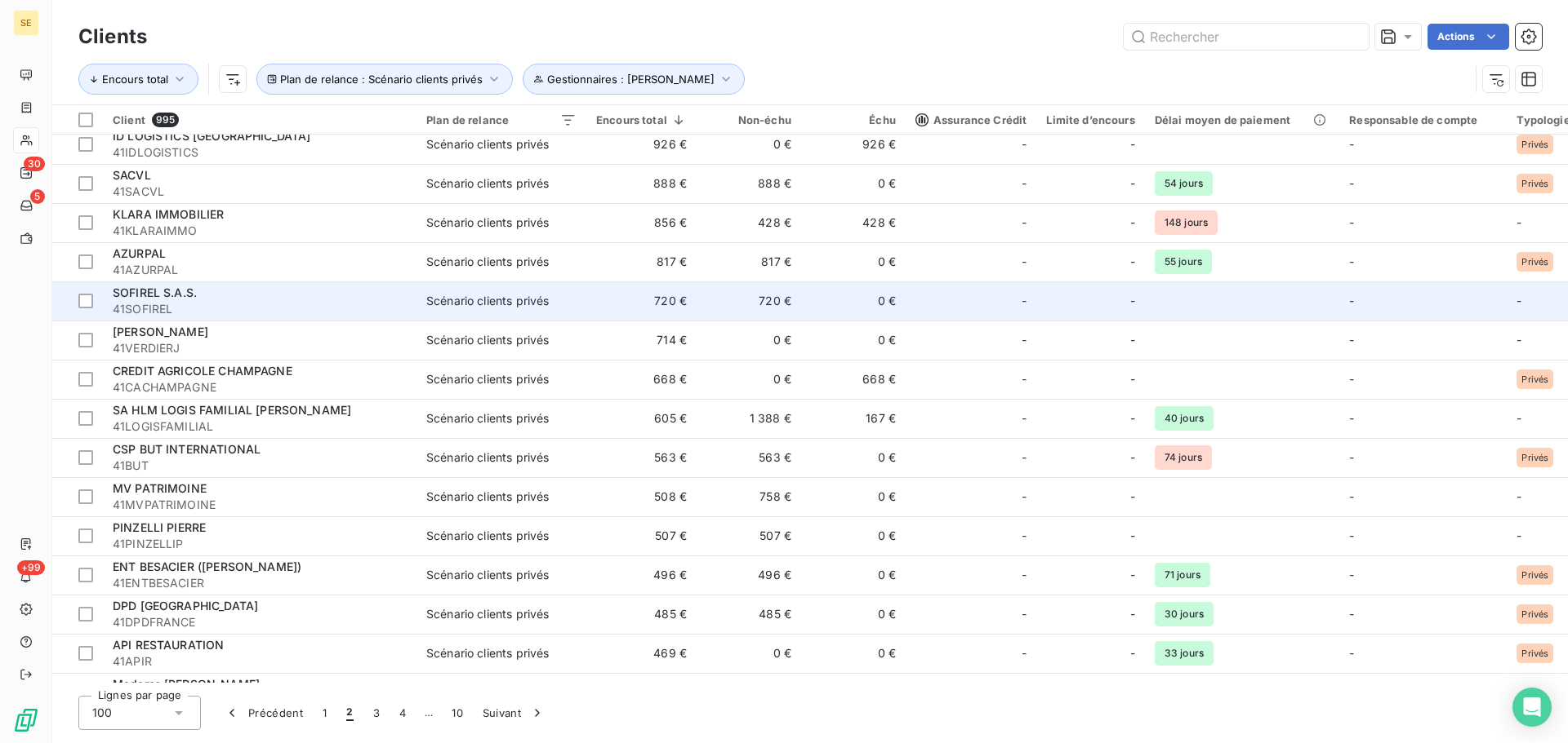
scroll to position [408, 0]
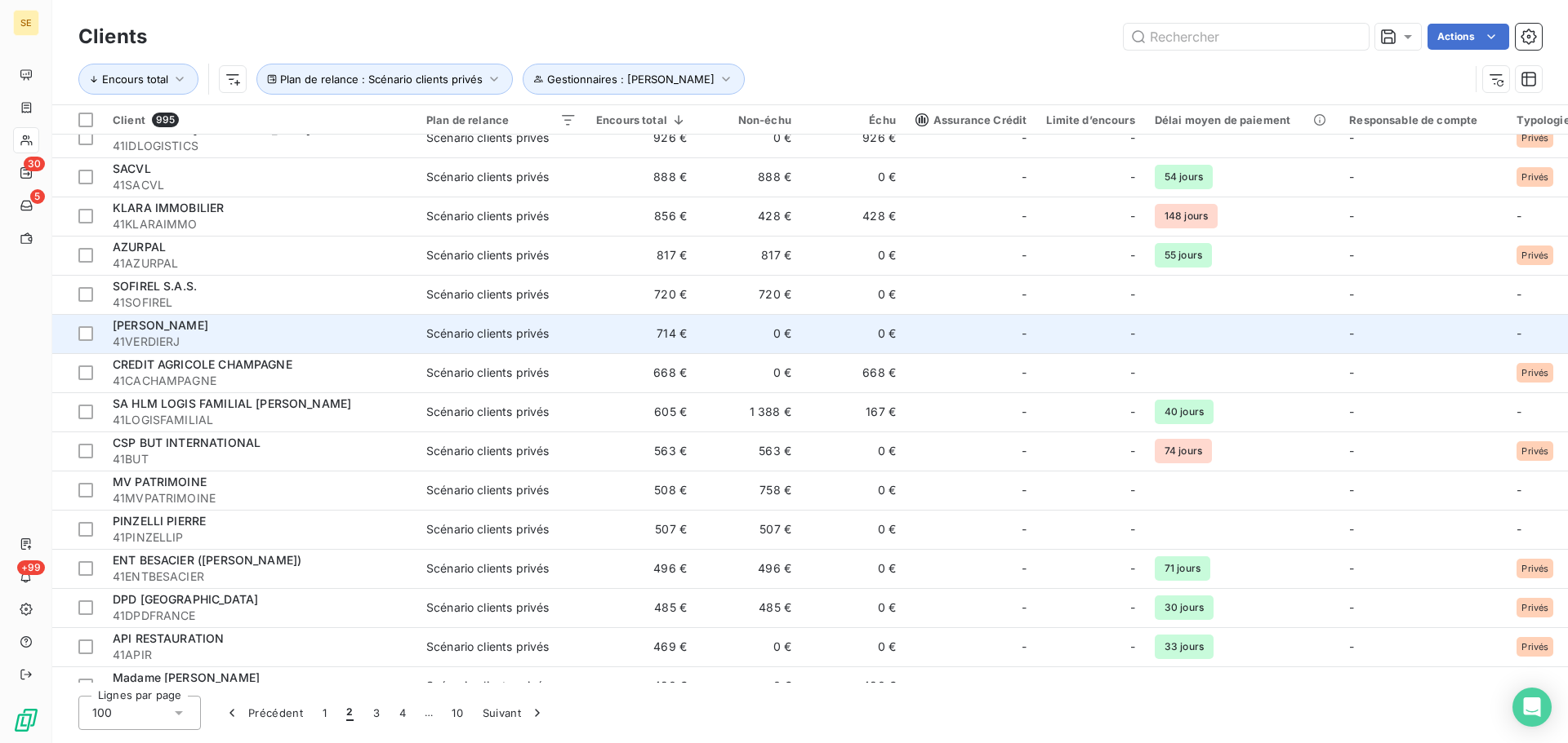
click at [168, 332] on div "[PERSON_NAME]" at bounding box center [259, 325] width 294 height 16
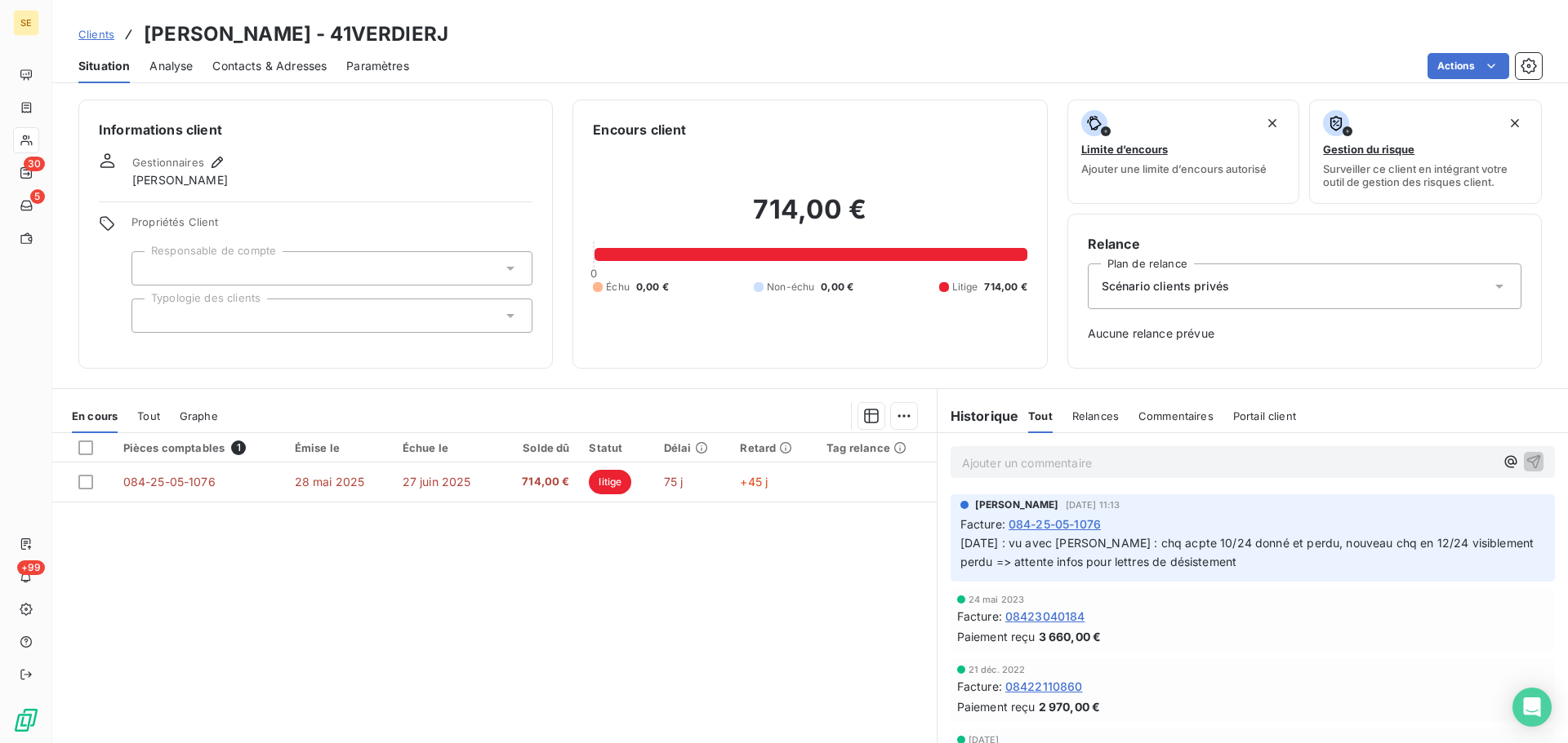
click at [1140, 282] on span "Scénario clients privés" at bounding box center [1165, 286] width 127 height 16
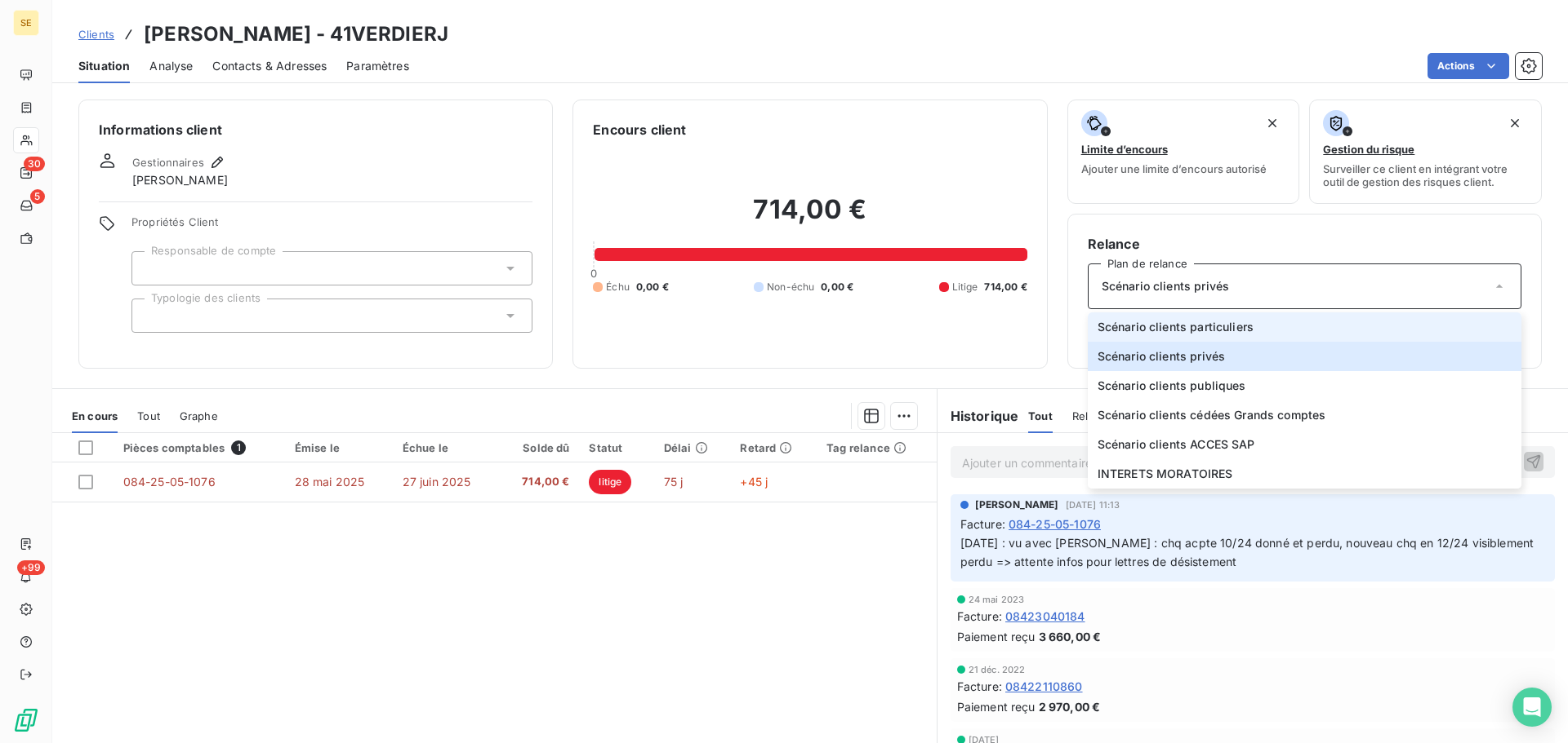
click at [1202, 325] on span "Scénario clients particuliers" at bounding box center [1176, 327] width 156 height 16
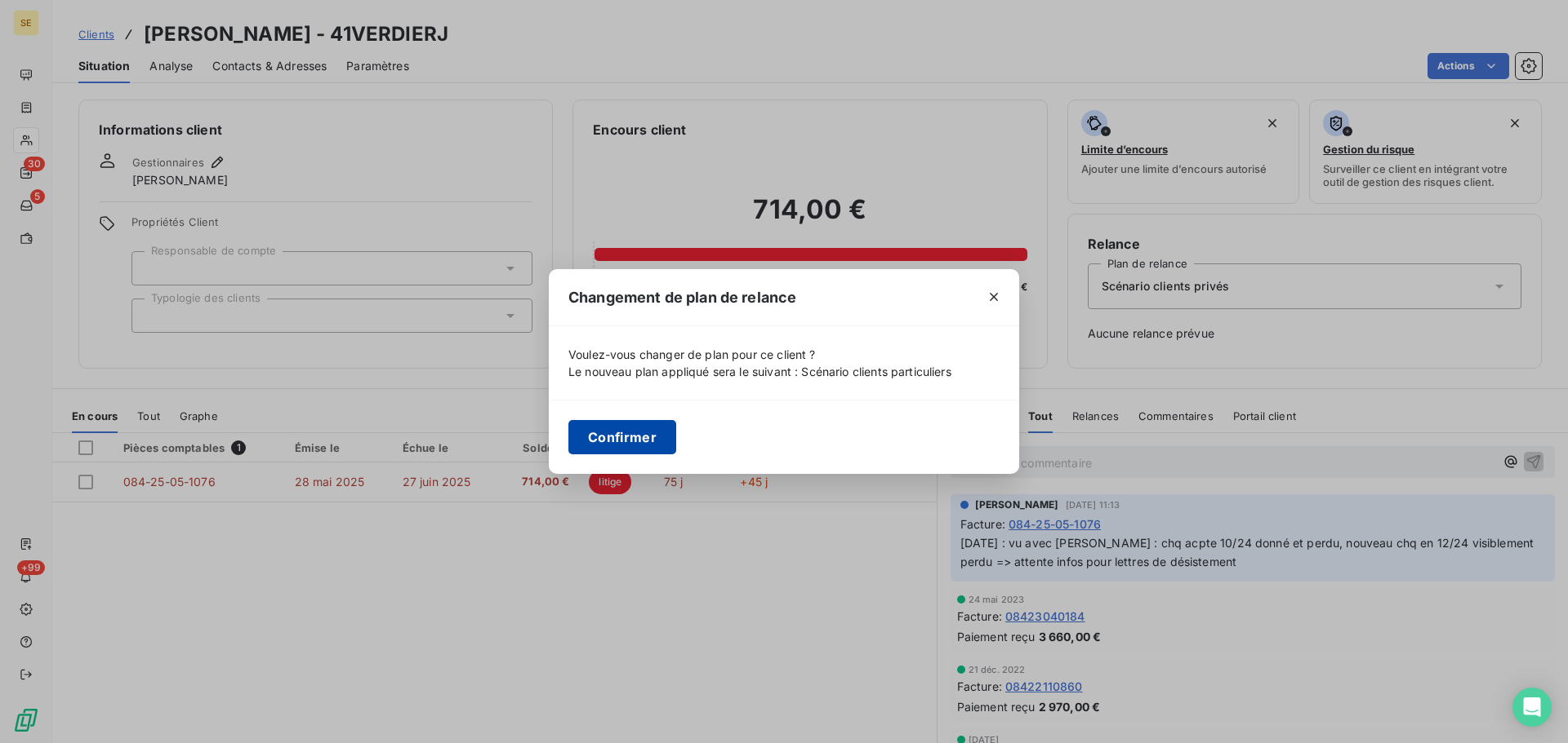
click at [608, 435] on button "Confirmer" at bounding box center [622, 438] width 108 height 35
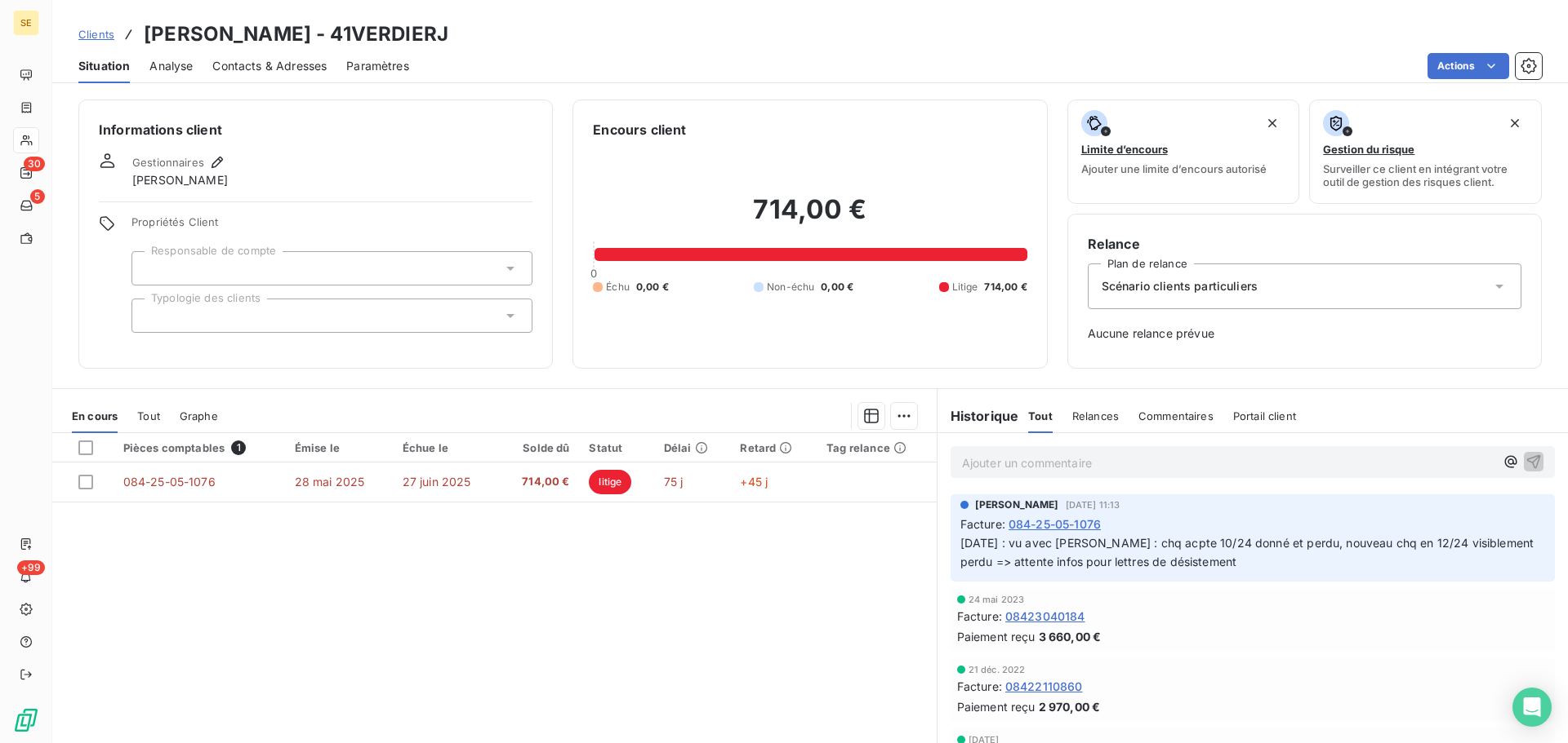
click at [376, 317] on div at bounding box center [332, 316] width 401 height 35
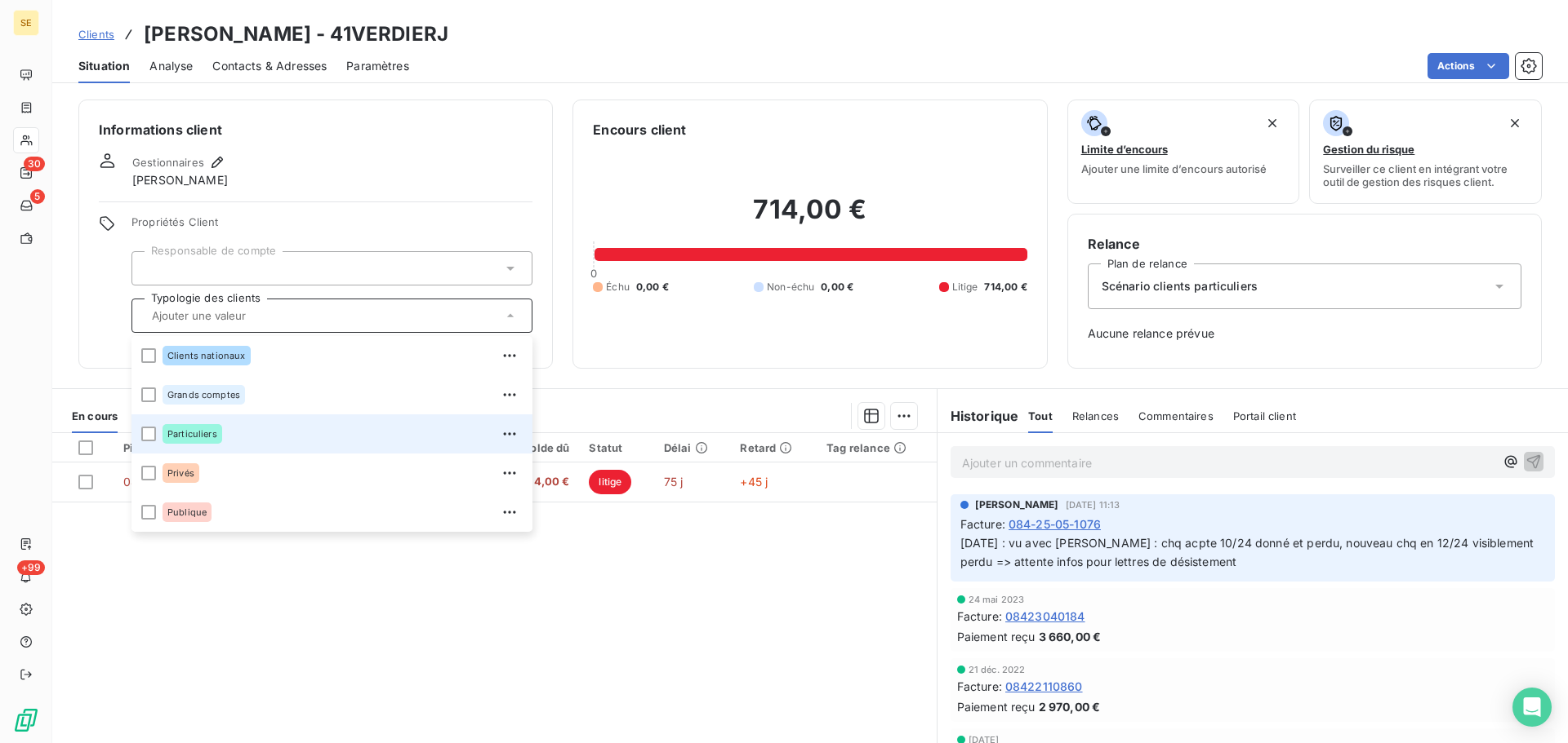
click at [230, 437] on div "Particuliers" at bounding box center [342, 434] width 360 height 26
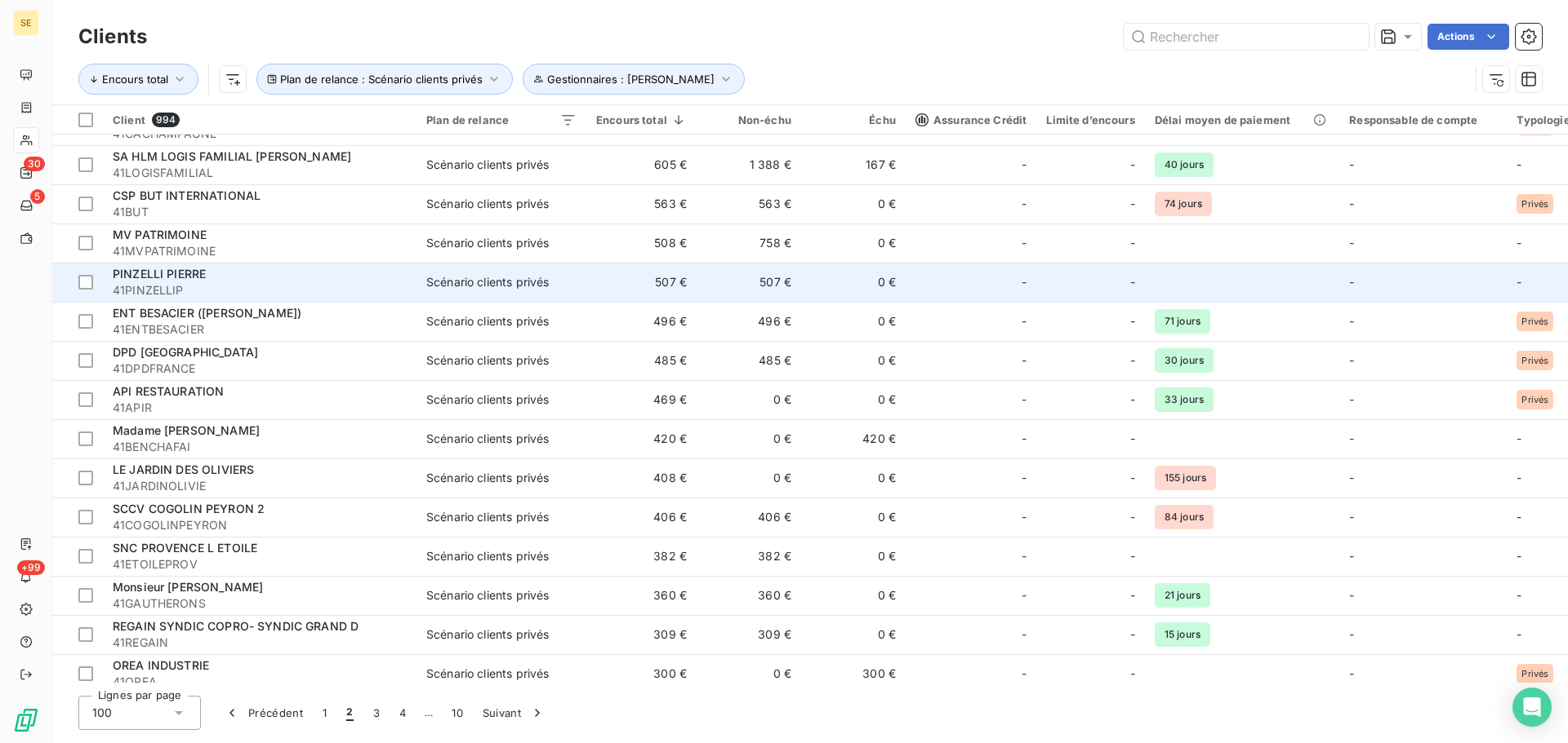
scroll to position [652, 0]
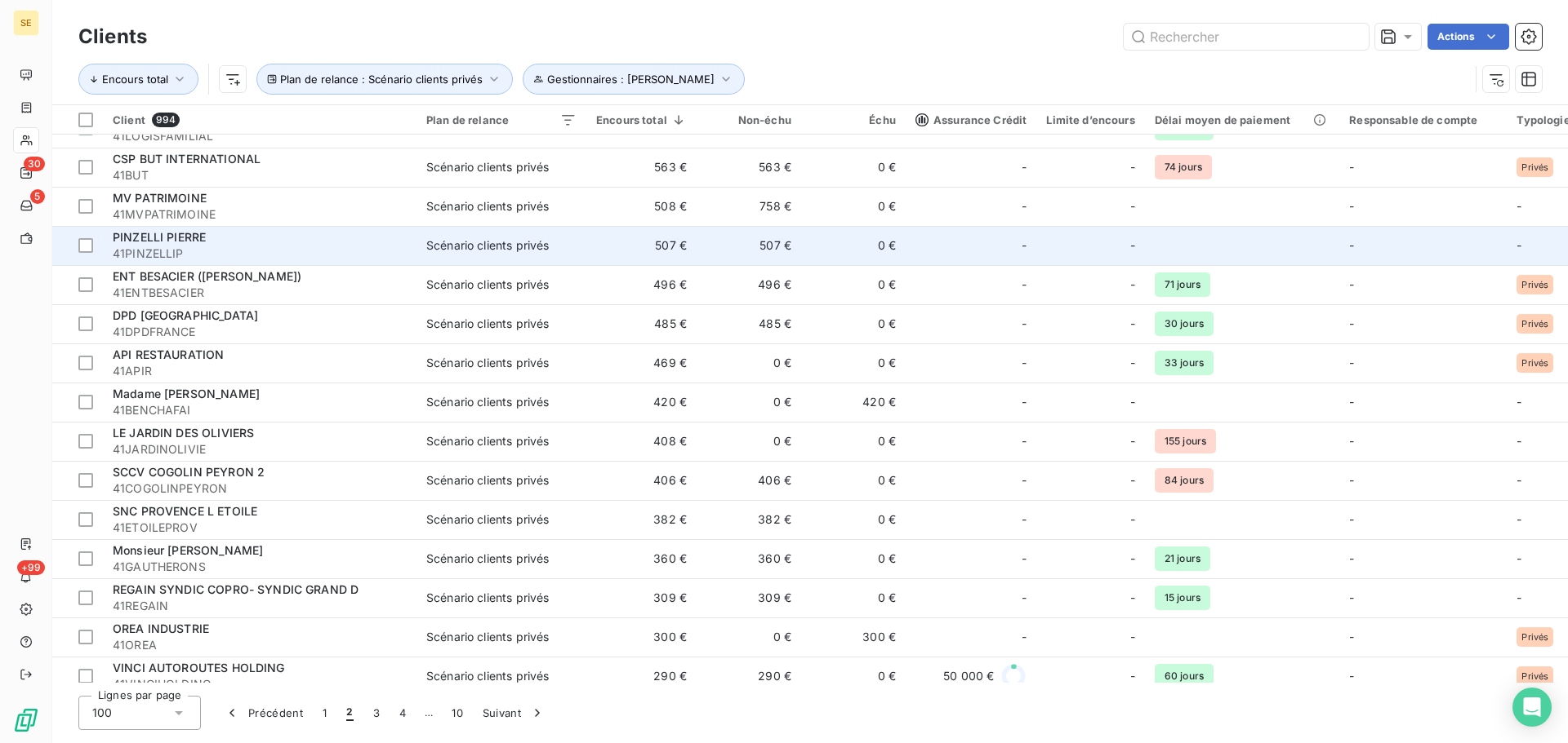
click at [346, 245] on div "PINZELLI PIERRE" at bounding box center [259, 237] width 294 height 16
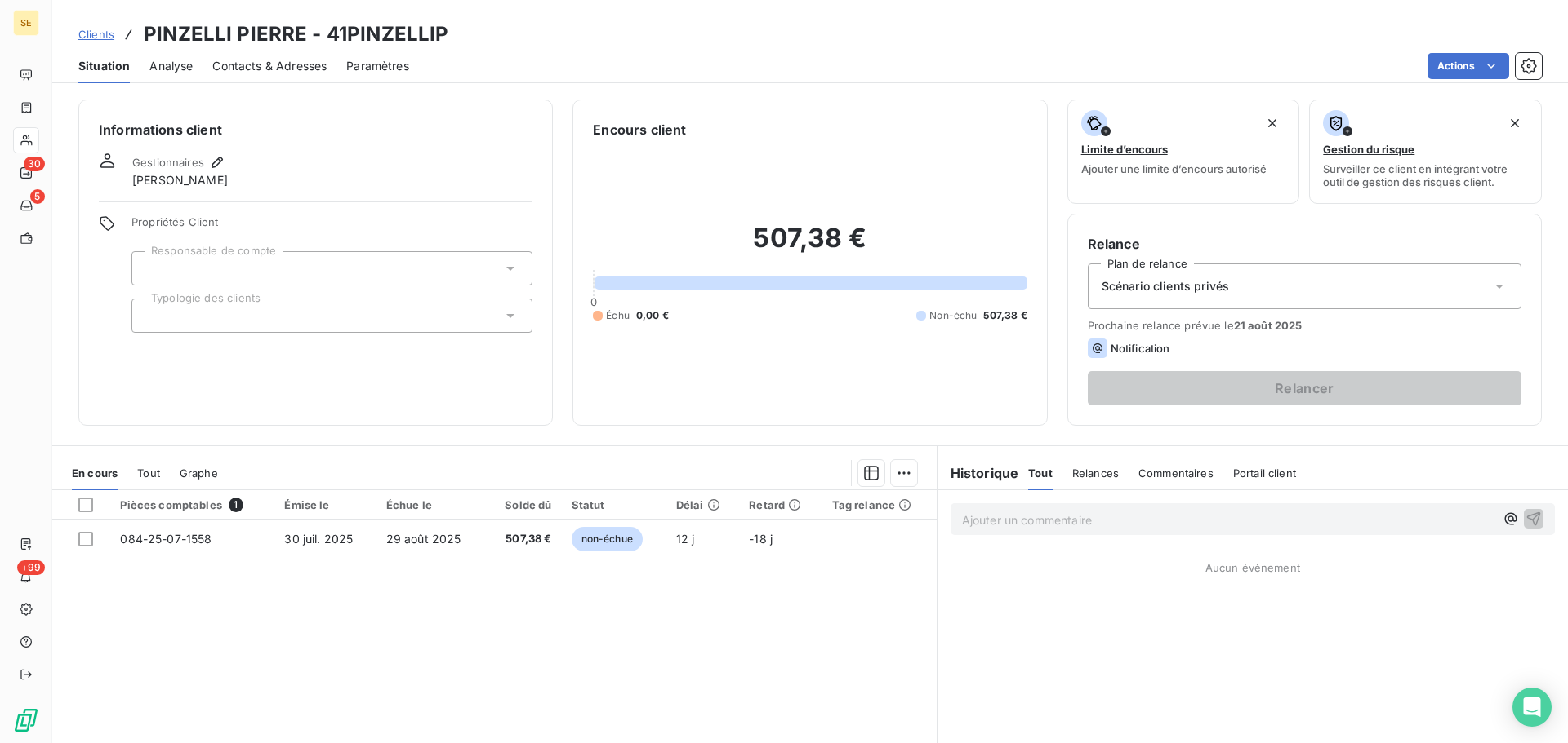
click at [1154, 295] on div "Scénario clients privés" at bounding box center [1305, 286] width 434 height 45
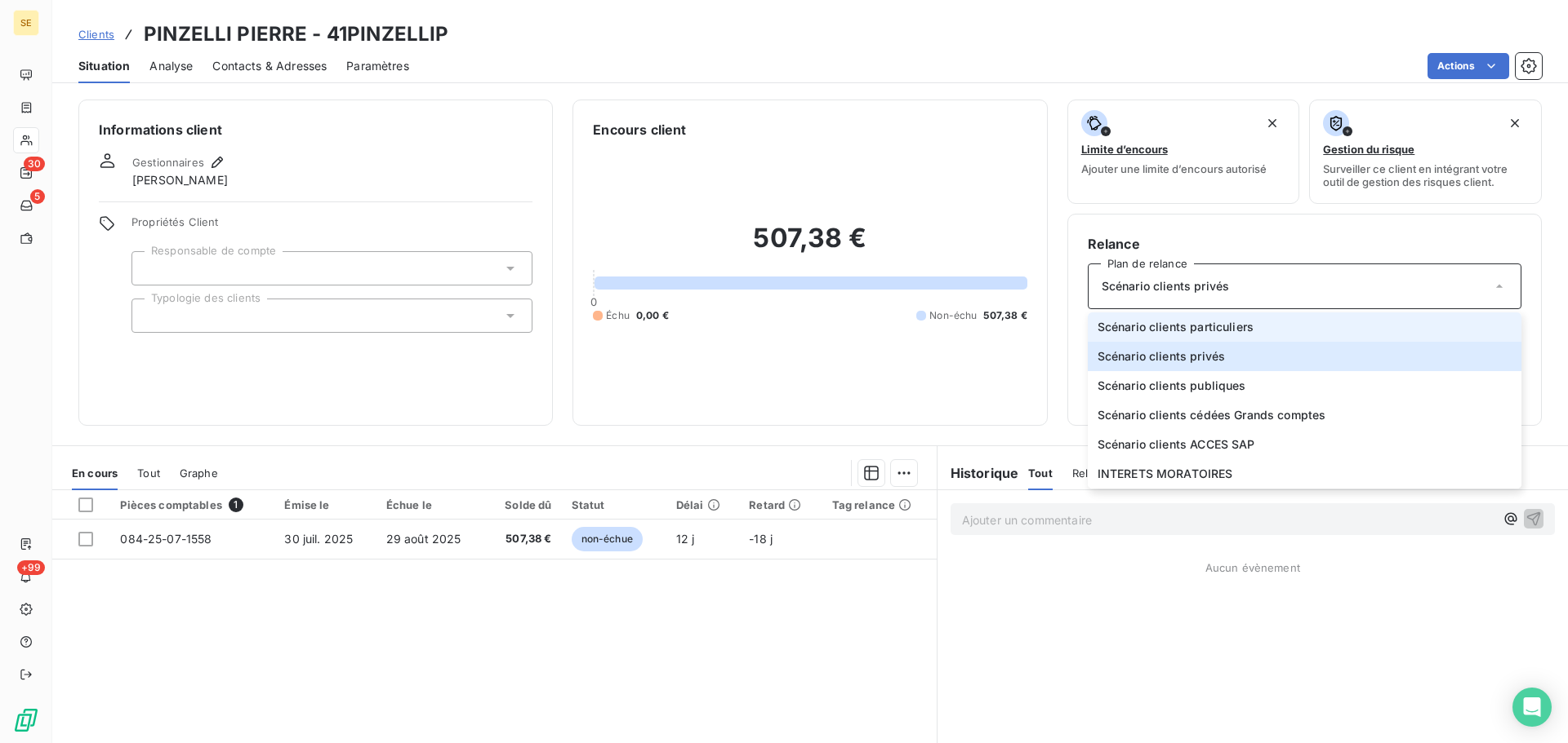
click at [1184, 320] on span "Scénario clients particuliers" at bounding box center [1176, 327] width 156 height 16
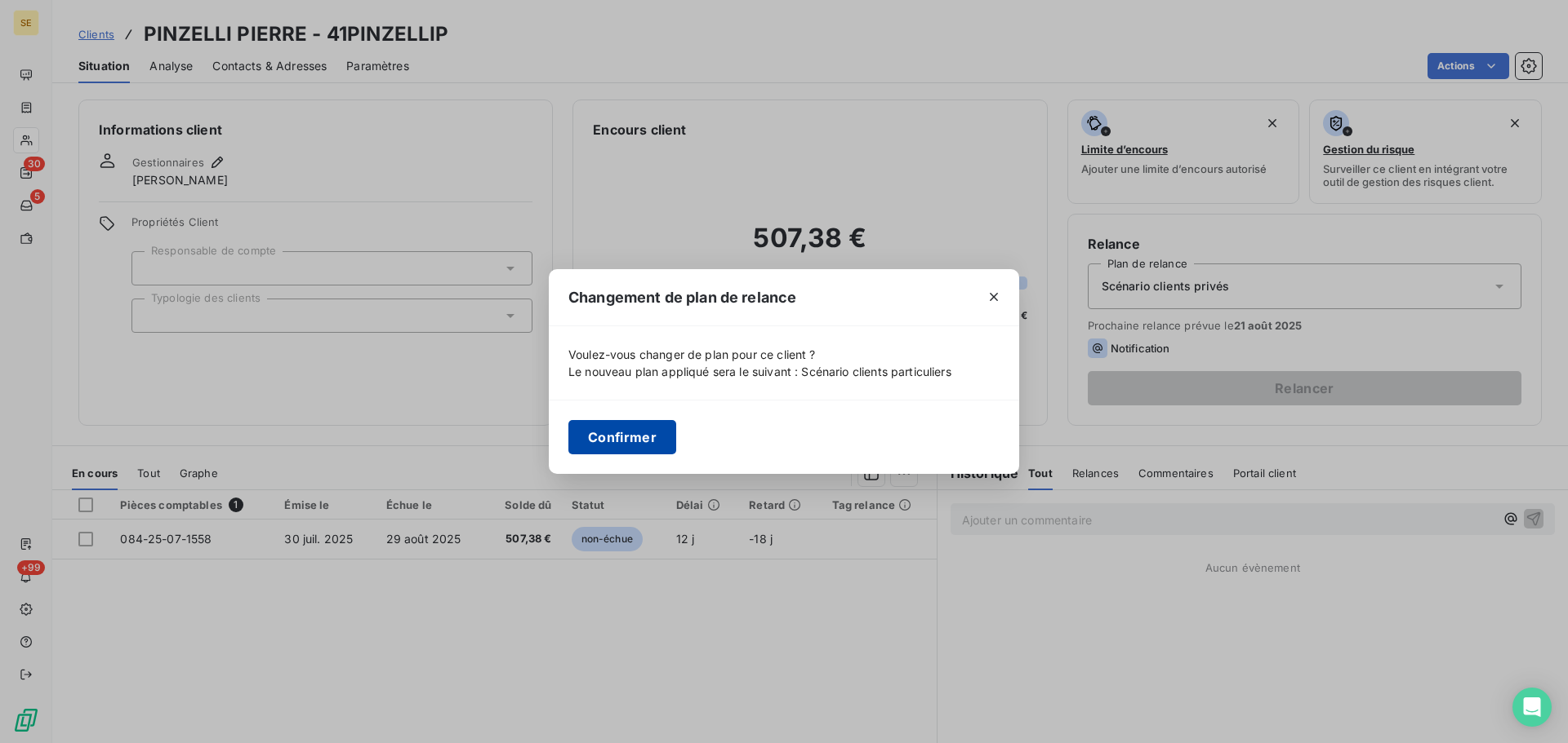
click at [600, 434] on button "Confirmer" at bounding box center [622, 438] width 108 height 35
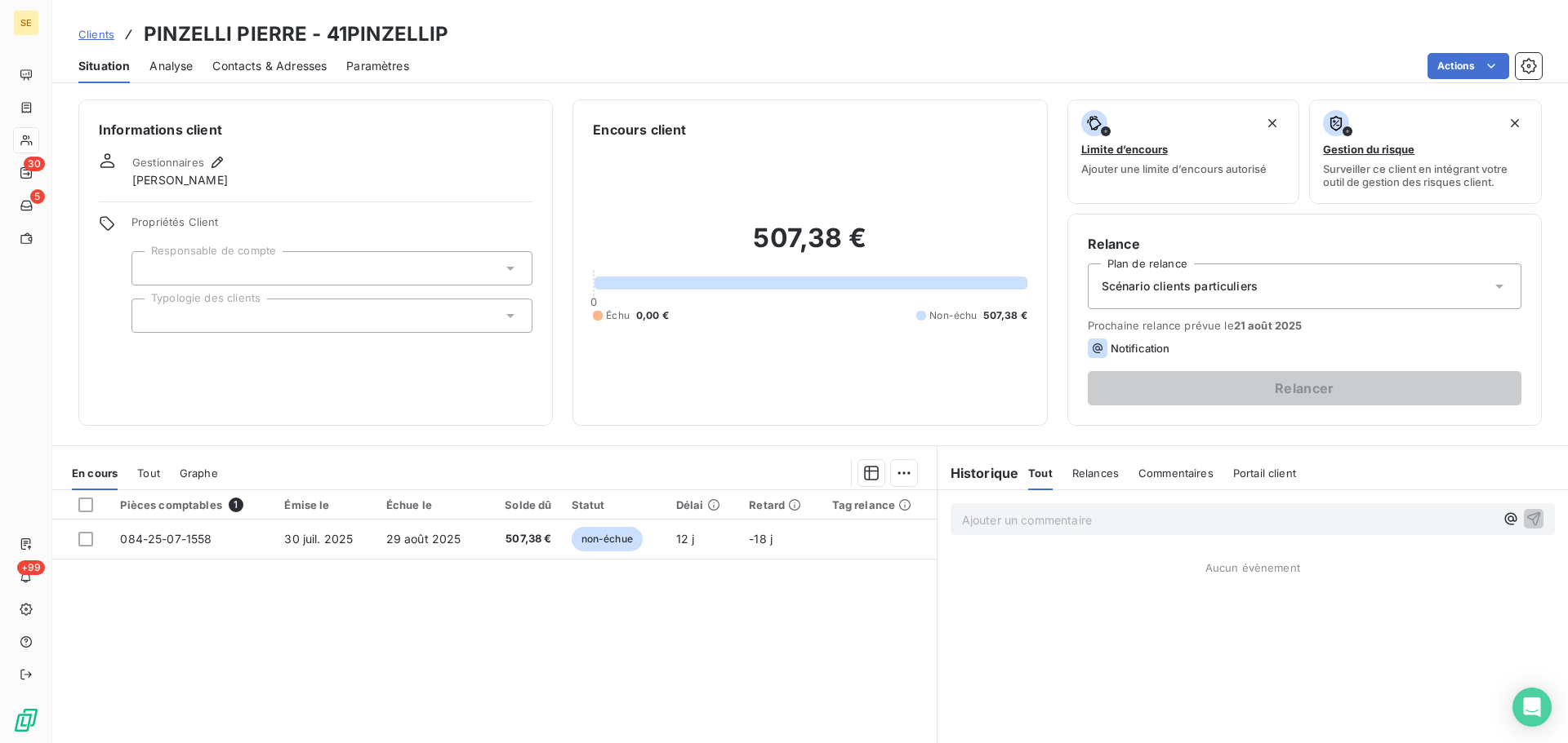
click at [350, 319] on div at bounding box center [332, 316] width 401 height 35
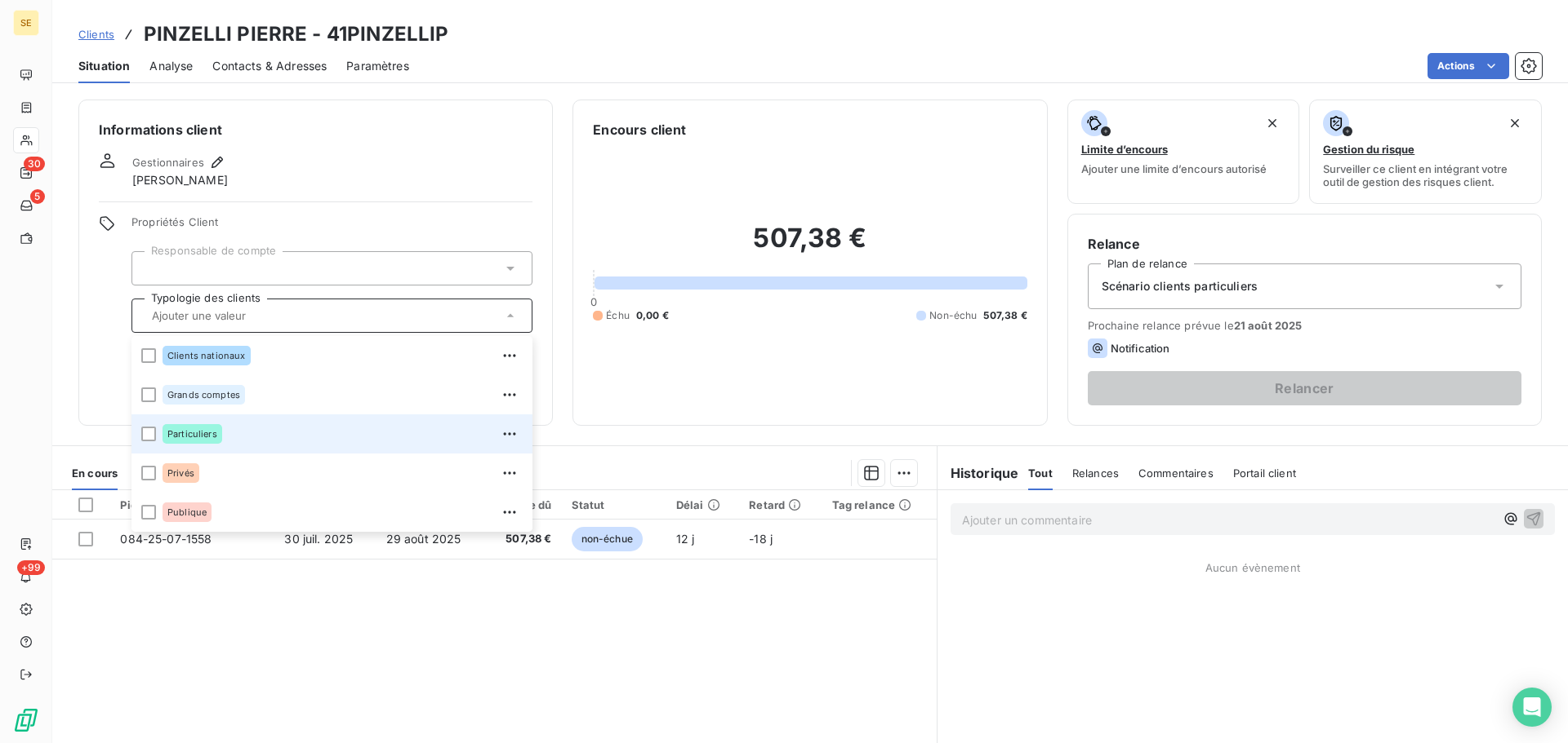
click at [195, 428] on div "Particuliers" at bounding box center [193, 434] width 60 height 19
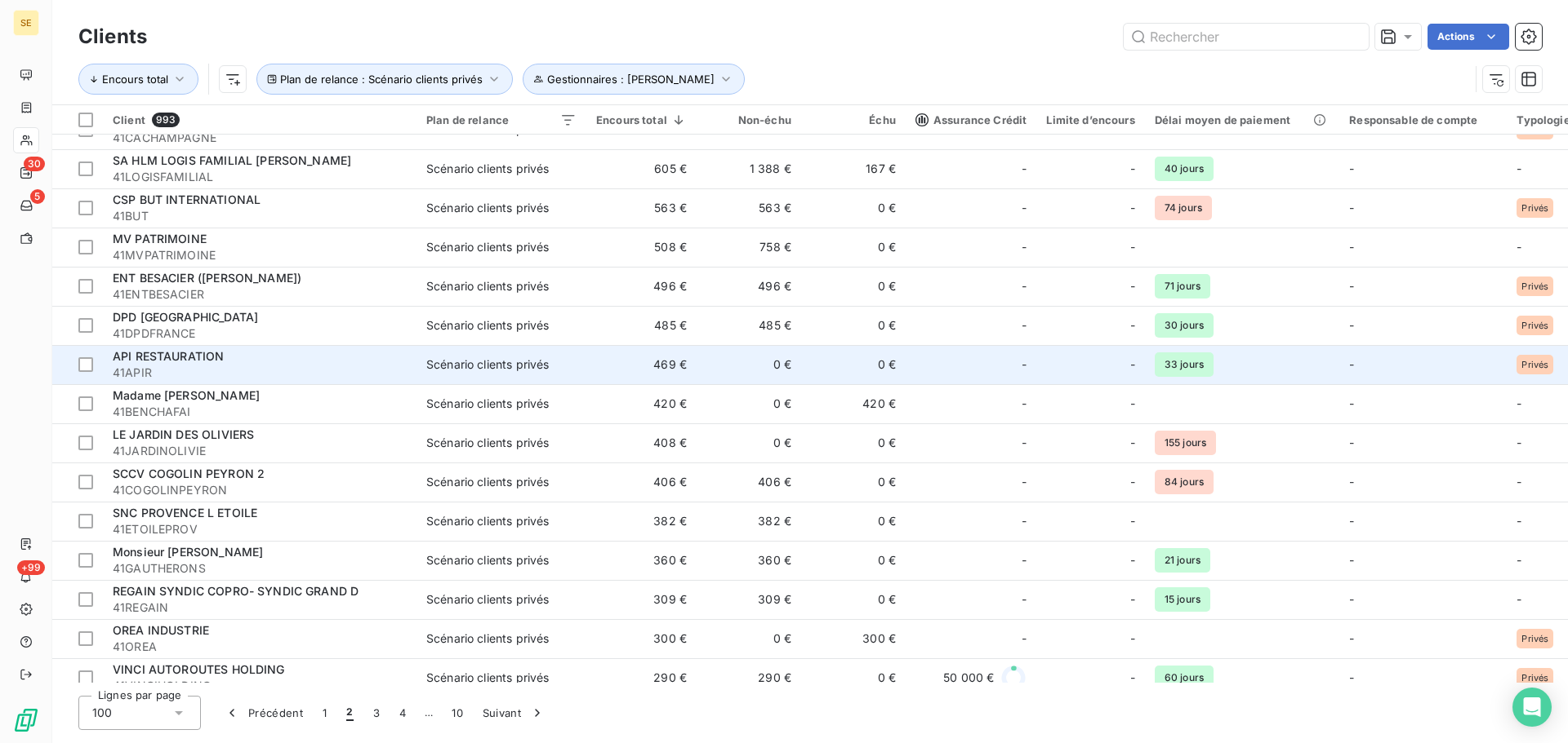
scroll to position [652, 0]
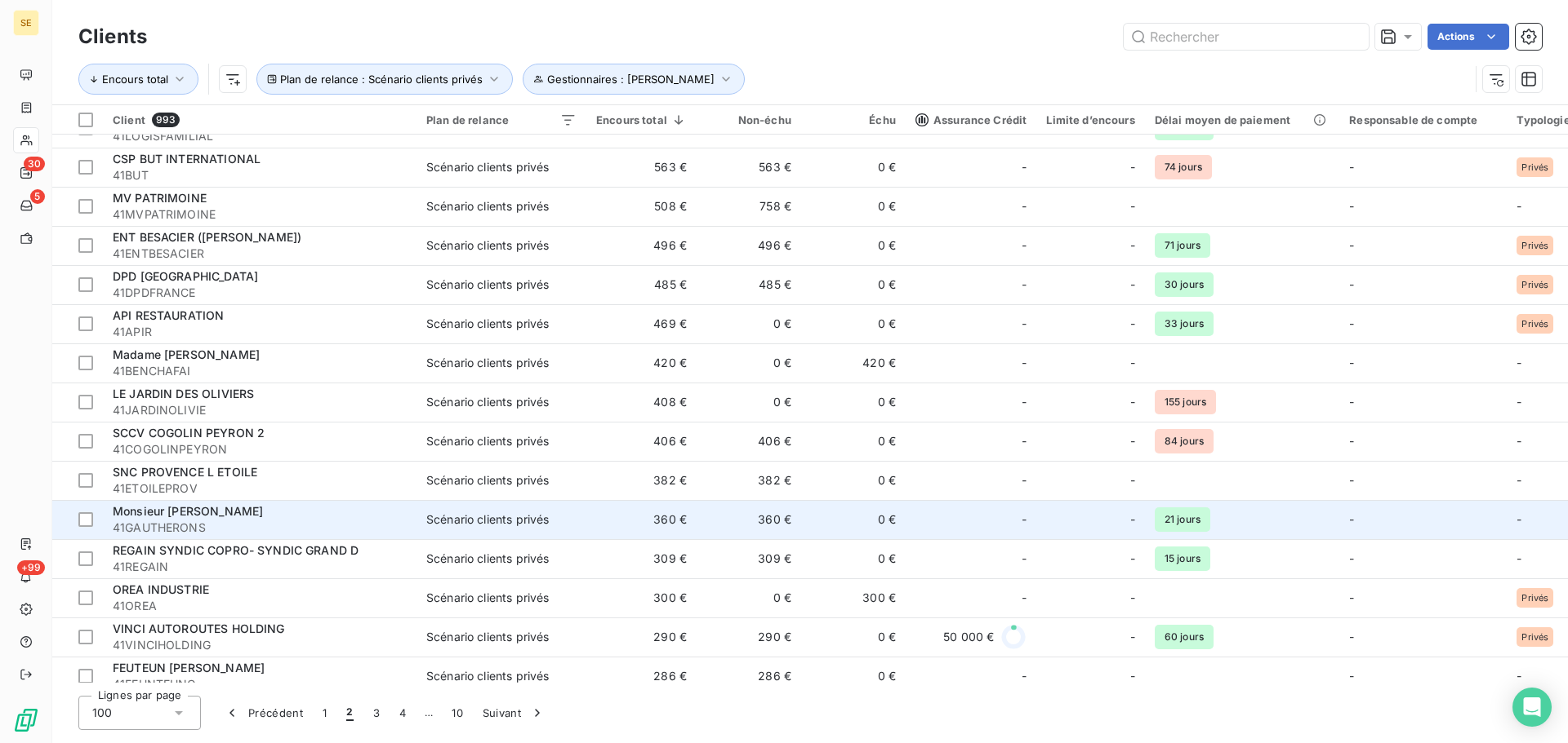
click at [203, 517] on span "Monsieur [PERSON_NAME]" at bounding box center [188, 511] width 150 height 13
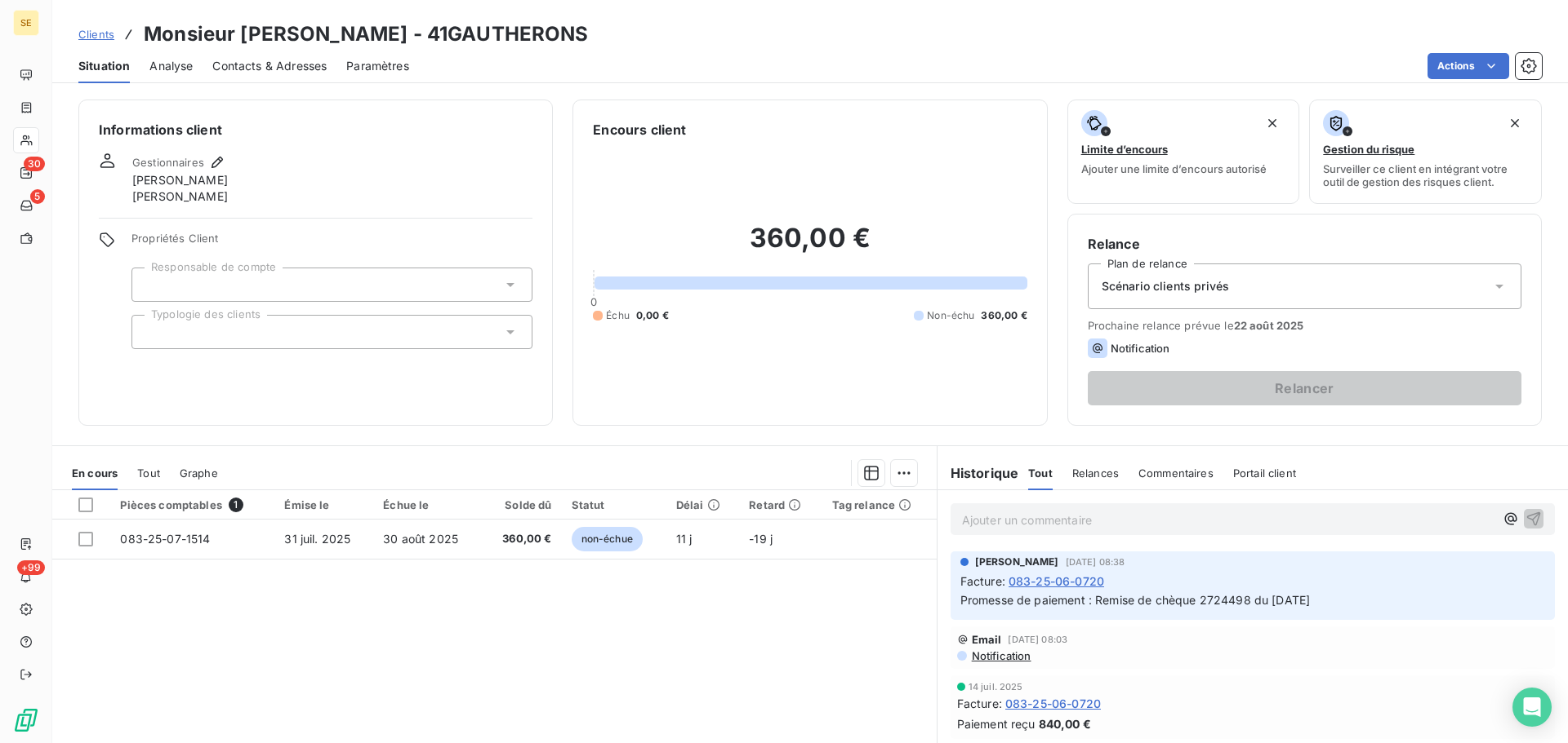
click at [1167, 290] on span "Scénario clients privés" at bounding box center [1165, 286] width 127 height 16
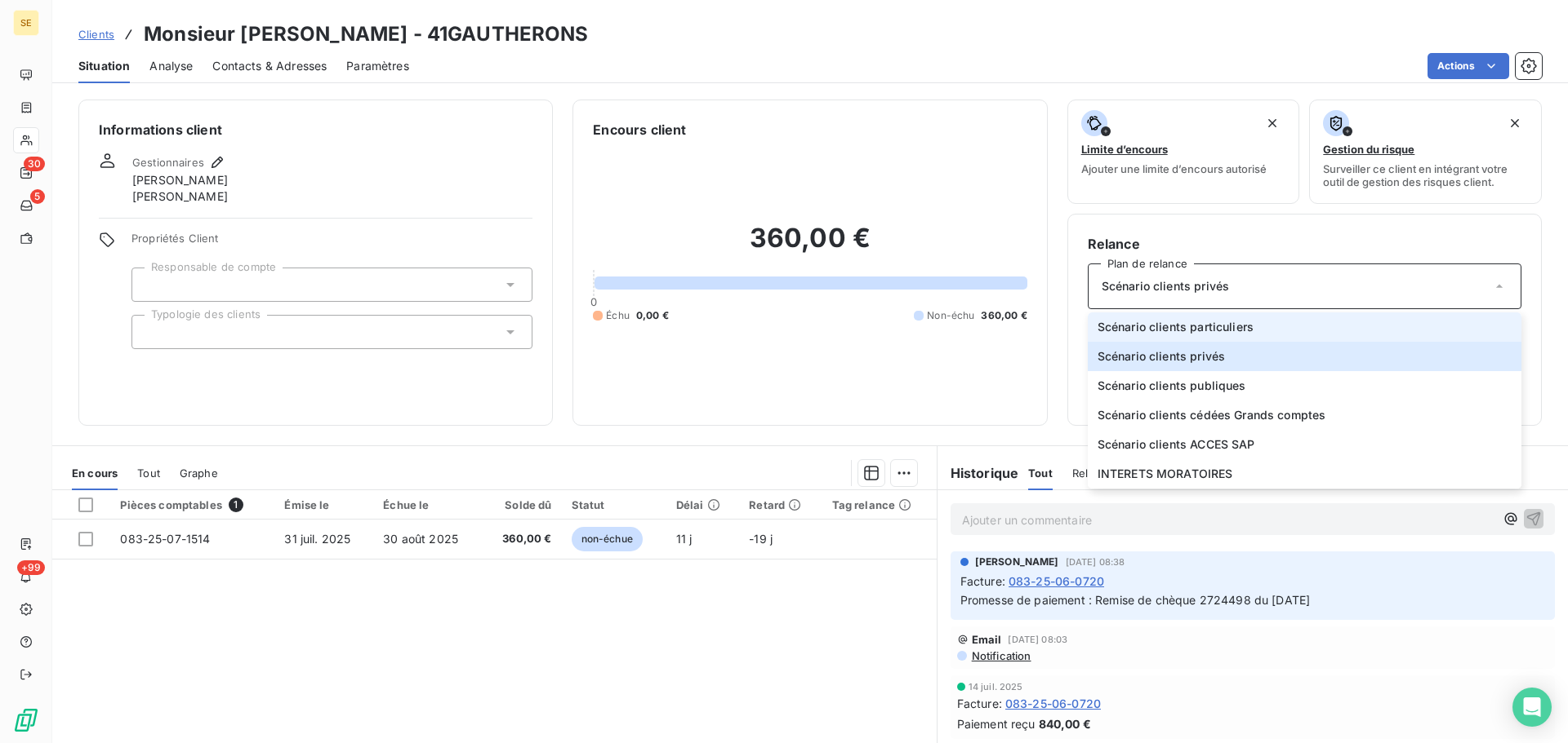
click at [1222, 333] on span "Scénario clients particuliers" at bounding box center [1176, 327] width 156 height 16
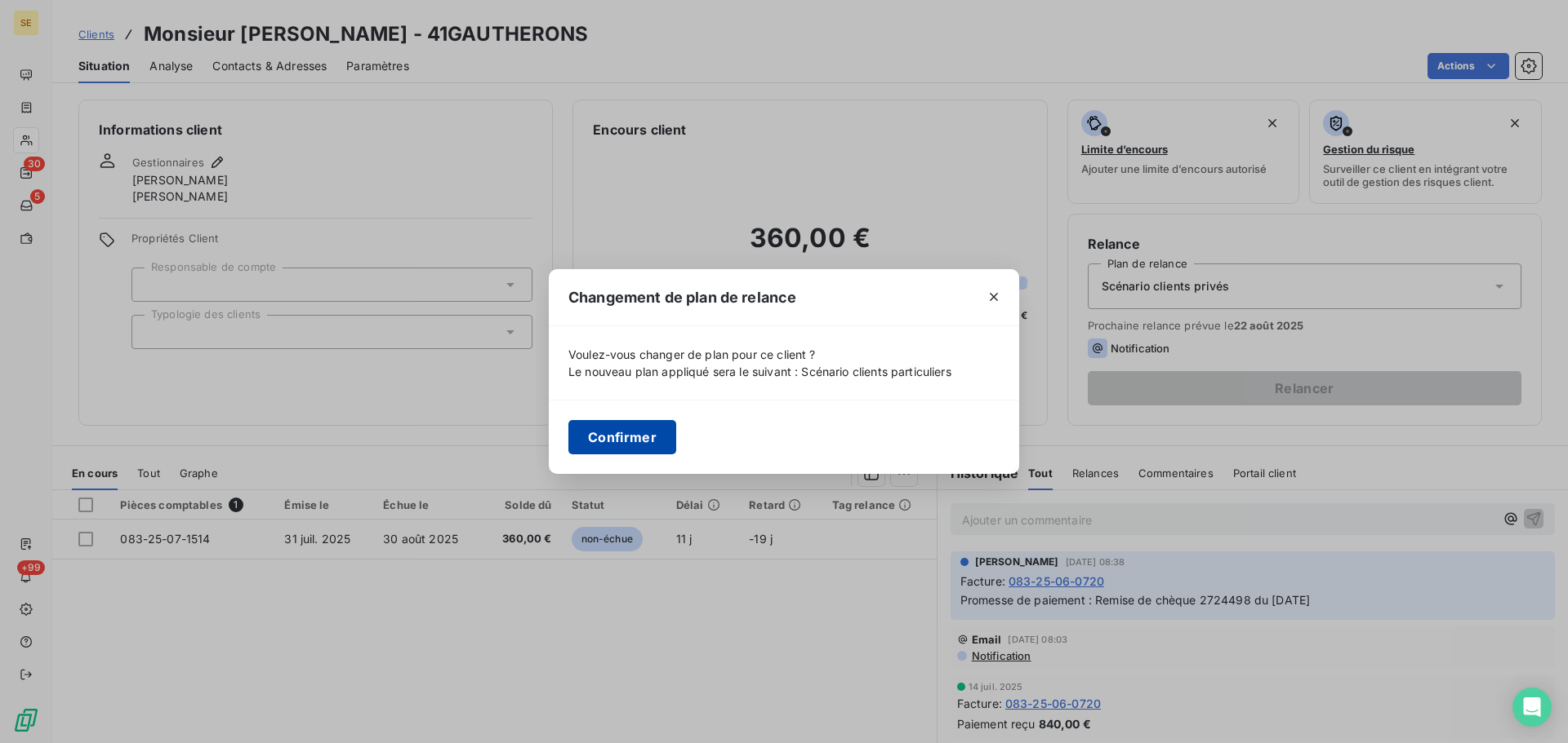
click at [614, 437] on button "Confirmer" at bounding box center [622, 438] width 108 height 35
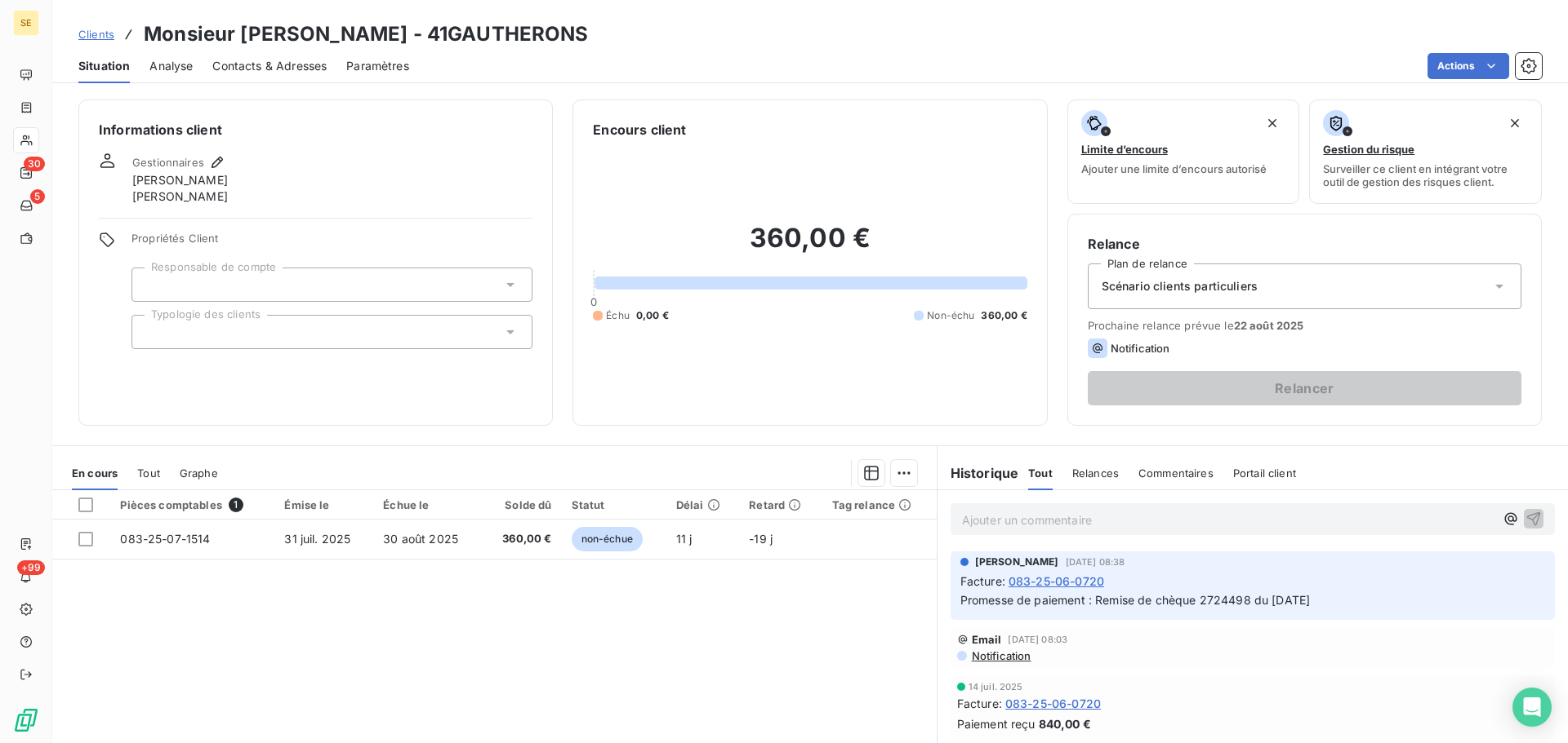
click at [365, 336] on div at bounding box center [332, 332] width 401 height 35
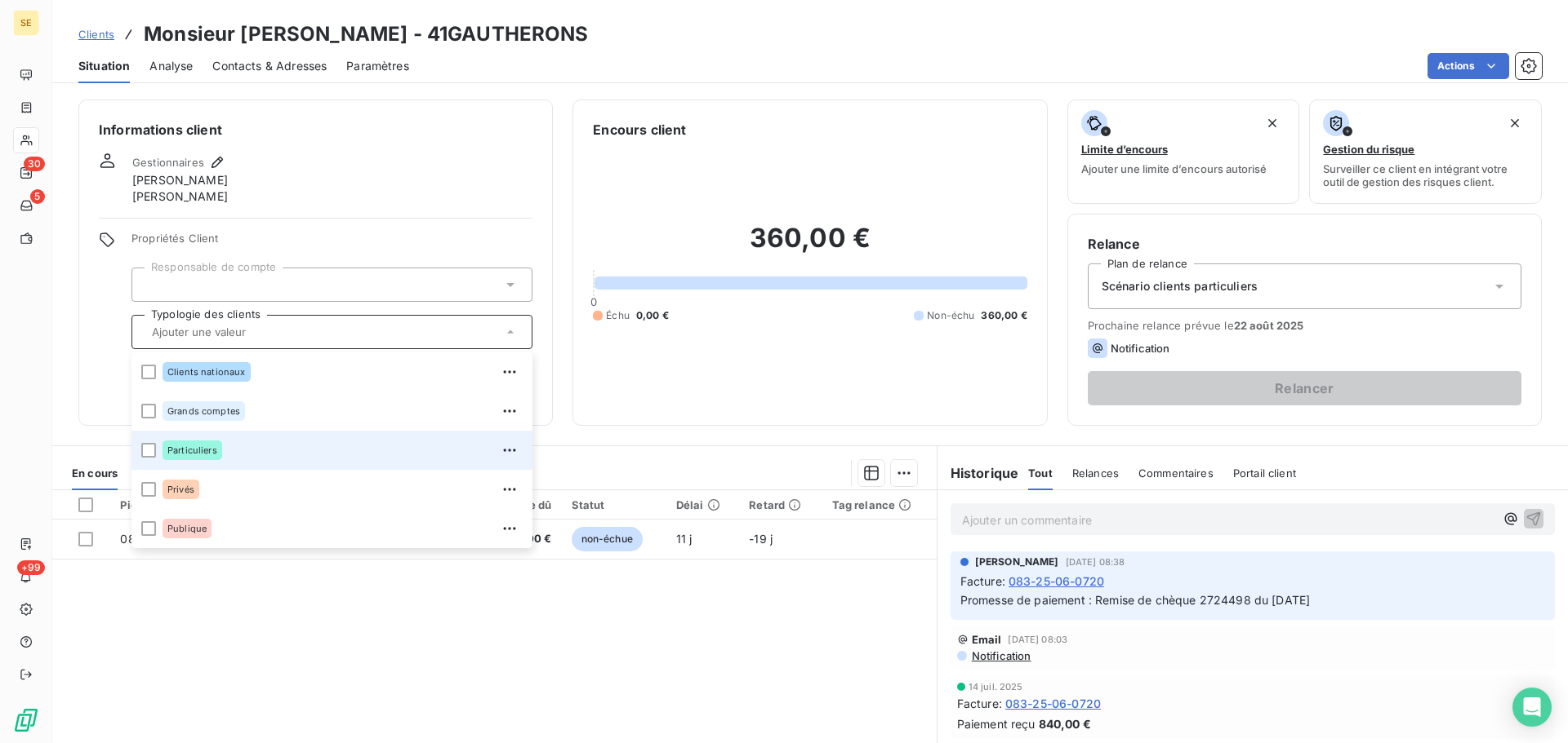
click at [235, 454] on div "Particuliers" at bounding box center [342, 450] width 360 height 26
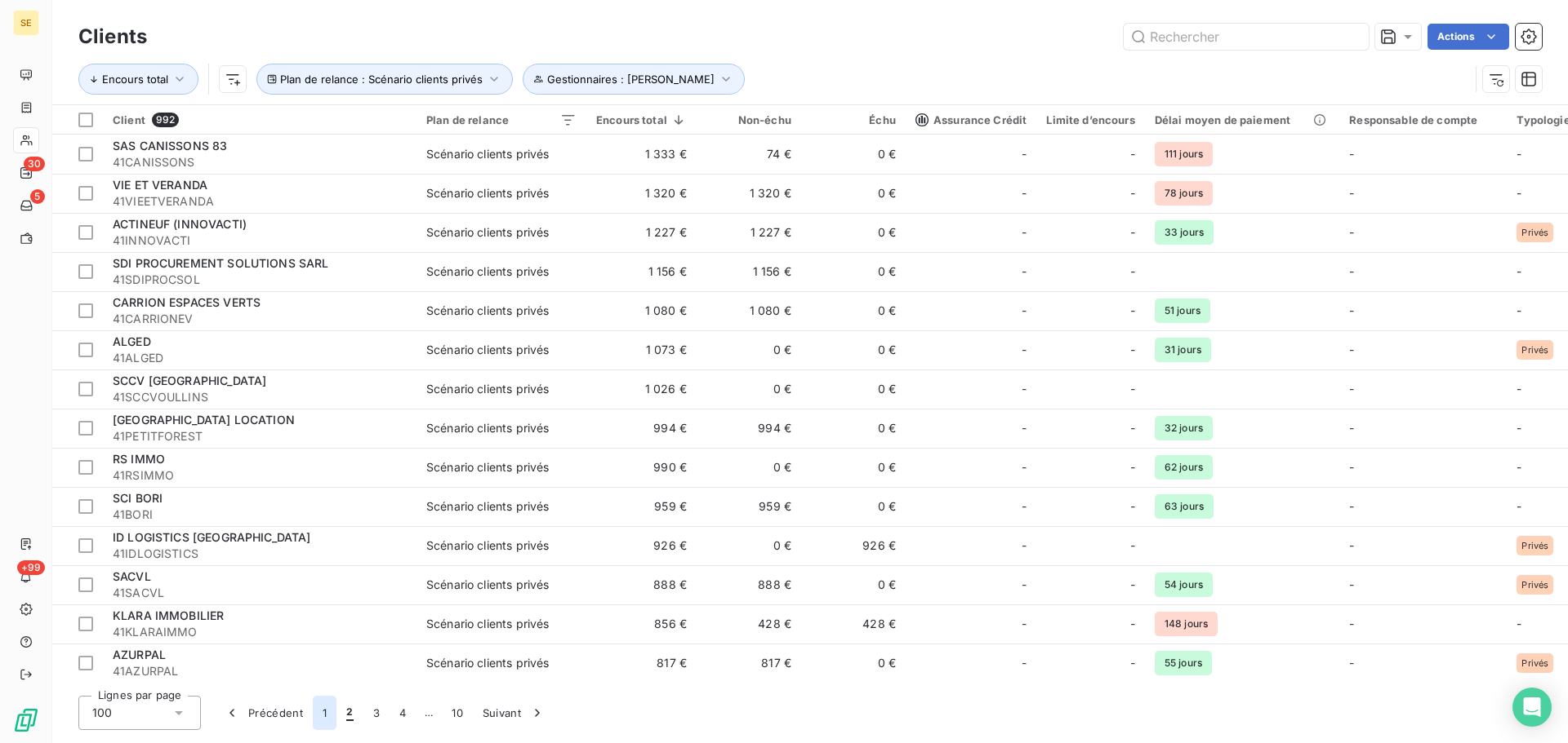
click at [328, 713] on button "1" at bounding box center [324, 713] width 24 height 35
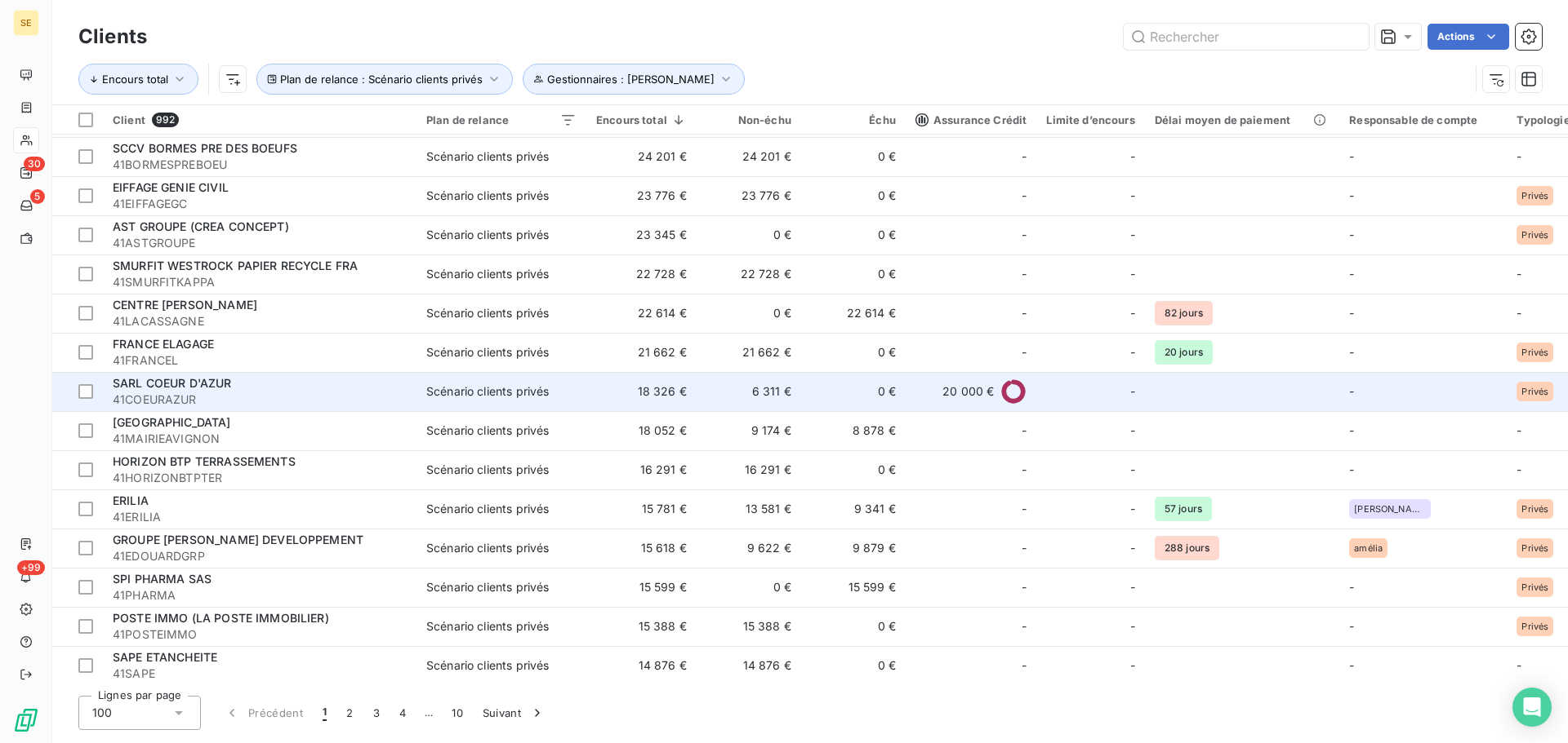
scroll to position [652, 0]
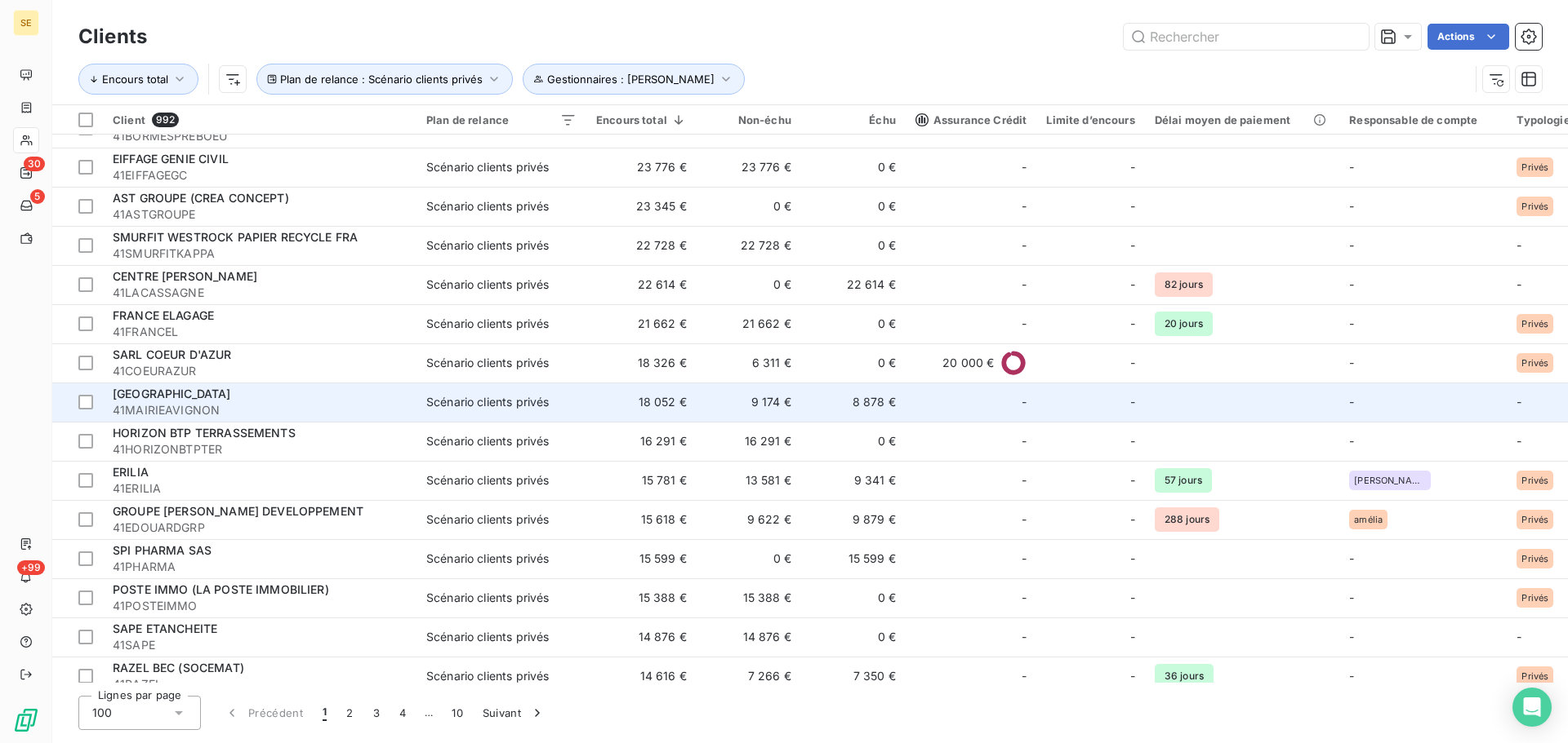
click at [446, 403] on div "Scénario clients privés" at bounding box center [487, 402] width 122 height 16
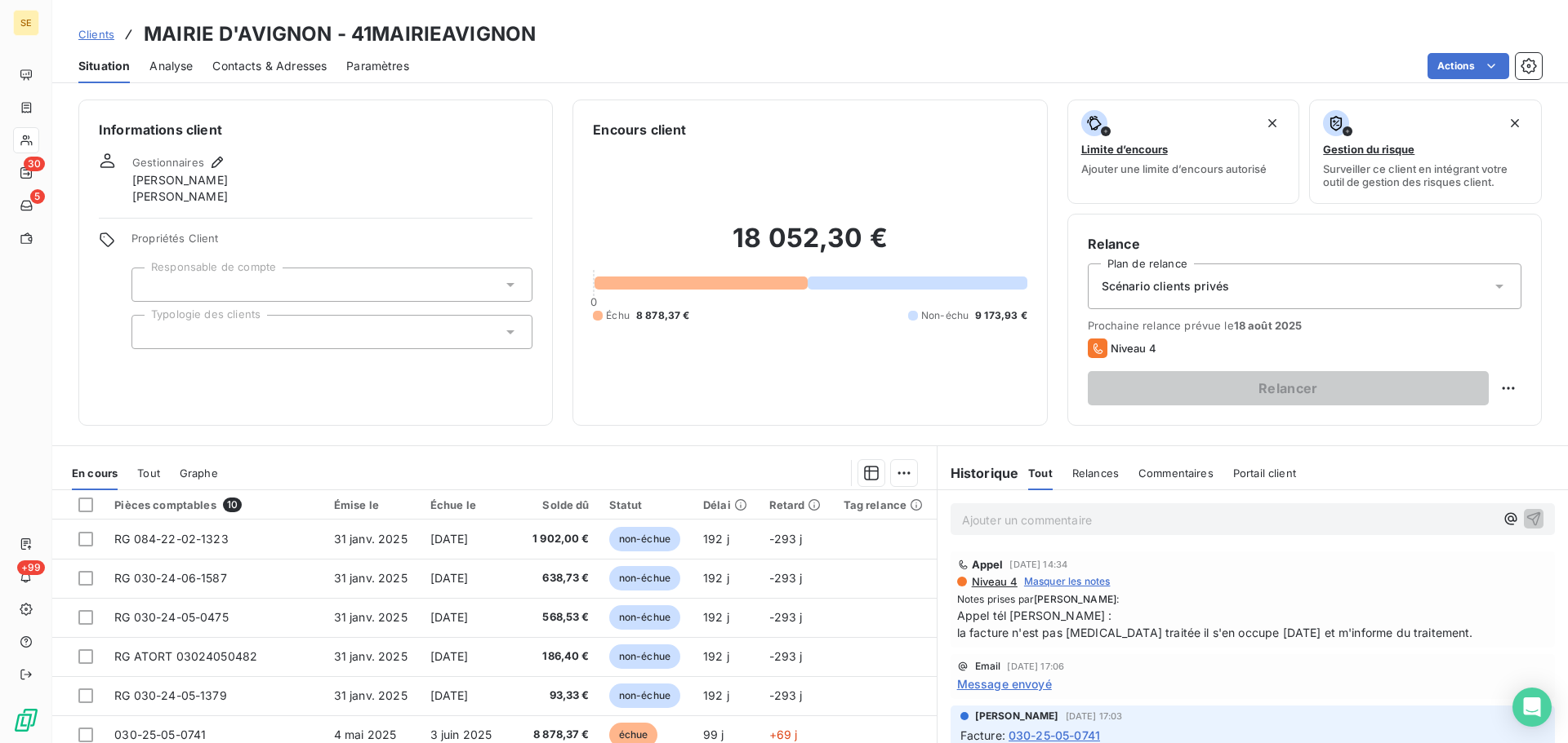
click at [1146, 286] on span "Scénario clients privés" at bounding box center [1165, 286] width 127 height 16
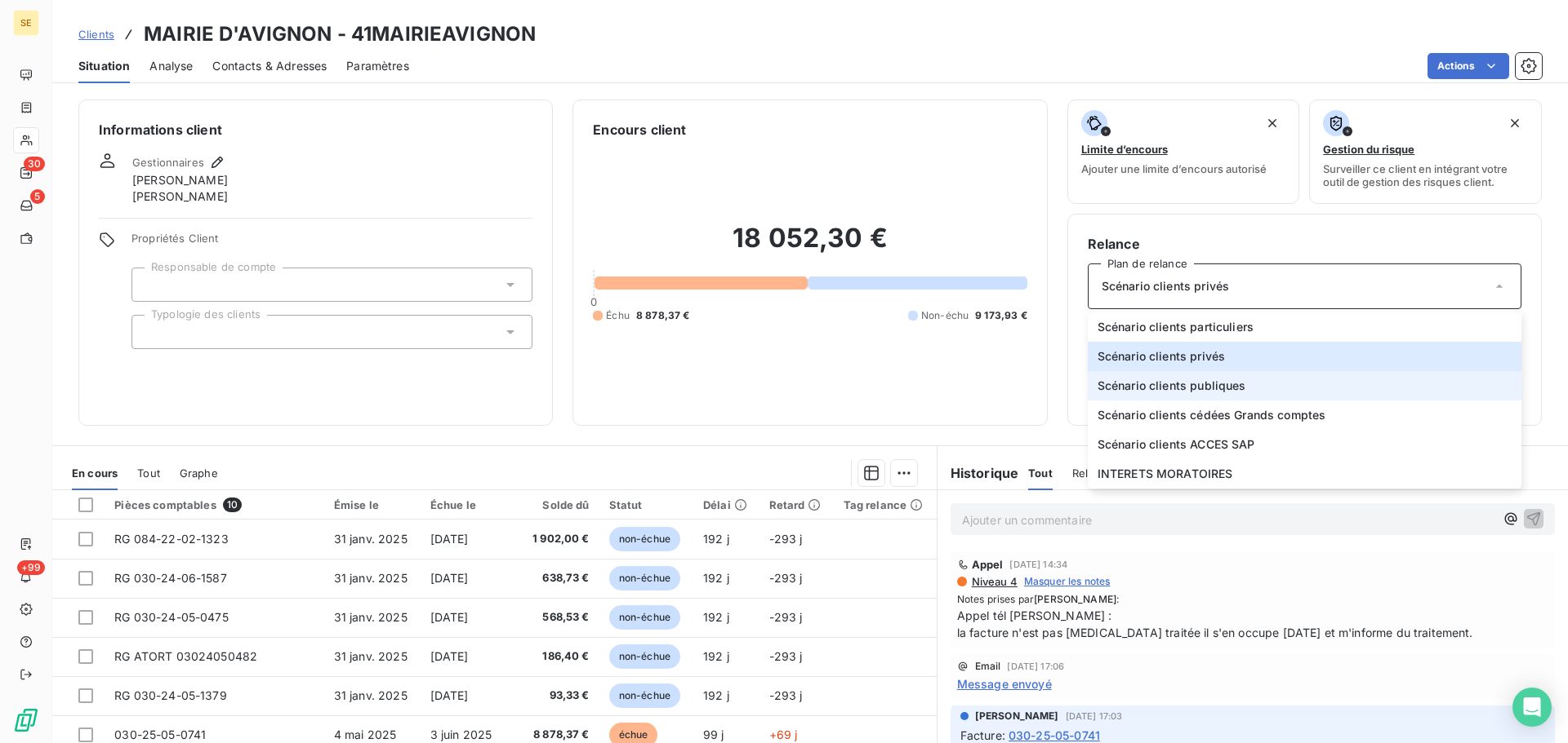
click at [1187, 386] on span "Scénario clients publiques" at bounding box center [1172, 385] width 149 height 16
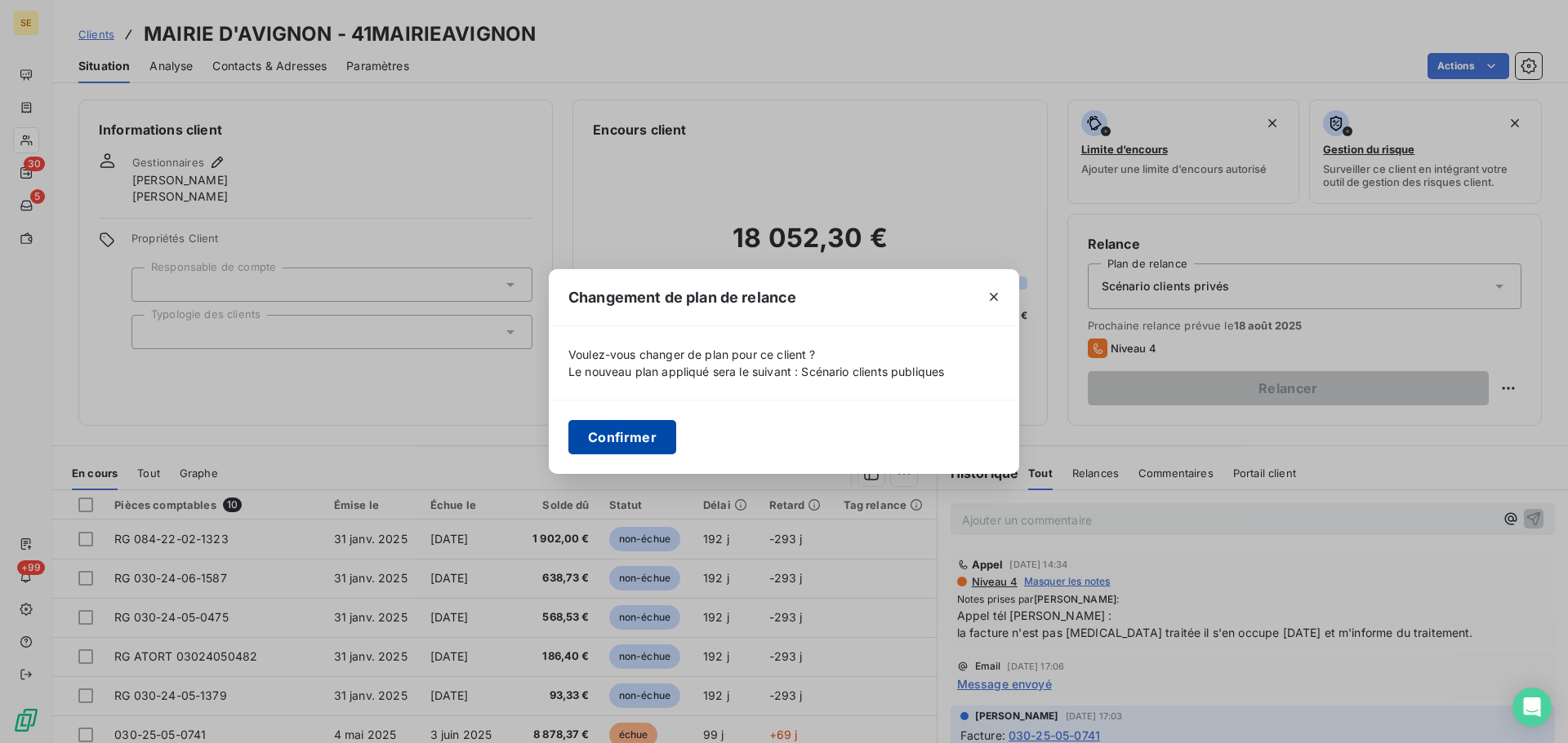
click at [627, 435] on button "Confirmer" at bounding box center [622, 438] width 108 height 35
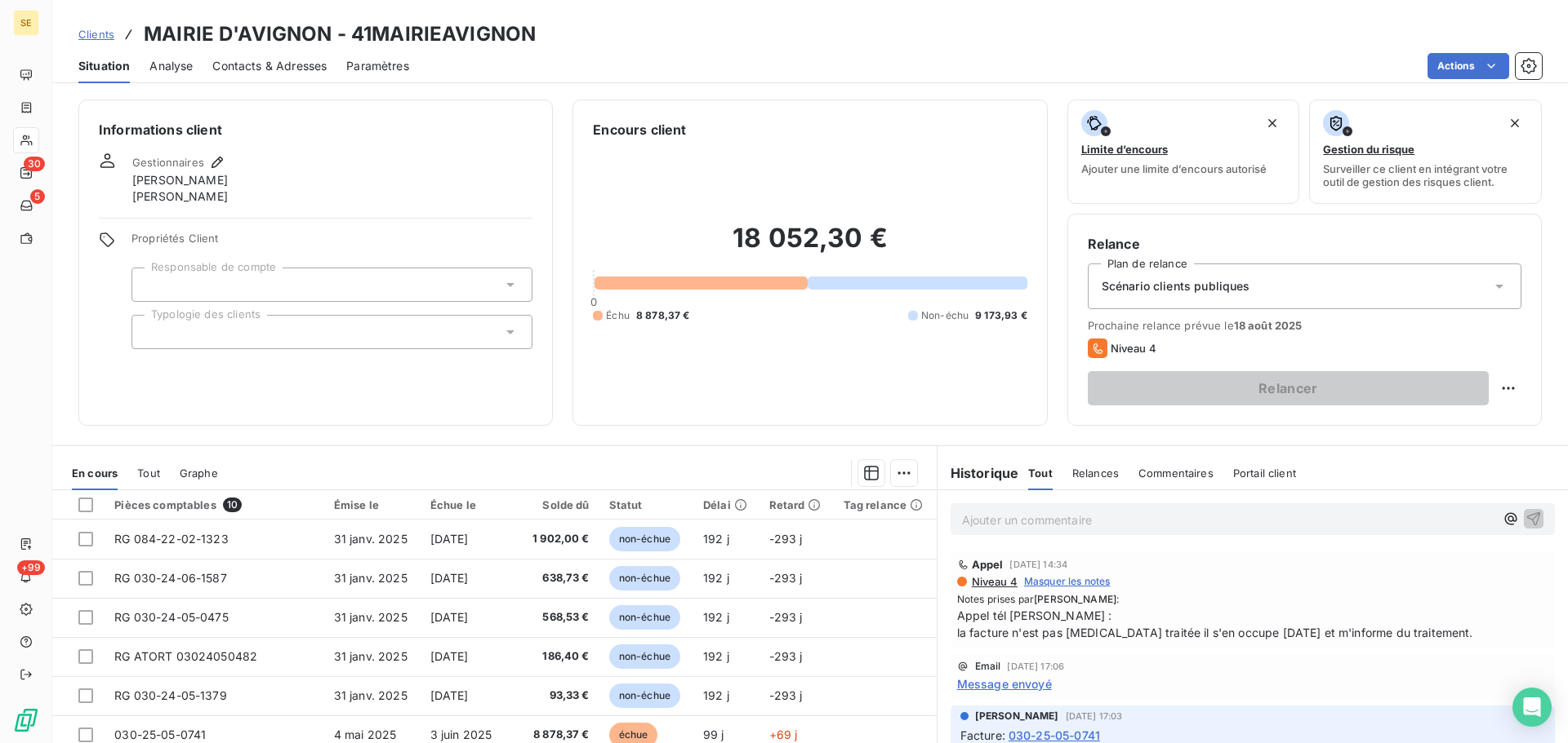
click at [333, 340] on div at bounding box center [332, 332] width 401 height 35
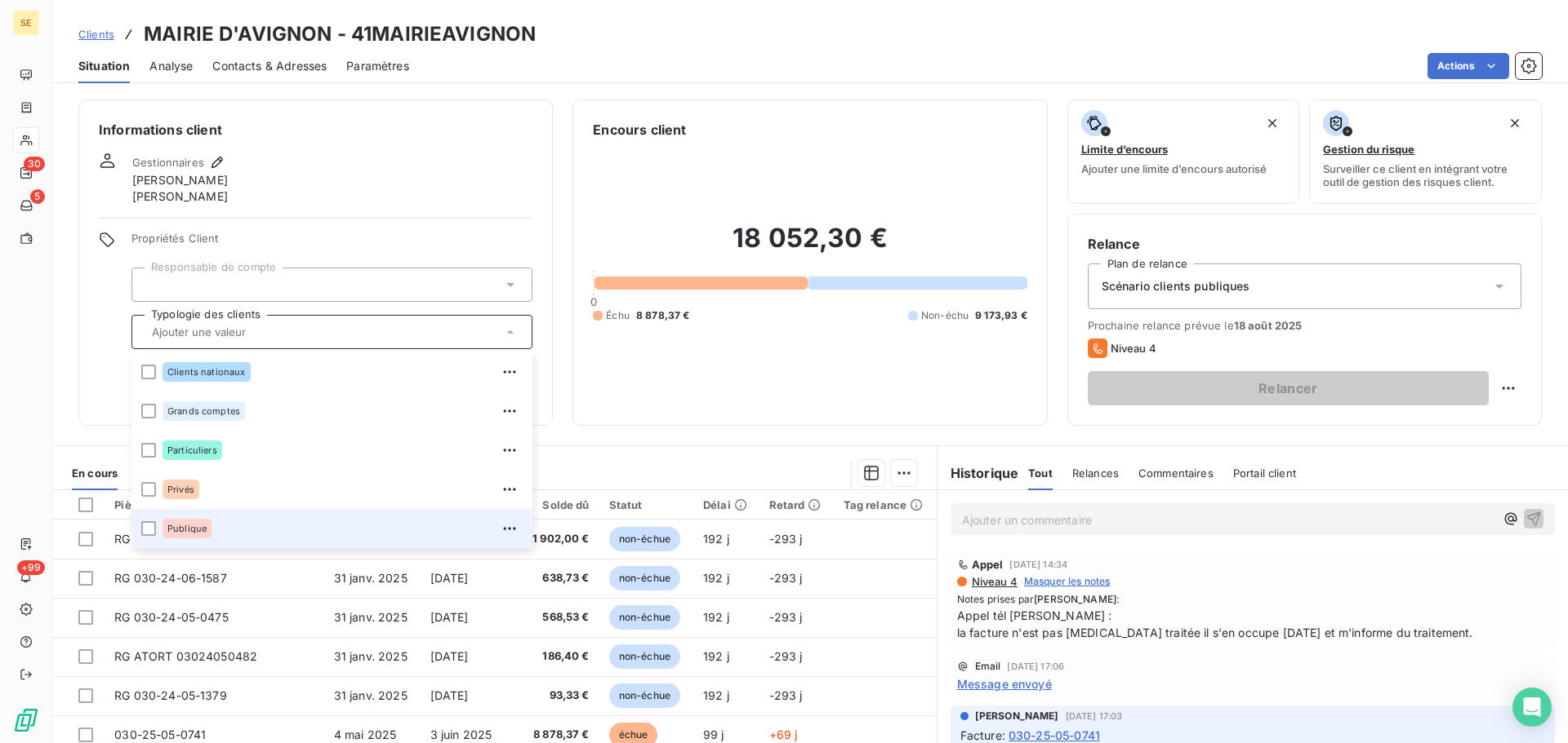
click at [194, 531] on span "Publique" at bounding box center [187, 529] width 40 height 10
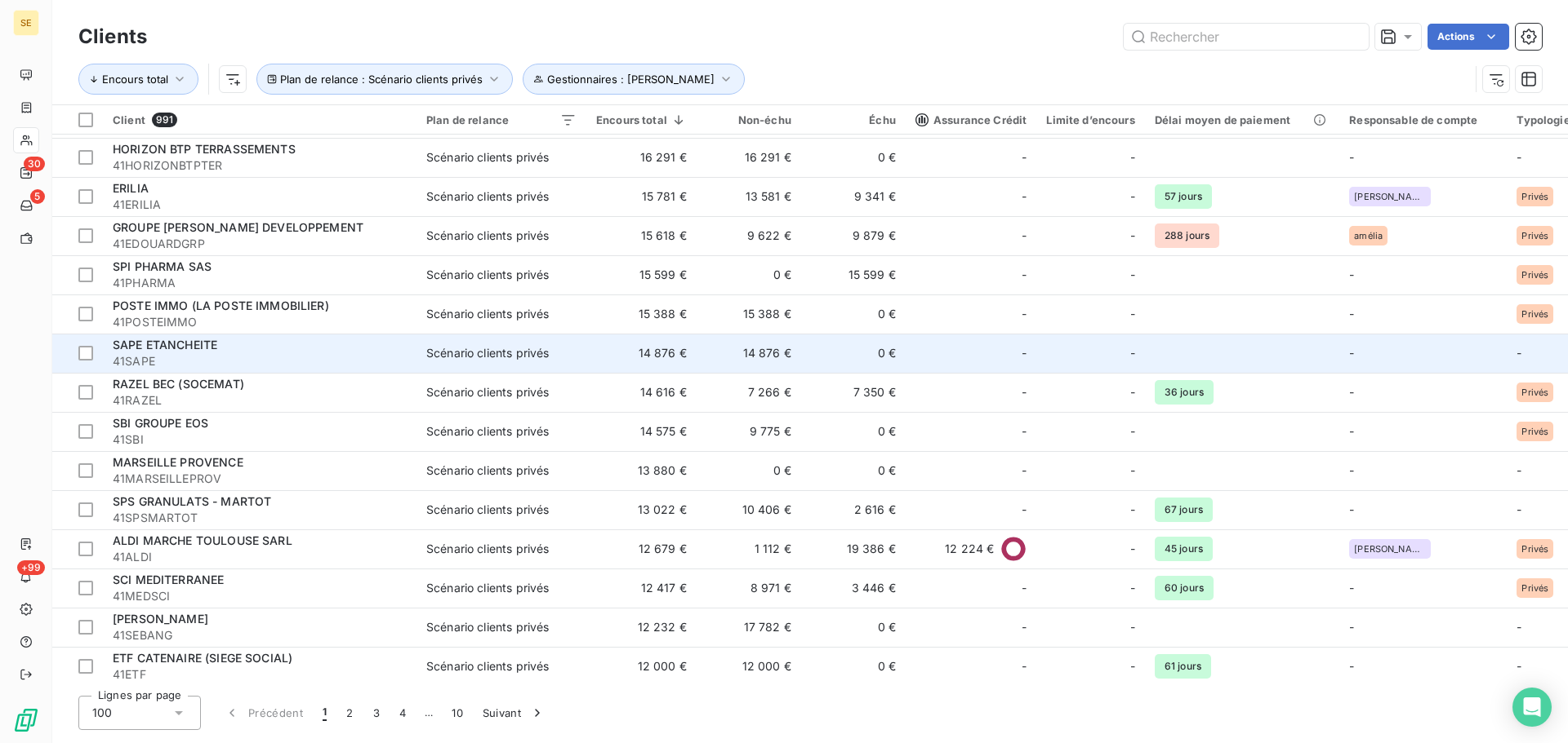
scroll to position [979, 0]
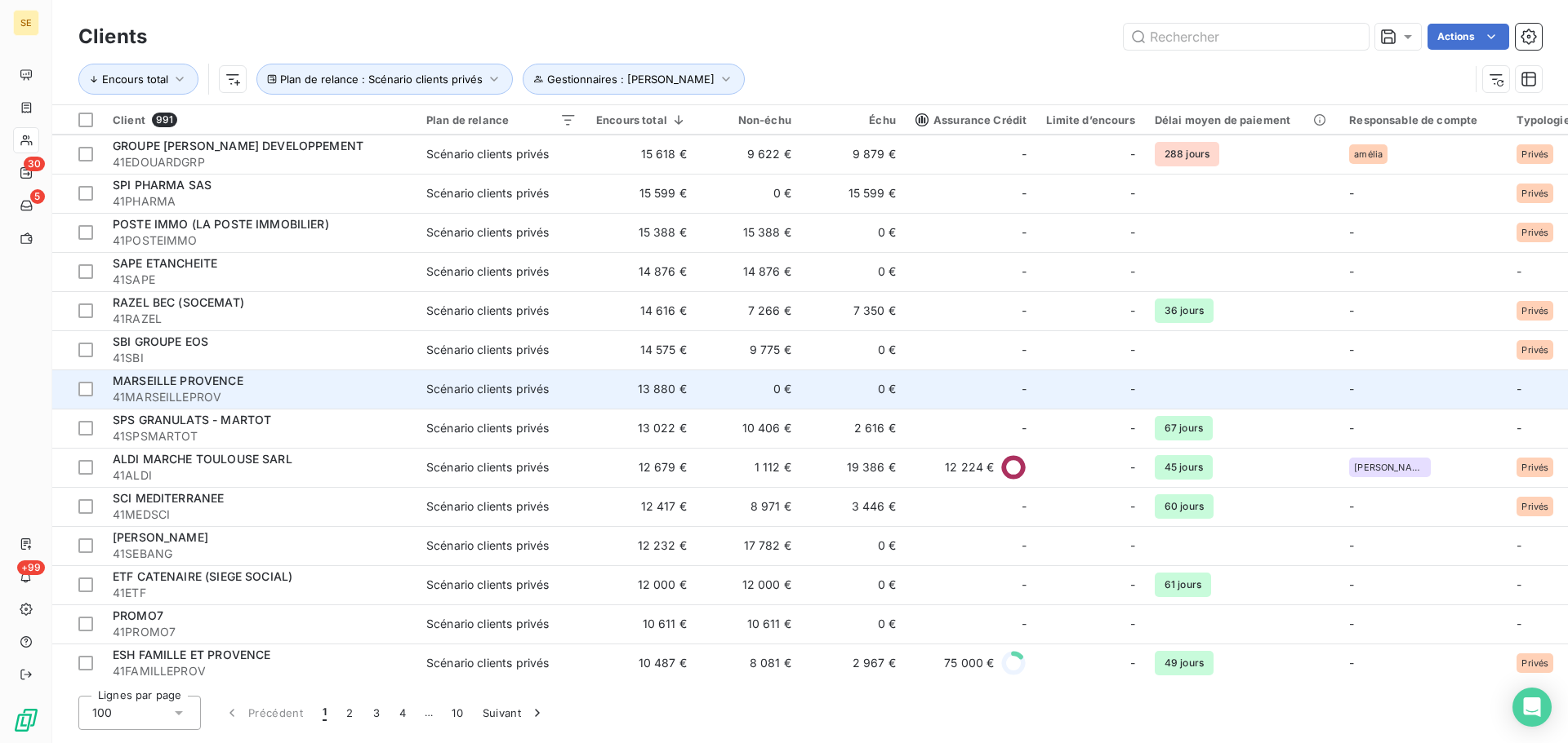
click at [180, 397] on span "41MARSEILLEPROV" at bounding box center [259, 397] width 294 height 16
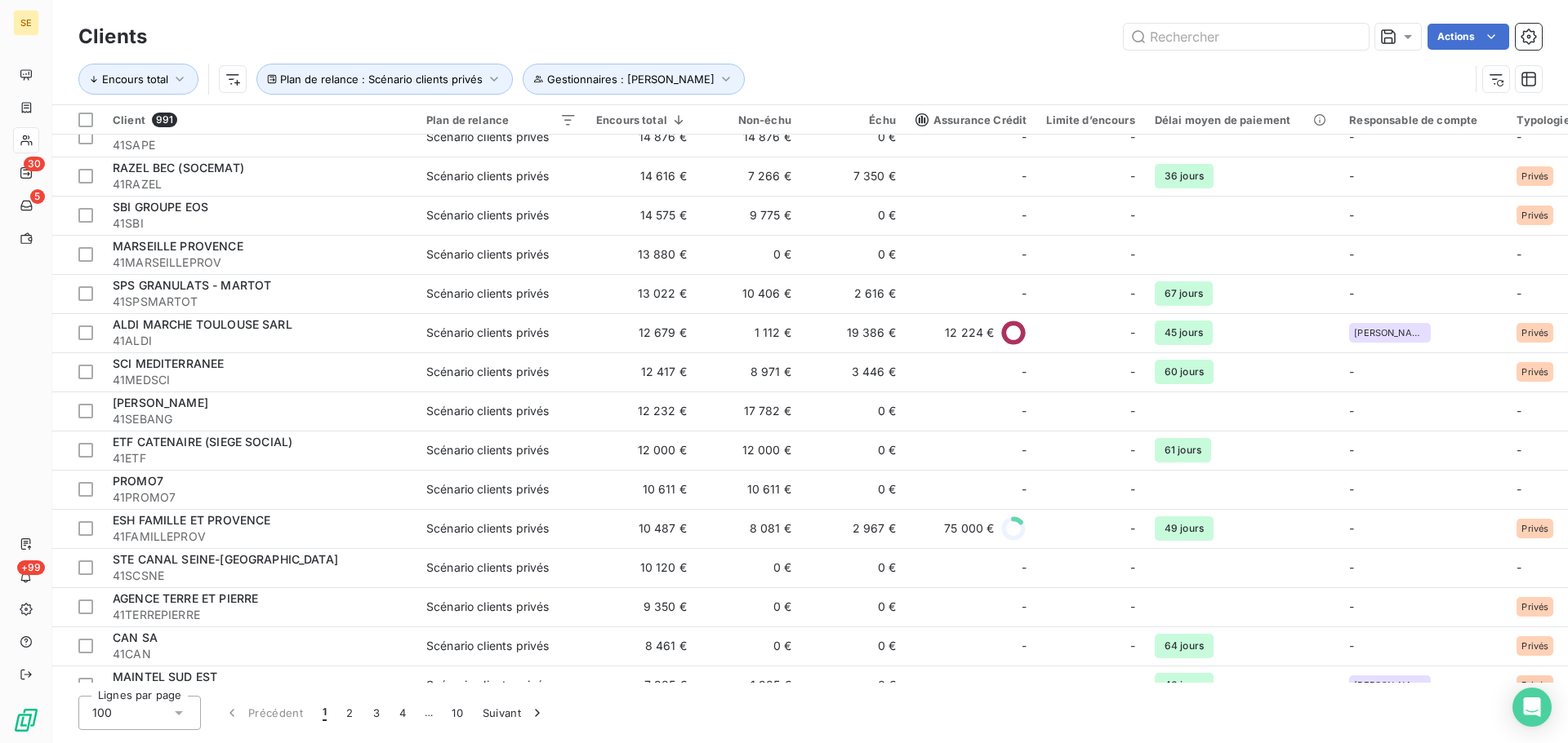
scroll to position [1143, 0]
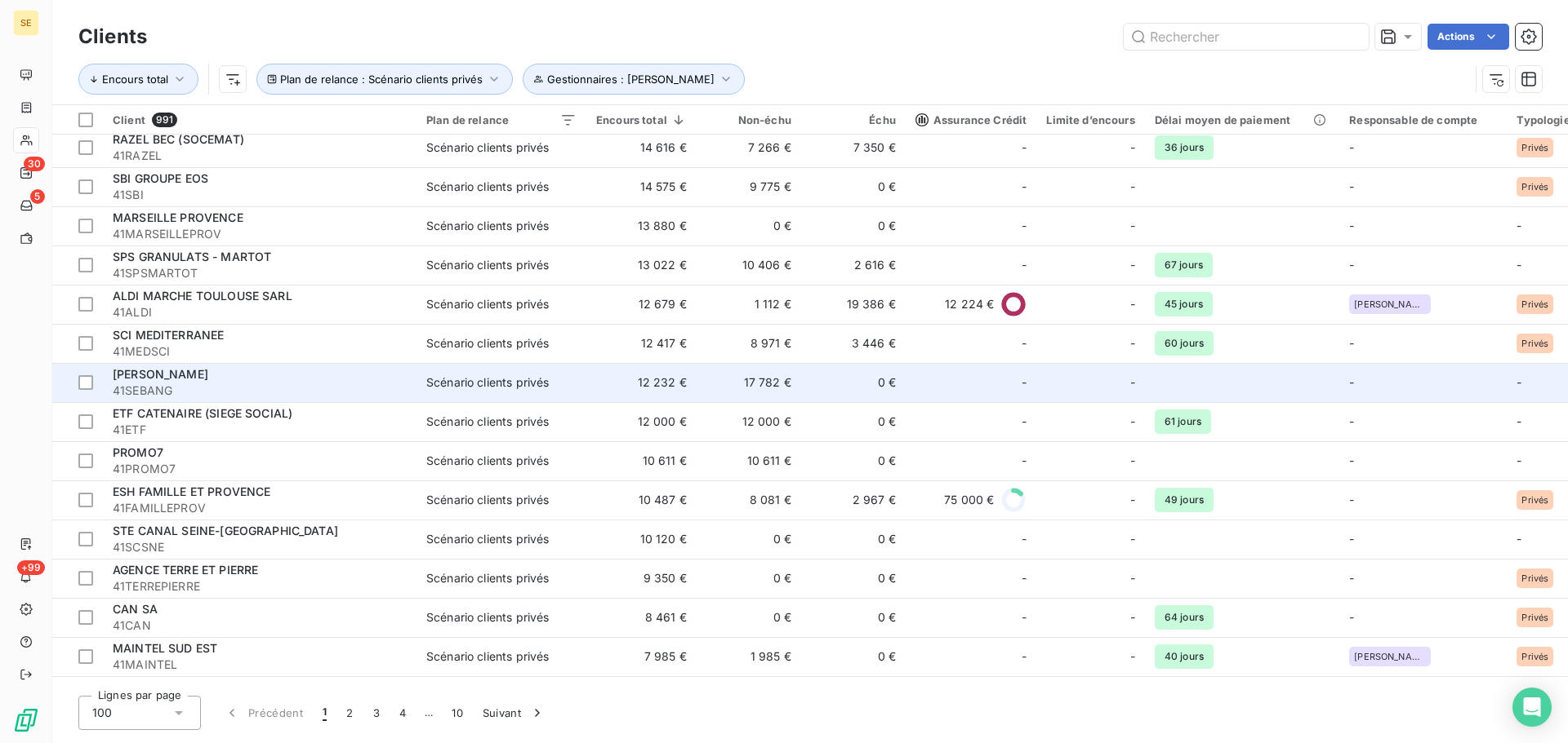
click at [274, 382] on div "[PERSON_NAME]" at bounding box center [259, 374] width 294 height 16
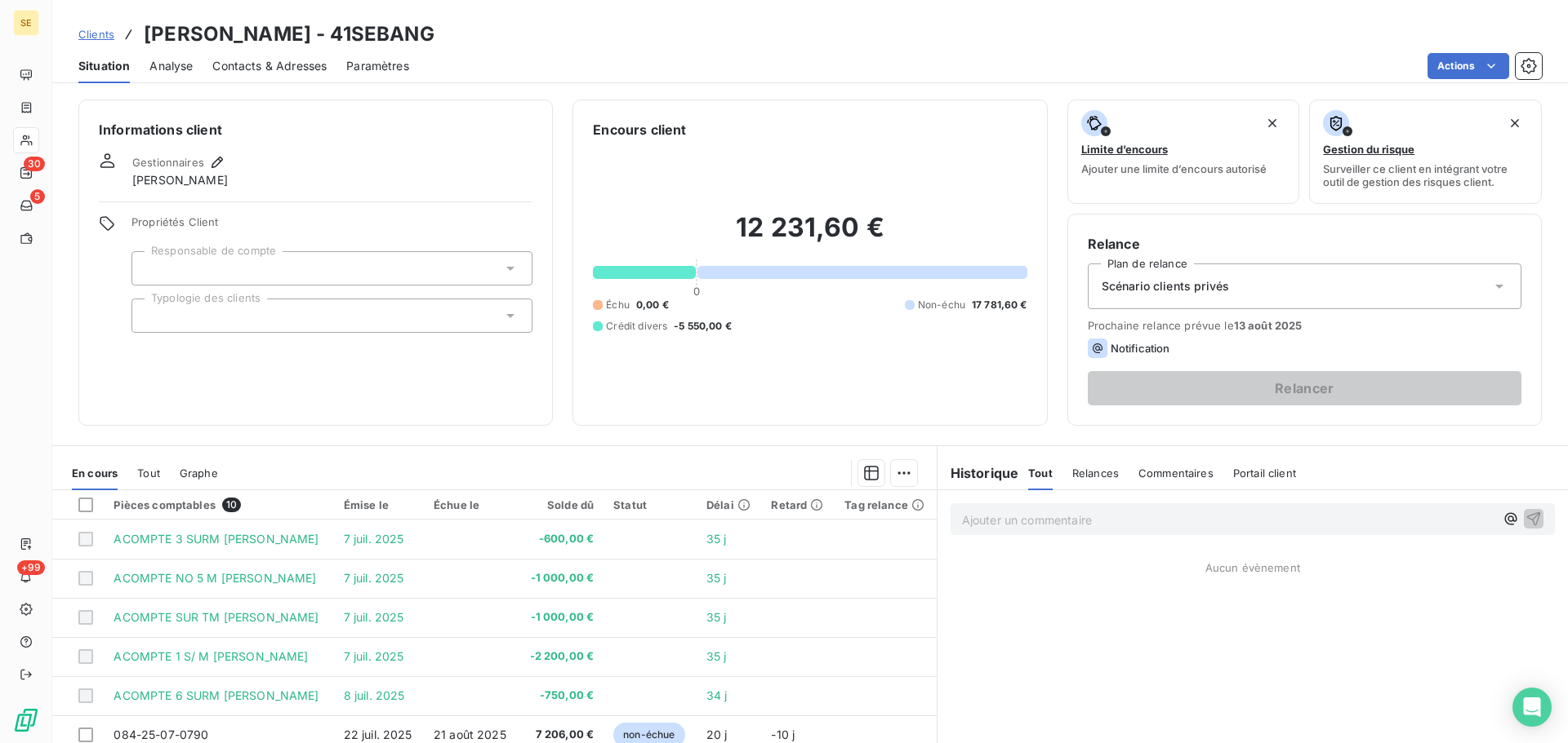
click at [1148, 290] on span "Scénario clients privés" at bounding box center [1165, 286] width 127 height 16
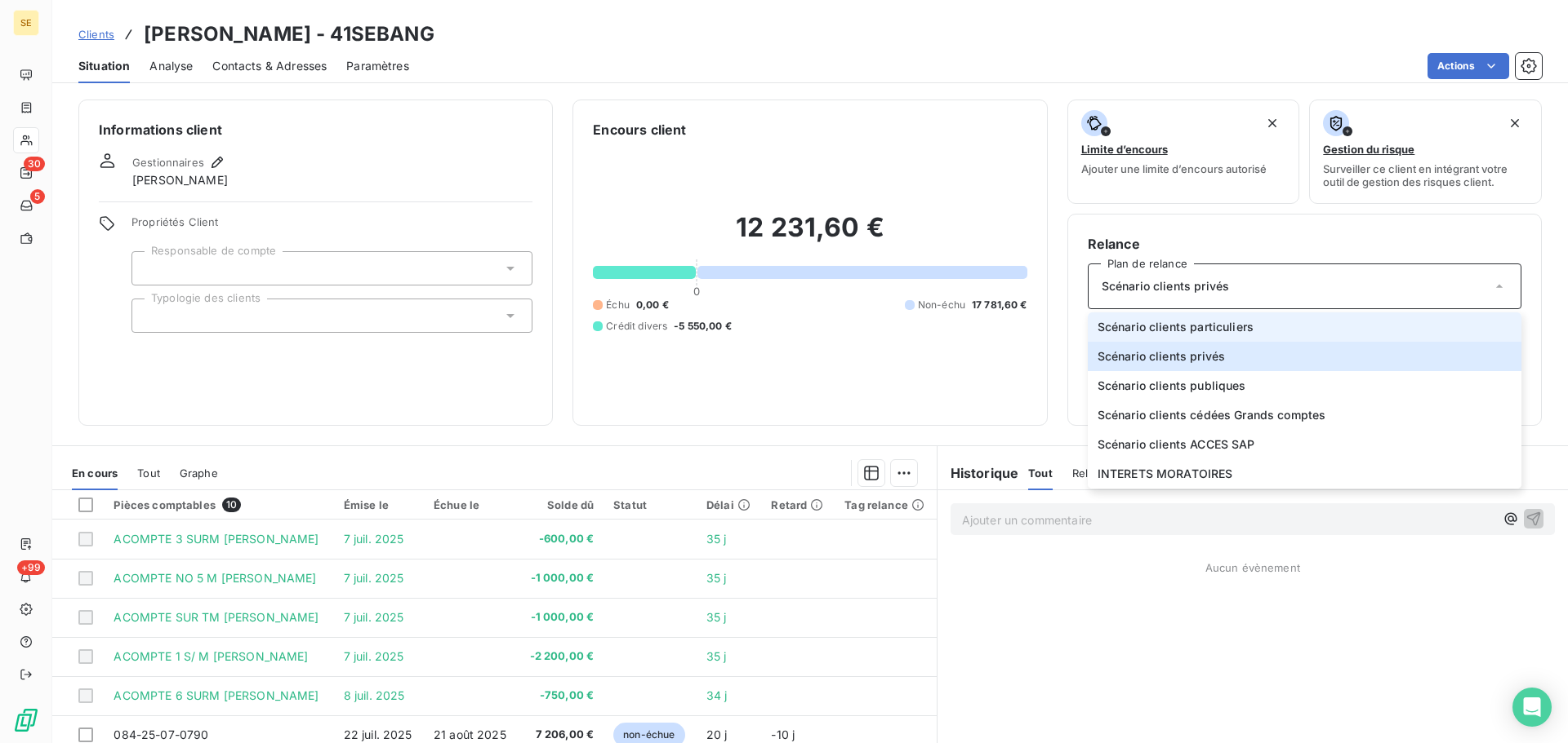
click at [1178, 327] on span "Scénario clients particuliers" at bounding box center [1176, 327] width 156 height 16
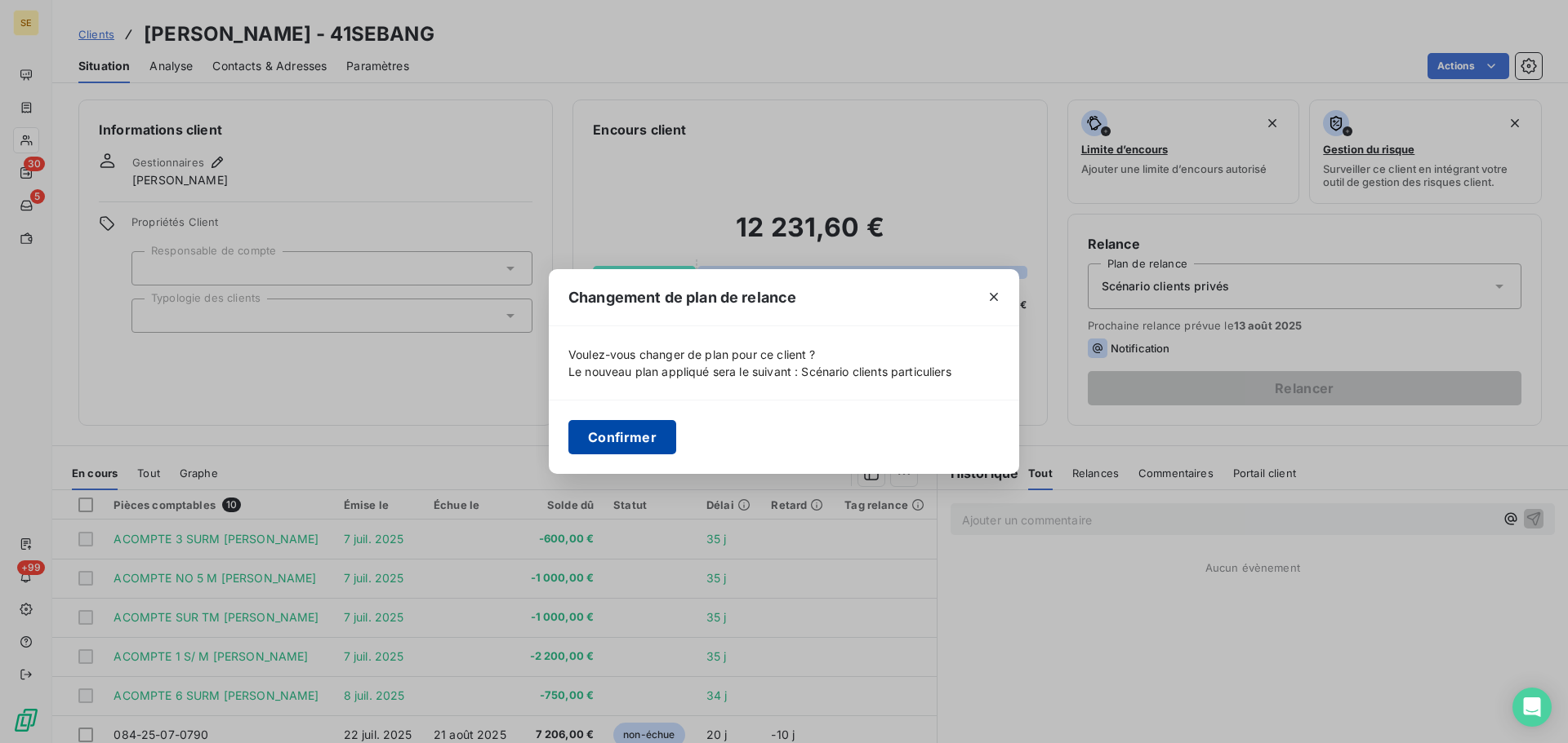
click at [639, 433] on button "Confirmer" at bounding box center [622, 438] width 108 height 35
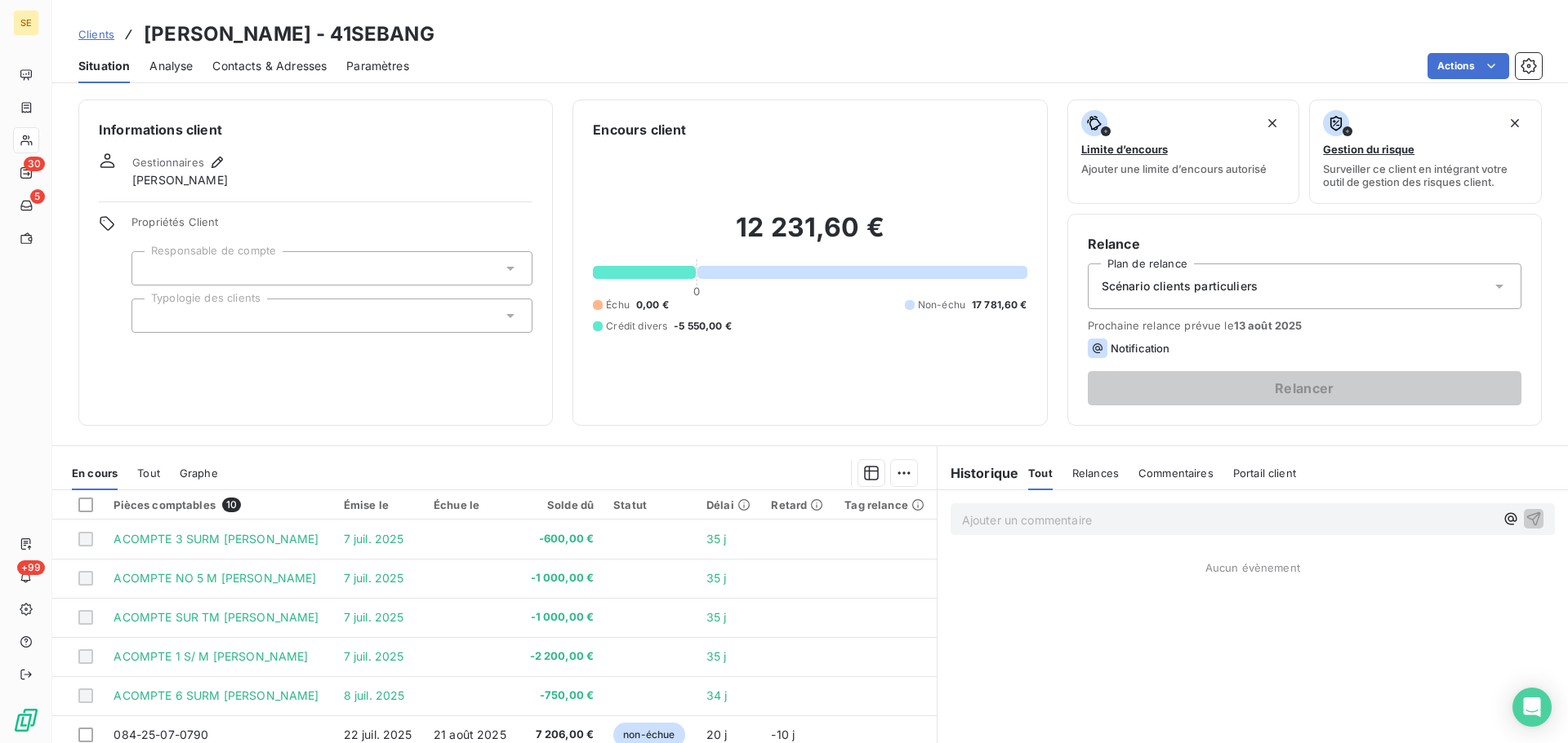
click at [505, 318] on icon at bounding box center [510, 315] width 16 height 16
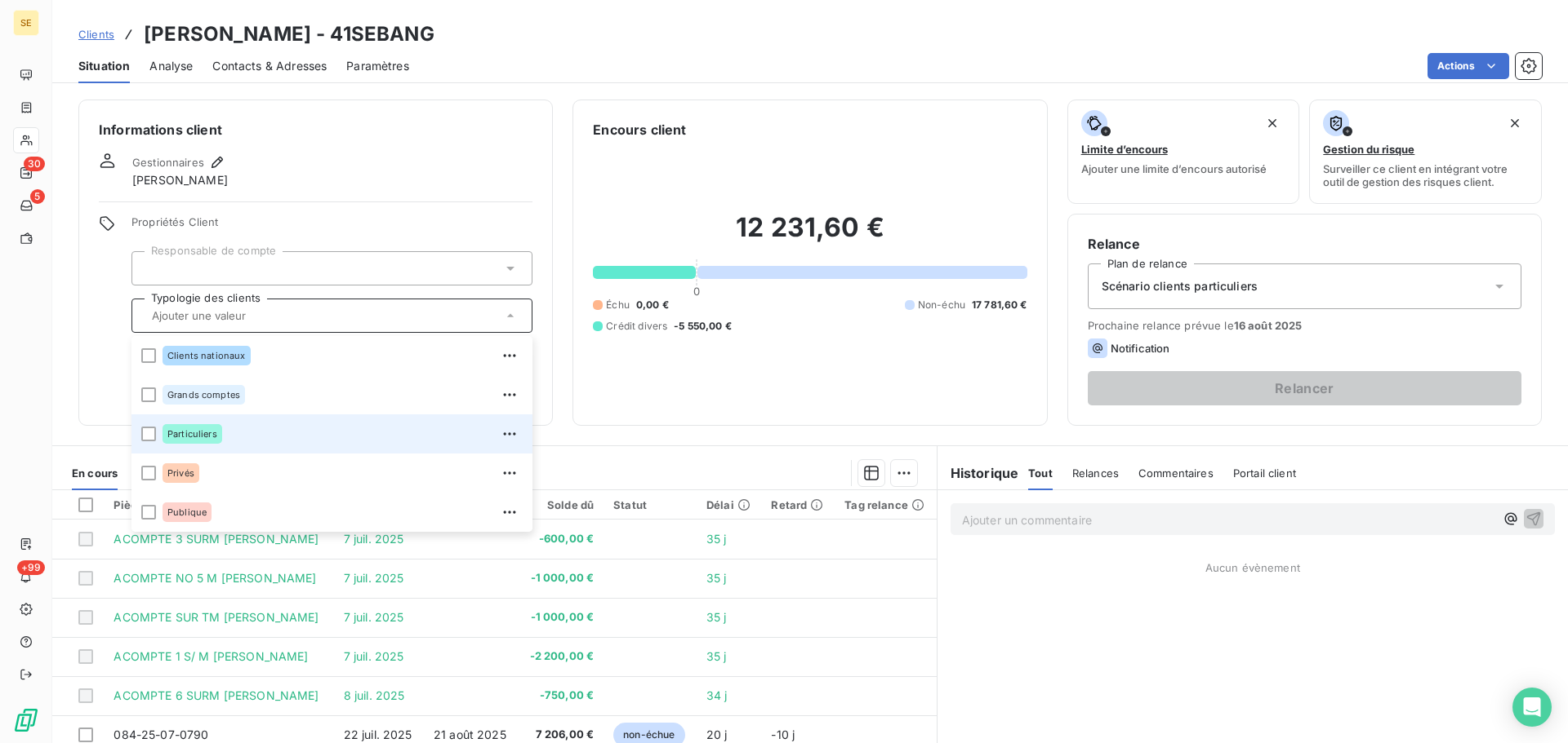
click at [190, 434] on span "Particuliers" at bounding box center [193, 434] width 50 height 10
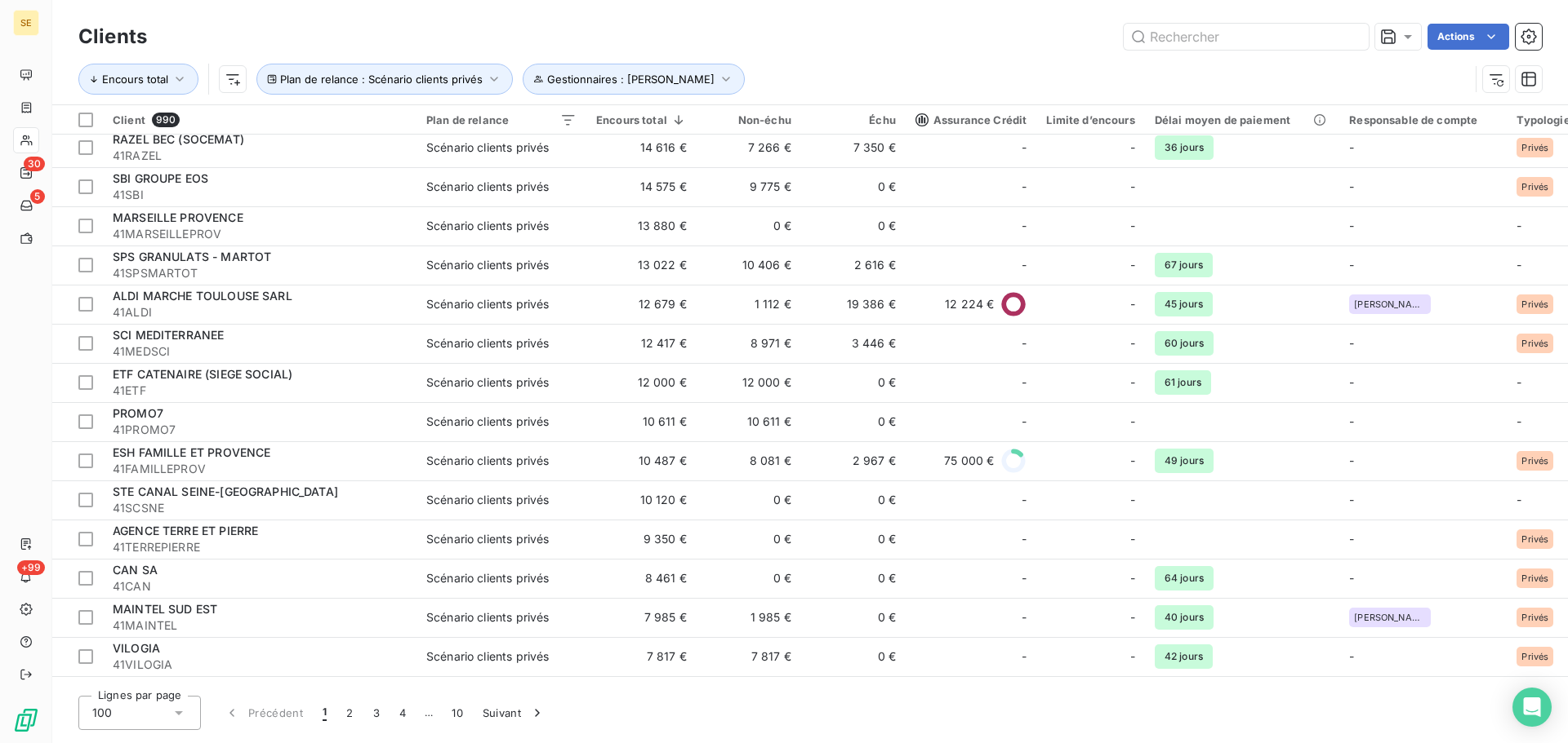
scroll to position [1224, 0]
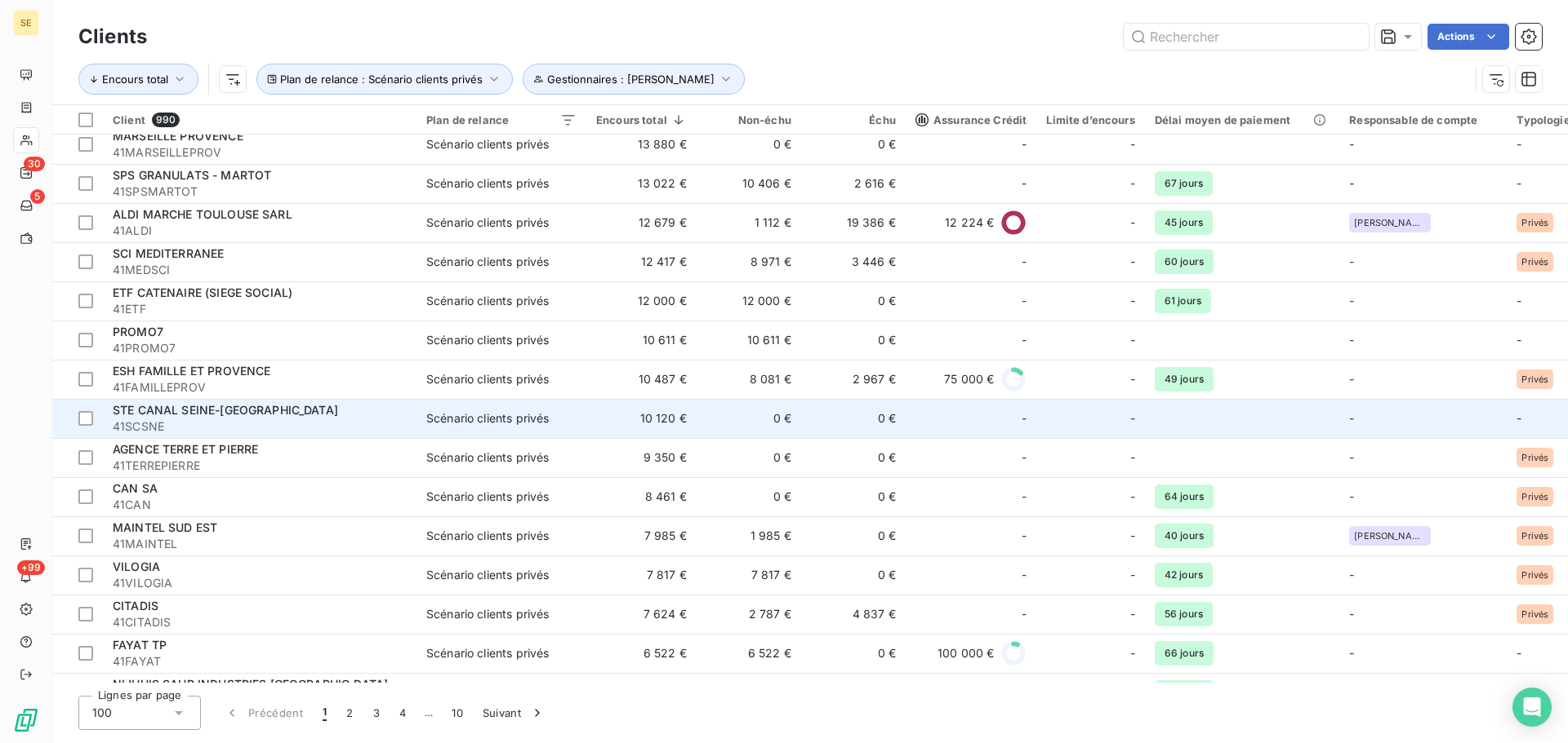
click at [260, 412] on span "STE CANAL SEINE-[GEOGRAPHIC_DATA]" at bounding box center [226, 410] width 226 height 13
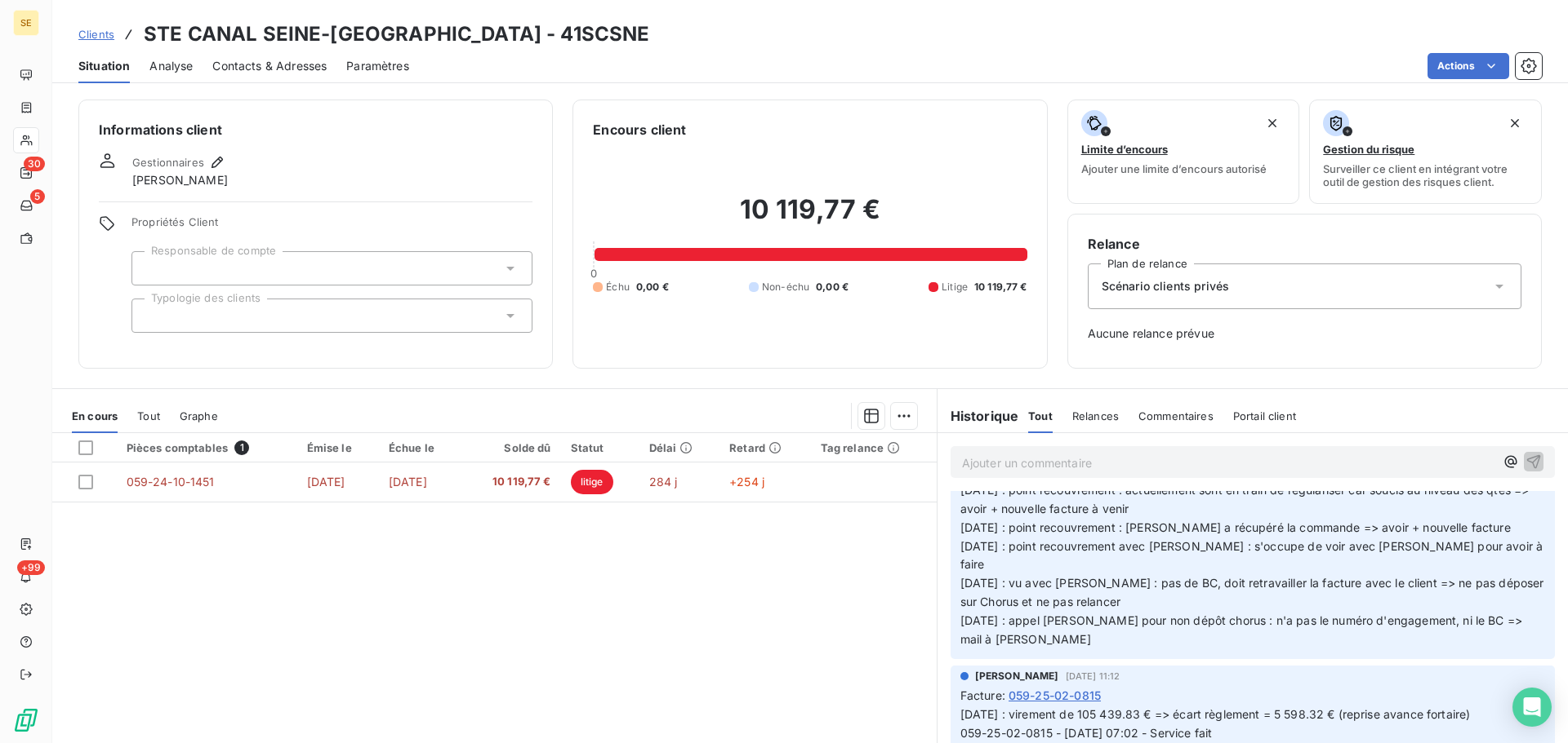
scroll to position [82, 0]
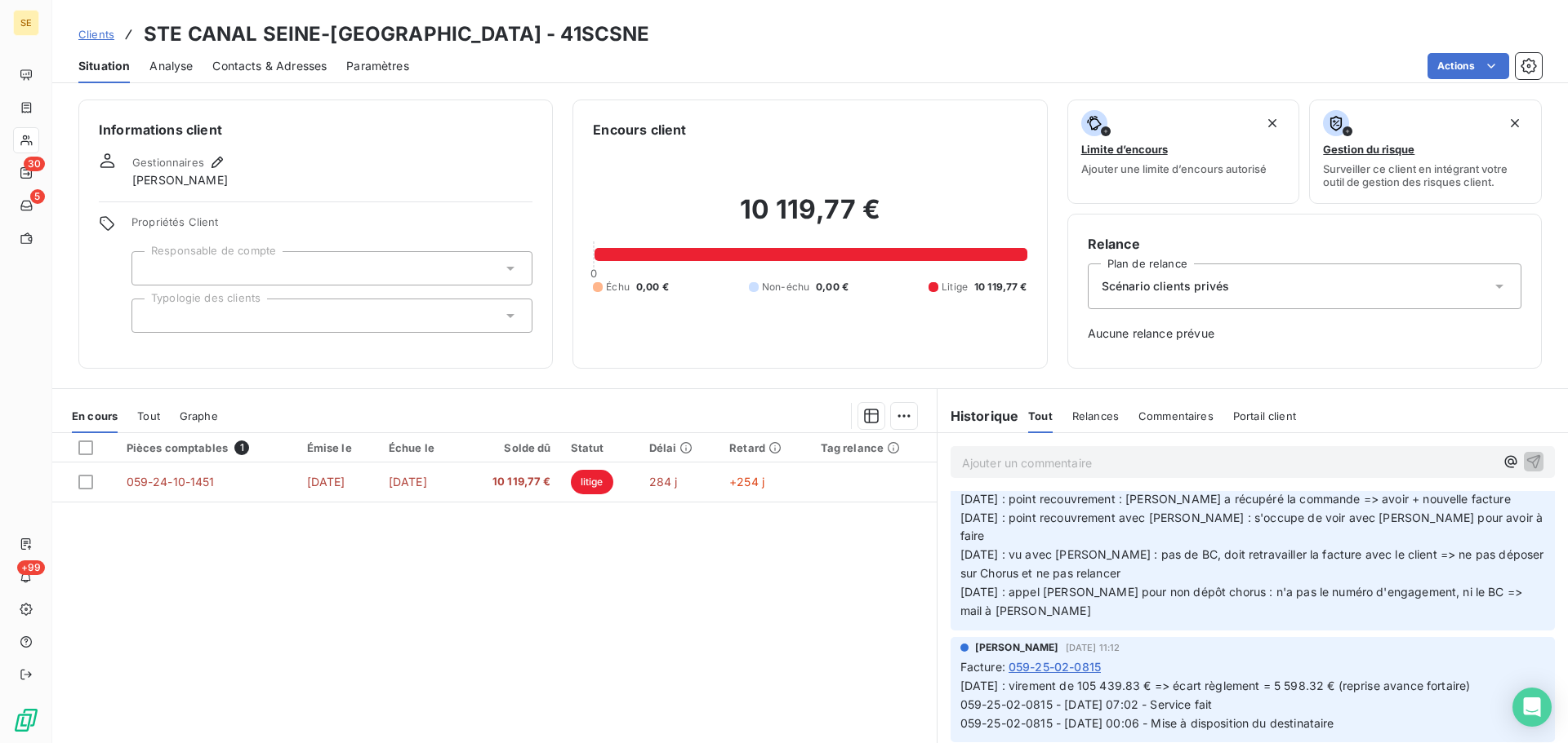
click at [1251, 292] on div "Scénario clients privés" at bounding box center [1305, 286] width 434 height 45
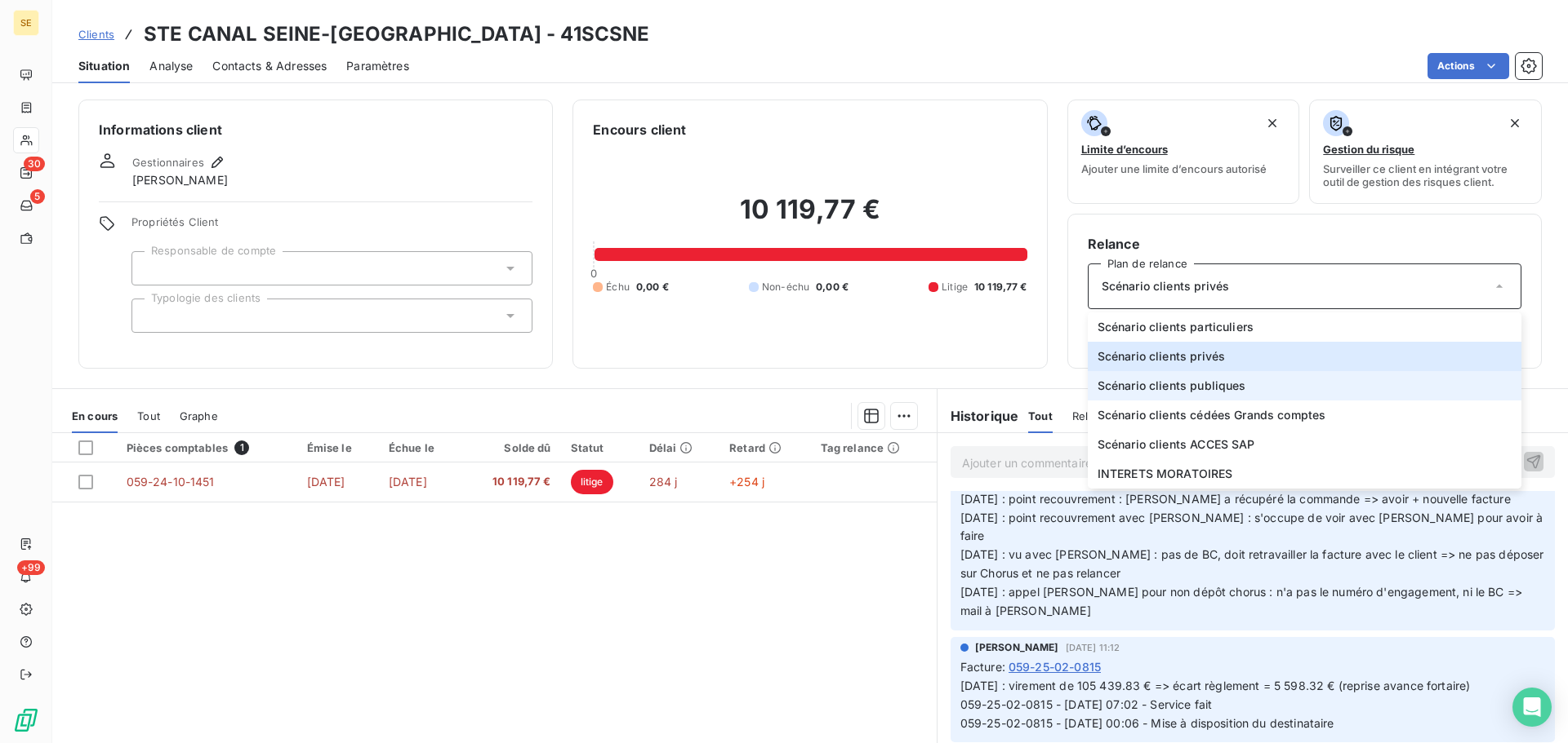
click at [1206, 391] on span "Scénario clients publiques" at bounding box center [1172, 385] width 149 height 16
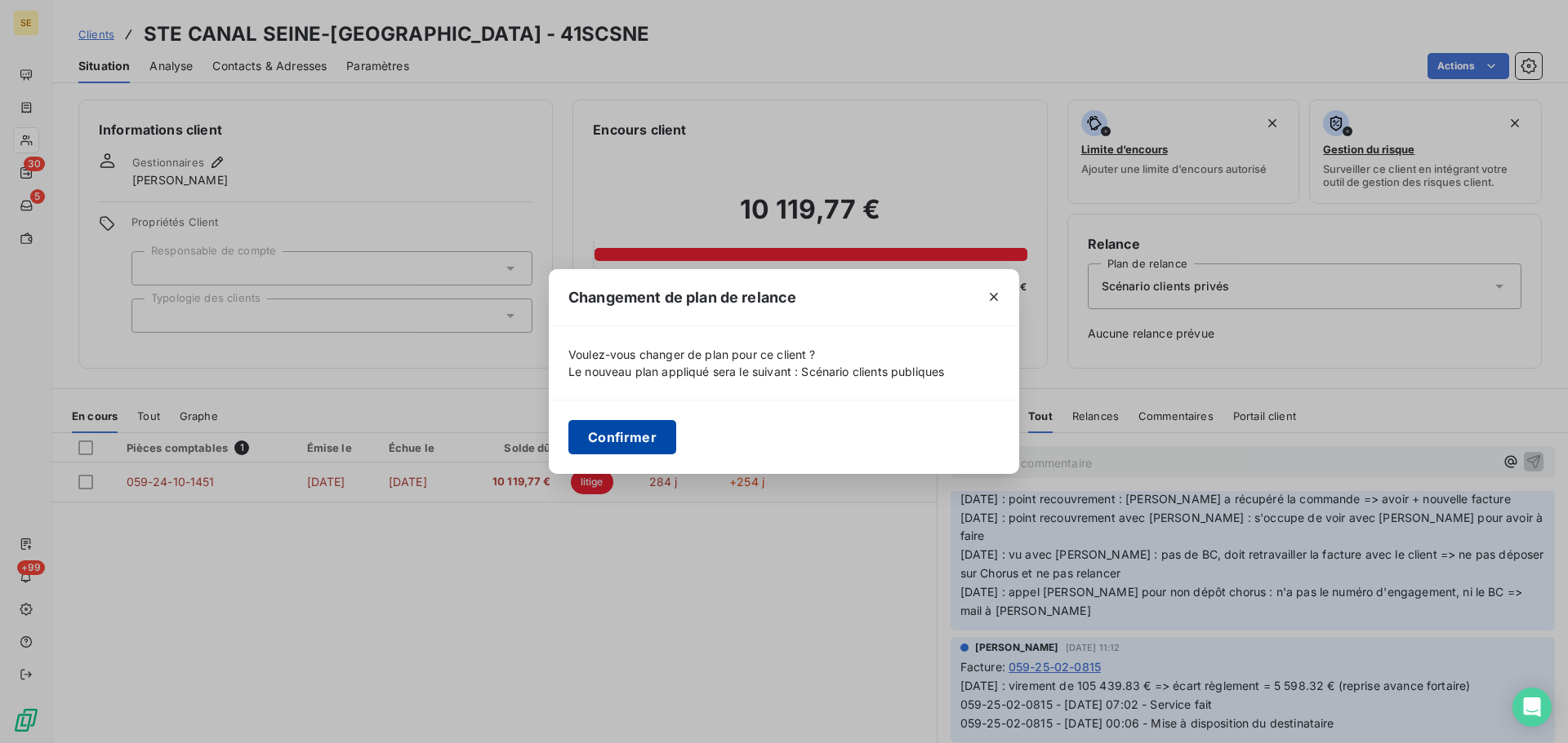
click at [628, 444] on button "Confirmer" at bounding box center [622, 438] width 108 height 35
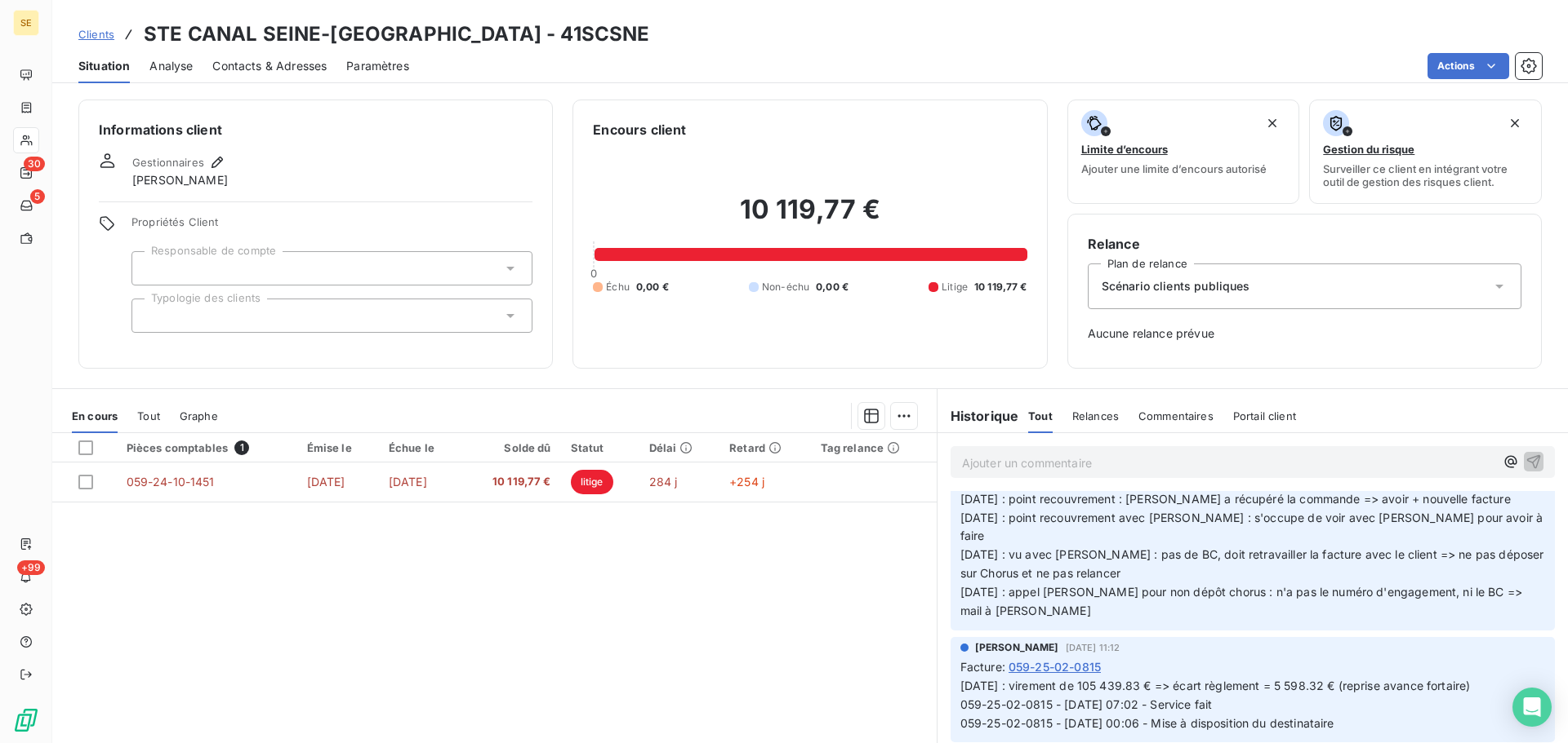
click at [200, 323] on div at bounding box center [332, 316] width 401 height 35
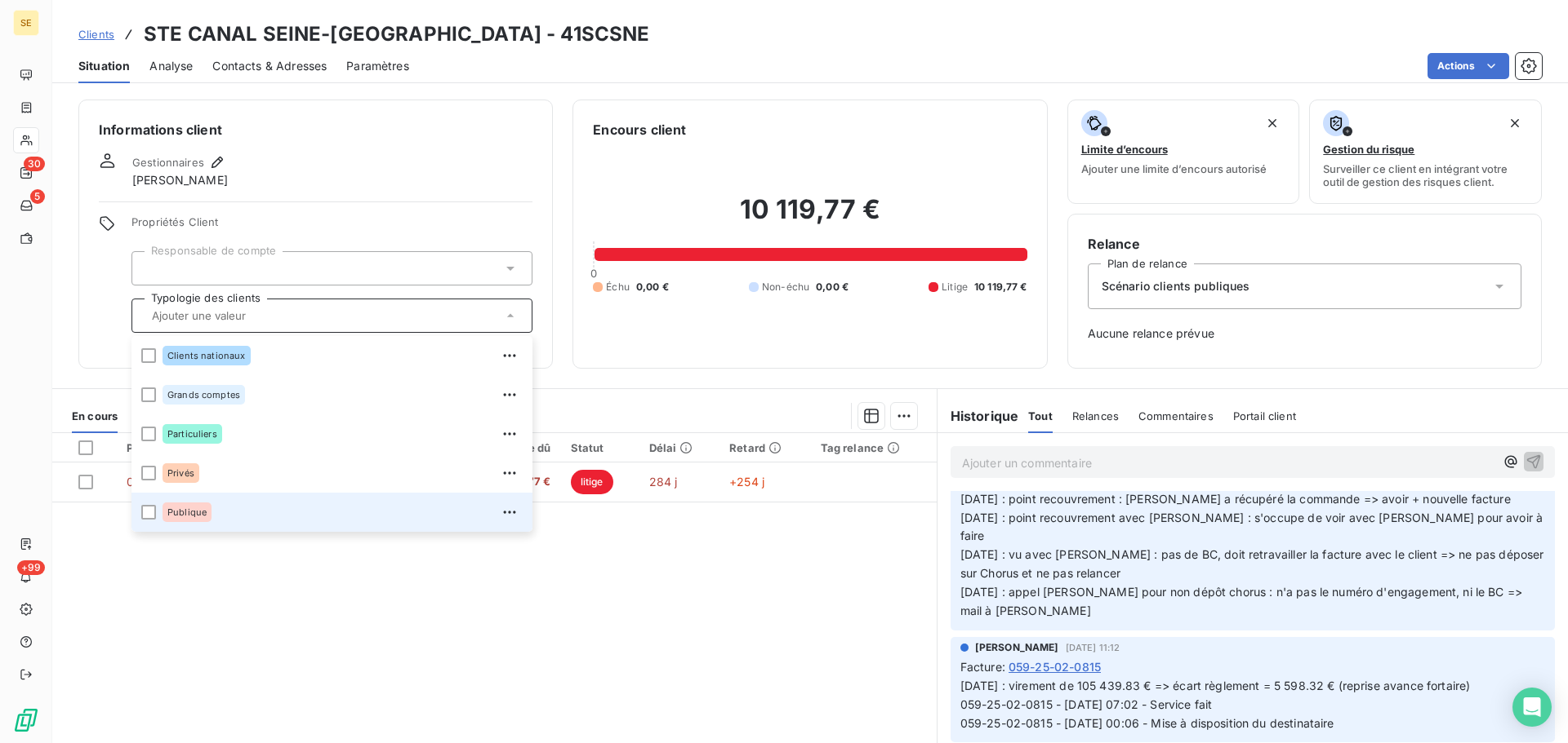
click at [197, 514] on span "Publique" at bounding box center [187, 513] width 40 height 10
click at [194, 509] on span "Publique" at bounding box center [187, 513] width 40 height 10
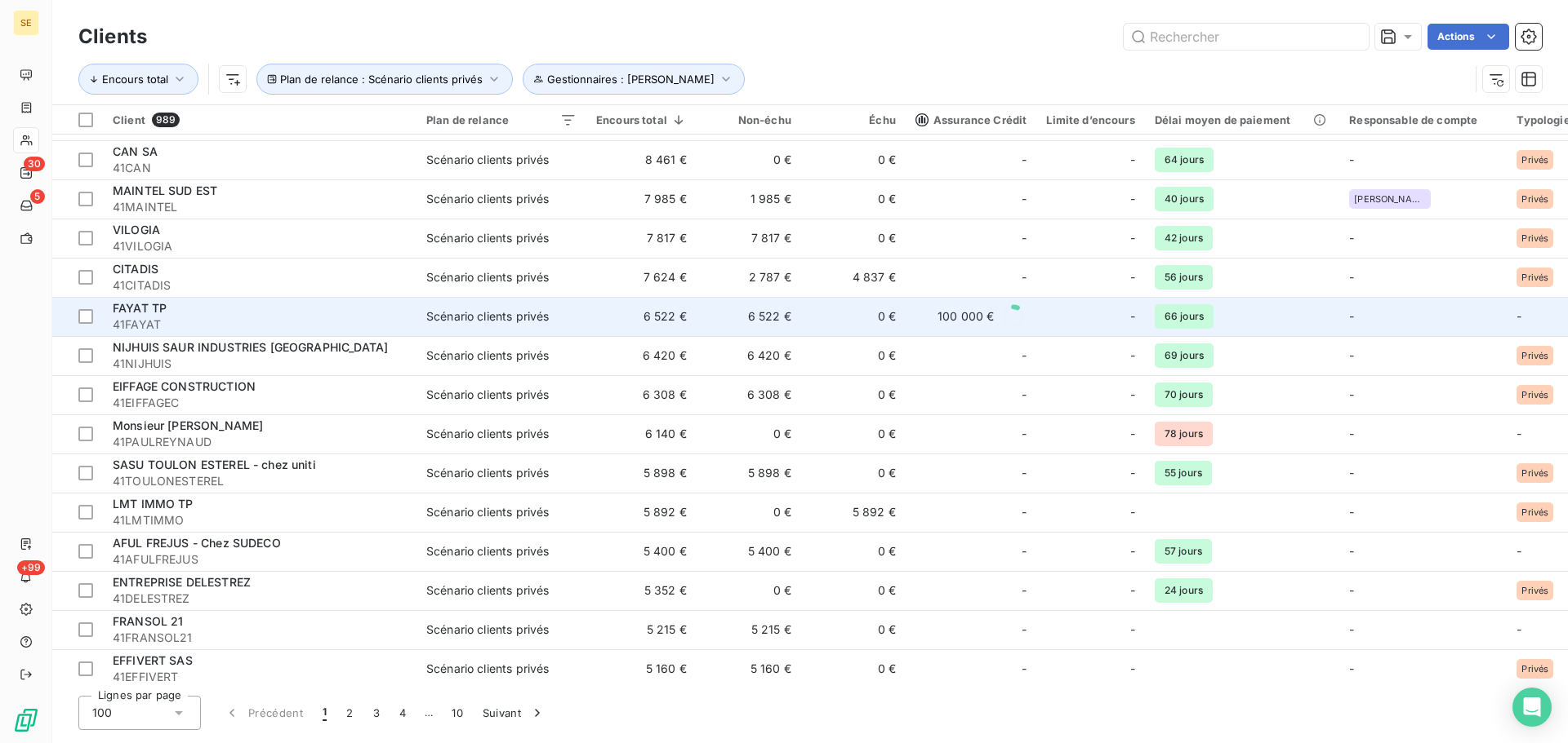
scroll to position [1551, 0]
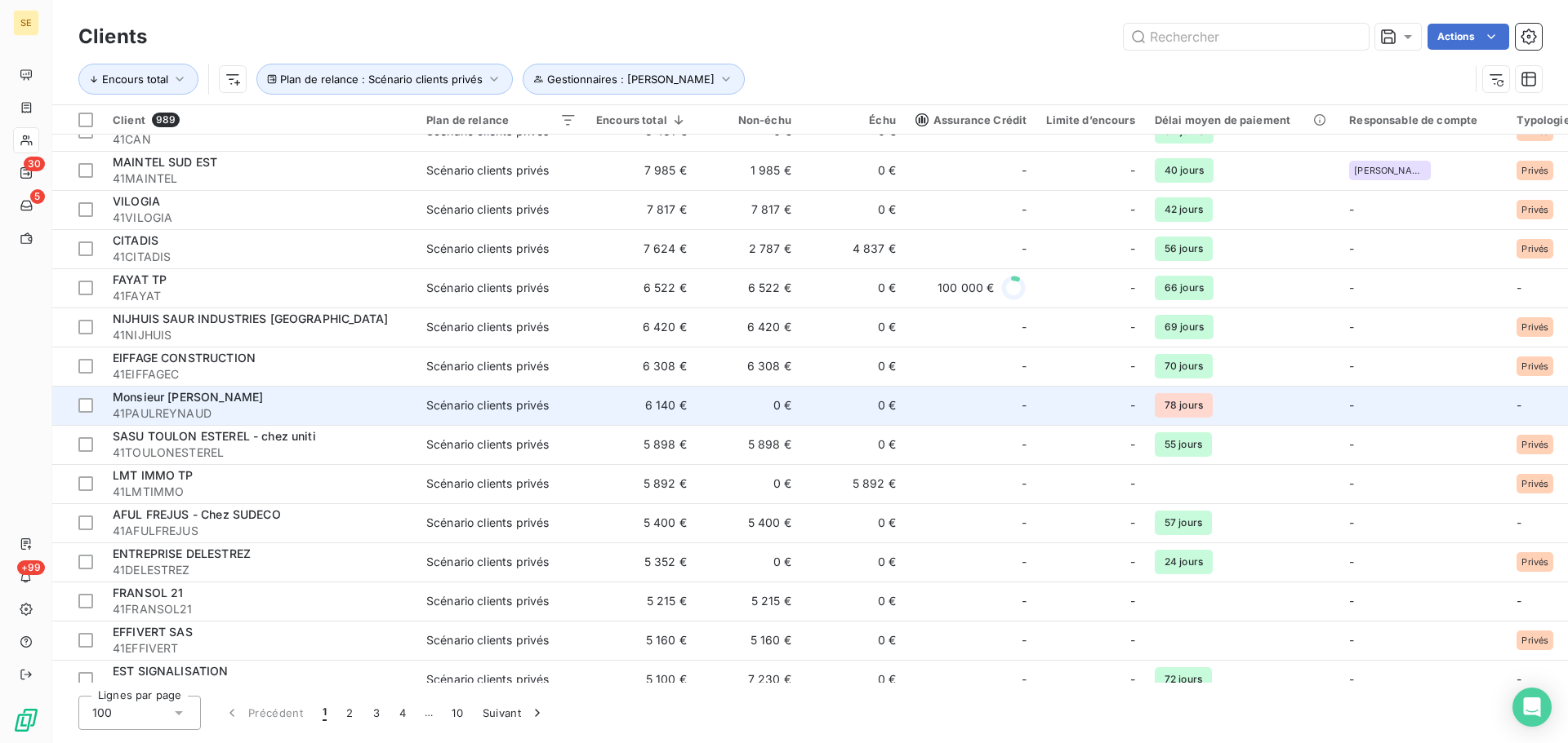
click at [218, 406] on span "41PAULREYNAUD" at bounding box center [259, 413] width 294 height 16
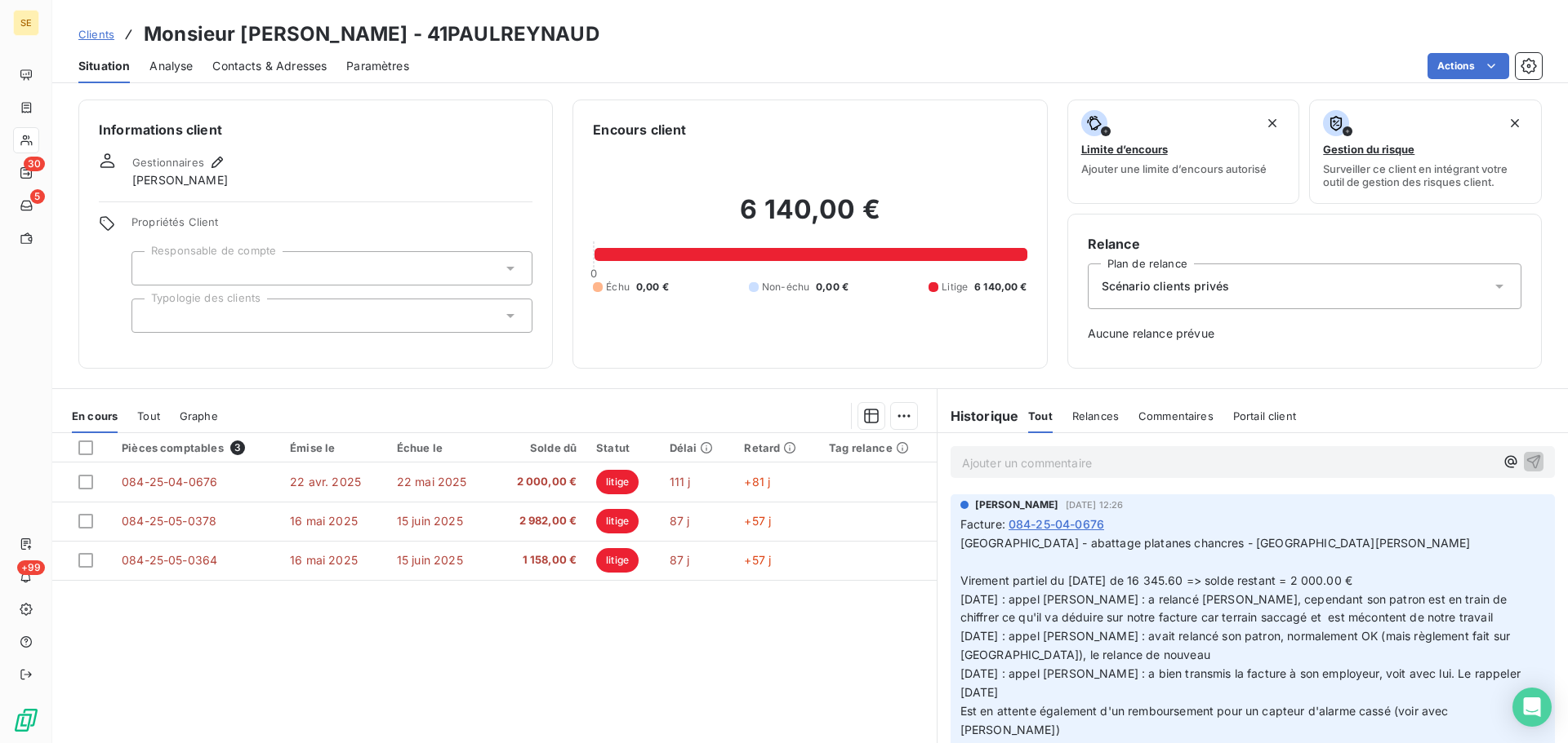
click at [1133, 279] on span "Scénario clients privés" at bounding box center [1165, 286] width 127 height 16
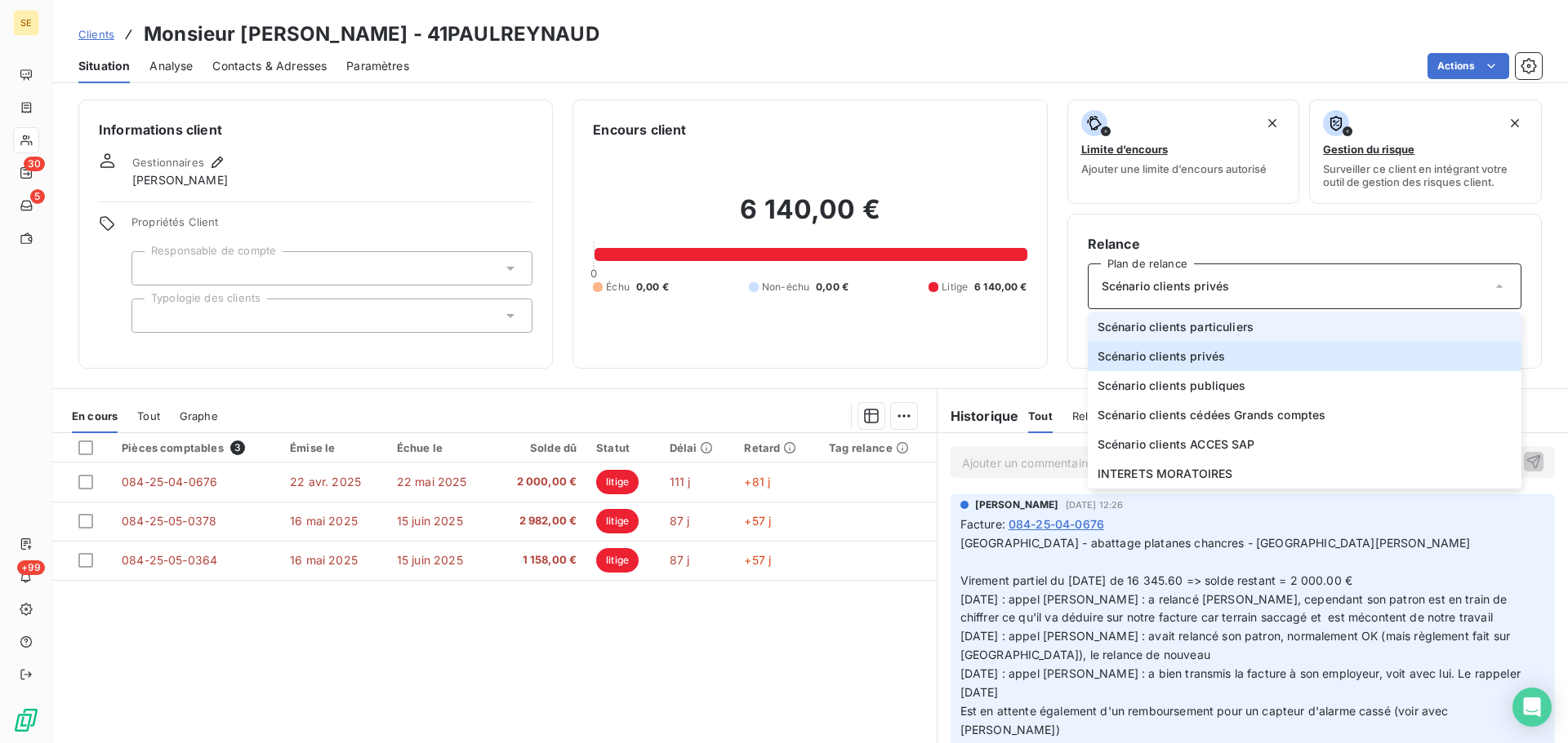
click at [1151, 322] on span "Scénario clients particuliers" at bounding box center [1176, 327] width 156 height 16
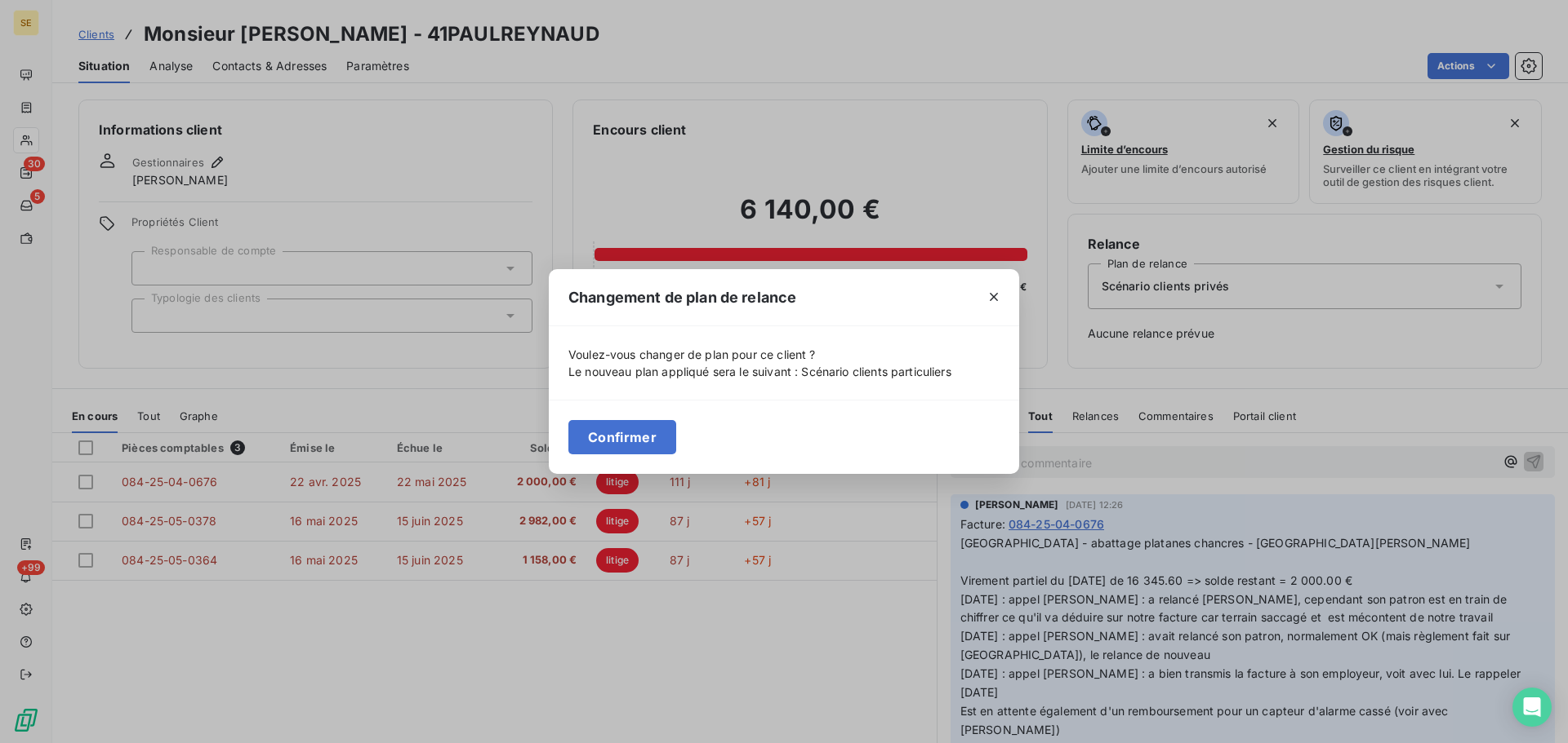
click at [631, 437] on button "Confirmer" at bounding box center [622, 438] width 108 height 35
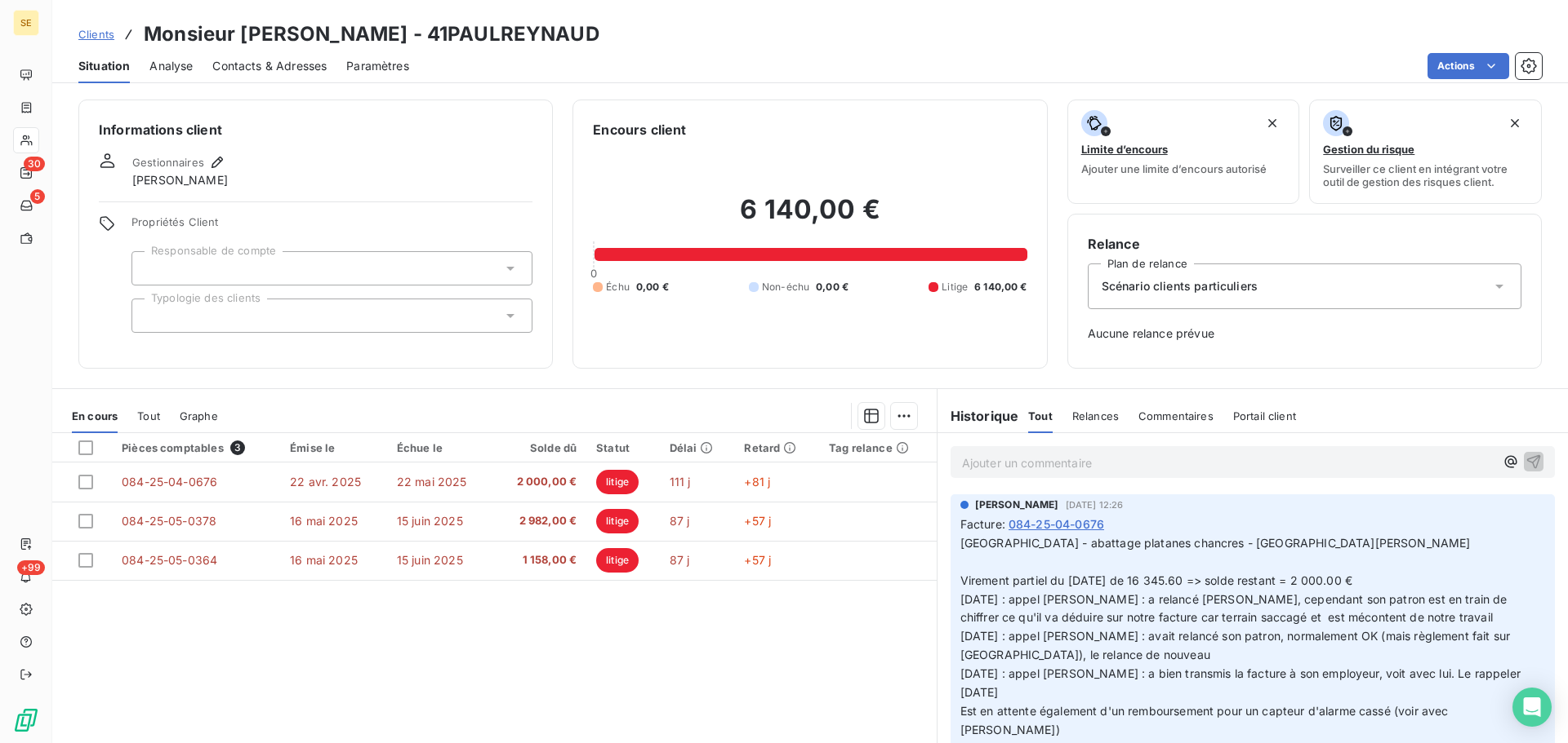
click at [404, 310] on div at bounding box center [332, 316] width 401 height 35
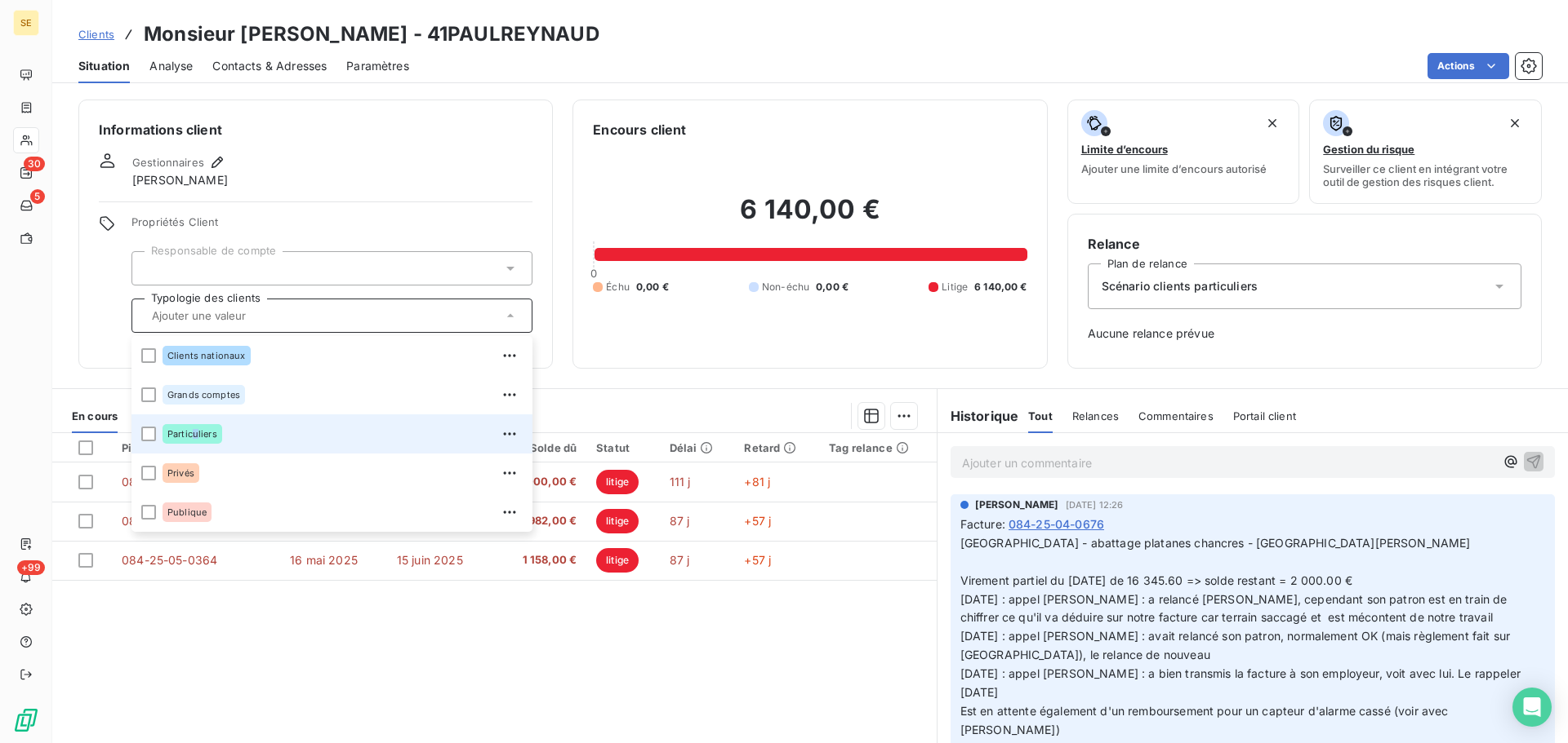
click at [197, 435] on span "Particuliers" at bounding box center [193, 434] width 50 height 10
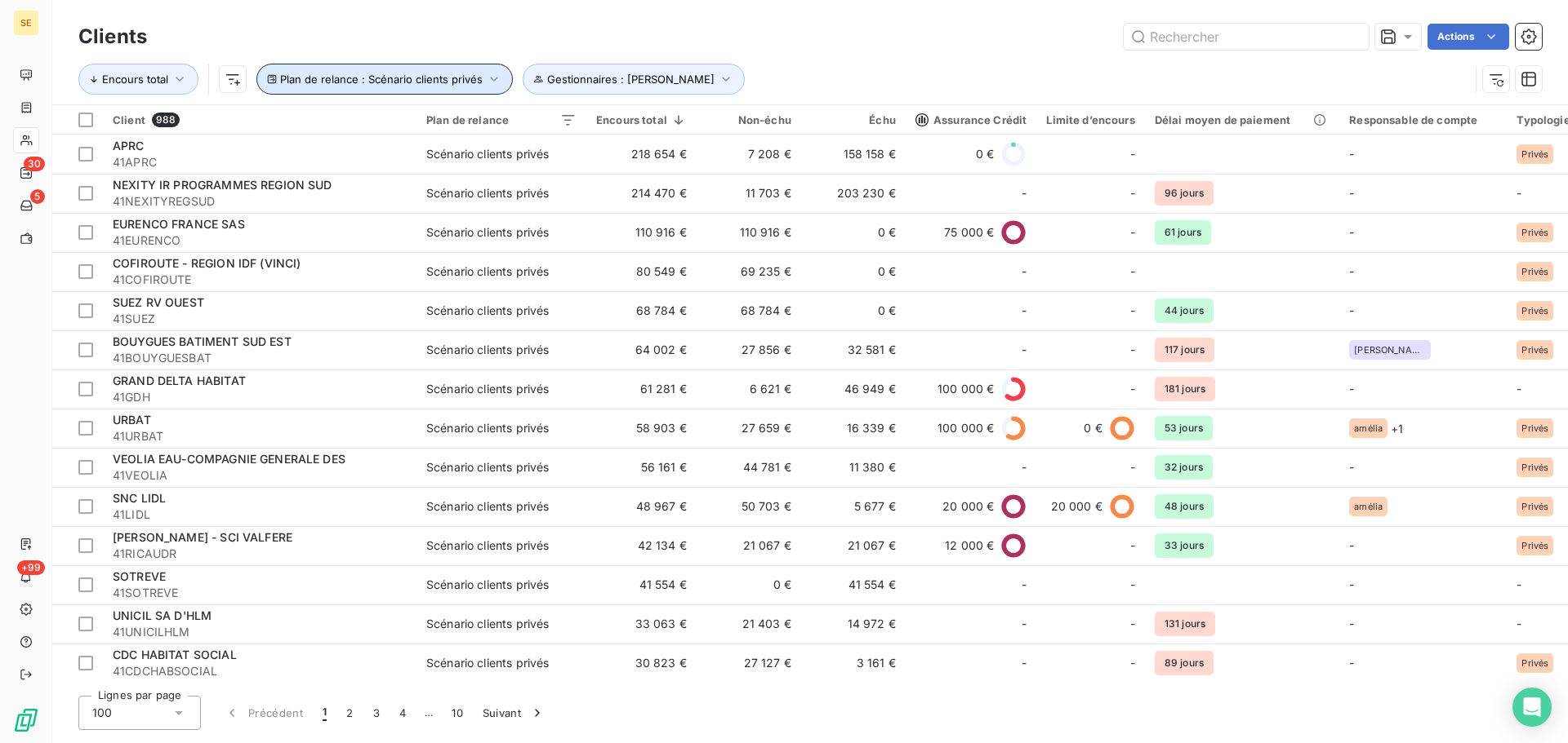
click at [491, 69] on button "Plan de relance : Scénario clients privés" at bounding box center [385, 79] width 257 height 31
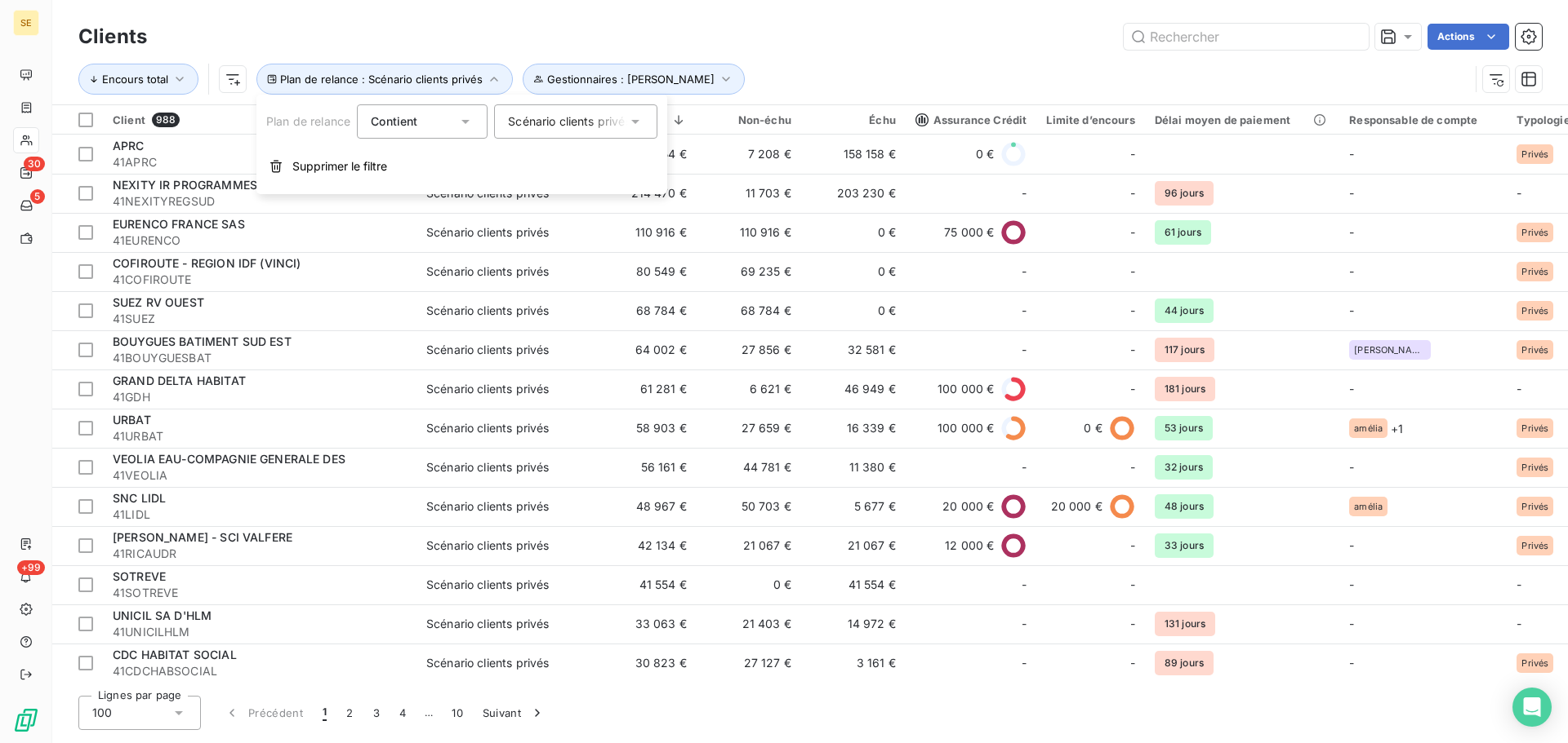
click at [549, 109] on div "Scénario clients privés" at bounding box center [575, 121] width 163 height 35
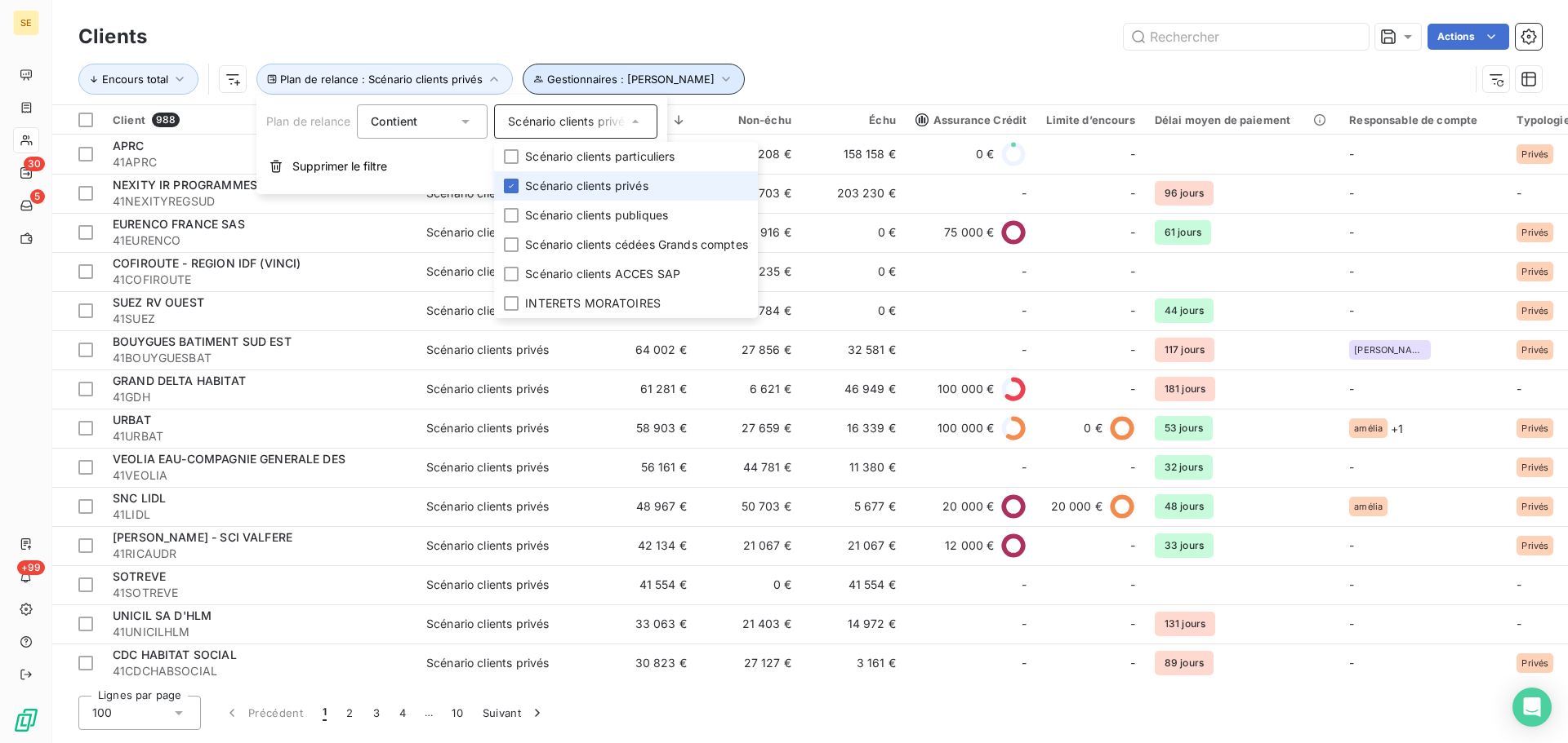
click at [692, 81] on span "Gestionnaires : [PERSON_NAME]" at bounding box center [631, 79] width 168 height 13
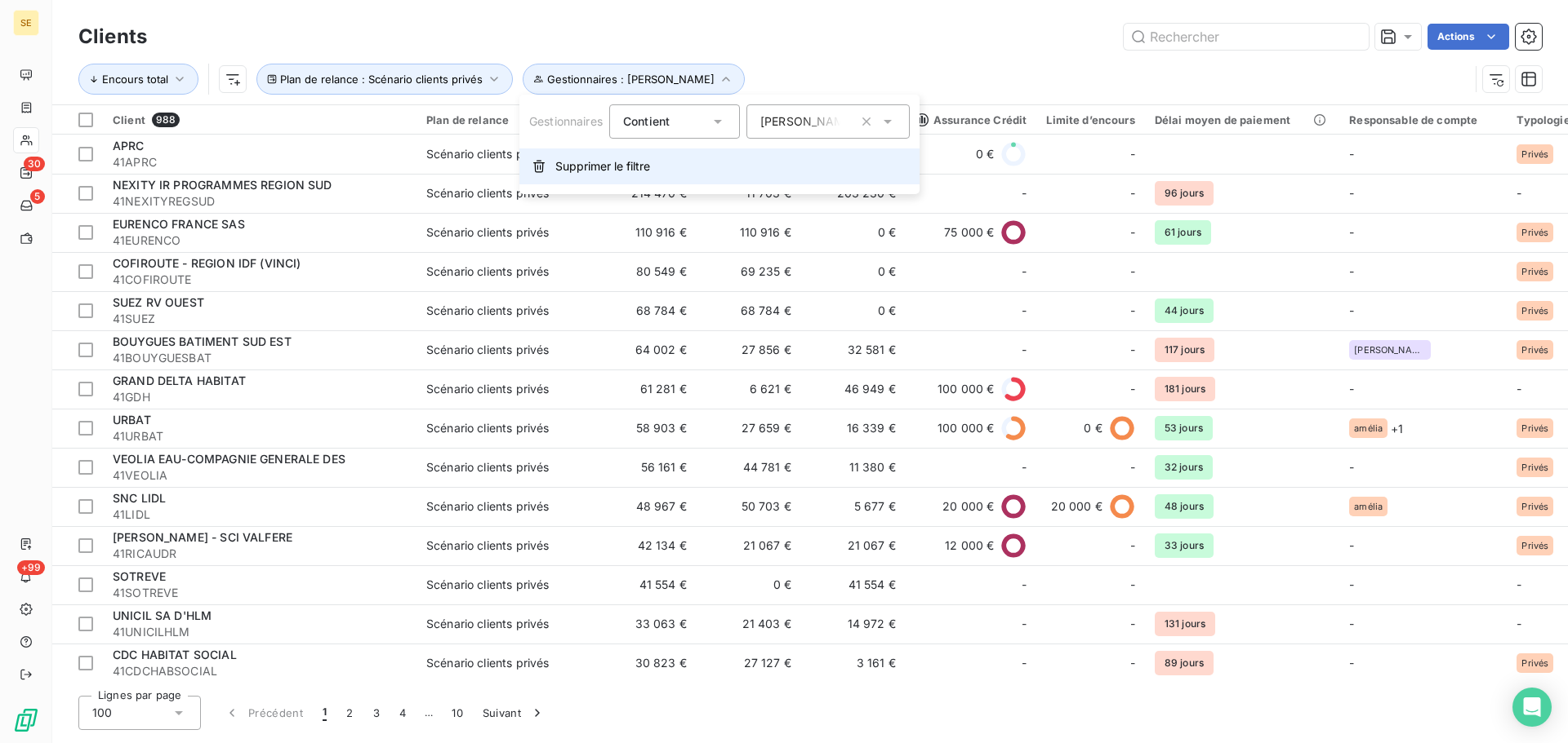
click at [612, 164] on span "Supprimer le filtre" at bounding box center [603, 166] width 95 height 16
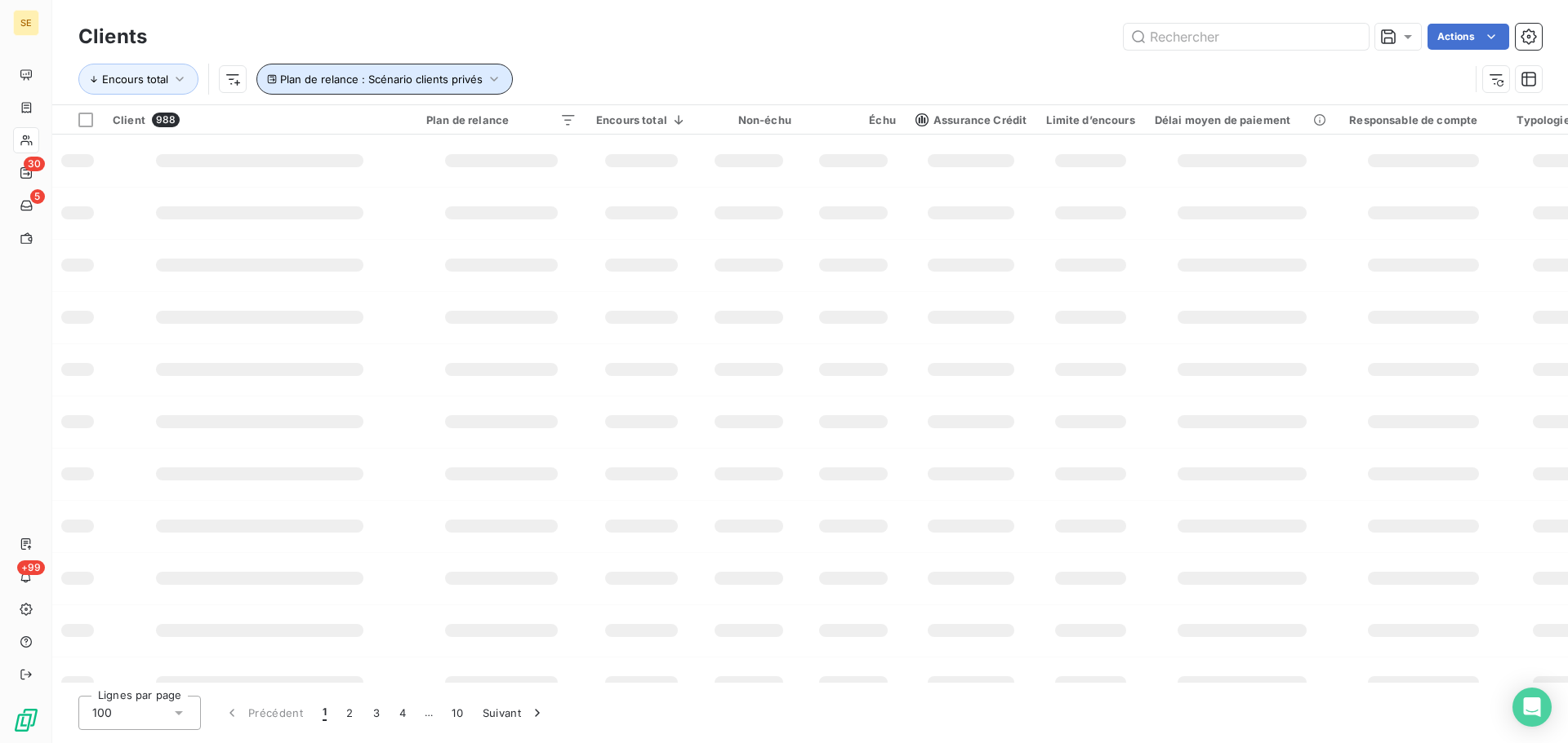
click at [494, 75] on icon "button" at bounding box center [494, 79] width 16 height 16
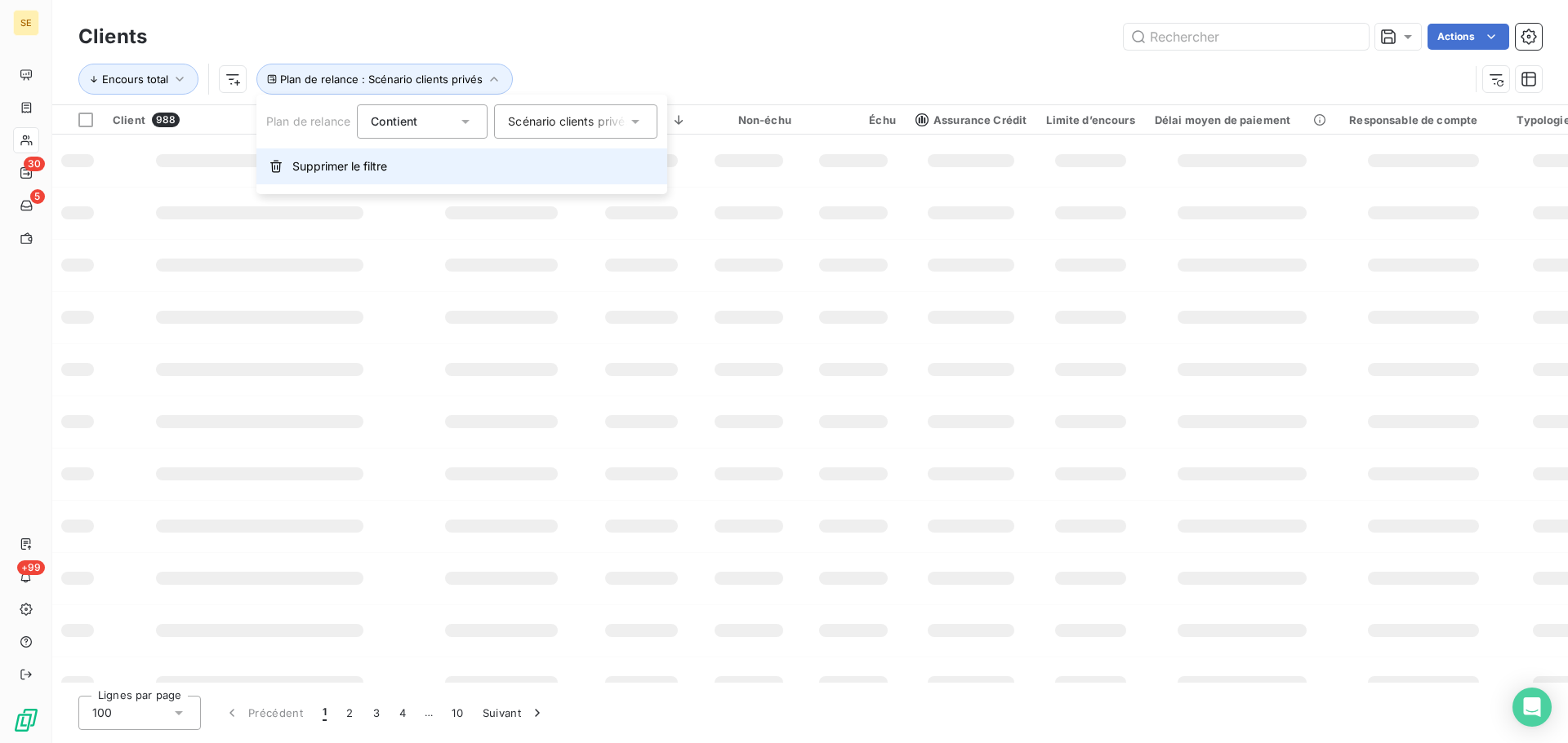
click at [349, 165] on span "Supprimer le filtre" at bounding box center [339, 166] width 95 height 16
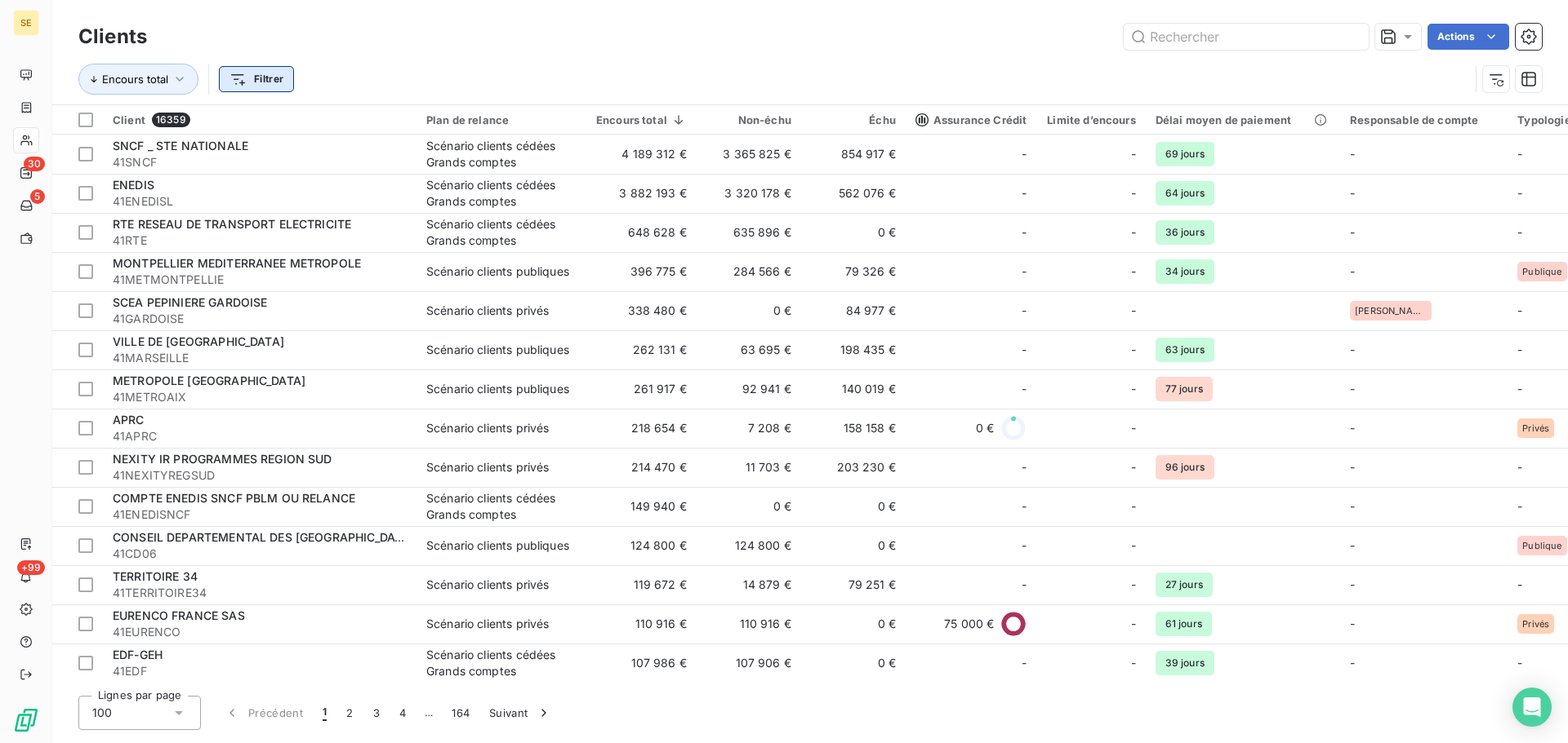
click at [262, 78] on html "SE 30 5 +99 Clients Actions Encours total Filtrer Client 16359 Plan de relance …" at bounding box center [784, 371] width 1568 height 743
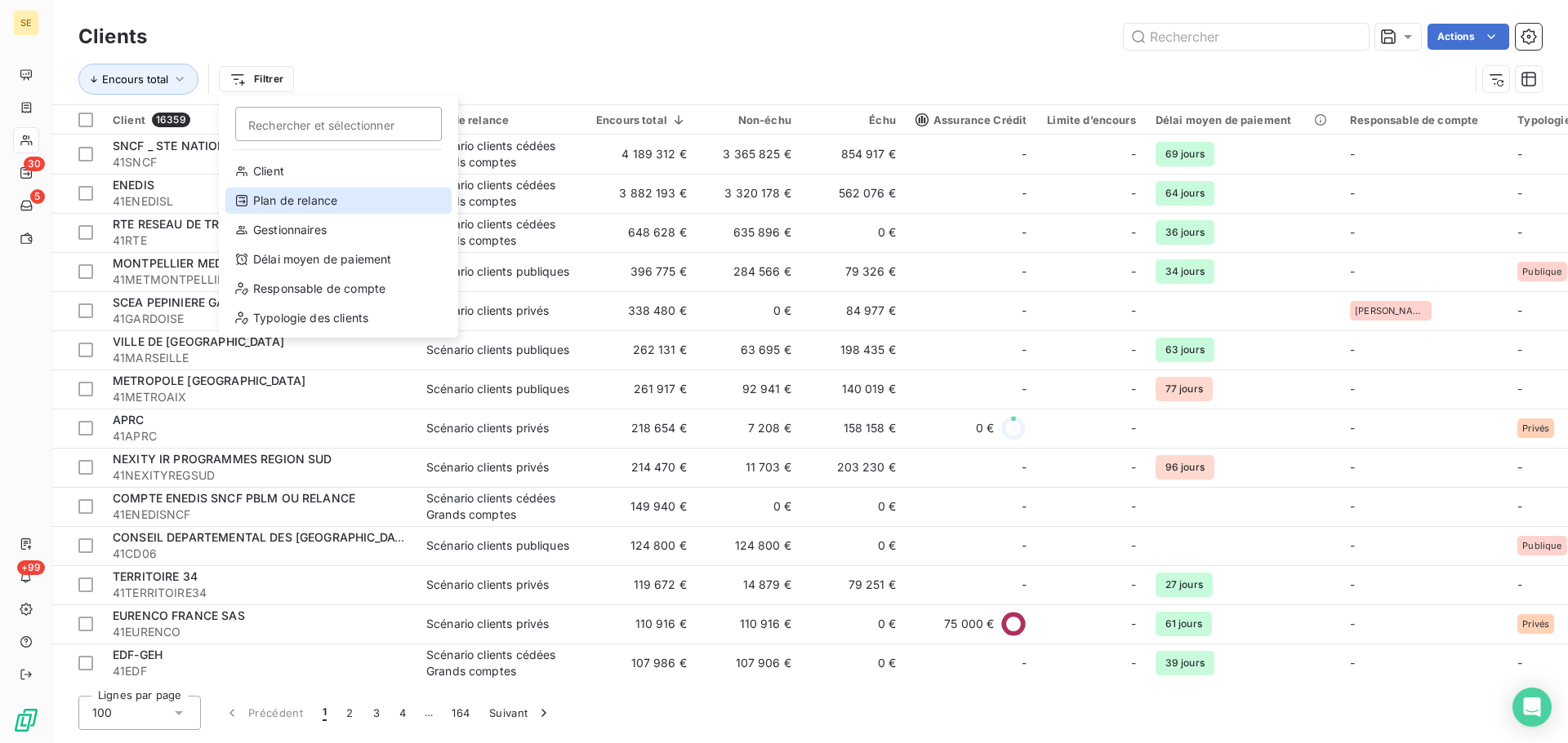
click at [291, 199] on div "Plan de relance" at bounding box center [338, 200] width 227 height 26
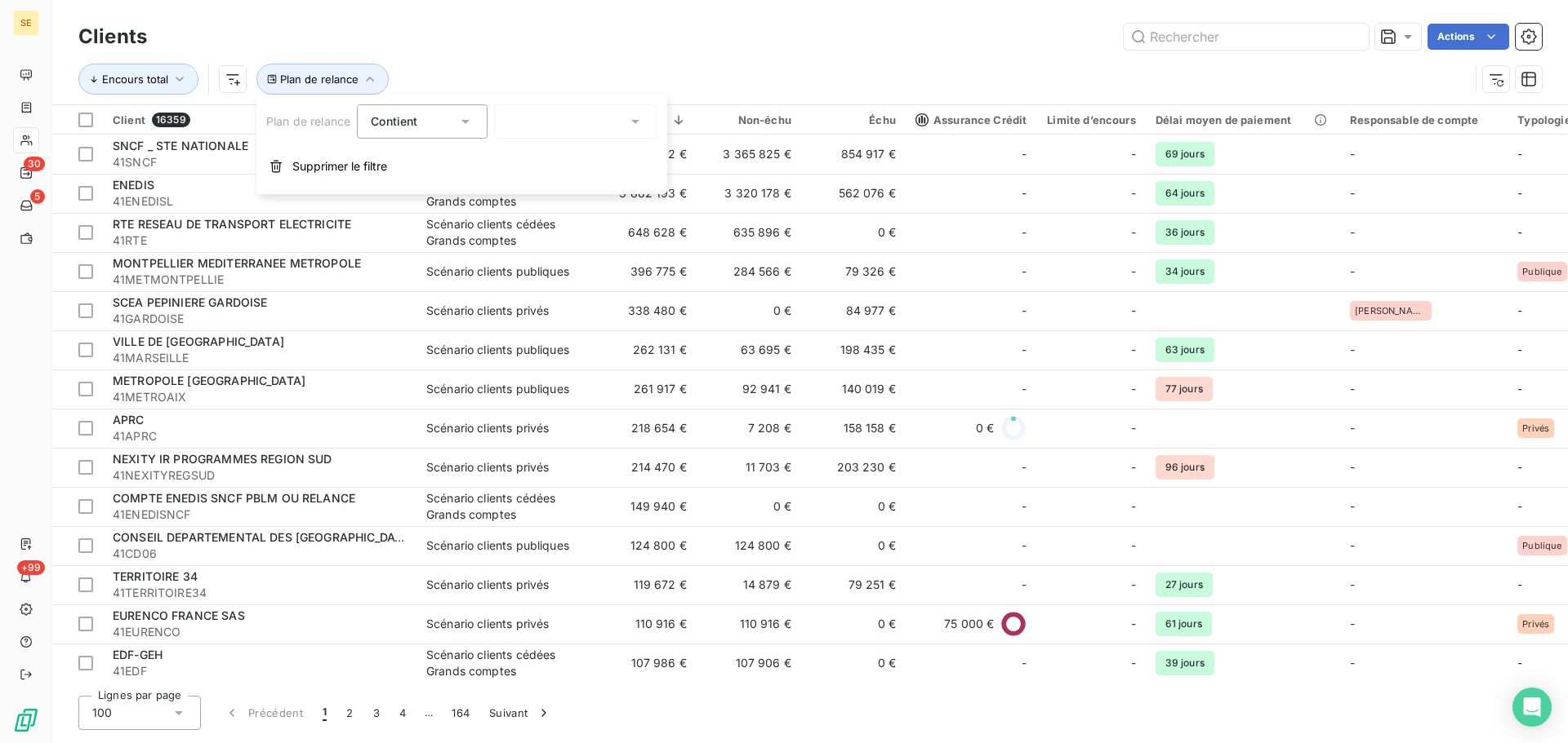
click at [532, 120] on div at bounding box center [575, 121] width 163 height 35
click at [734, 45] on div "Actions" at bounding box center [854, 37] width 1375 height 26
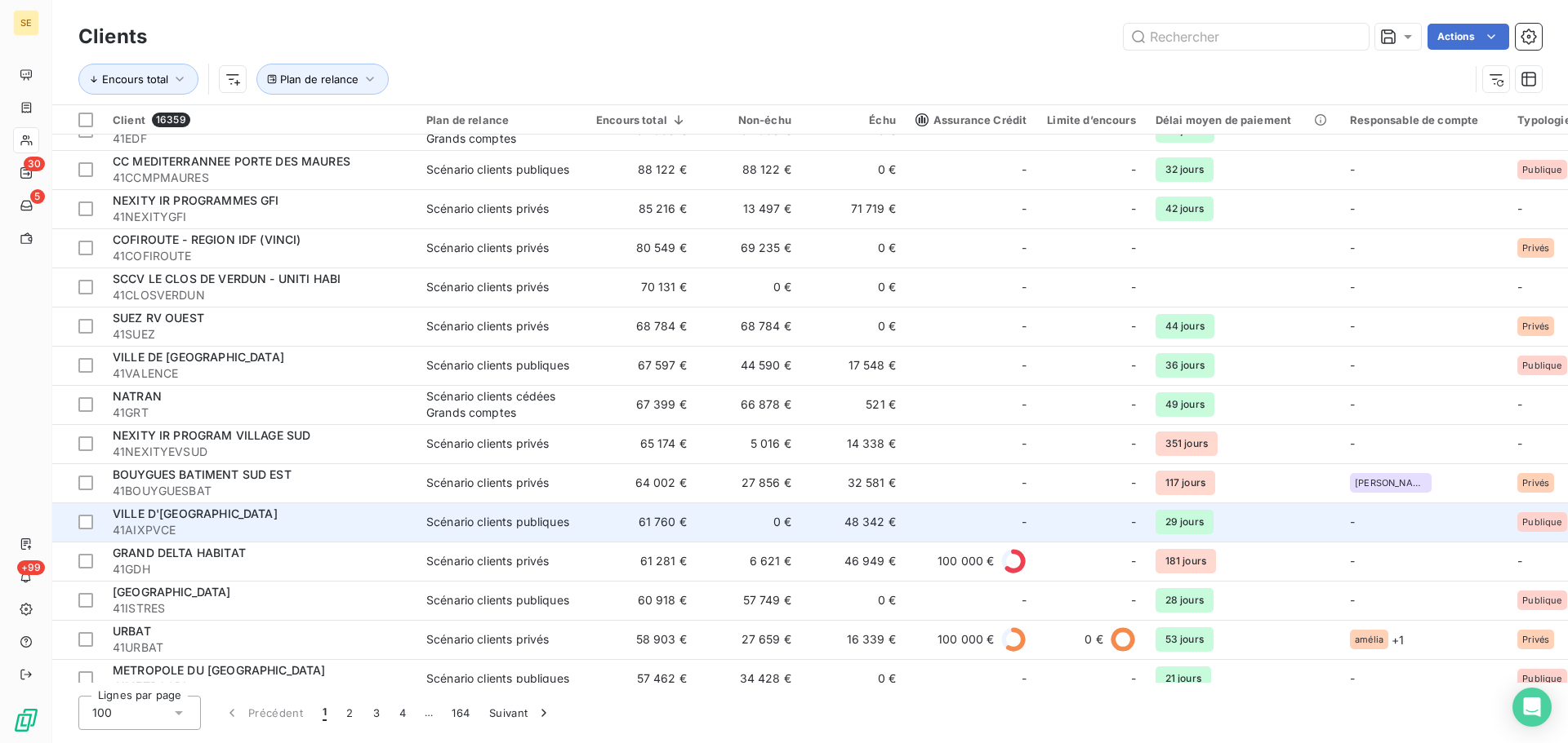
scroll to position [571, 0]
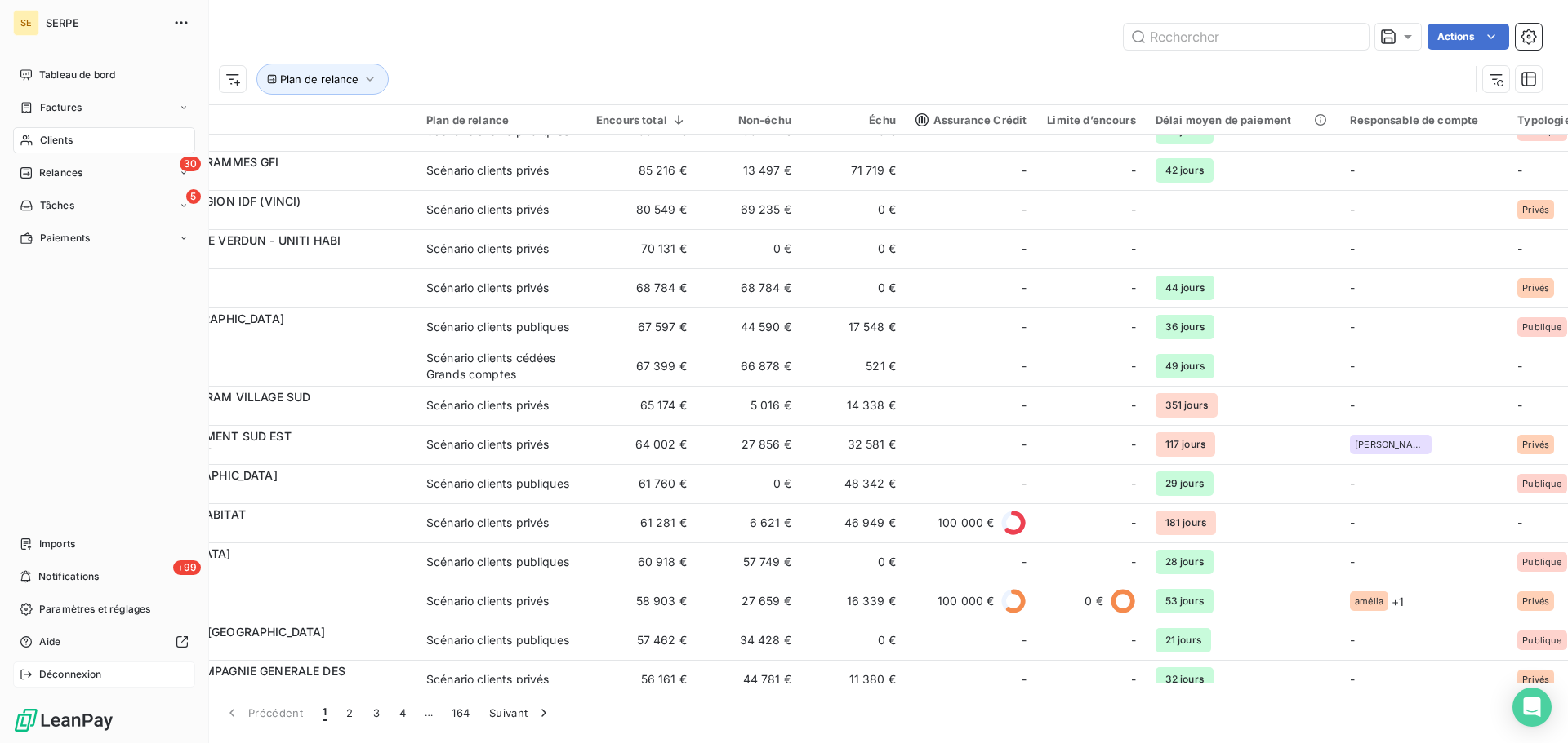
click at [89, 668] on span "Déconnexion" at bounding box center [70, 675] width 63 height 14
